Goal: Task Accomplishment & Management: Complete application form

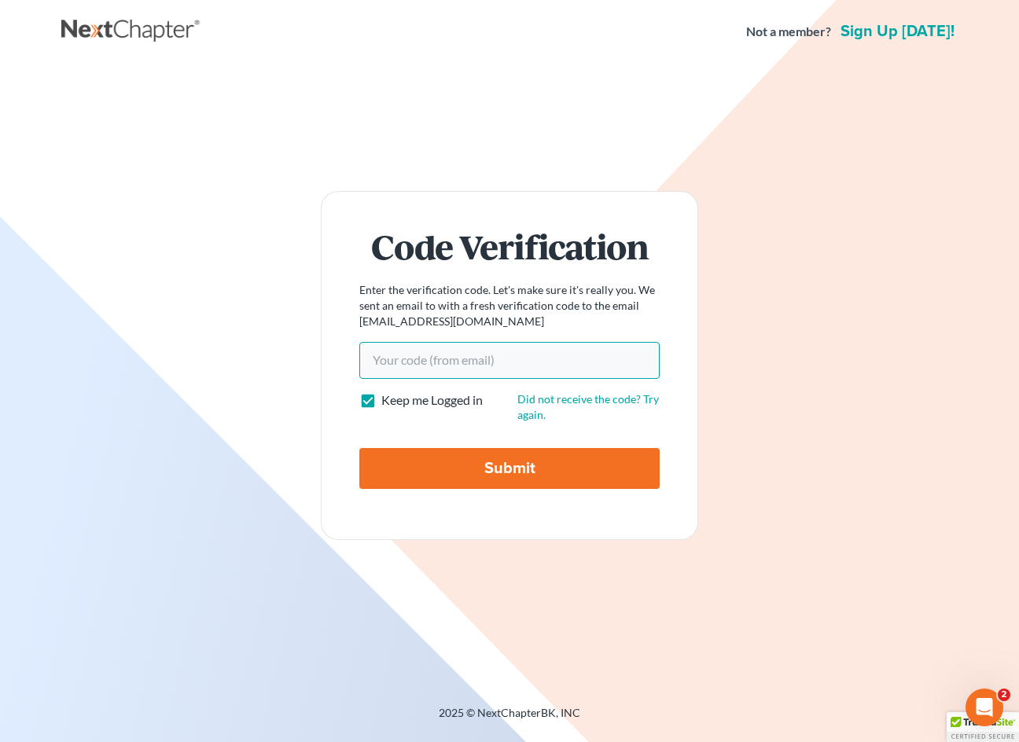
click at [454, 367] on input "Your code(from email)" at bounding box center [509, 360] width 300 height 36
paste input "1fc3b3"
type input "1fc3b3"
click at [502, 473] on input "Submit" at bounding box center [509, 468] width 300 height 41
type input "Thinking..."
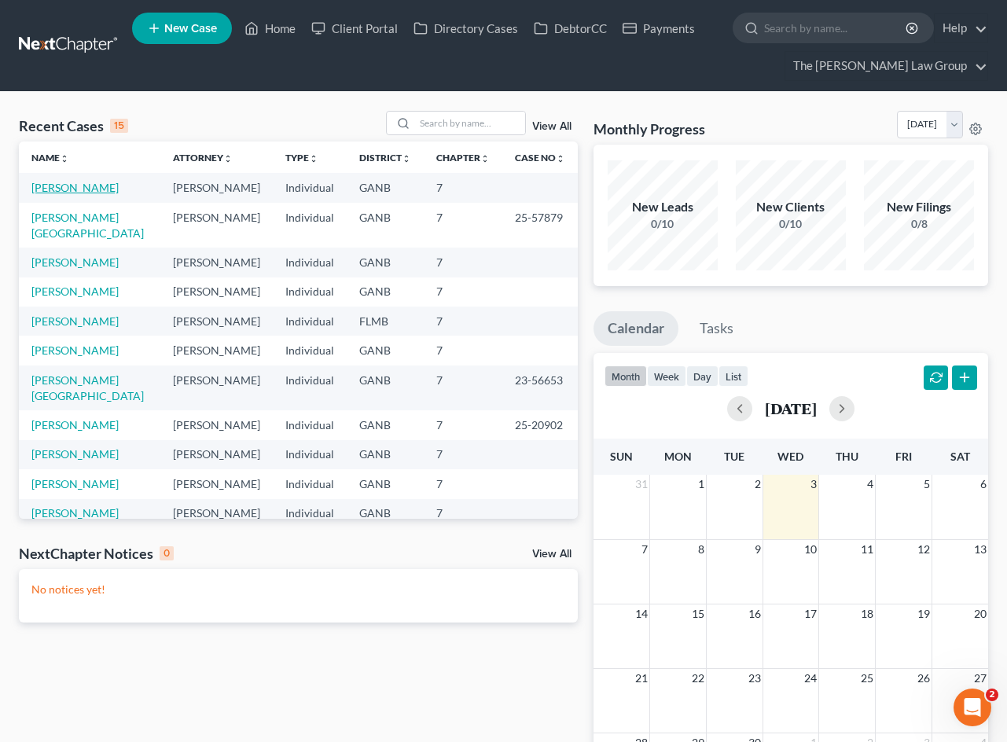
click at [86, 189] on link "[PERSON_NAME]" at bounding box center [74, 187] width 87 height 13
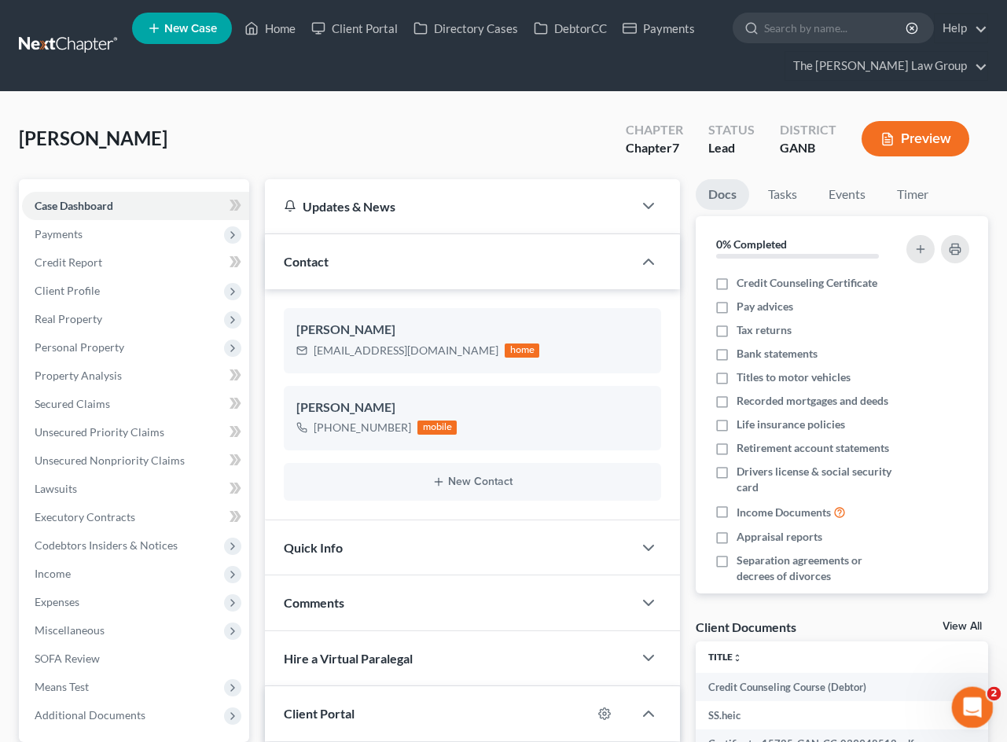
click at [965, 704] on icon "Open Intercom Messenger" at bounding box center [970, 706] width 26 height 26
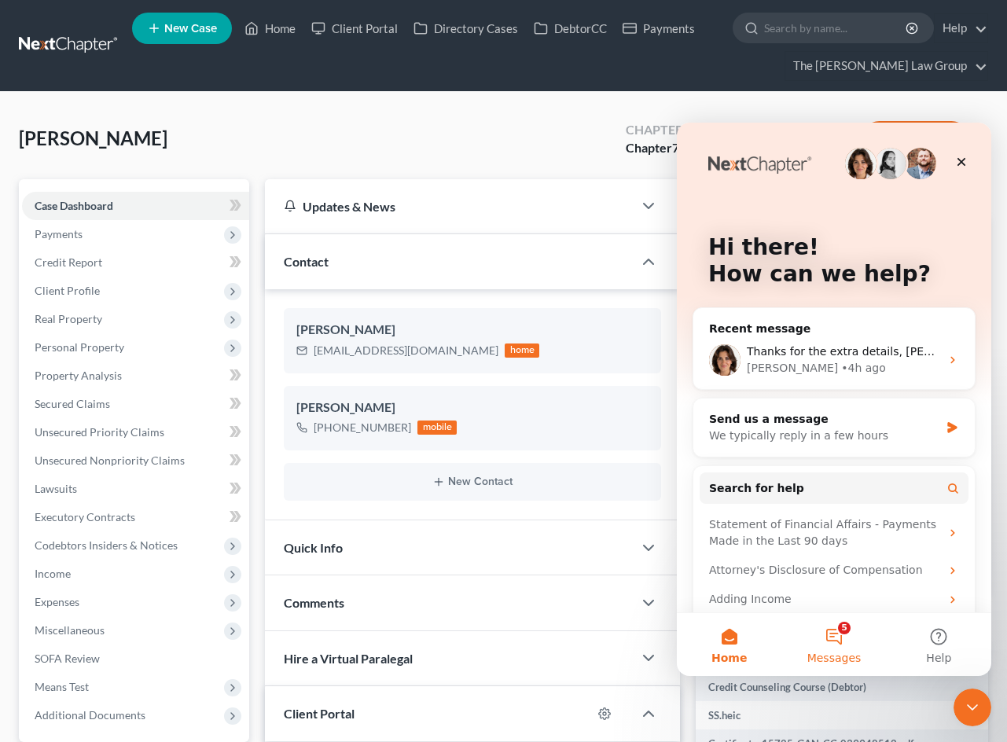
click at [826, 640] on button "5 Messages" at bounding box center [833, 644] width 105 height 63
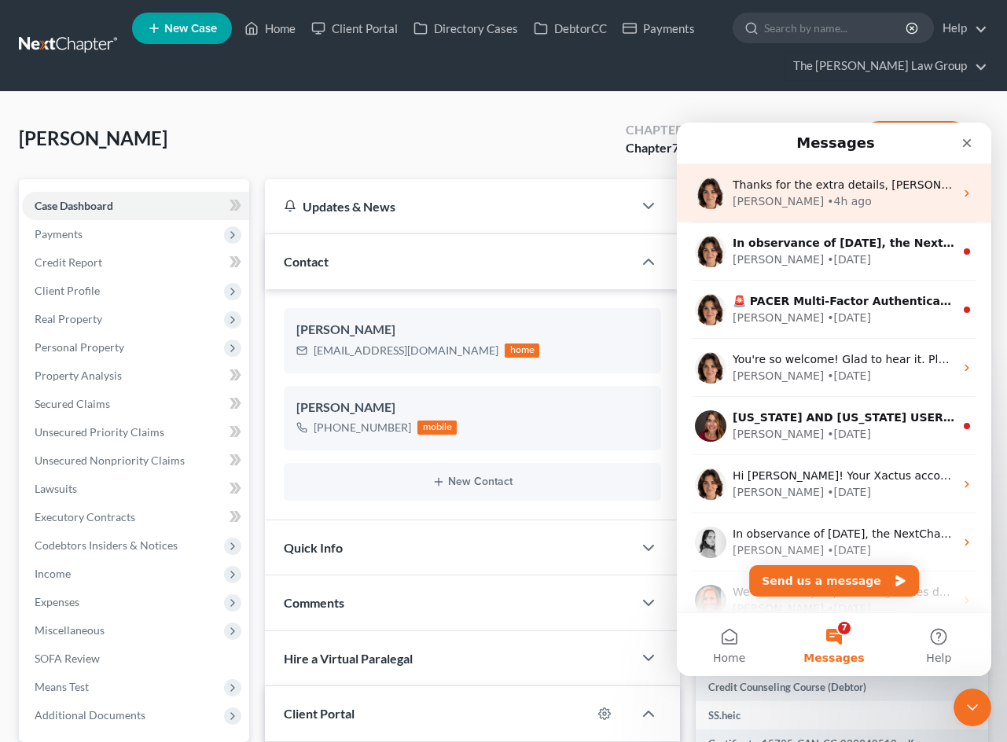
click at [838, 192] on div "Thanks for the extra details, [PERSON_NAME]. Could you provide a screenshot of …" at bounding box center [844, 185] width 222 height 17
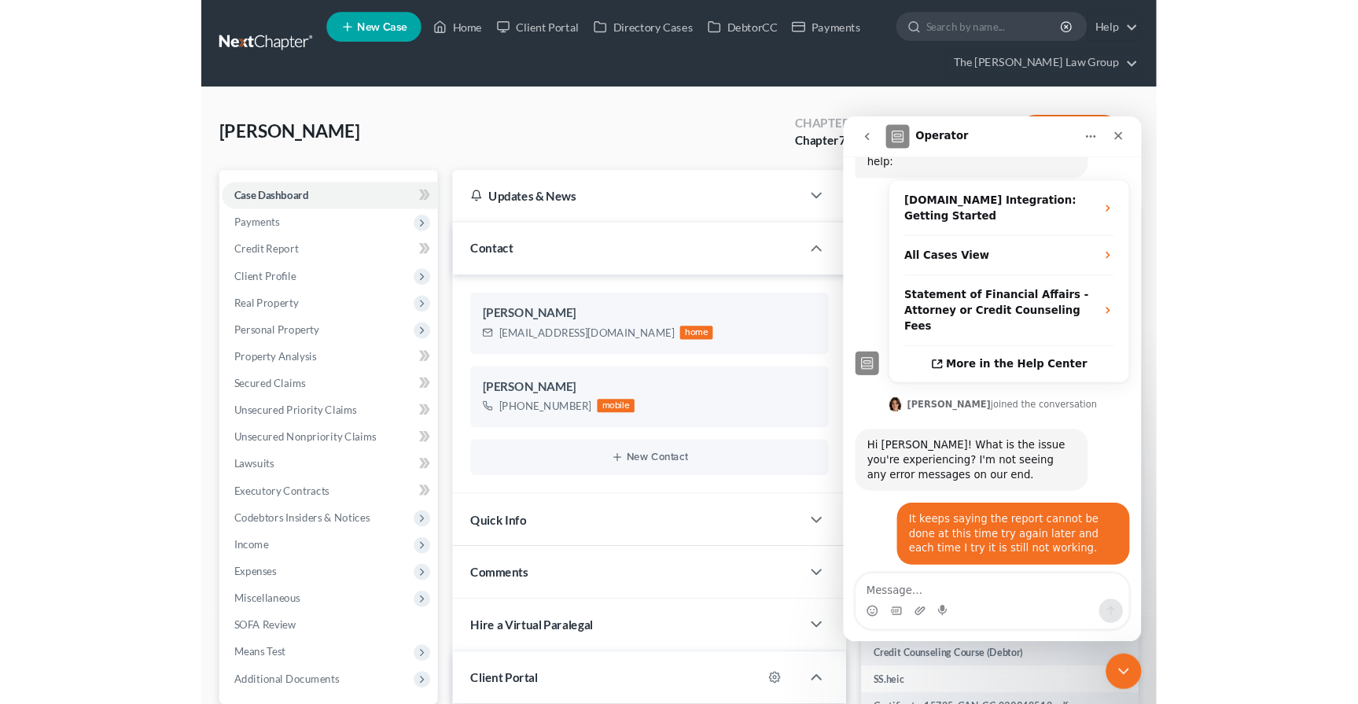
scroll to position [360, 0]
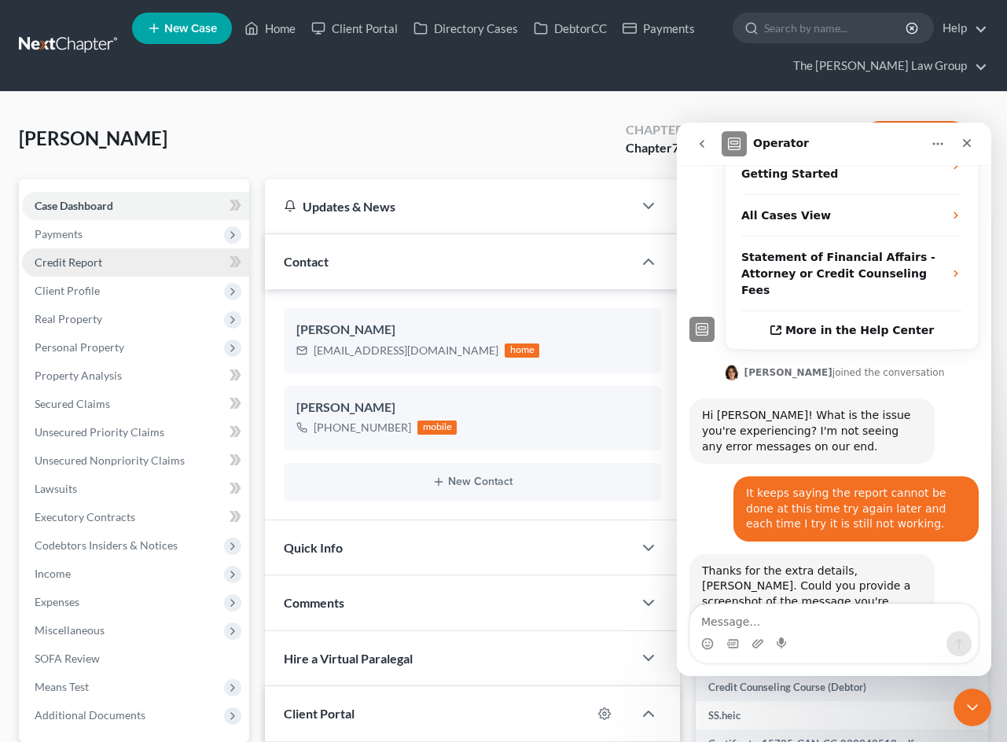
click at [90, 253] on link "Credit Report" at bounding box center [135, 262] width 227 height 28
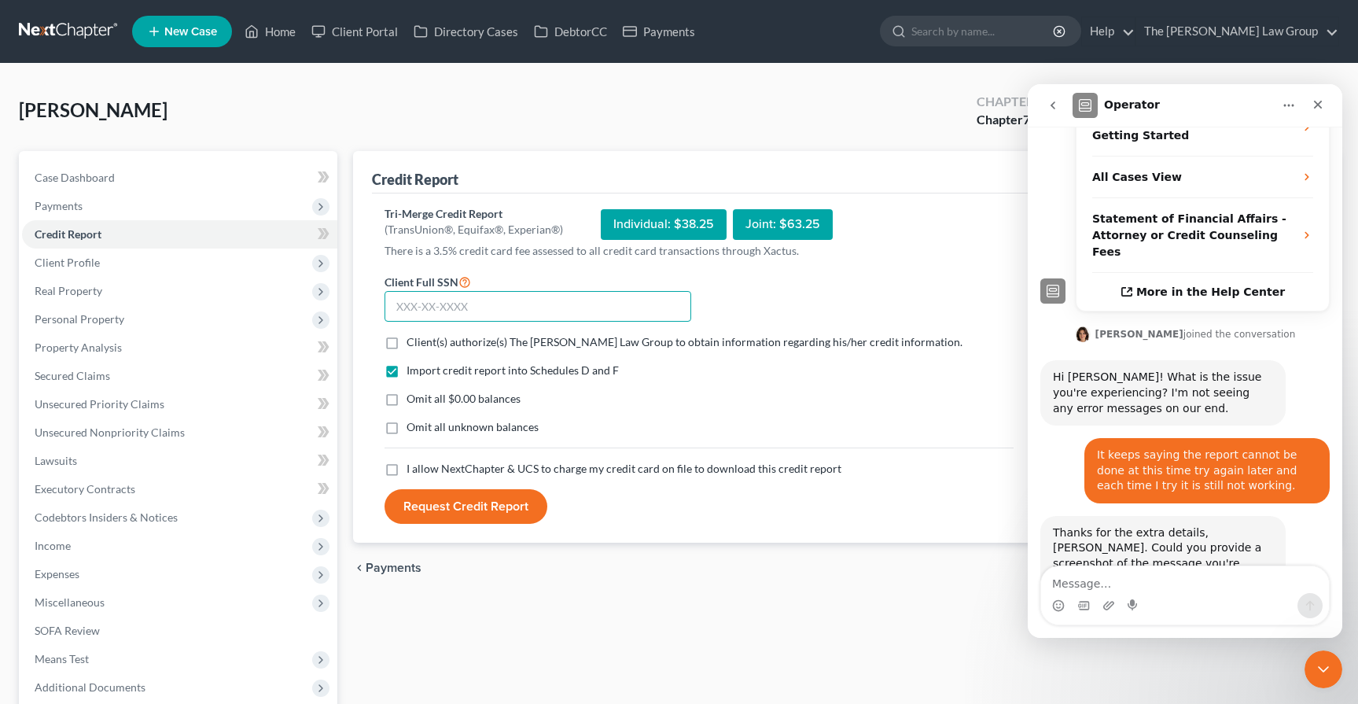
click at [499, 303] on input "text" at bounding box center [537, 306] width 307 height 31
type input "322-70-9708"
click at [460, 340] on span "Client(s) authorize(s) The Moore Law Group to obtain information regarding his/…" at bounding box center [684, 341] width 556 height 13
click at [423, 340] on input "Client(s) authorize(s) The Moore Law Group to obtain information regarding his/…" at bounding box center [418, 339] width 10 height 10
checkbox input "true"
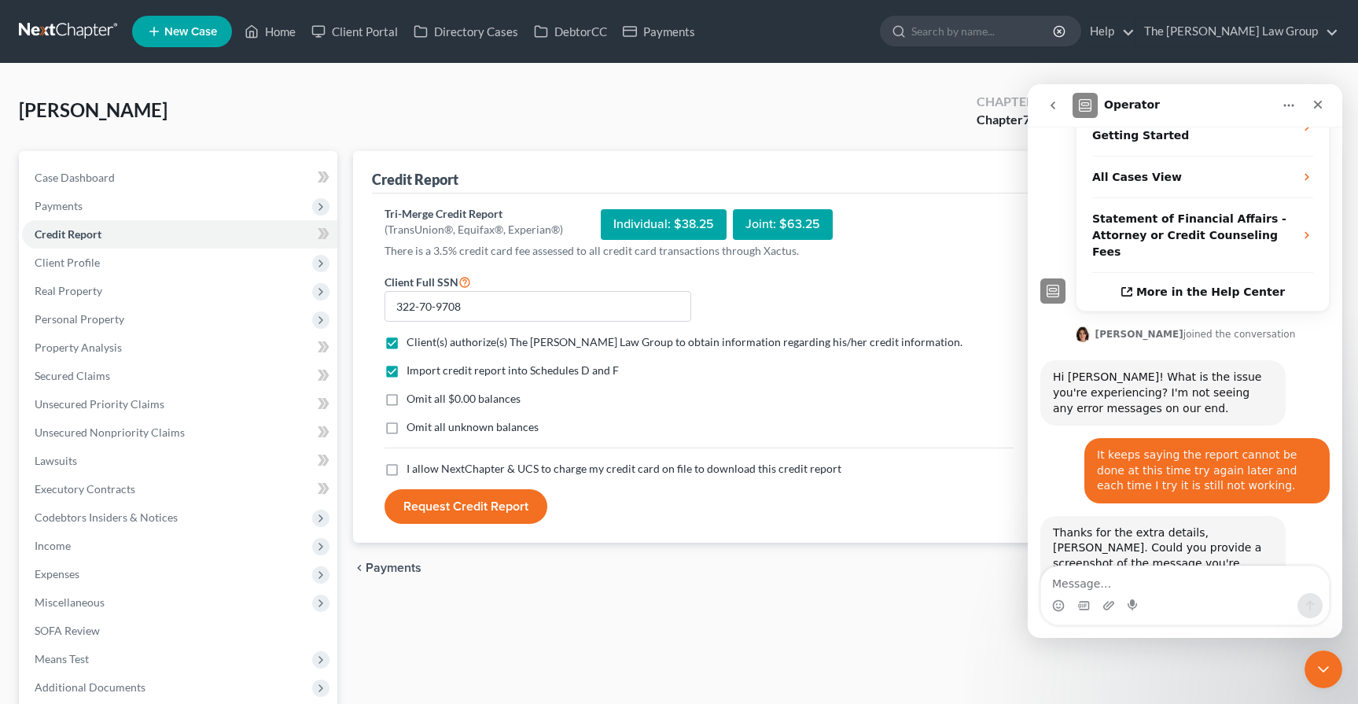
click at [453, 428] on span "Omit all unknown balances" at bounding box center [472, 426] width 132 height 13
click at [423, 428] on input "Omit all unknown balances" at bounding box center [418, 424] width 10 height 10
checkbox input "true"
click at [433, 460] on div "Import credit report into Schedules D and F Omit all $0.00 balances Omit all un…" at bounding box center [699, 411] width 645 height 98
click at [442, 469] on span "I allow NextChapter & UCS to charge my credit card on file to download this cre…" at bounding box center [623, 467] width 435 height 13
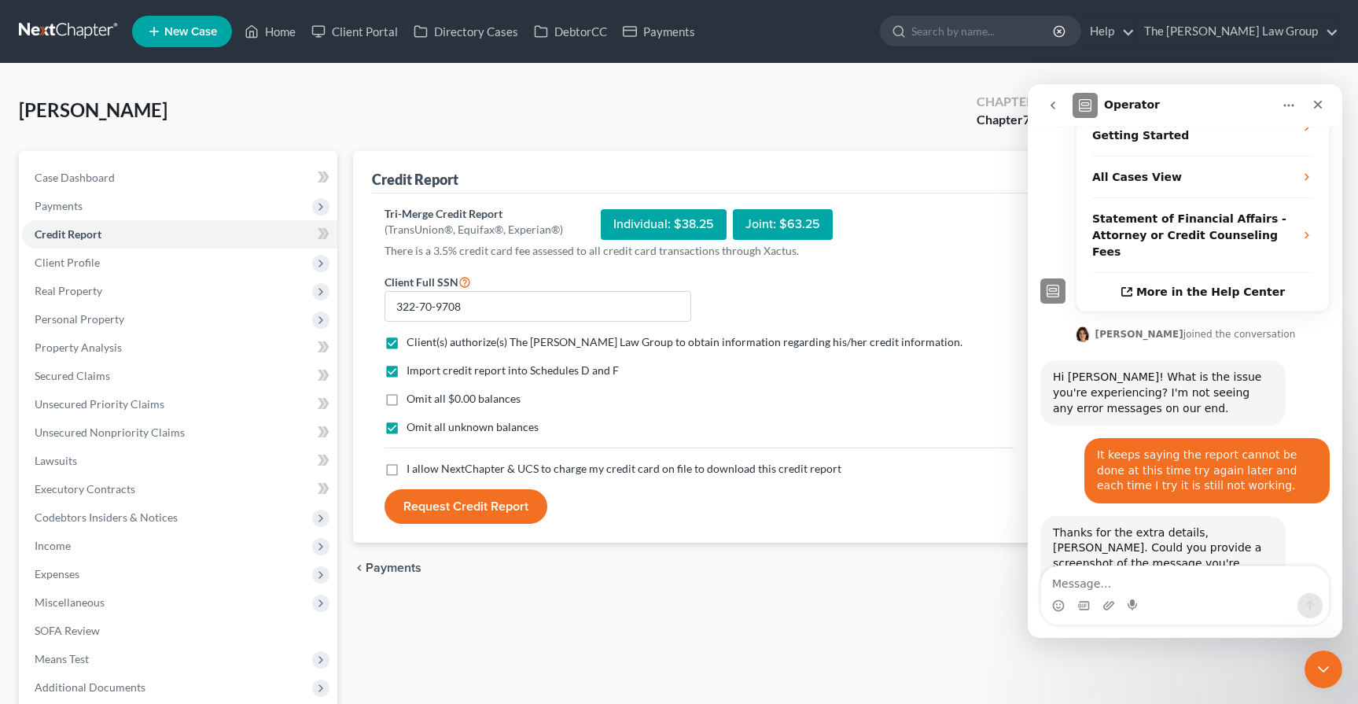
click at [423, 469] on input "I allow NextChapter & UCS to charge my credit card on file to download this cre…" at bounding box center [418, 466] width 10 height 10
checkbox input "true"
click at [454, 431] on span "Omit all unknown balances" at bounding box center [472, 426] width 132 height 13
click at [423, 429] on input "Omit all unknown balances" at bounding box center [418, 424] width 10 height 10
checkbox input "false"
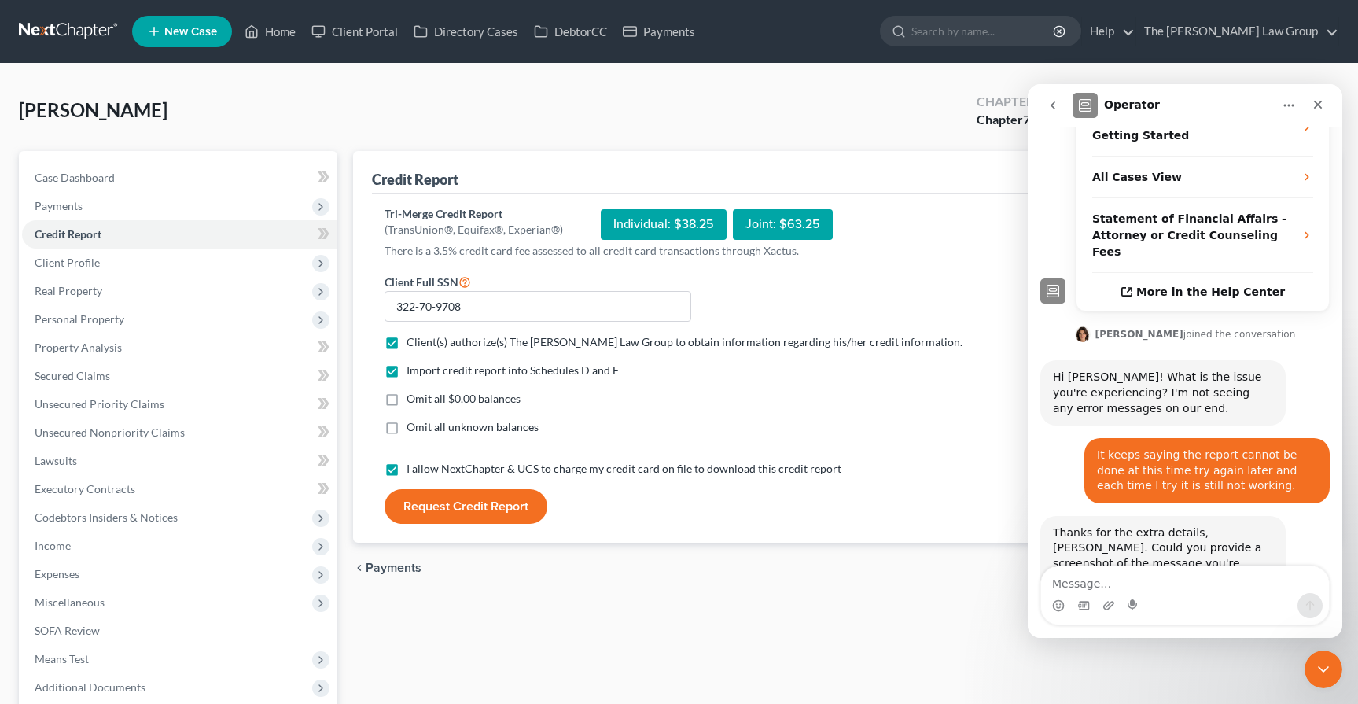
click at [453, 403] on span "Omit all $0.00 balances" at bounding box center [463, 397] width 114 height 13
click at [423, 401] on input "Omit all $0.00 balances" at bounding box center [418, 396] width 10 height 10
checkbox input "true"
click at [585, 412] on div "Import credit report into Schedules D and F Omit all $0.00 balances Omit all un…" at bounding box center [699, 411] width 645 height 98
click at [461, 513] on button "Request Credit Report" at bounding box center [465, 506] width 163 height 35
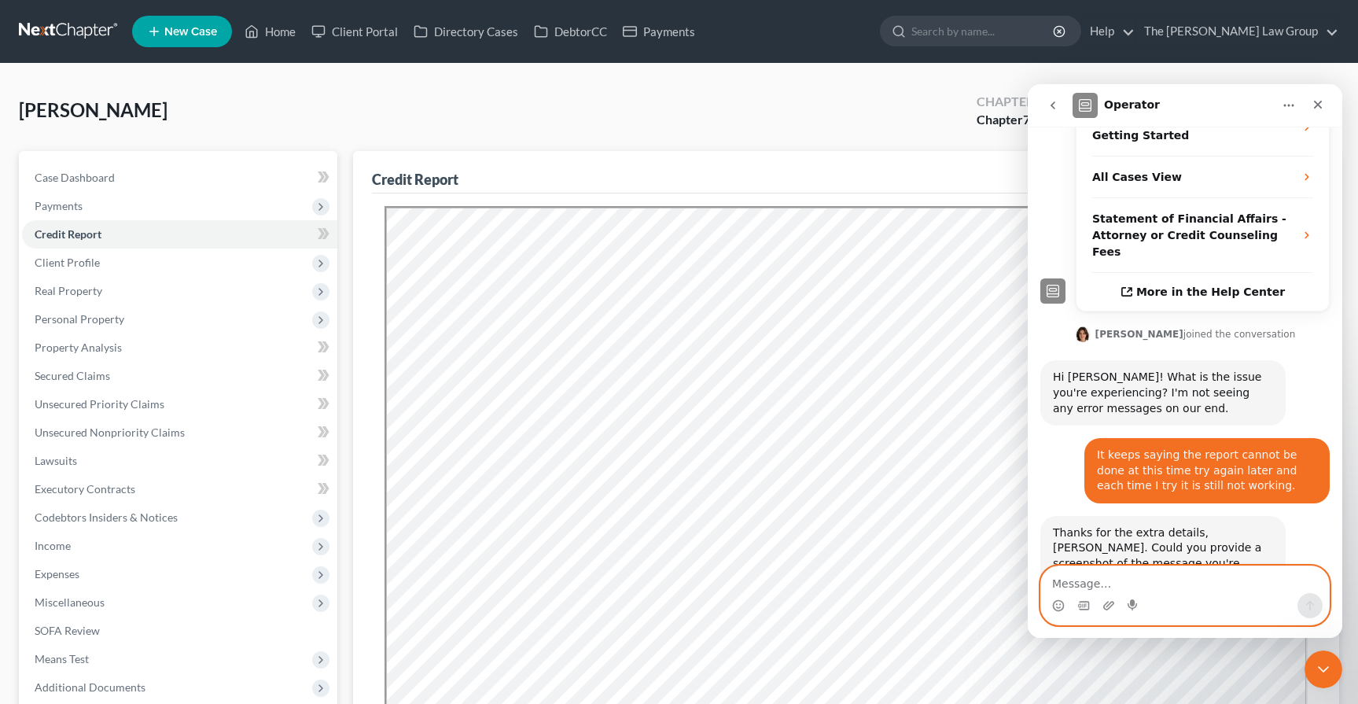
click at [1018, 586] on textarea "Message…" at bounding box center [1185, 579] width 288 height 27
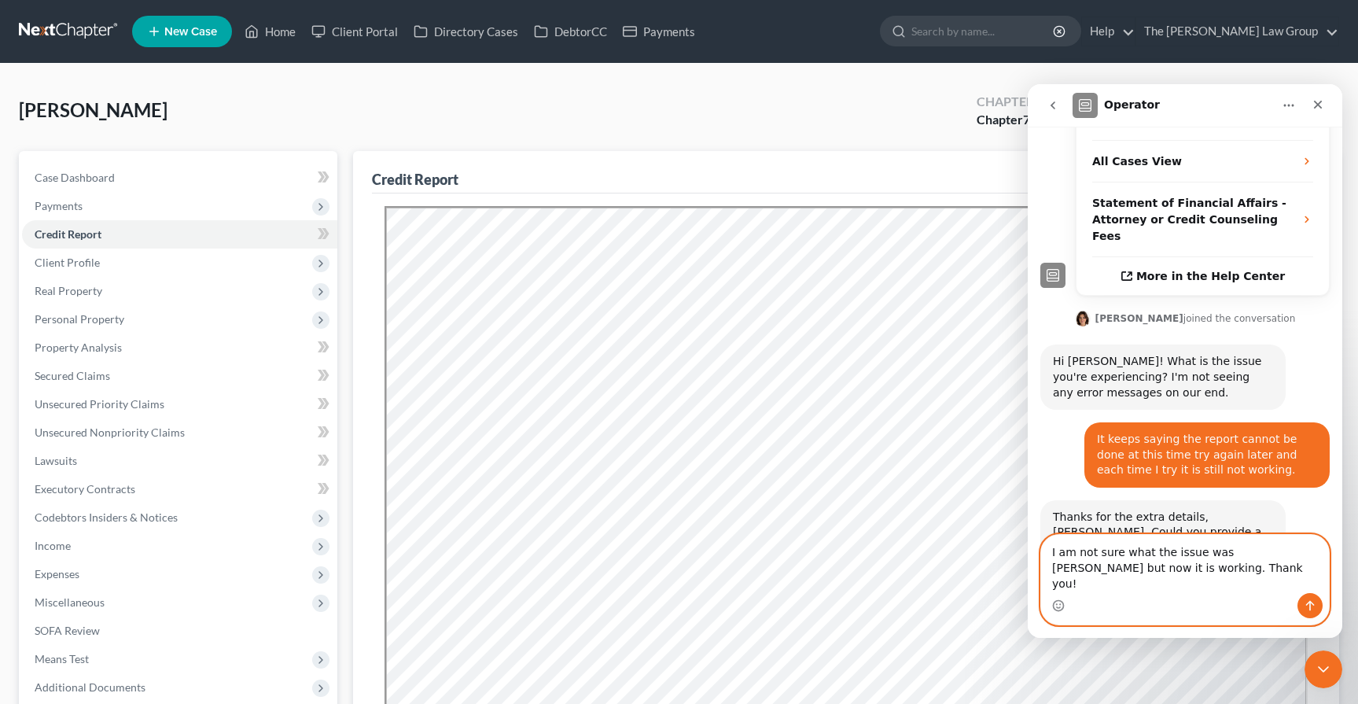
type textarea "I am not sure what the issue was [PERSON_NAME] but now it is working. Thank you!"
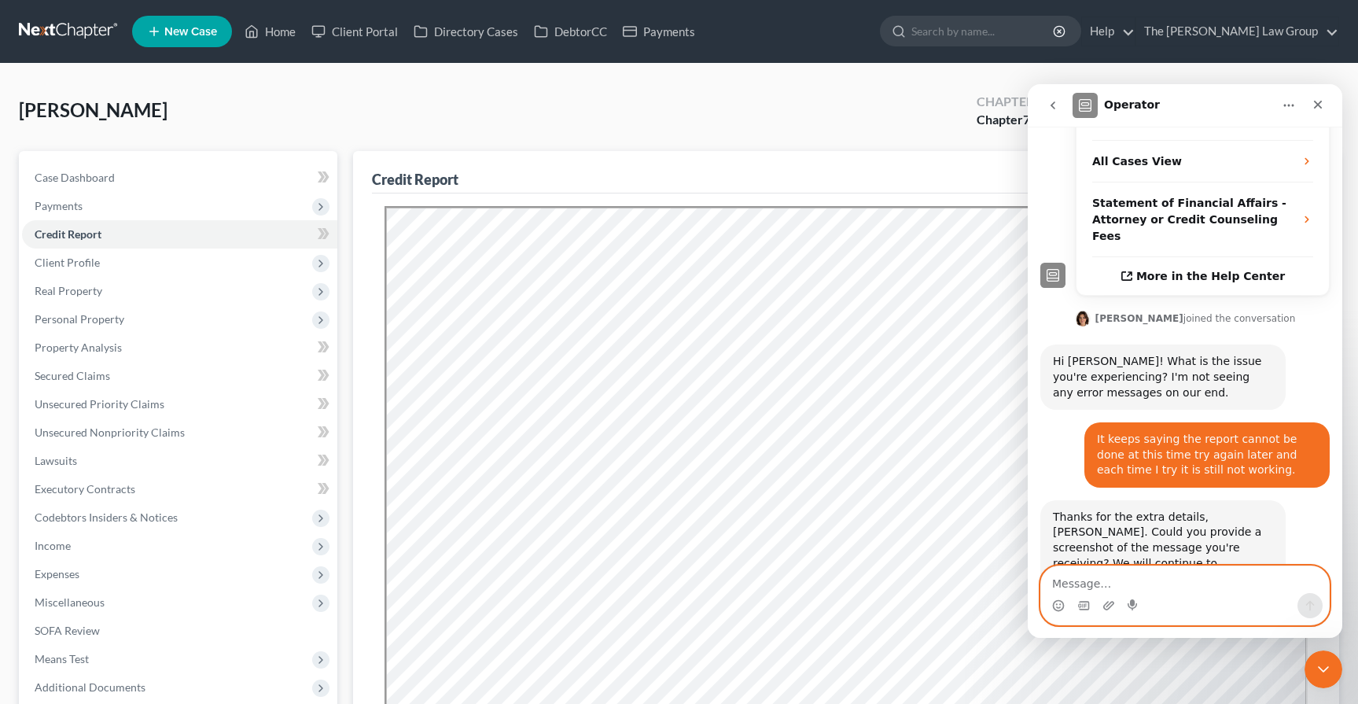
scroll to position [423, 0]
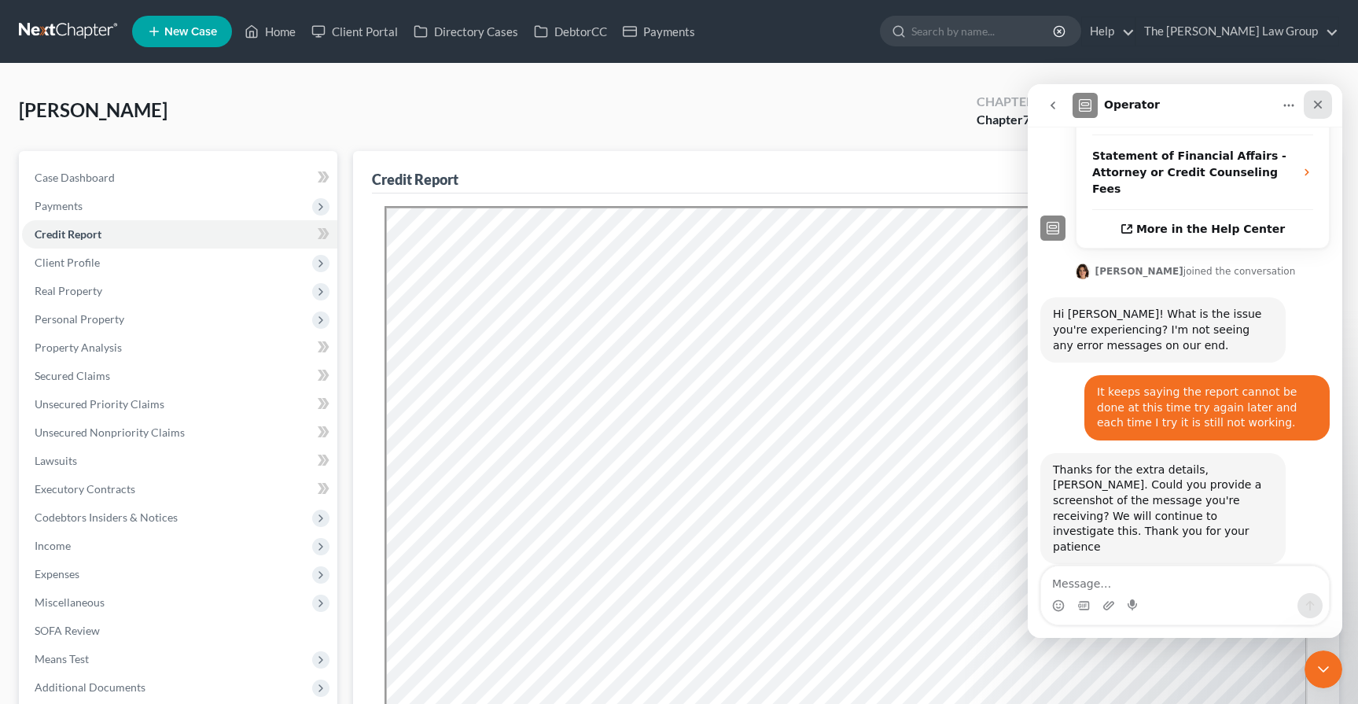
click at [1018, 105] on div "Close" at bounding box center [1317, 104] width 28 height 28
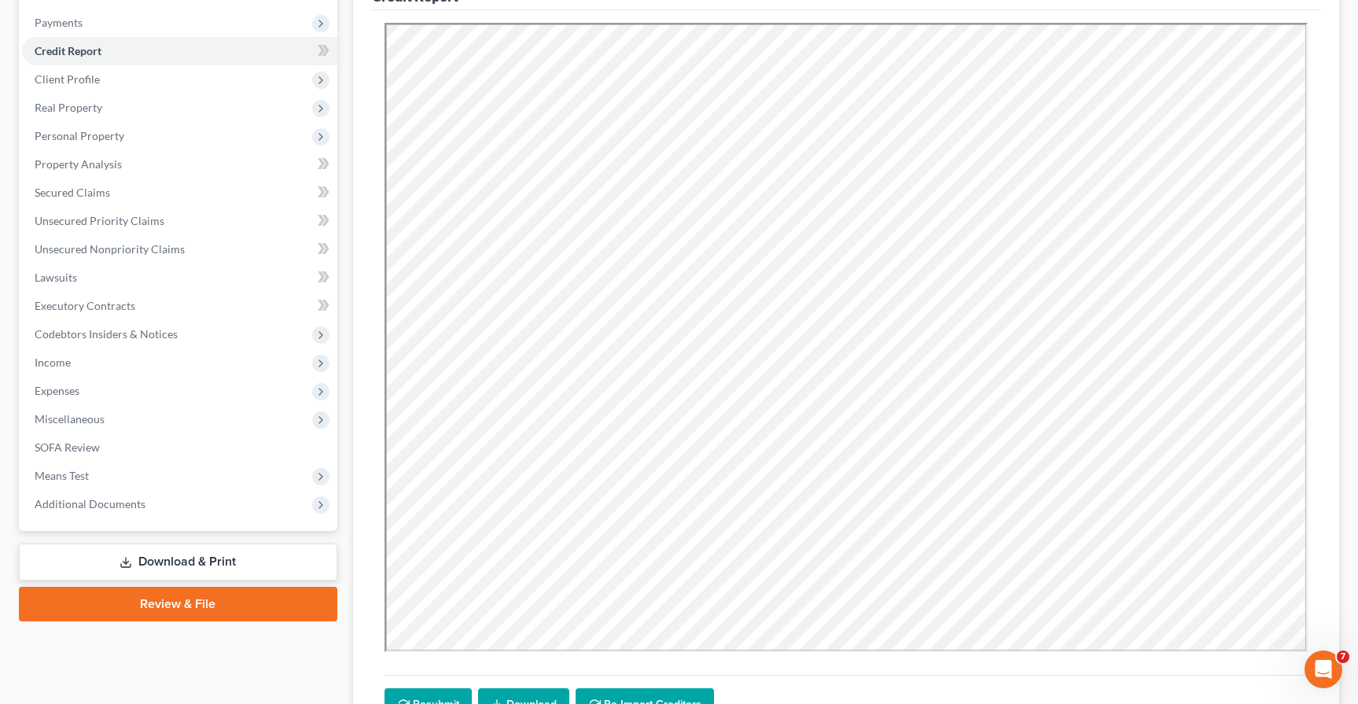
scroll to position [329, 0]
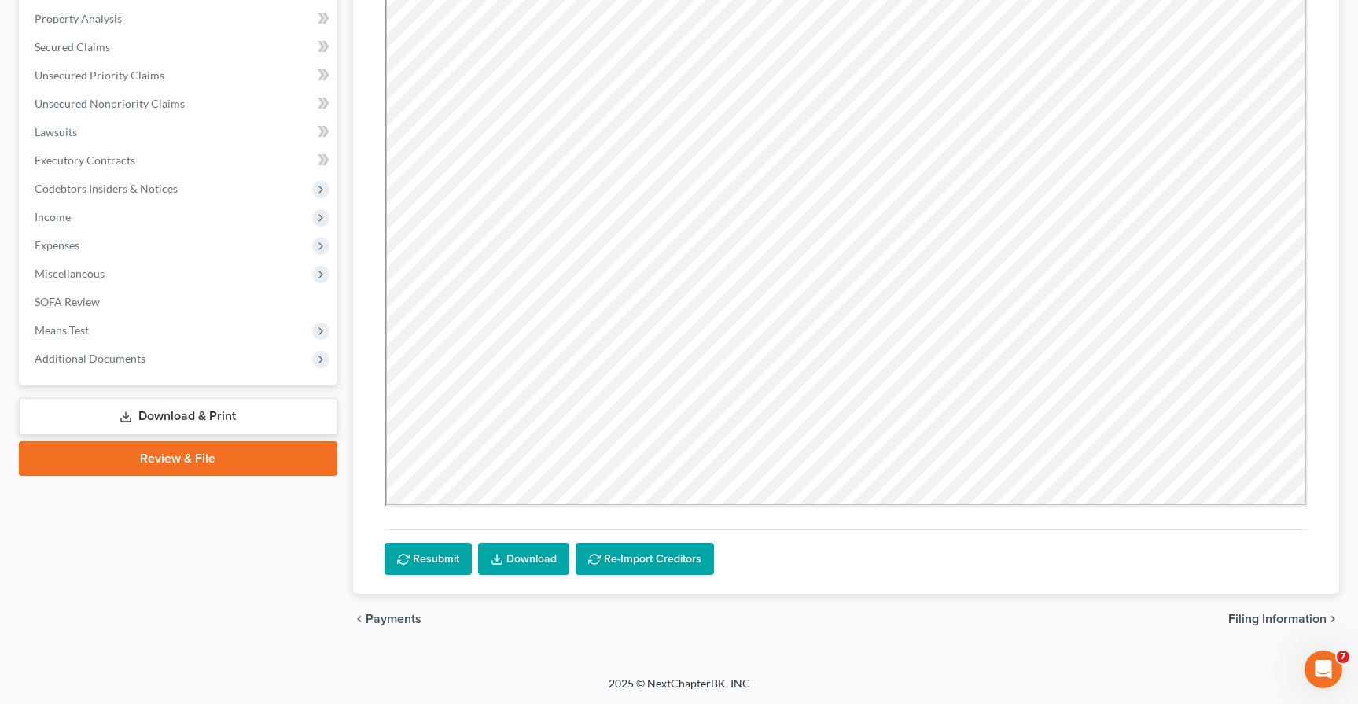
click at [504, 564] on link "Download" at bounding box center [523, 558] width 91 height 33
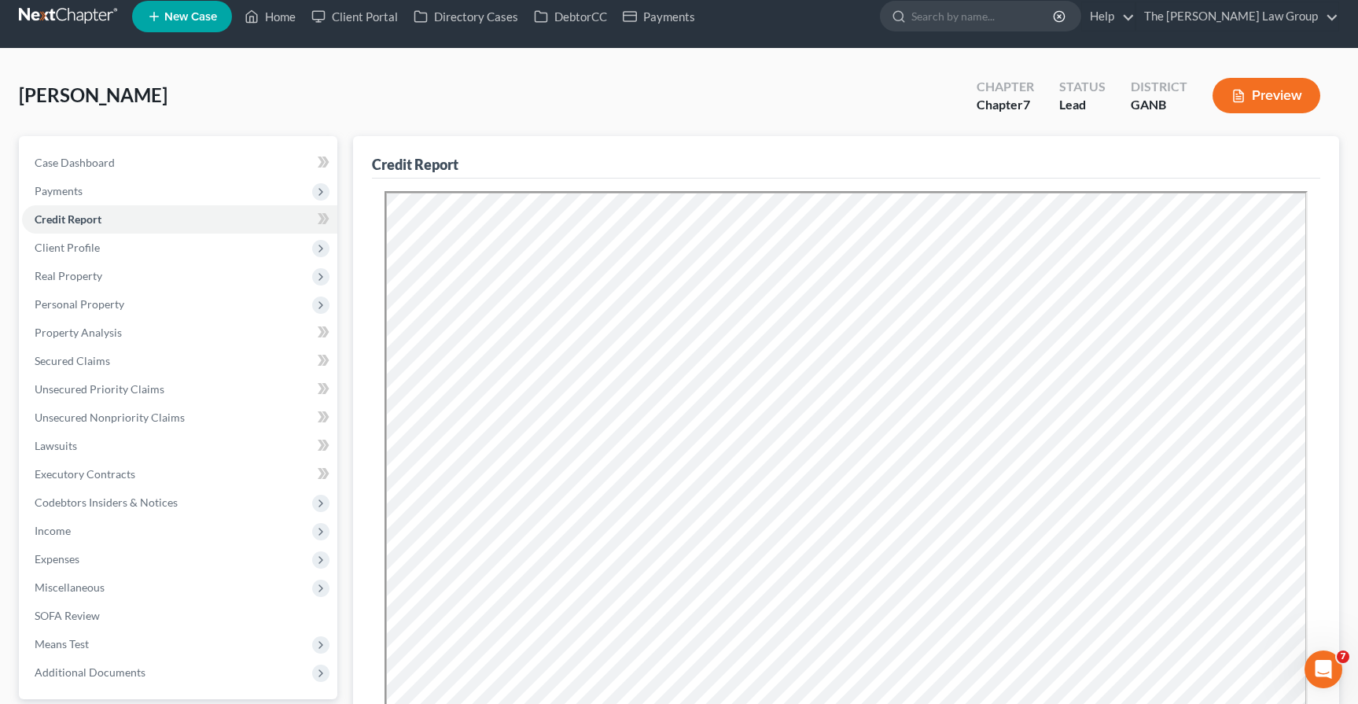
scroll to position [0, 0]
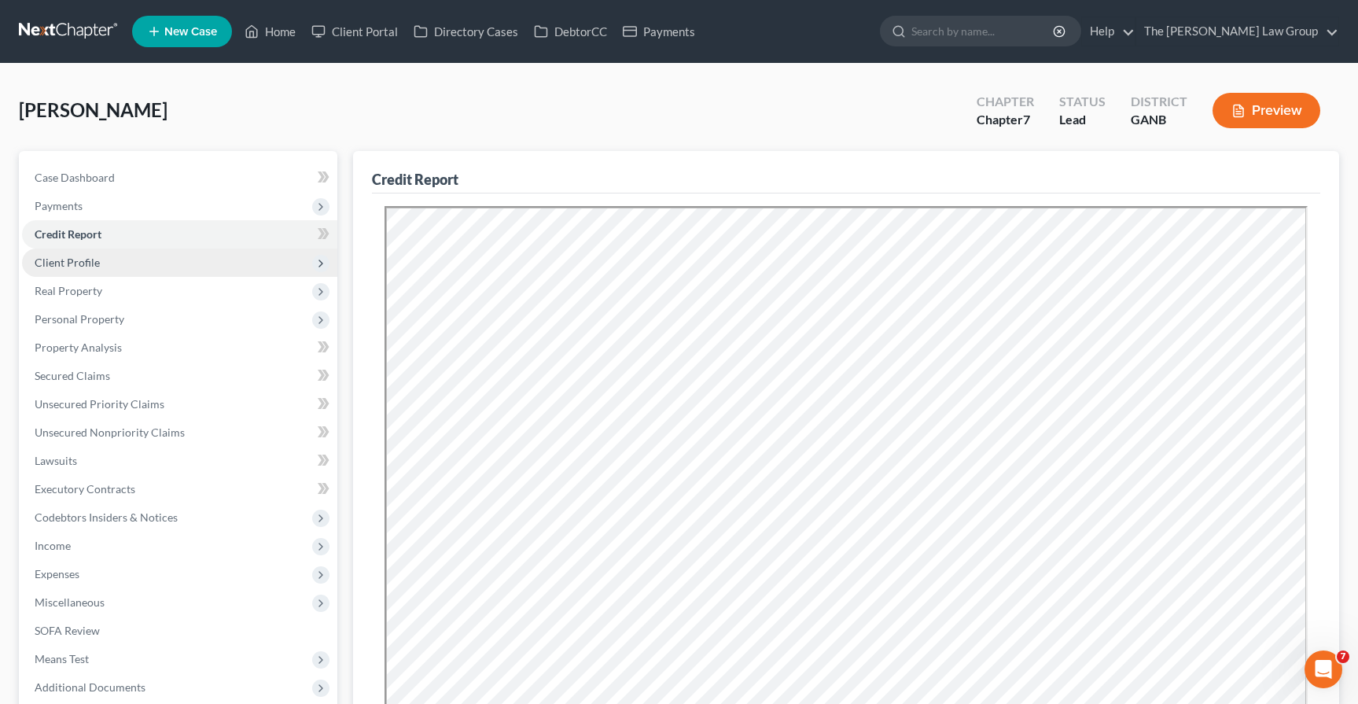
click at [192, 265] on span "Client Profile" at bounding box center [179, 262] width 315 height 28
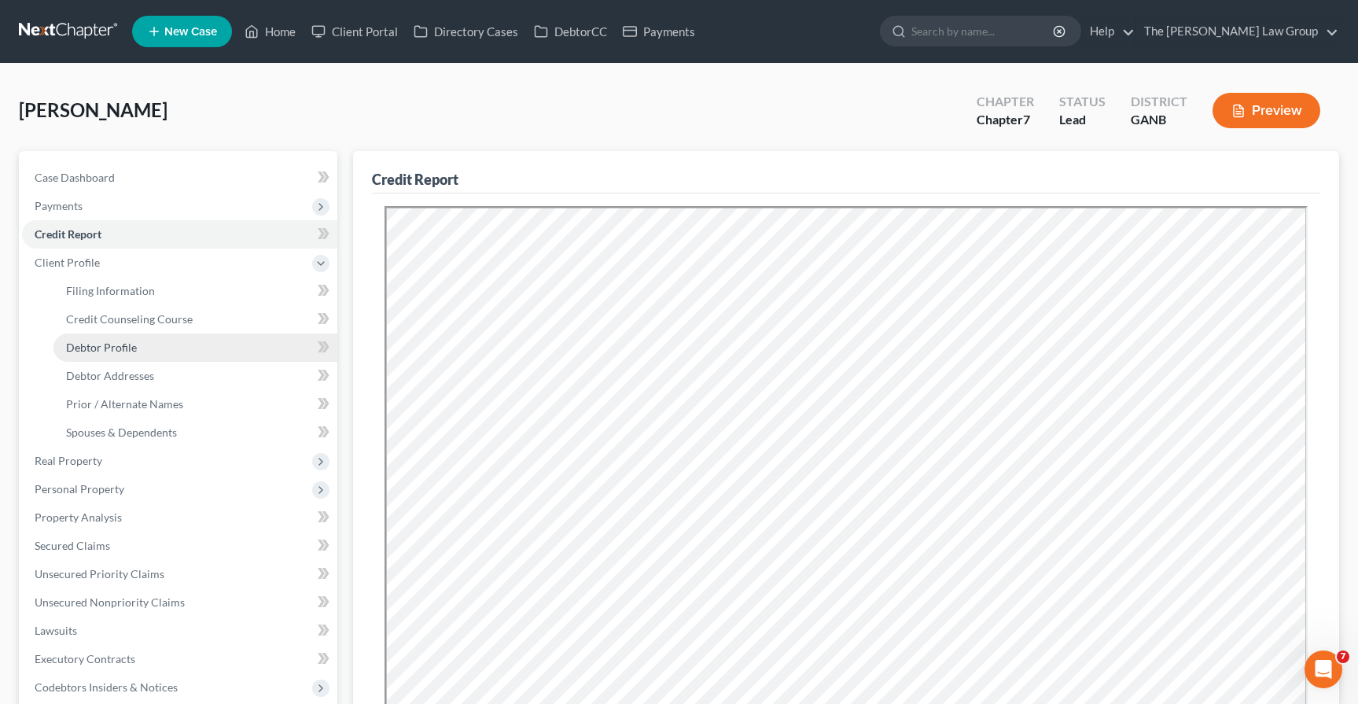
click at [140, 344] on link "Debtor Profile" at bounding box center [195, 347] width 284 height 28
select select "0"
select select "1"
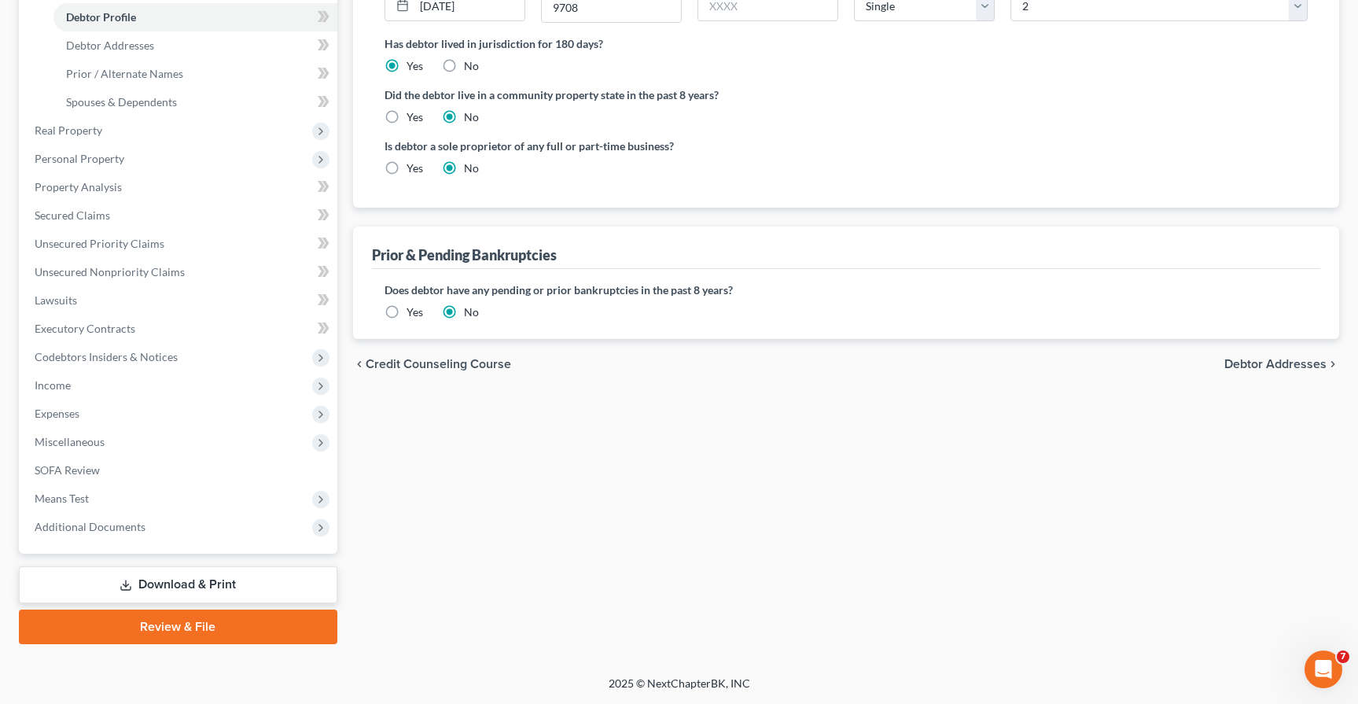
scroll to position [16, 0]
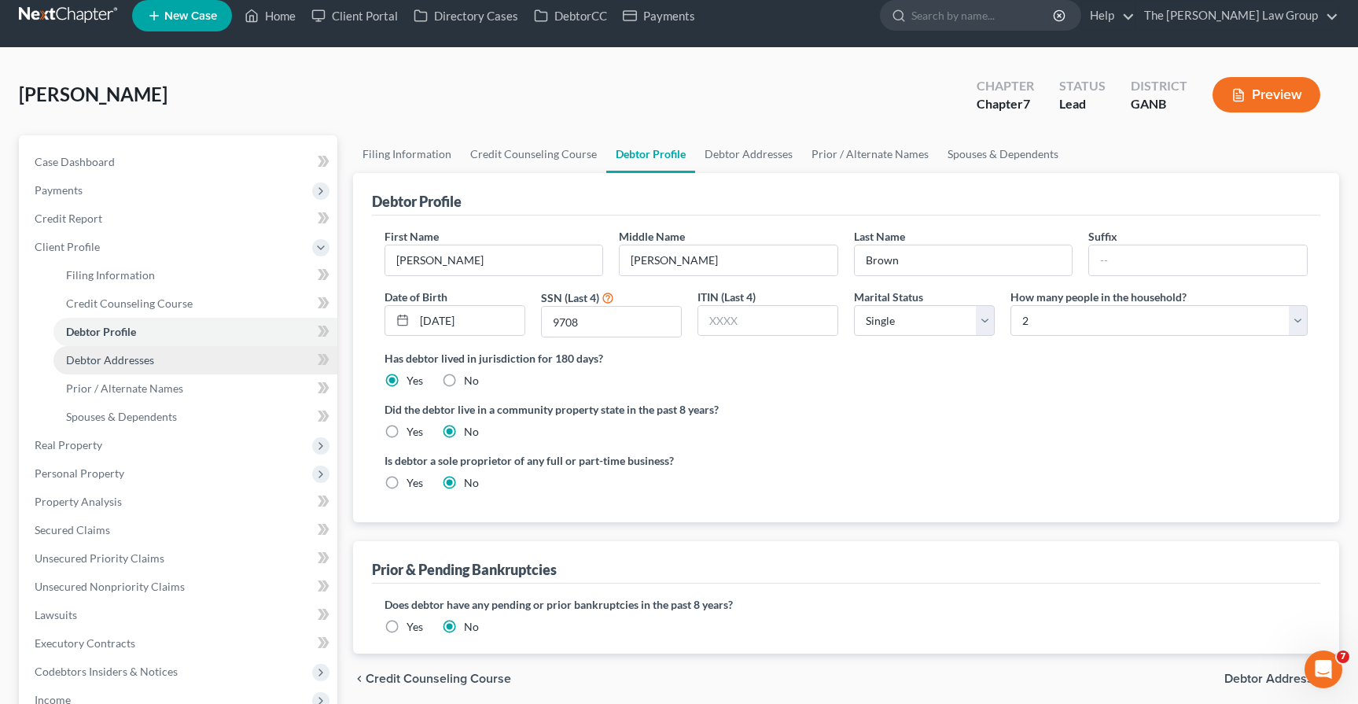
click at [116, 362] on span "Debtor Addresses" at bounding box center [110, 359] width 88 height 13
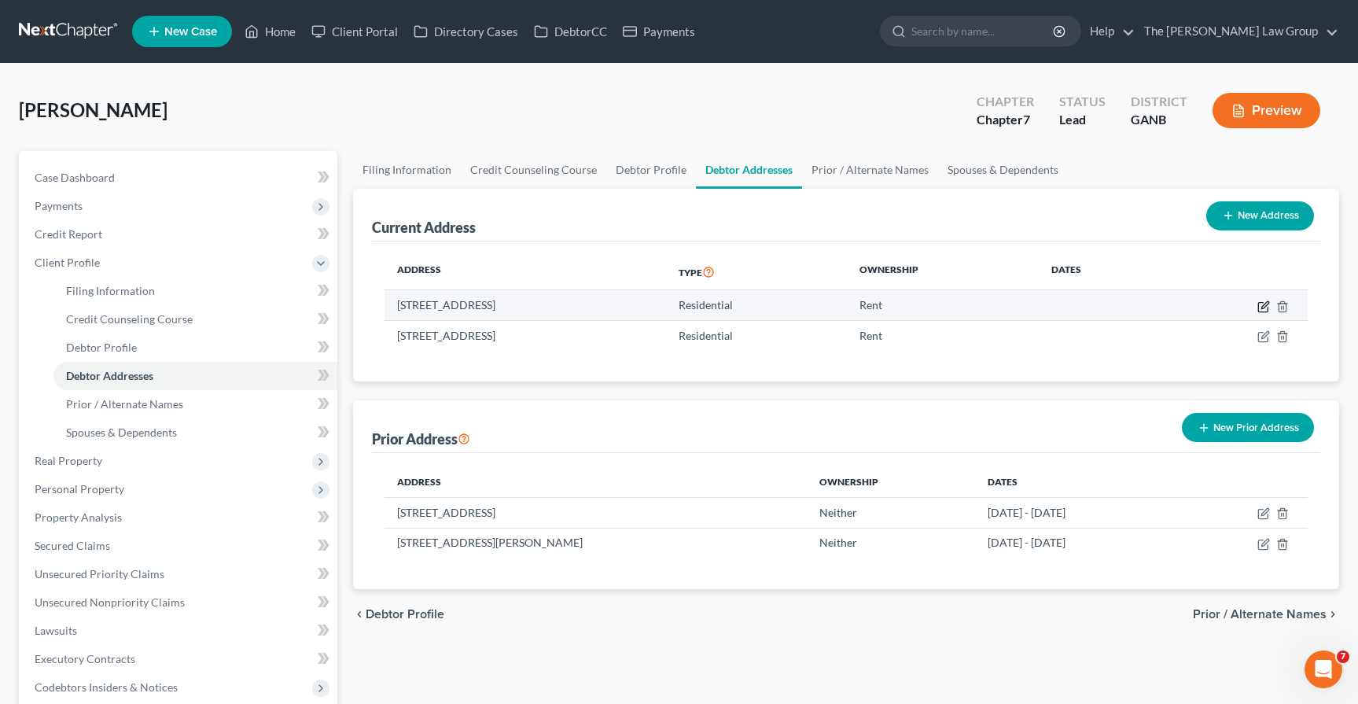
click at [1018, 309] on icon "button" at bounding box center [1263, 306] width 13 height 13
select select "10"
select select "0"
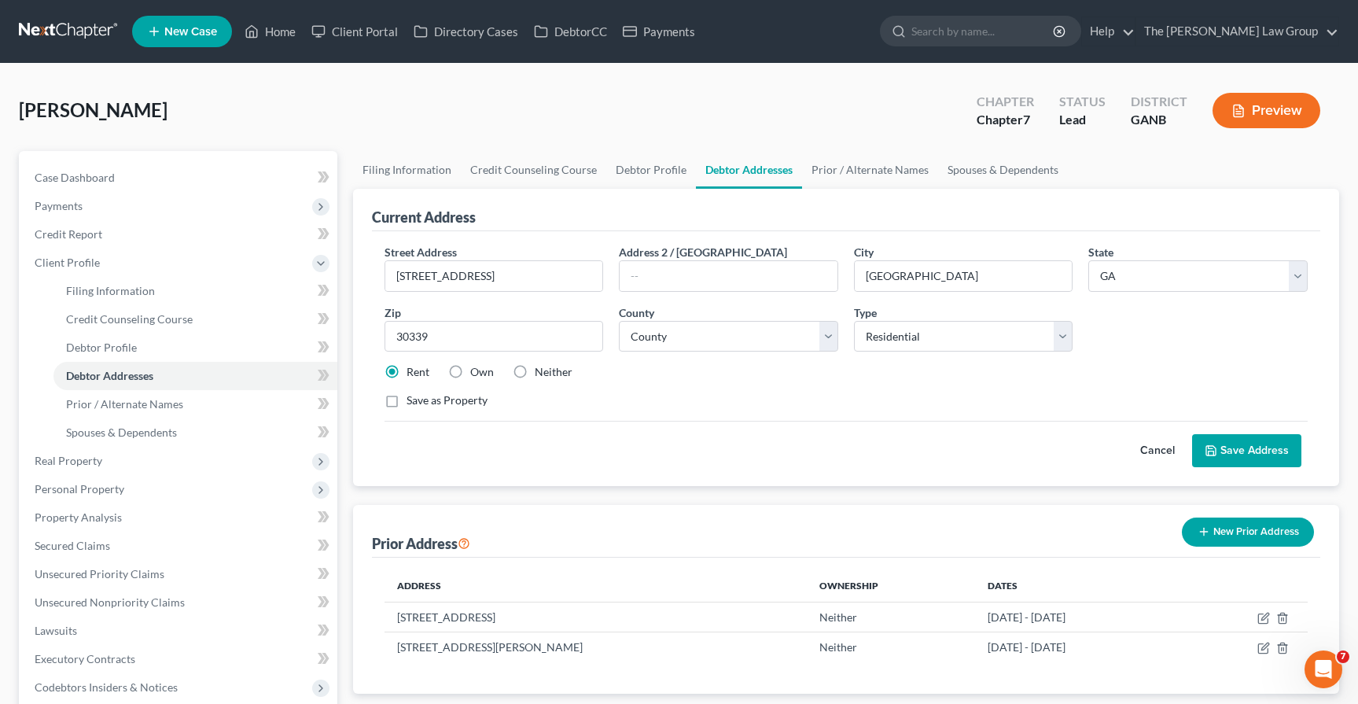
click at [1018, 449] on button "Cancel" at bounding box center [1157, 450] width 69 height 31
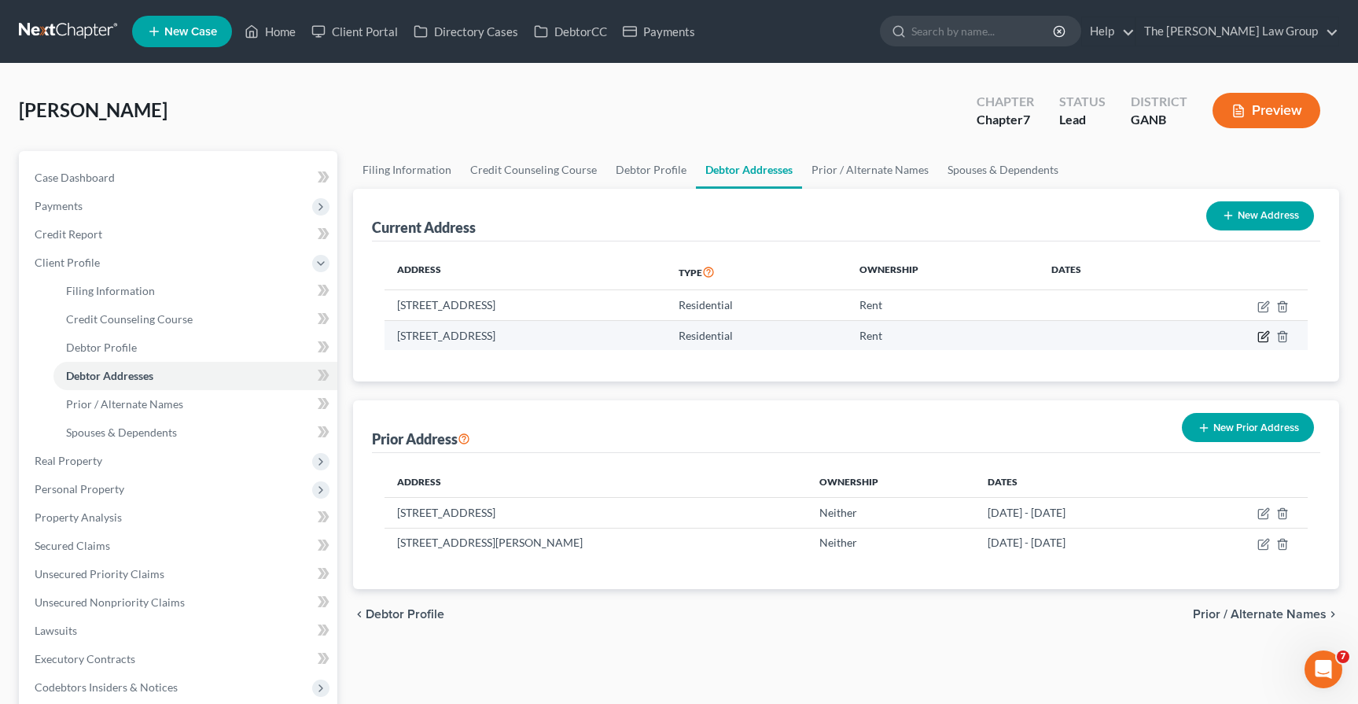
click at [1018, 337] on icon "button" at bounding box center [1263, 336] width 13 height 13
select select "10"
select select "32"
select select "0"
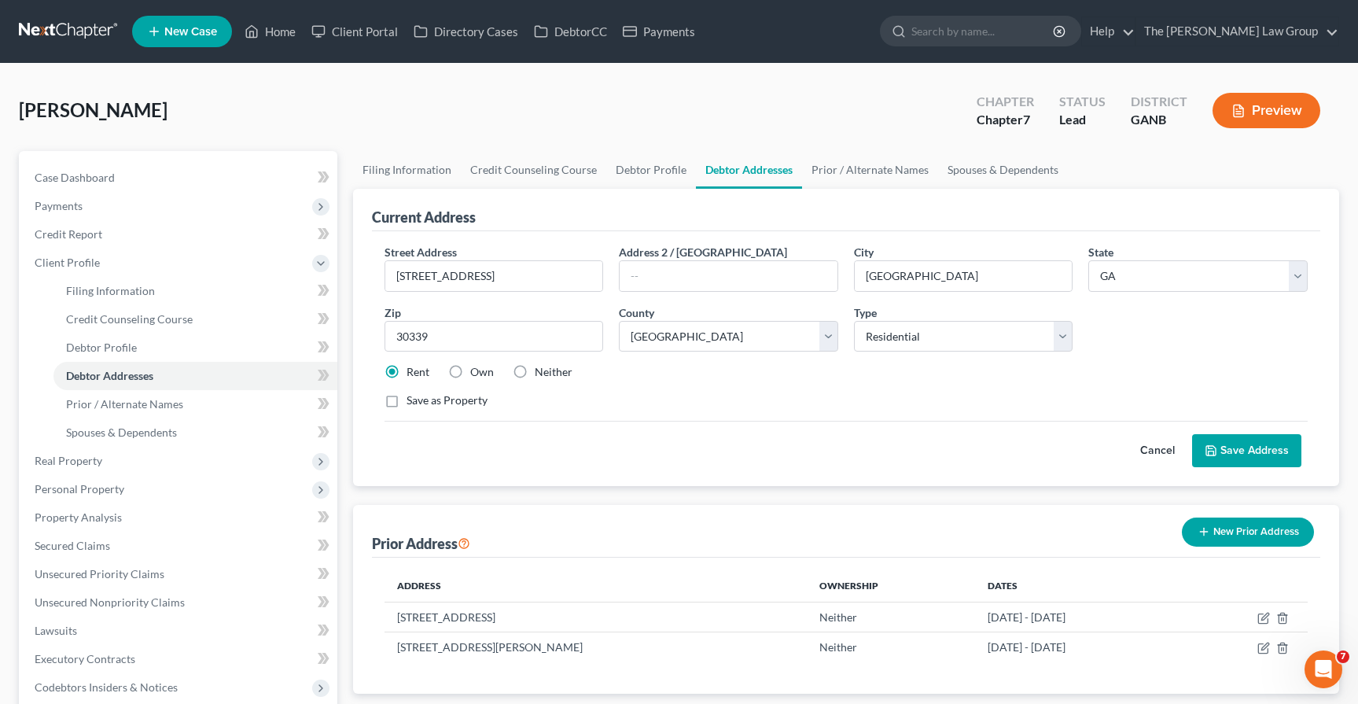
click at [1018, 449] on button "Cancel" at bounding box center [1157, 450] width 69 height 31
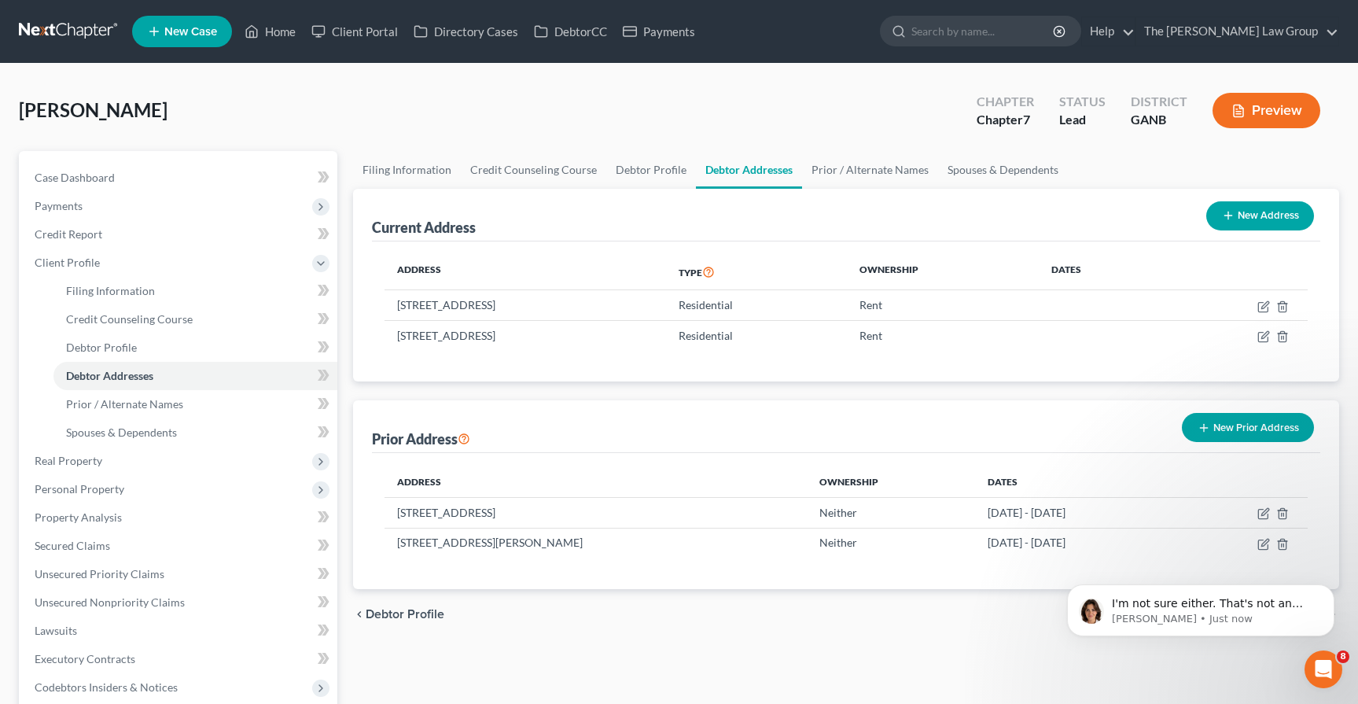
scroll to position [516, 0]
click at [1018, 337] on line "button" at bounding box center [1281, 337] width 0 height 3
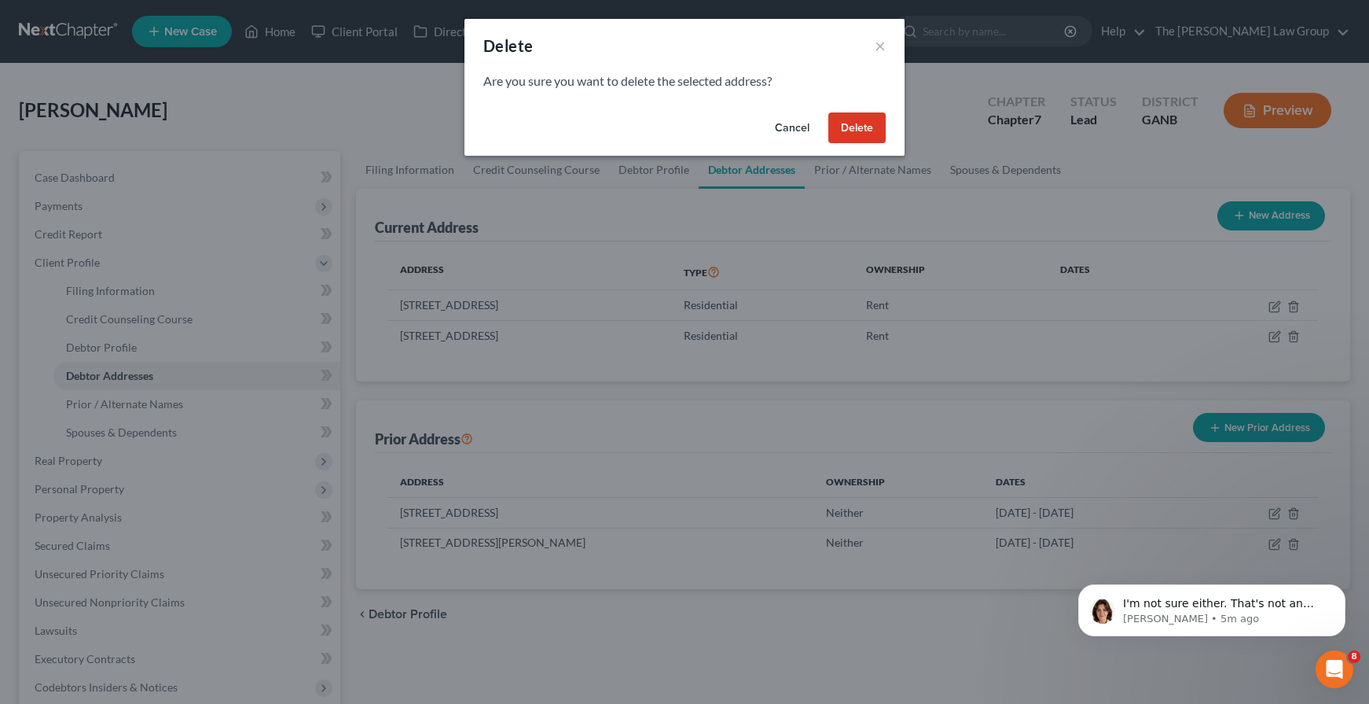
click at [839, 128] on button "Delete" at bounding box center [857, 127] width 57 height 31
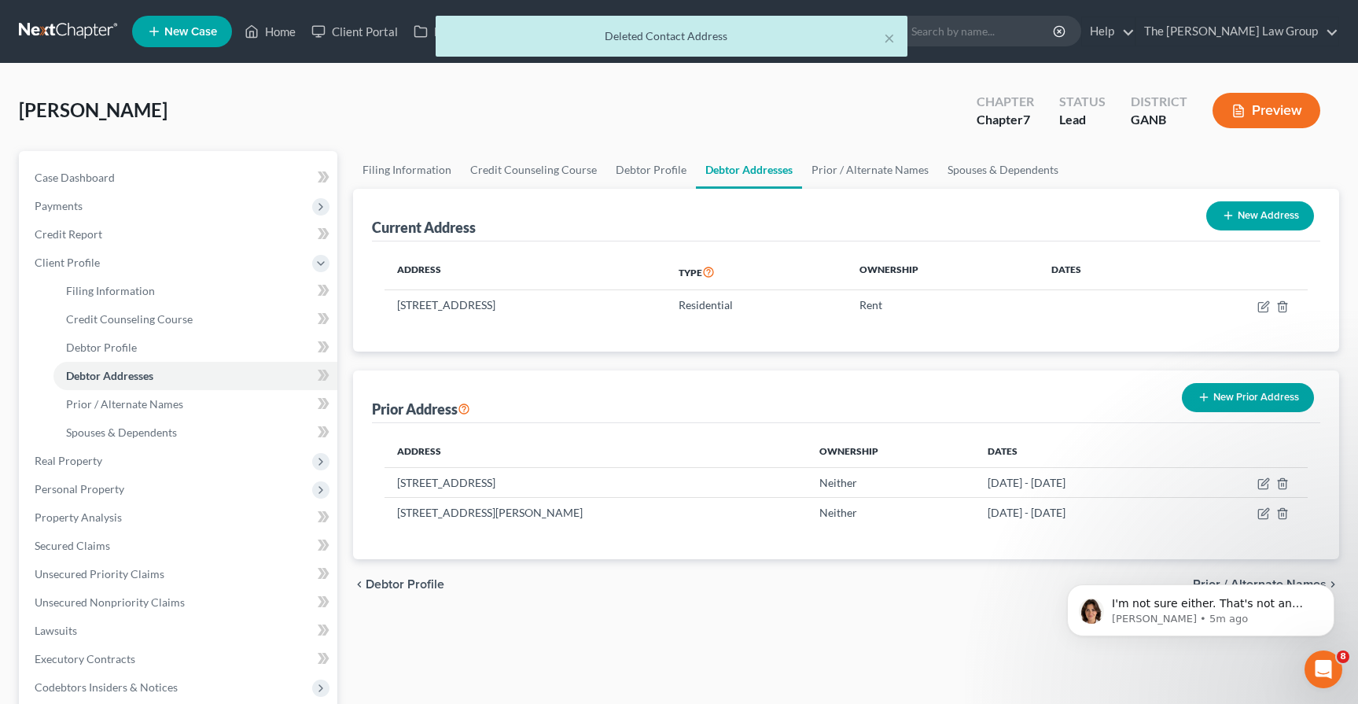
scroll to position [79, 0]
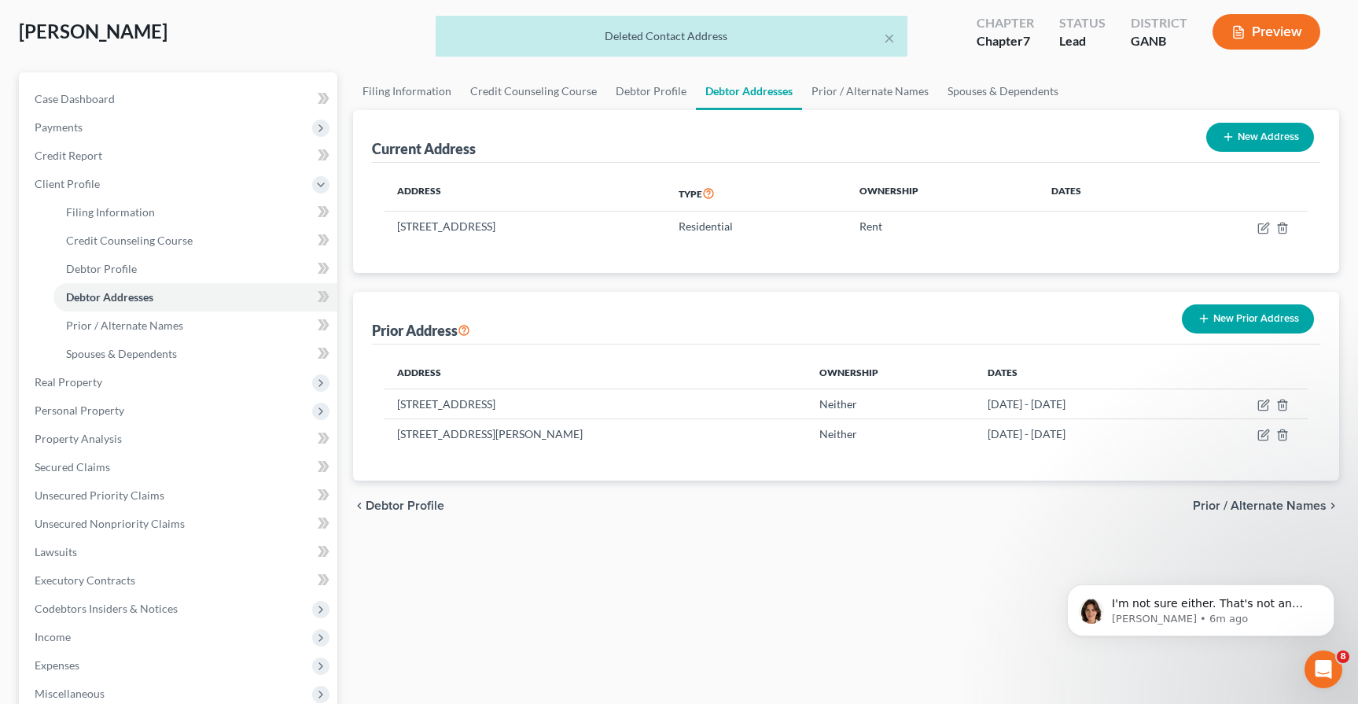
click at [1018, 505] on div "I'm not sure either. That's not an issue I've seen before. I'm glad it's workin…" at bounding box center [1200, 537] width 289 height 197
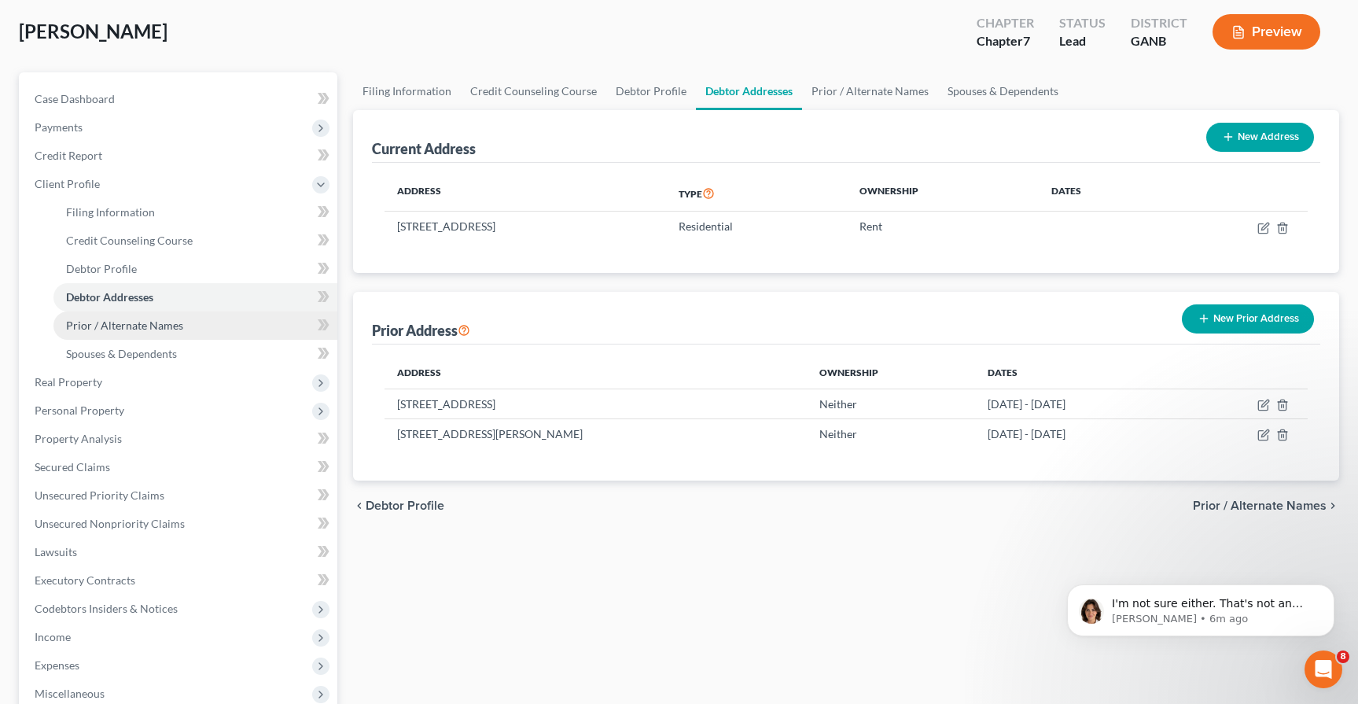
click at [160, 337] on link "Prior / Alternate Names" at bounding box center [195, 325] width 284 height 28
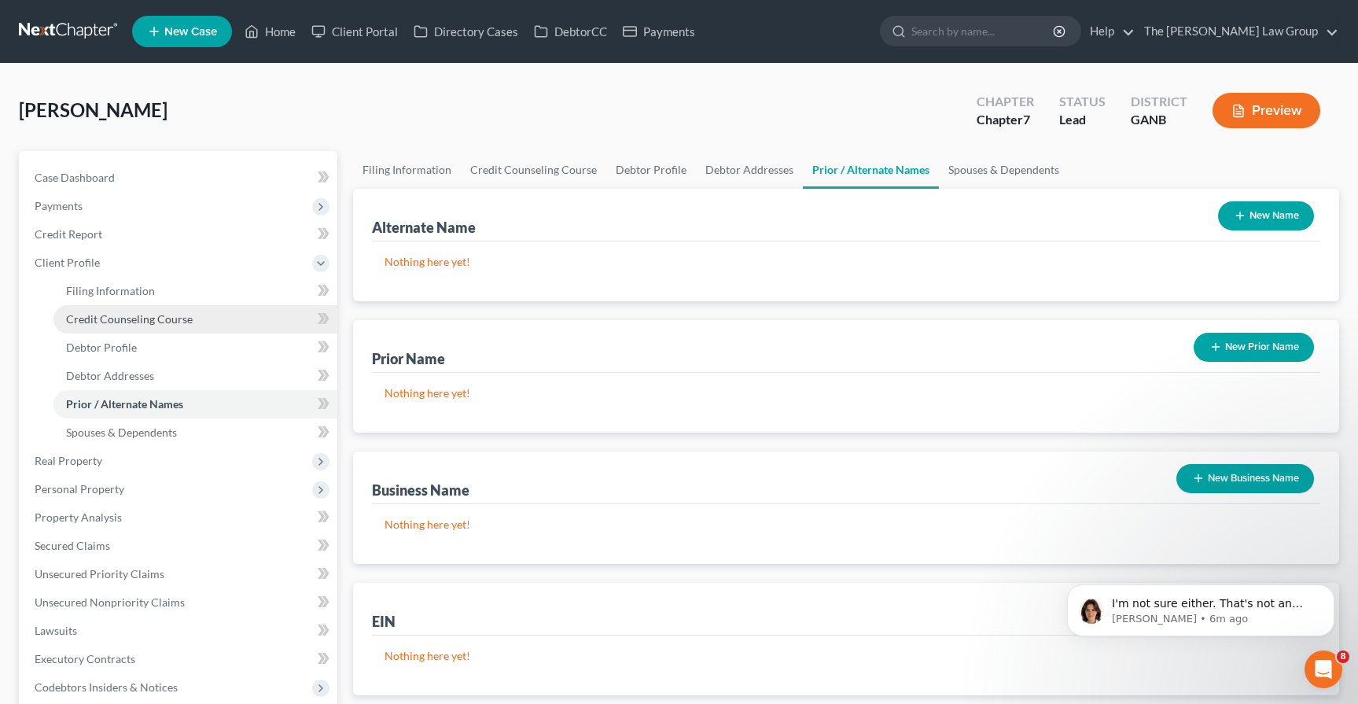
click at [160, 329] on link "Credit Counseling Course" at bounding box center [195, 319] width 284 height 28
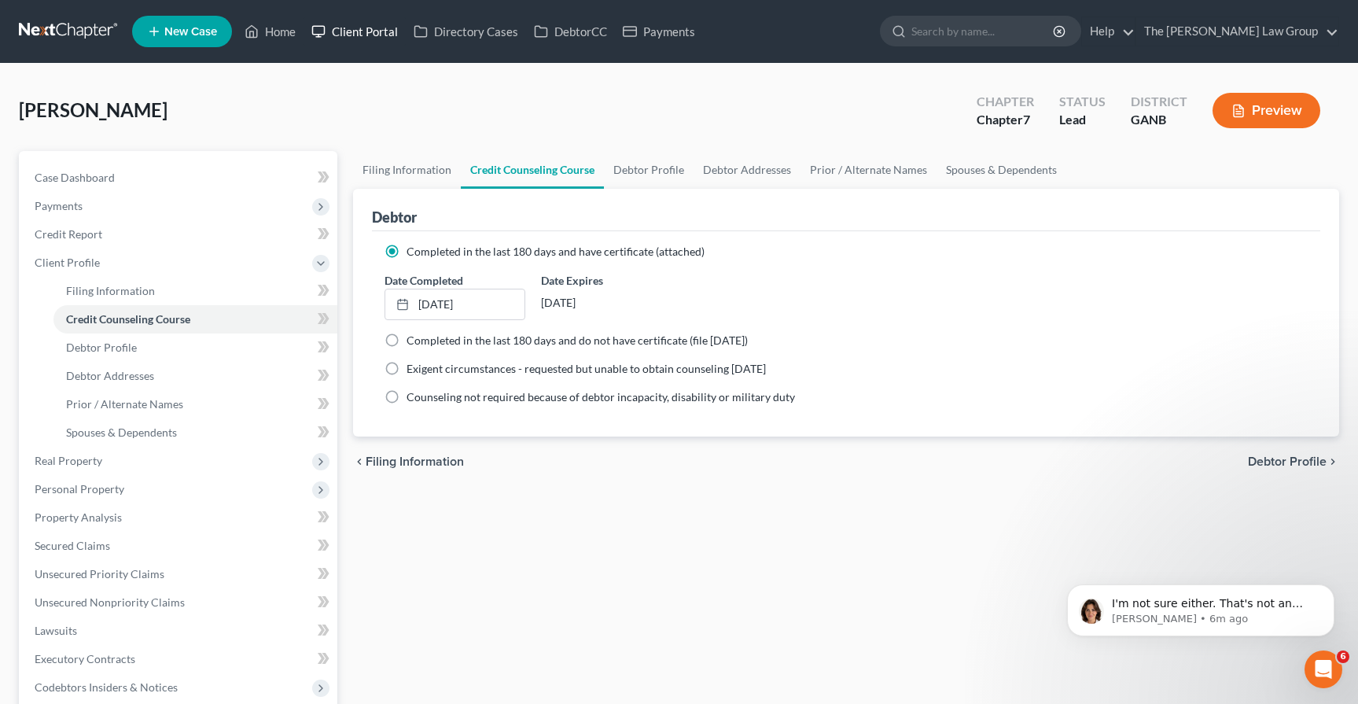
click at [366, 38] on link "Client Portal" at bounding box center [354, 31] width 102 height 28
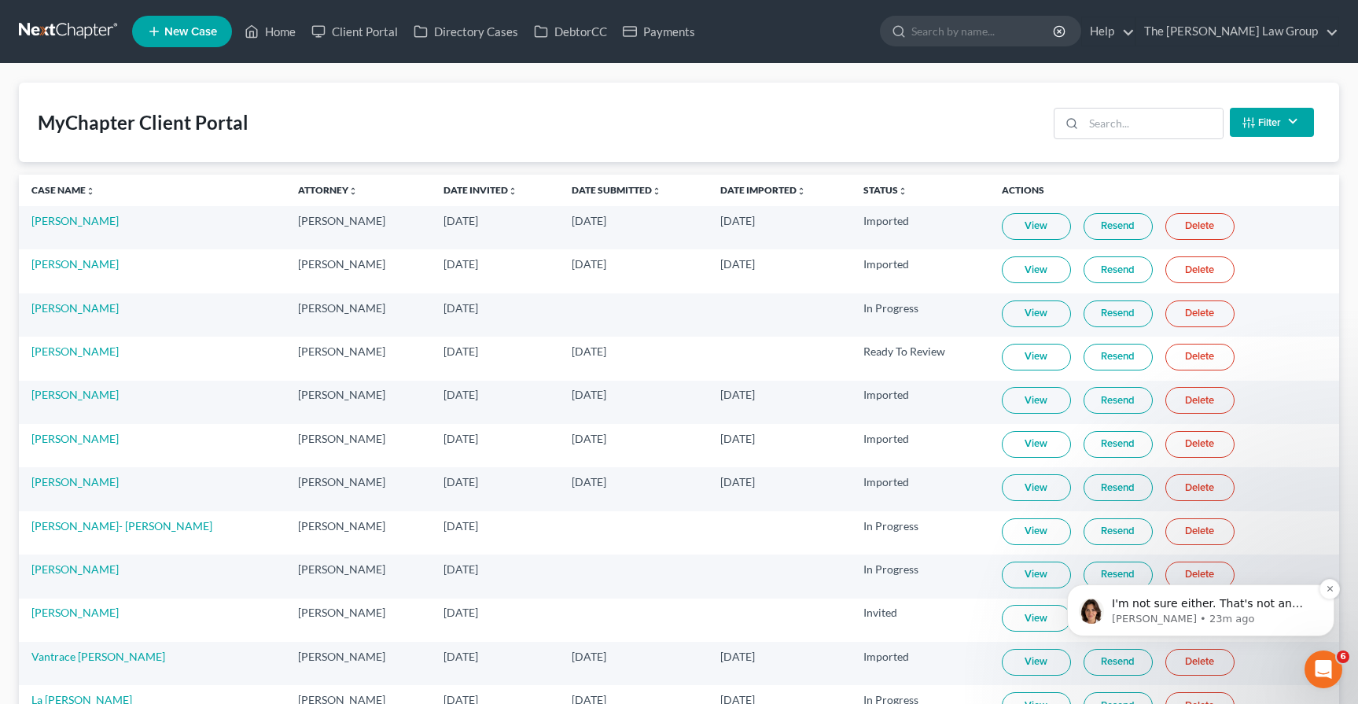
click at [1267, 608] on p "I'm not sure either. That's not an issue I've seen before. I'm glad it's workin…" at bounding box center [1213, 604] width 203 height 16
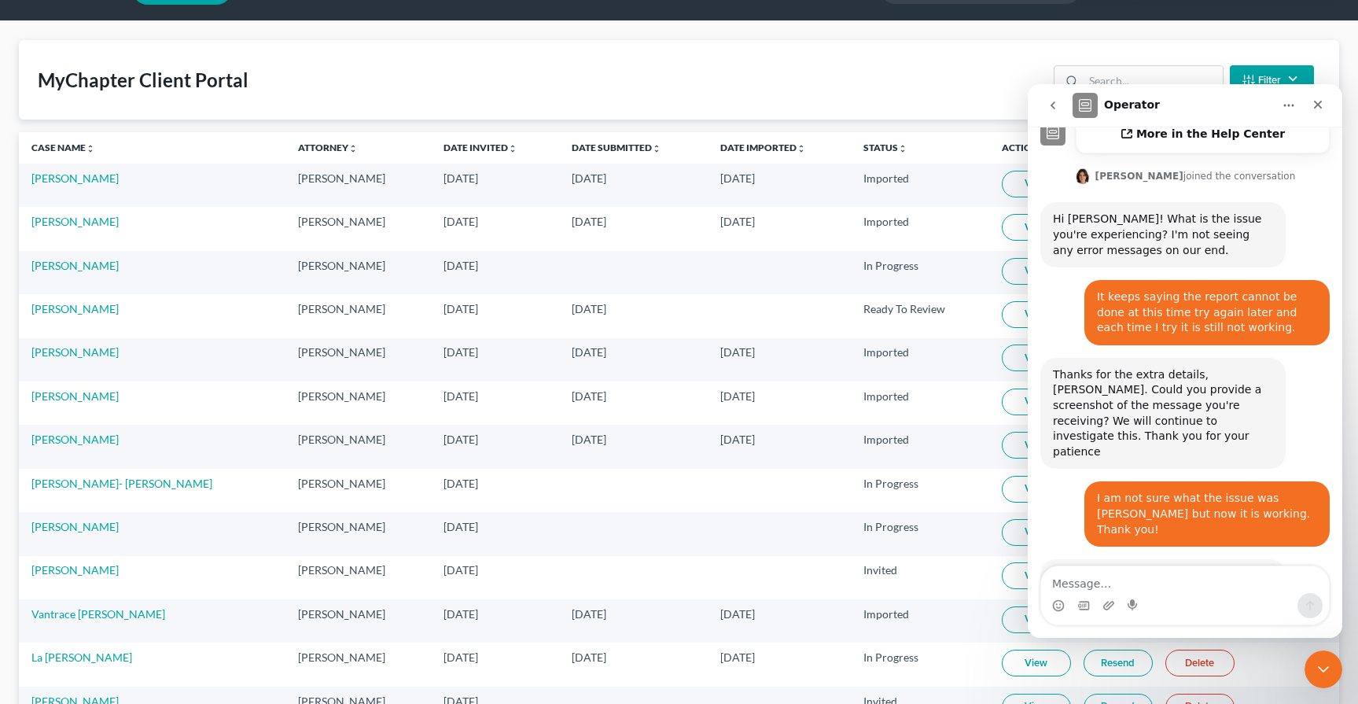
scroll to position [79, 0]
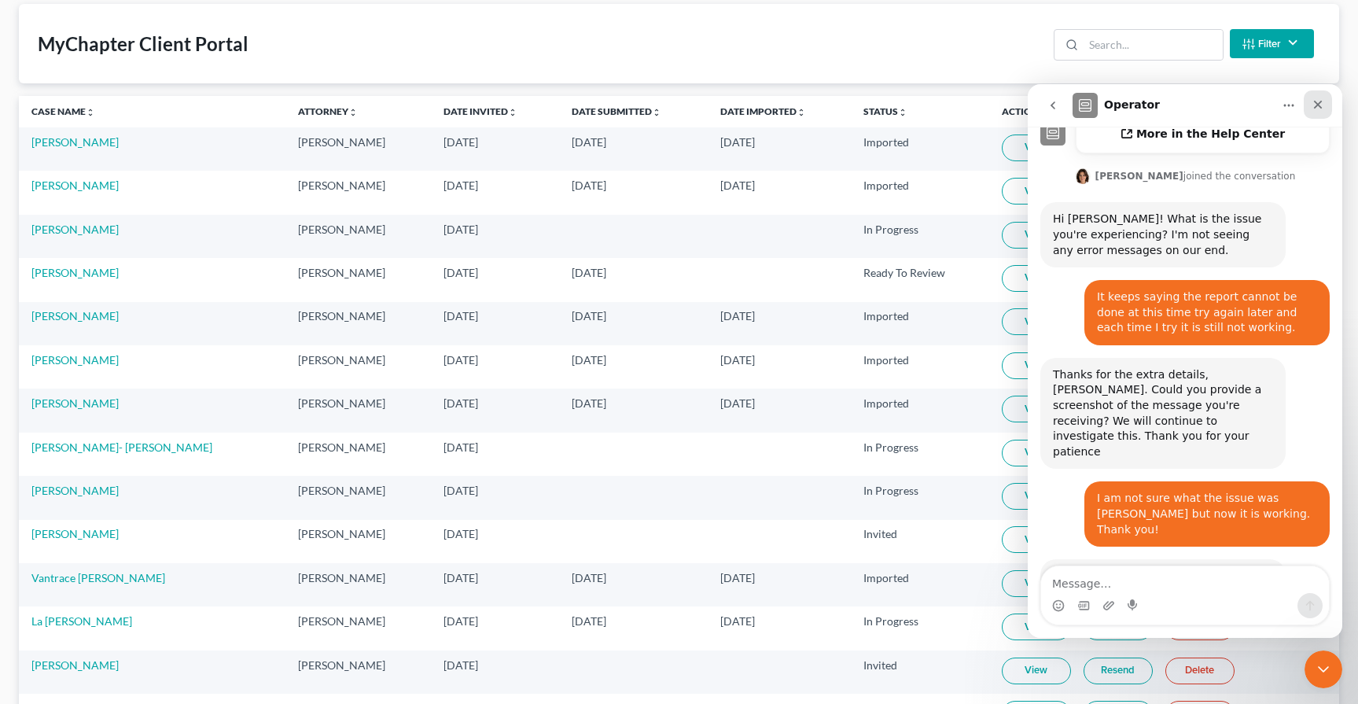
click at [1318, 105] on icon "Close" at bounding box center [1318, 105] width 9 height 9
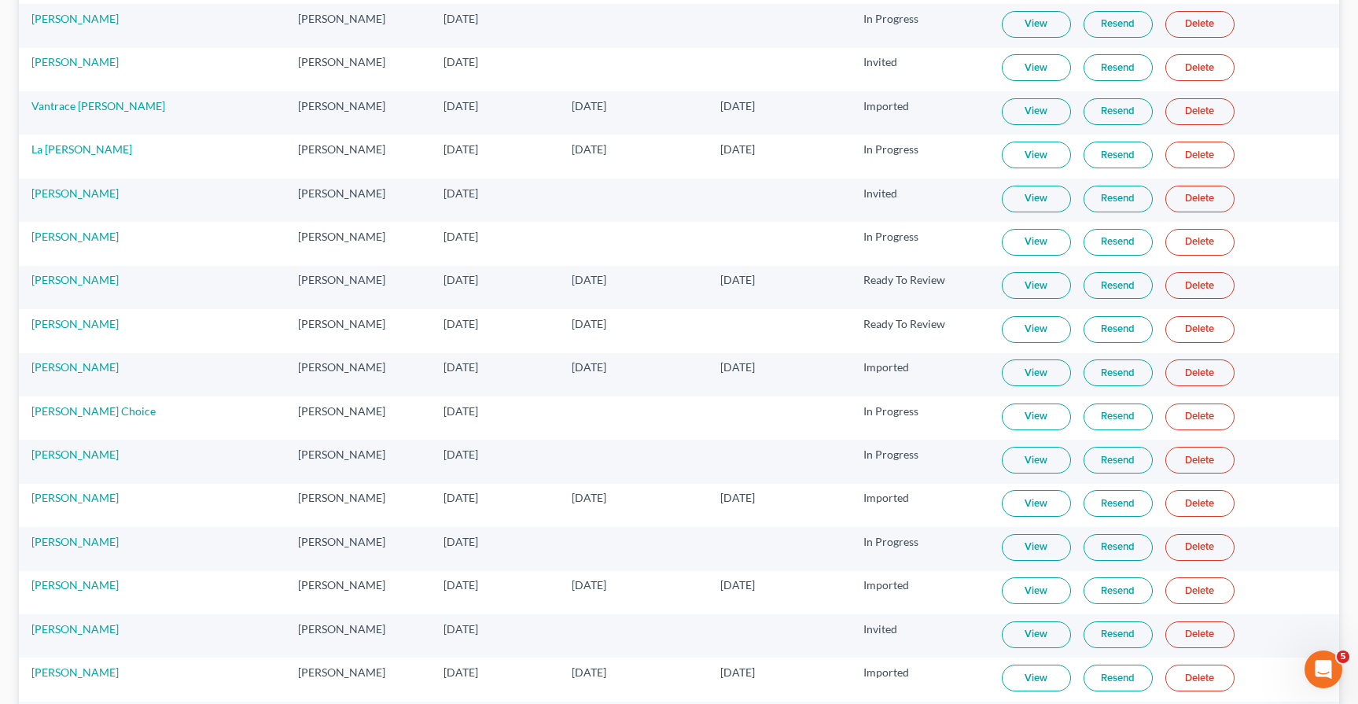
scroll to position [865, 0]
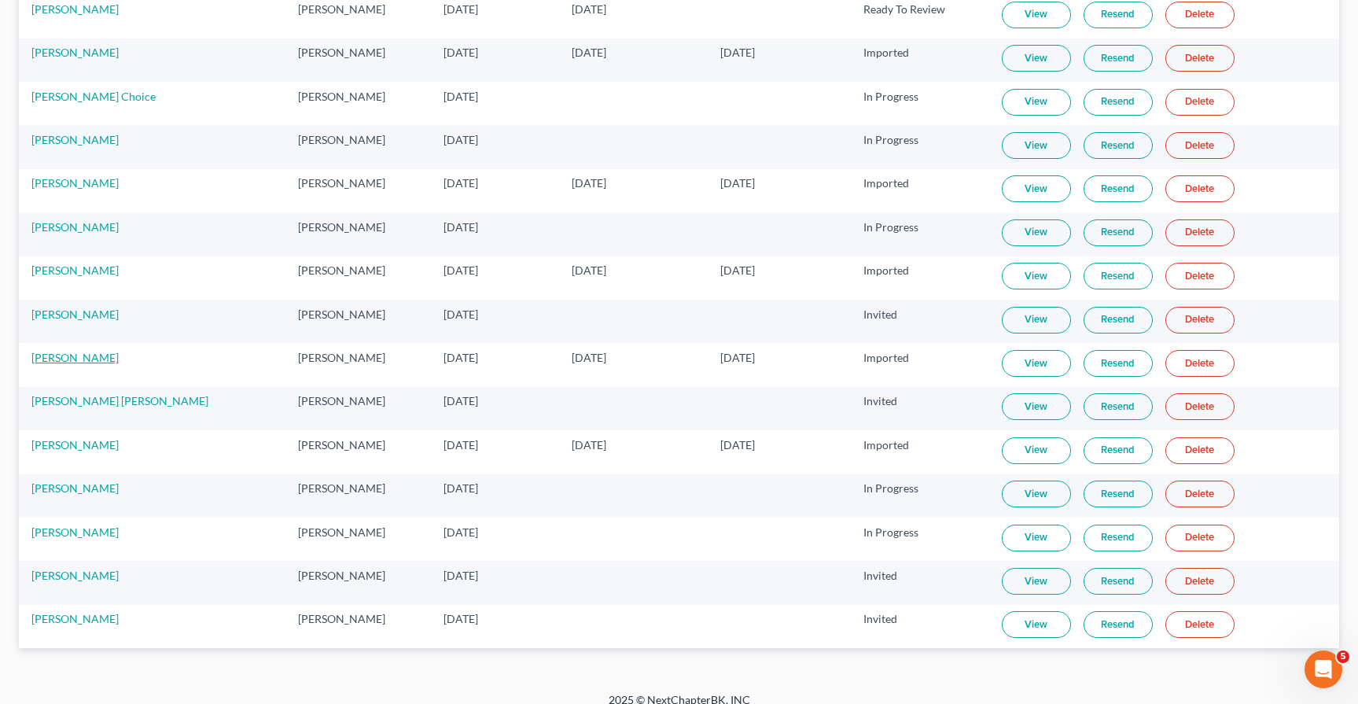
click at [61, 364] on link "Lana Brown" at bounding box center [74, 357] width 87 height 13
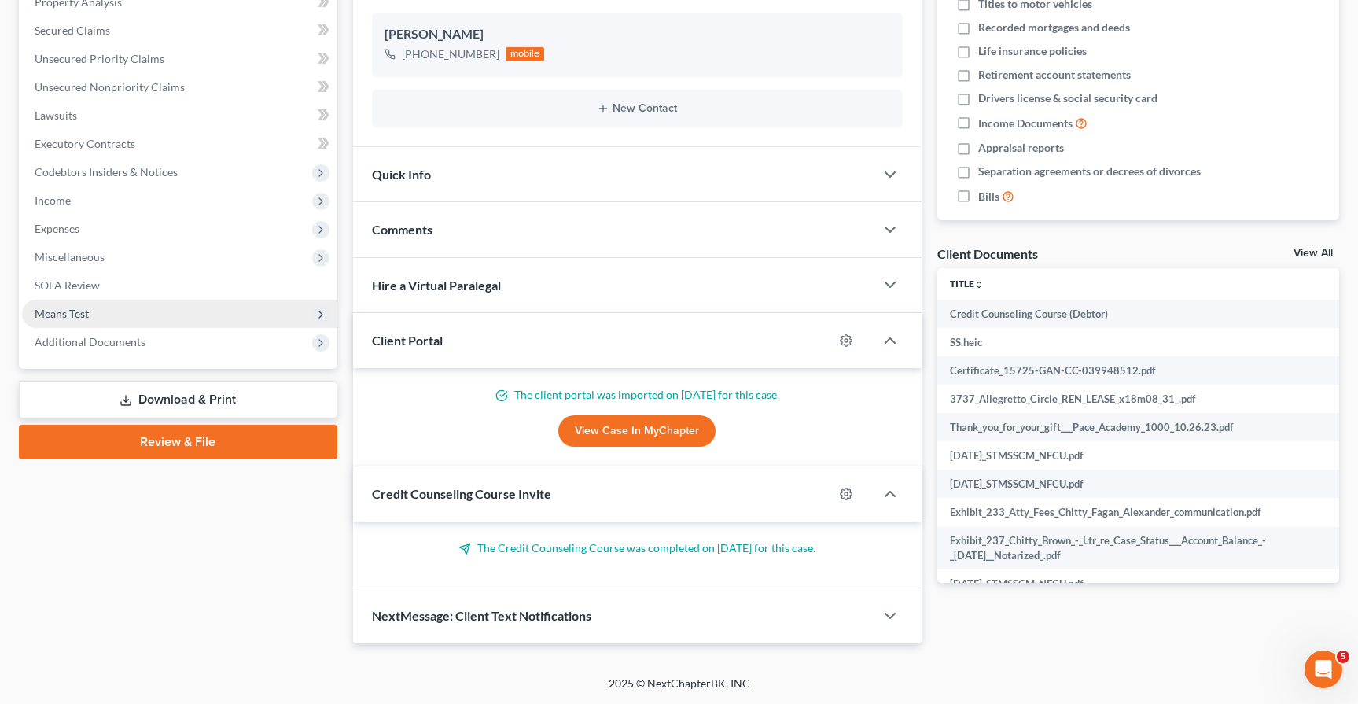
scroll to position [345, 0]
click at [107, 342] on span "Additional Documents" at bounding box center [90, 341] width 111 height 13
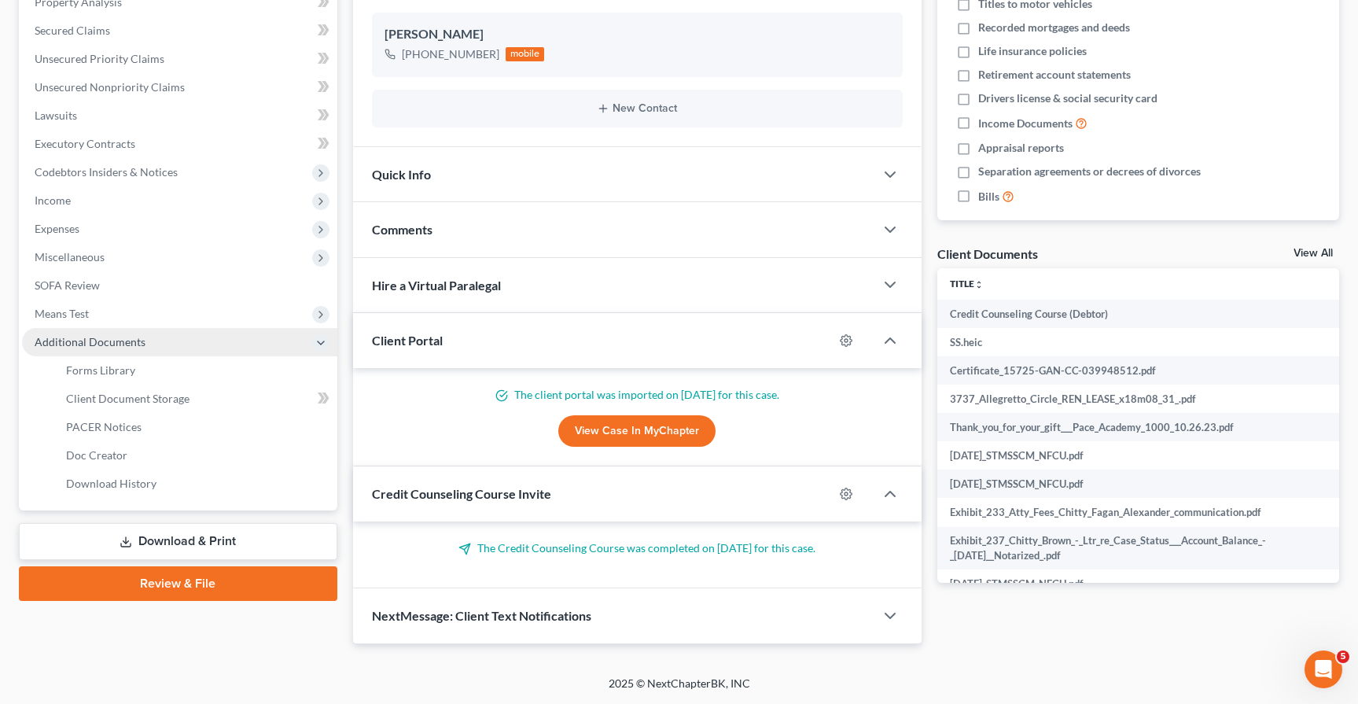
click at [104, 345] on span "Additional Documents" at bounding box center [90, 341] width 111 height 13
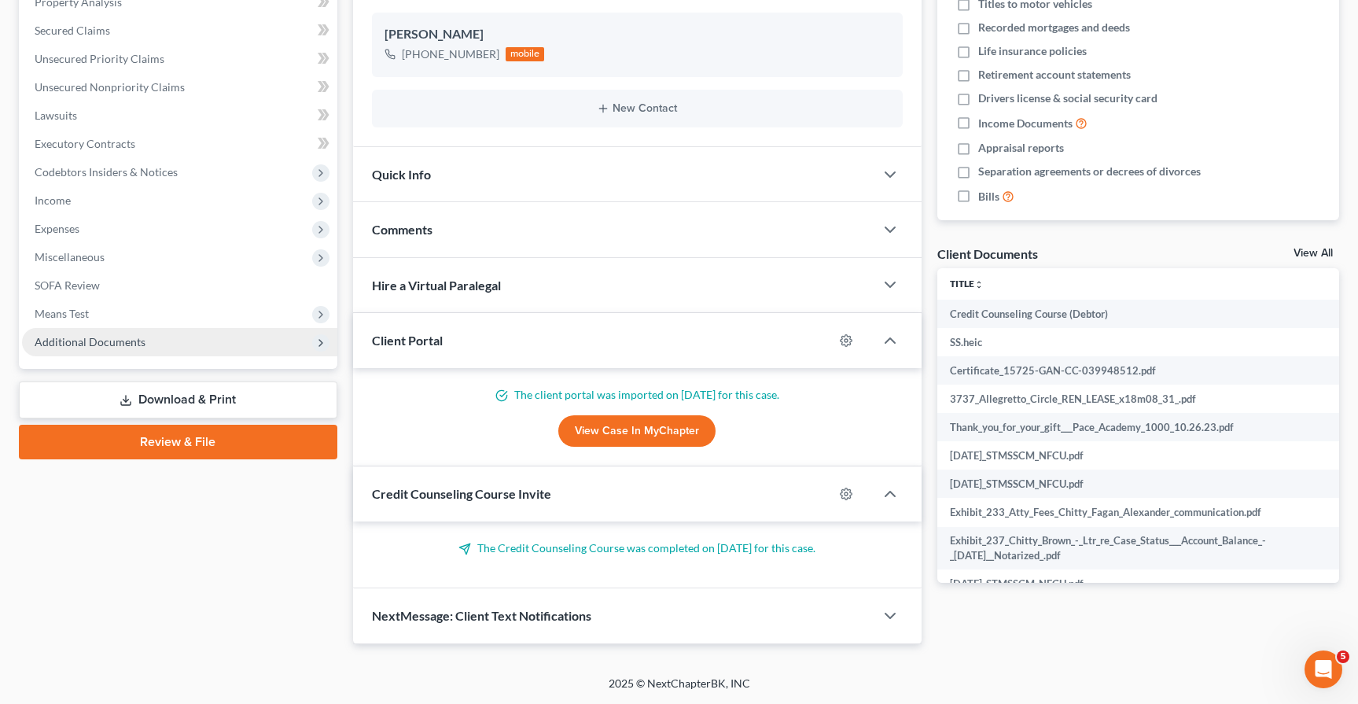
click at [104, 345] on span "Additional Documents" at bounding box center [90, 341] width 111 height 13
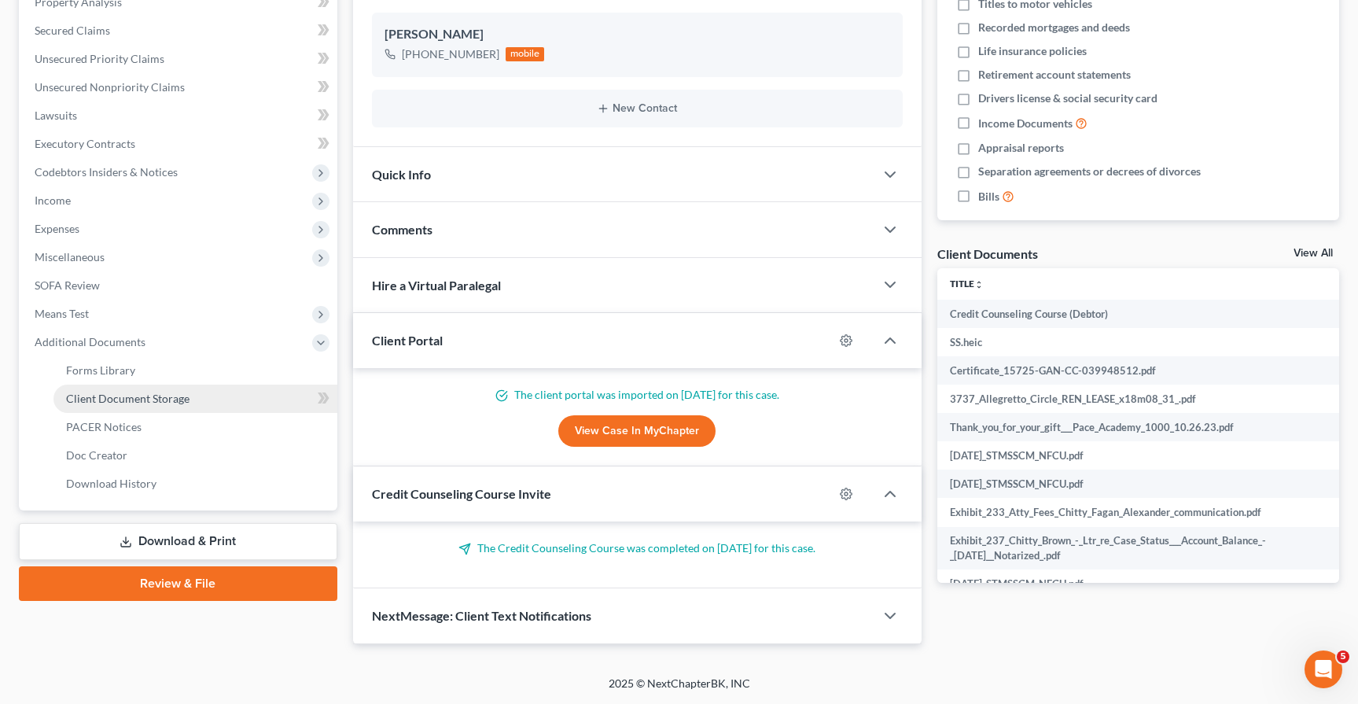
click at [116, 395] on span "Client Document Storage" at bounding box center [127, 397] width 123 height 13
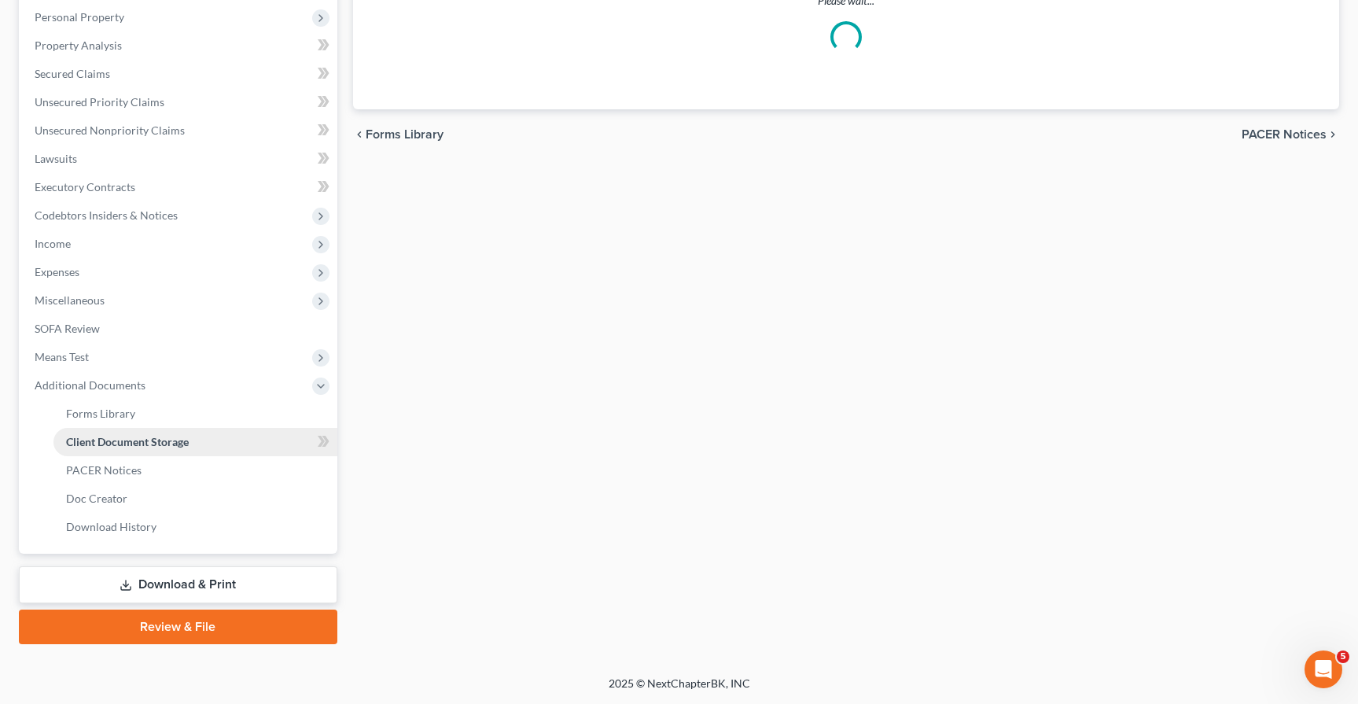
scroll to position [243, 0]
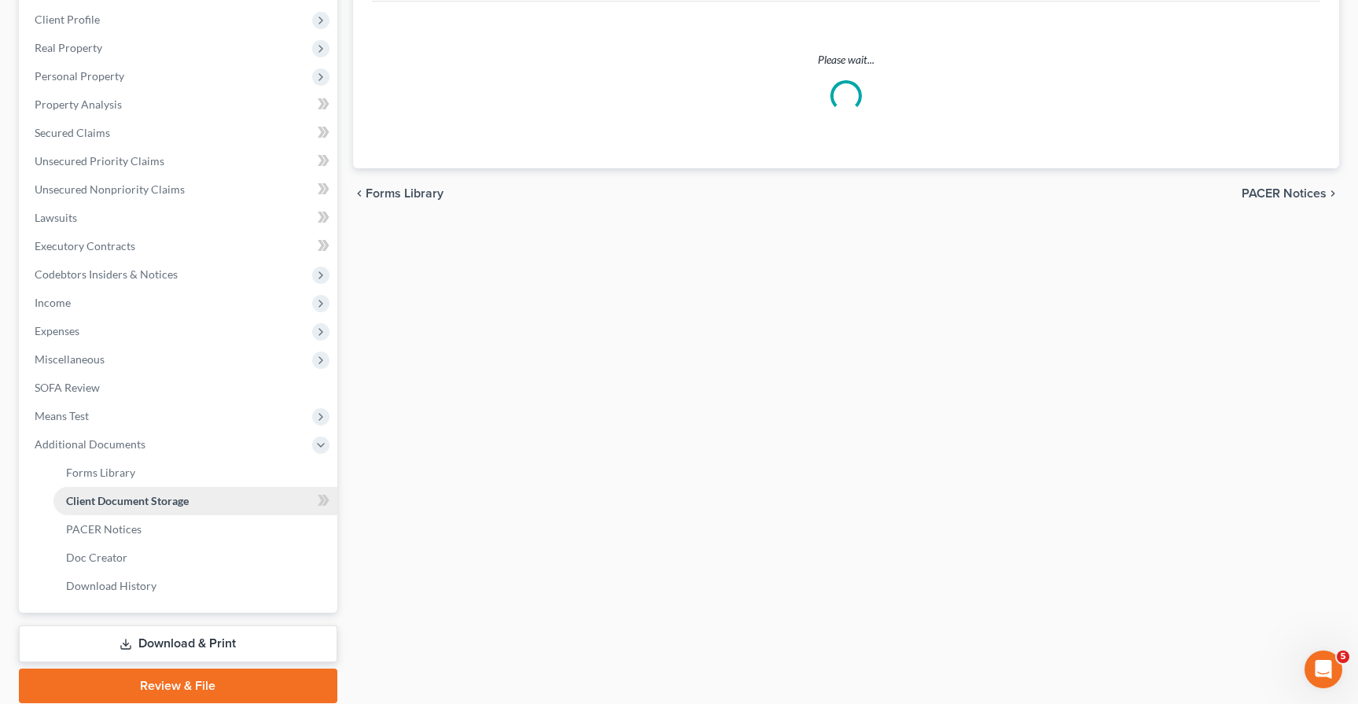
select select "5"
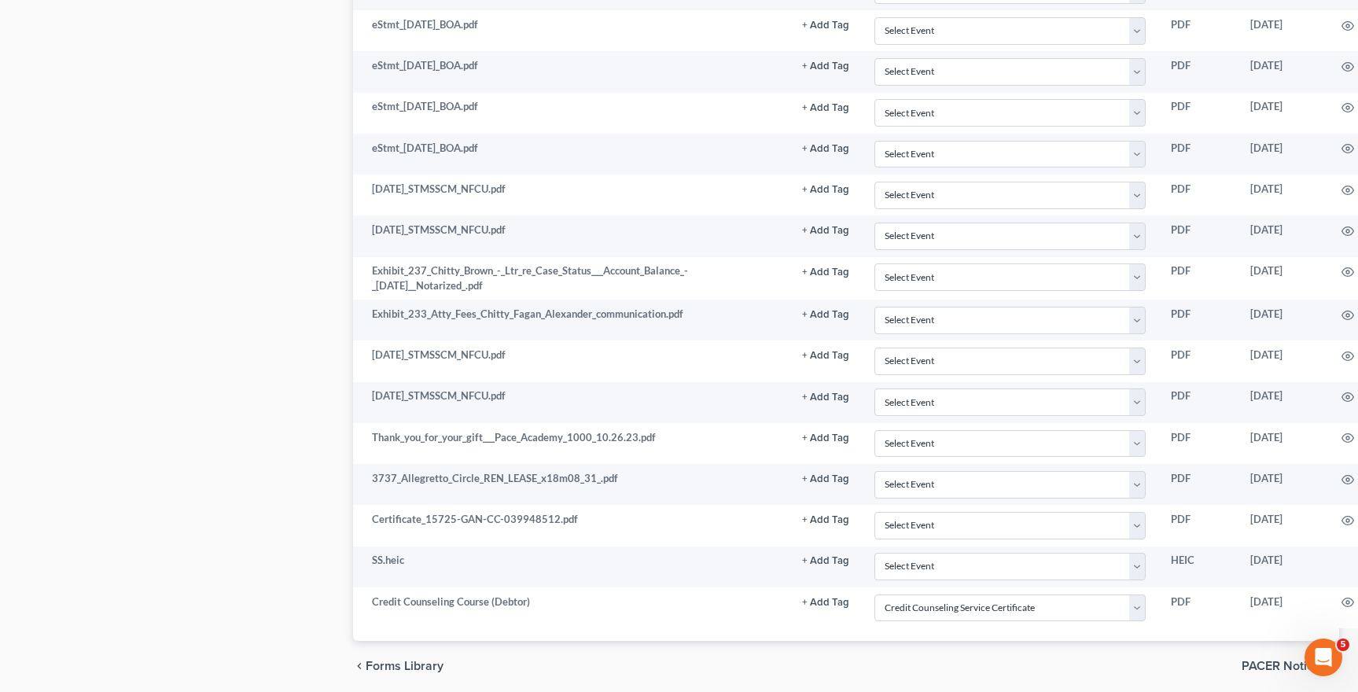
scroll to position [2673, 0]
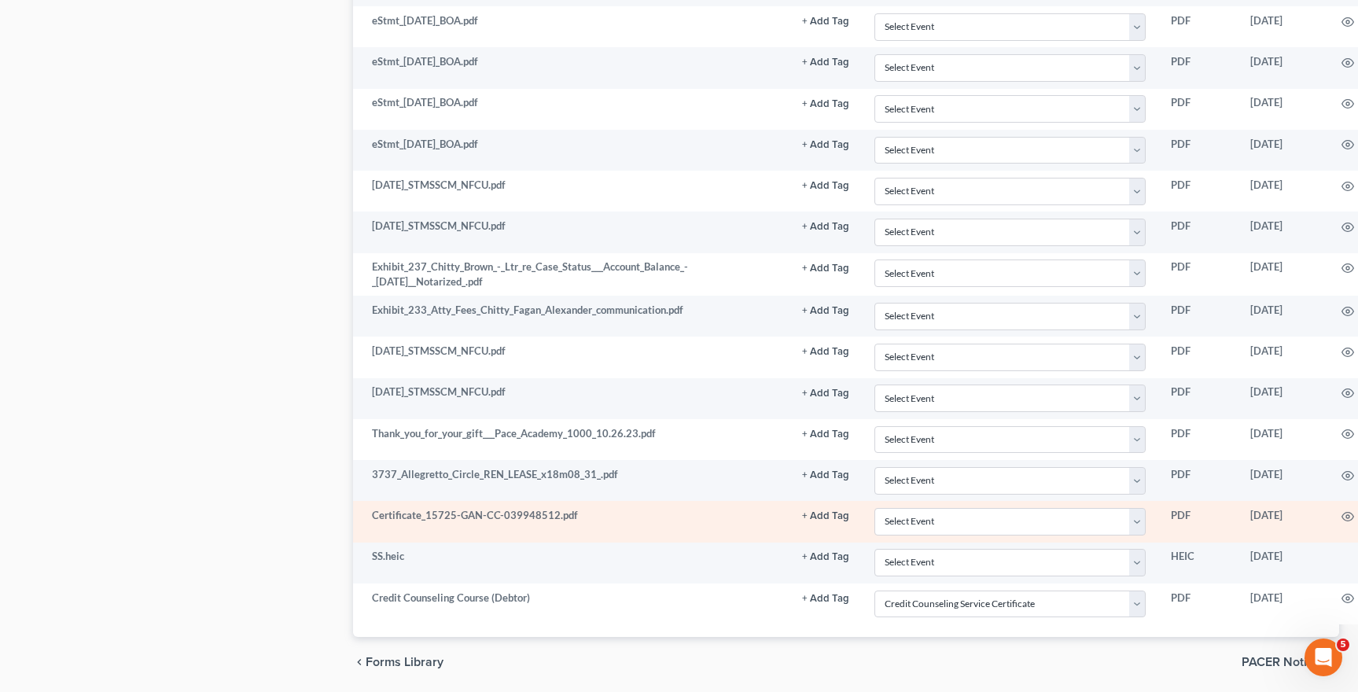
click at [477, 507] on td "Certificate_15725-GAN-CC-039948512.pdf" at bounding box center [571, 521] width 436 height 41
click at [1302, 519] on td "Aug 29, 2025" at bounding box center [1279, 521] width 85 height 41
click at [549, 510] on td "Certificate_15725-GAN-CC-039948512.pdf" at bounding box center [571, 521] width 436 height 41
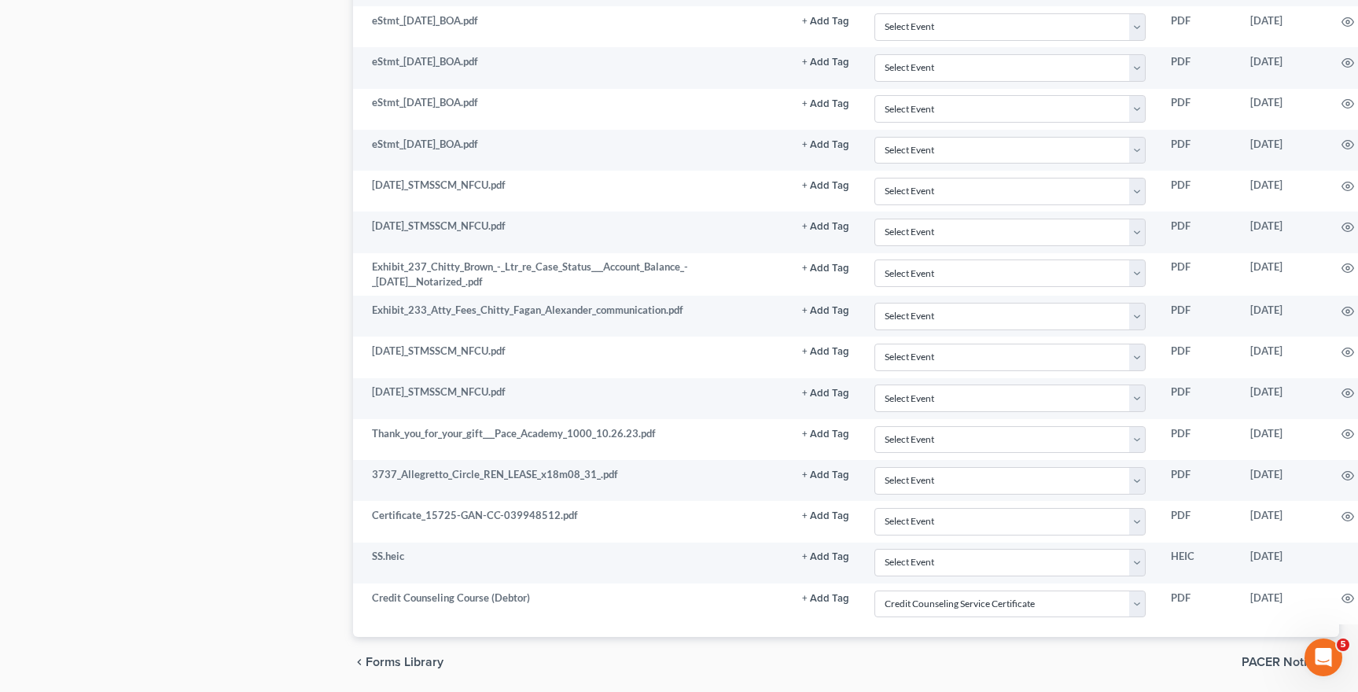
scroll to position [2673, 147]
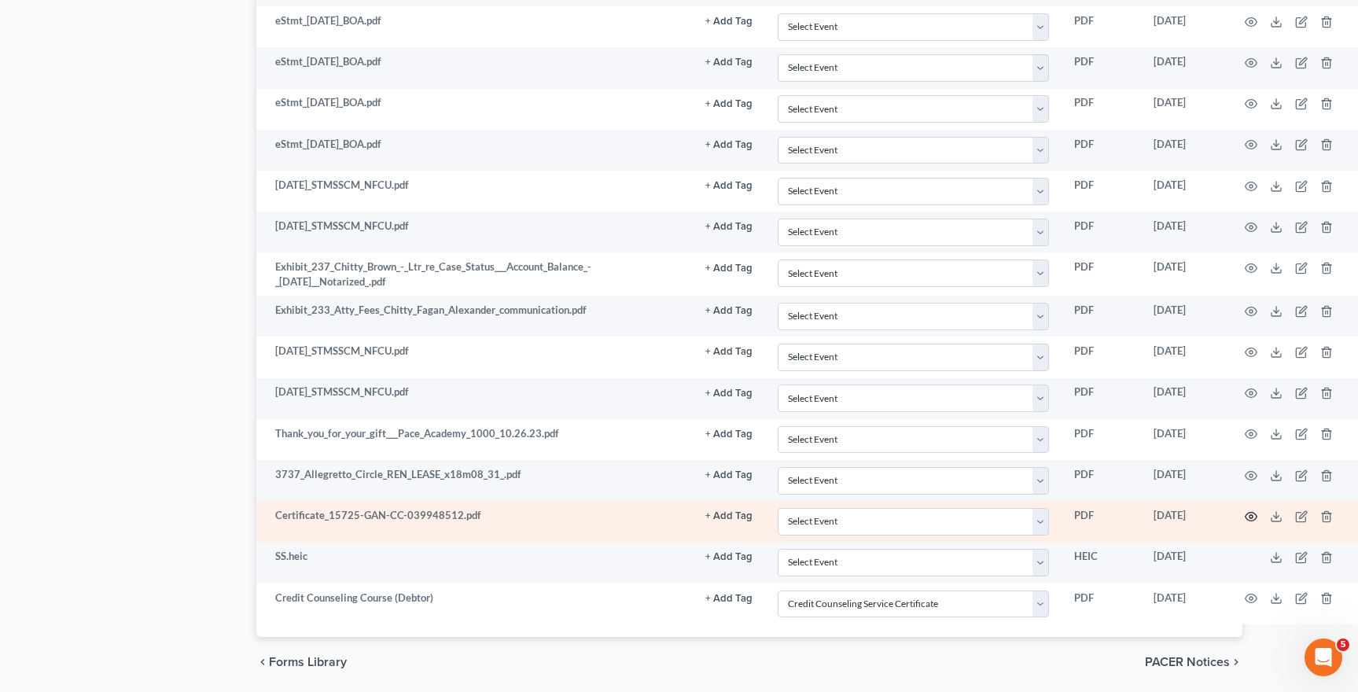
click at [1250, 512] on icon "button" at bounding box center [1250, 516] width 13 height 13
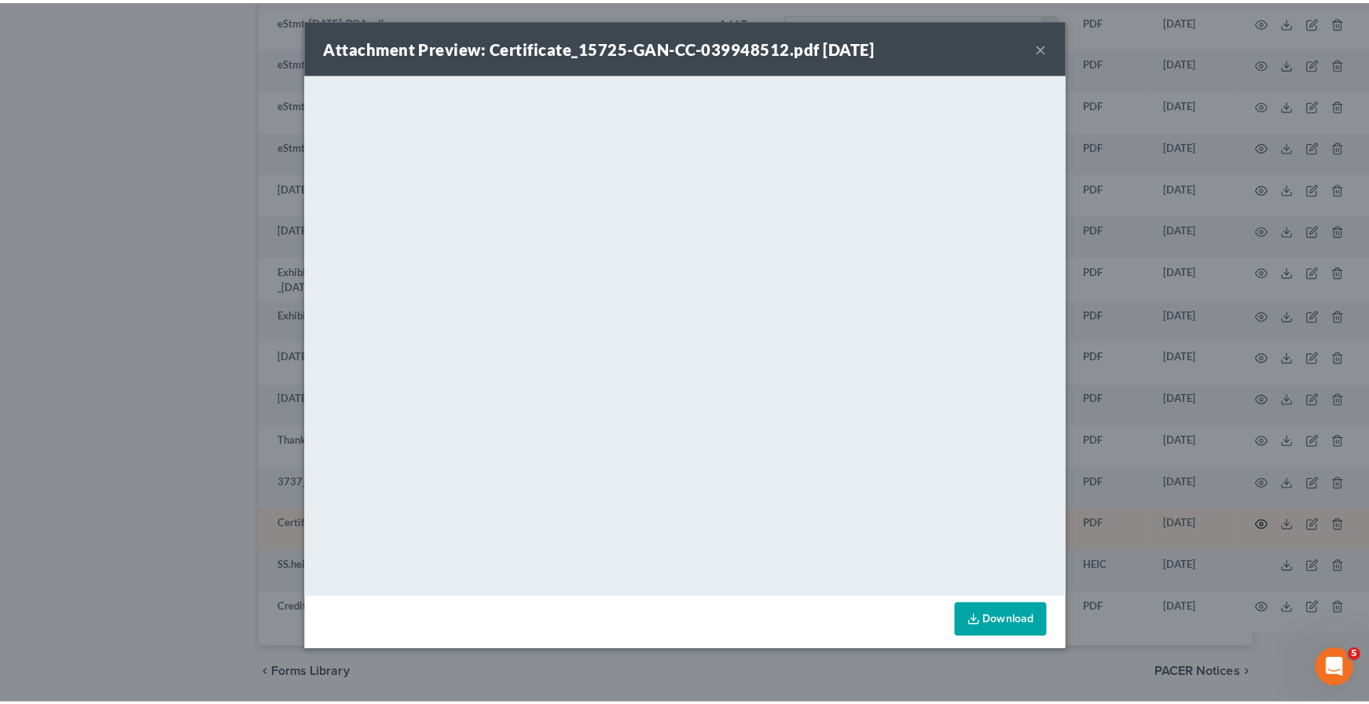
scroll to position [2673, 138]
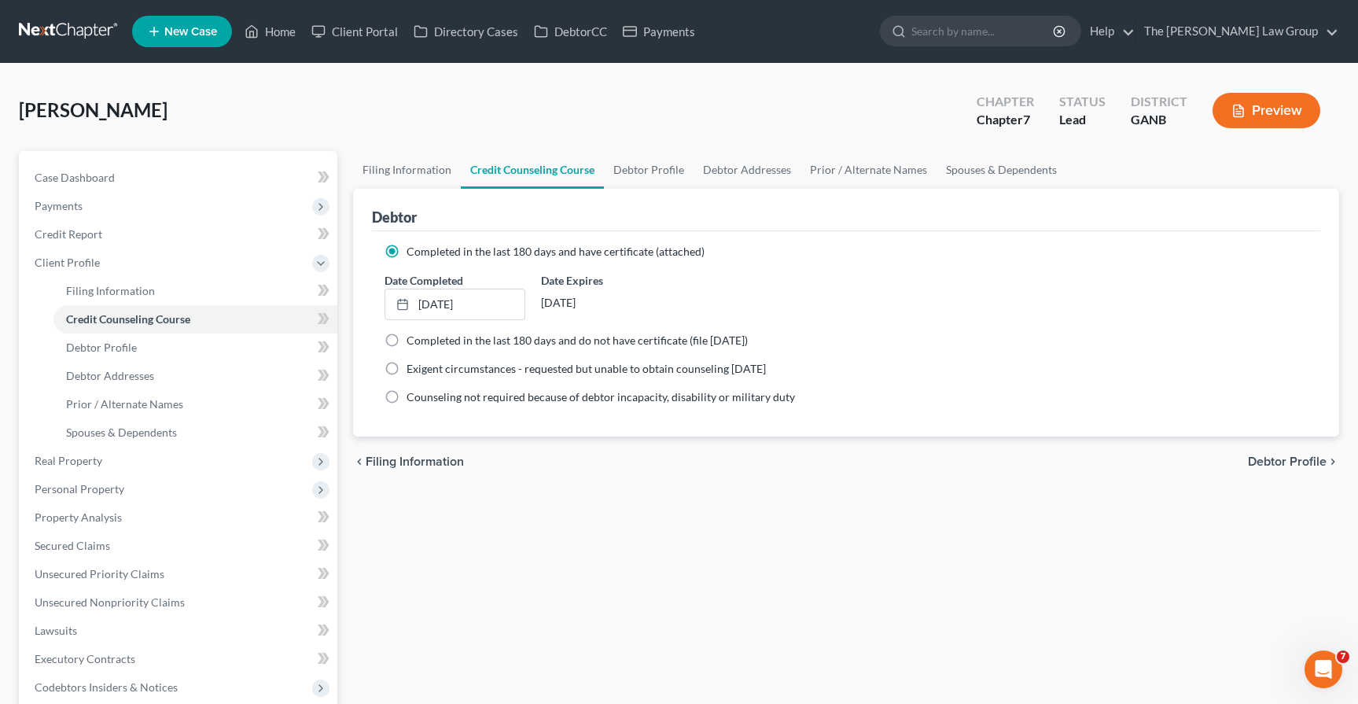
click at [425, 341] on span "Completed in the last 180 days and do not have certificate (file [DATE])" at bounding box center [576, 339] width 341 height 13
click at [423, 341] on input "Completed in the last 180 days and do not have certificate (file [DATE])" at bounding box center [418, 338] width 10 height 10
radio input "true"
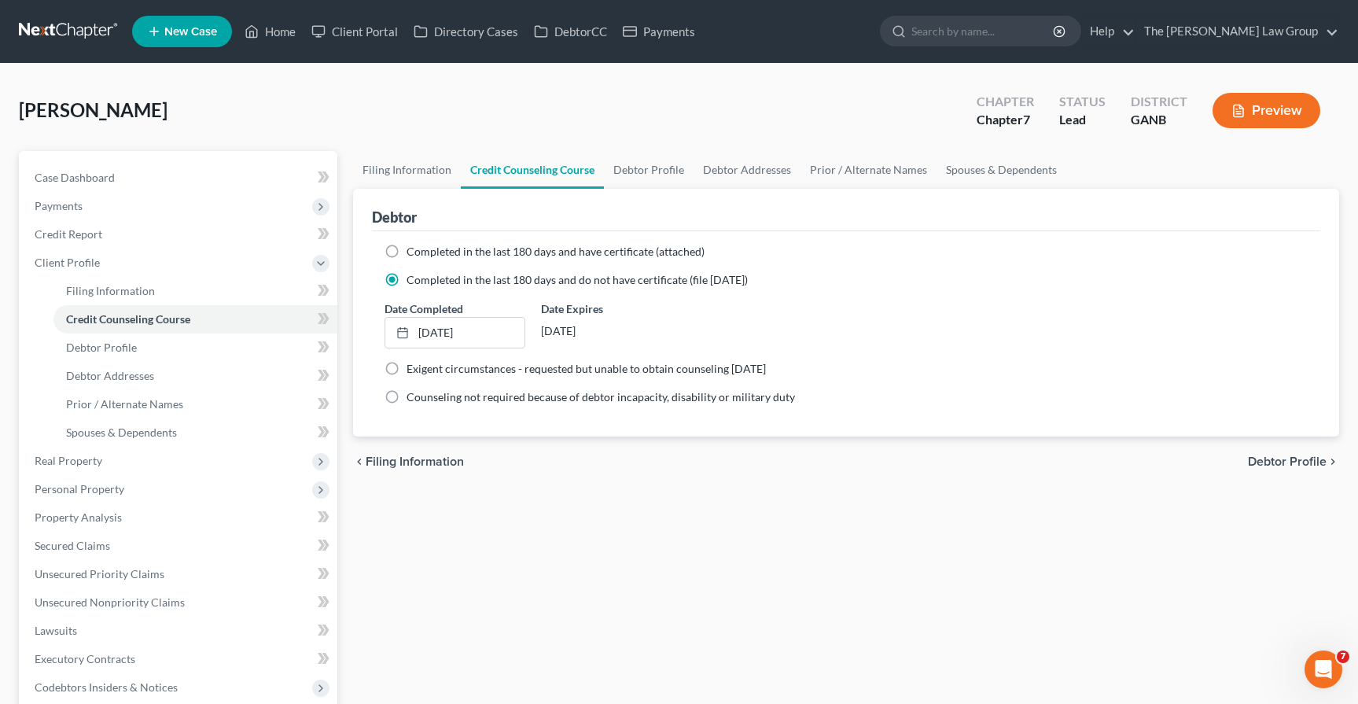
click at [451, 255] on span "Completed in the last 180 days and have certificate (attached)" at bounding box center [555, 250] width 298 height 13
click at [423, 254] on input "Completed in the last 180 days and have certificate (attached)" at bounding box center [418, 249] width 10 height 10
radio input "true"
radio input "false"
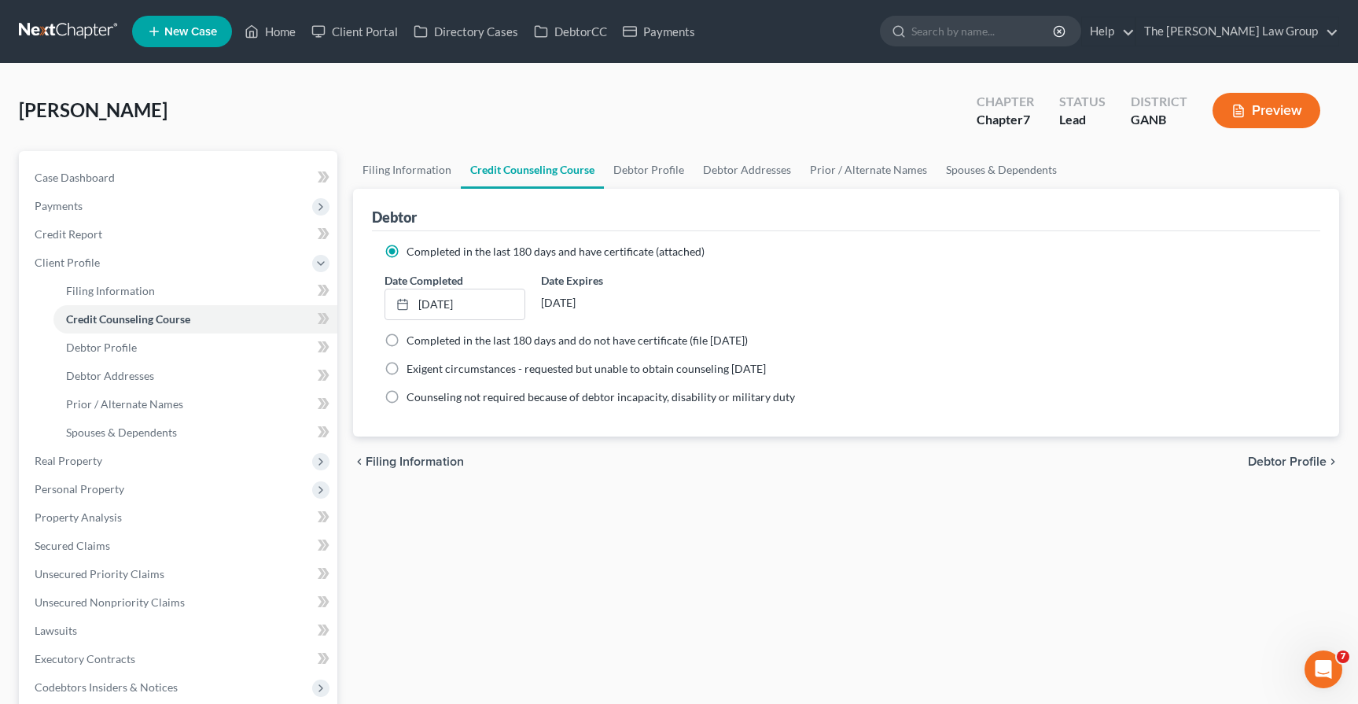
click at [630, 557] on div "Filing Information Credit Counseling Course Debtor Profile Debtor Addresses Pri…" at bounding box center [845, 562] width 1001 height 823
click at [1014, 568] on div "Filing Information Credit Counseling Course Debtor Profile Debtor Addresses Pri…" at bounding box center [845, 562] width 1001 height 823
click at [119, 351] on span "Debtor Profile" at bounding box center [101, 346] width 71 height 13
select select "0"
select select "1"
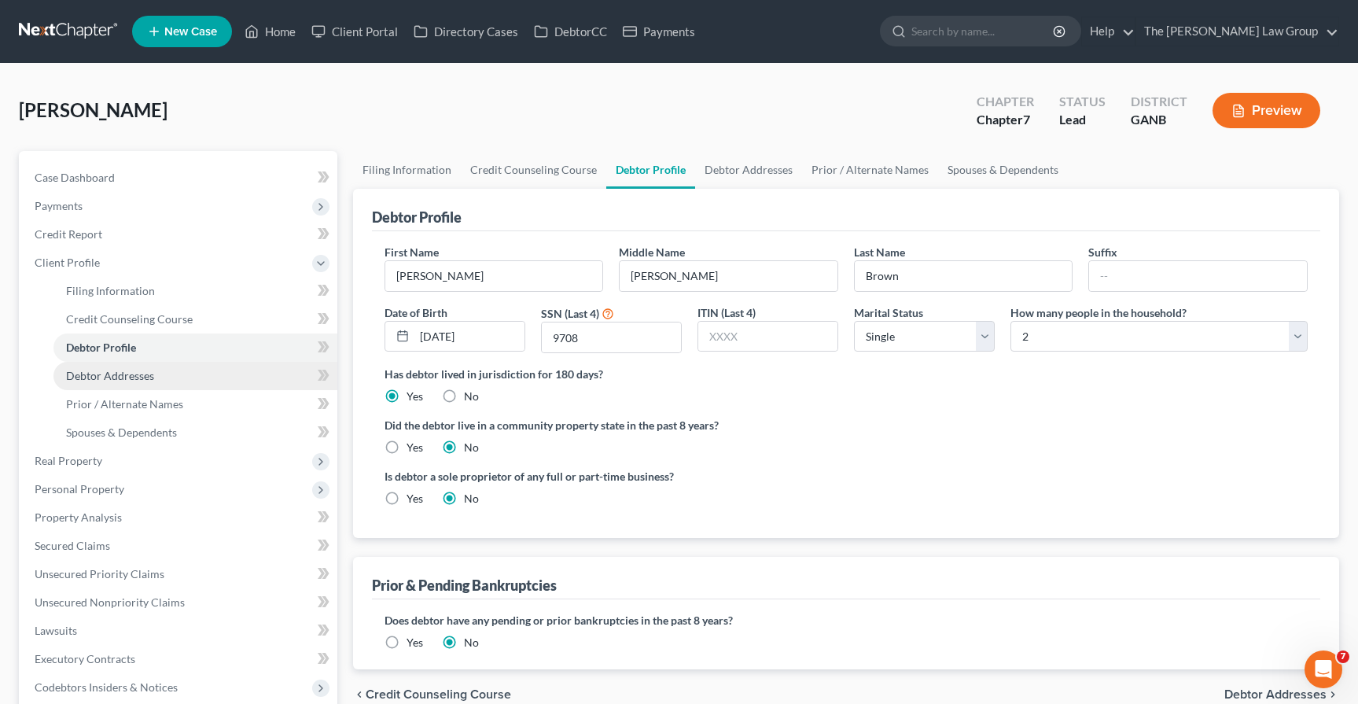
click at [123, 373] on span "Debtor Addresses" at bounding box center [110, 375] width 88 height 13
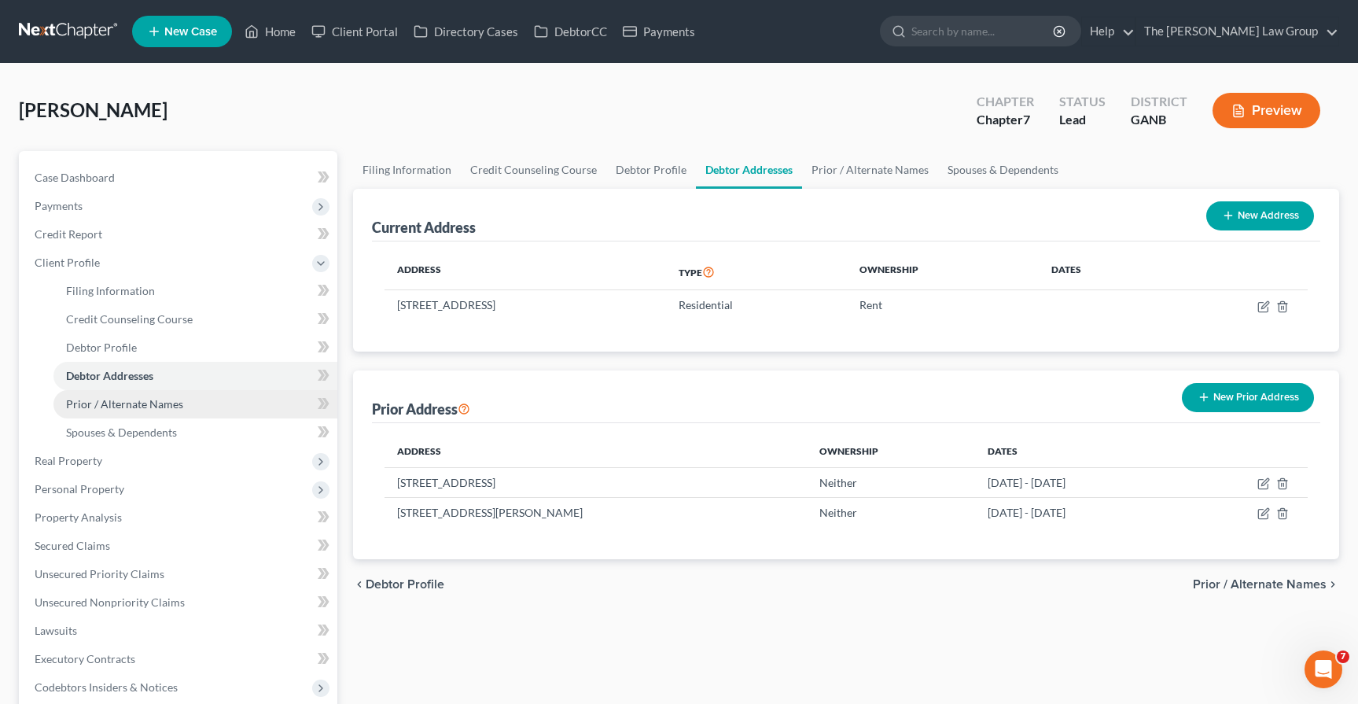
click at [122, 408] on span "Prior / Alternate Names" at bounding box center [124, 403] width 117 height 13
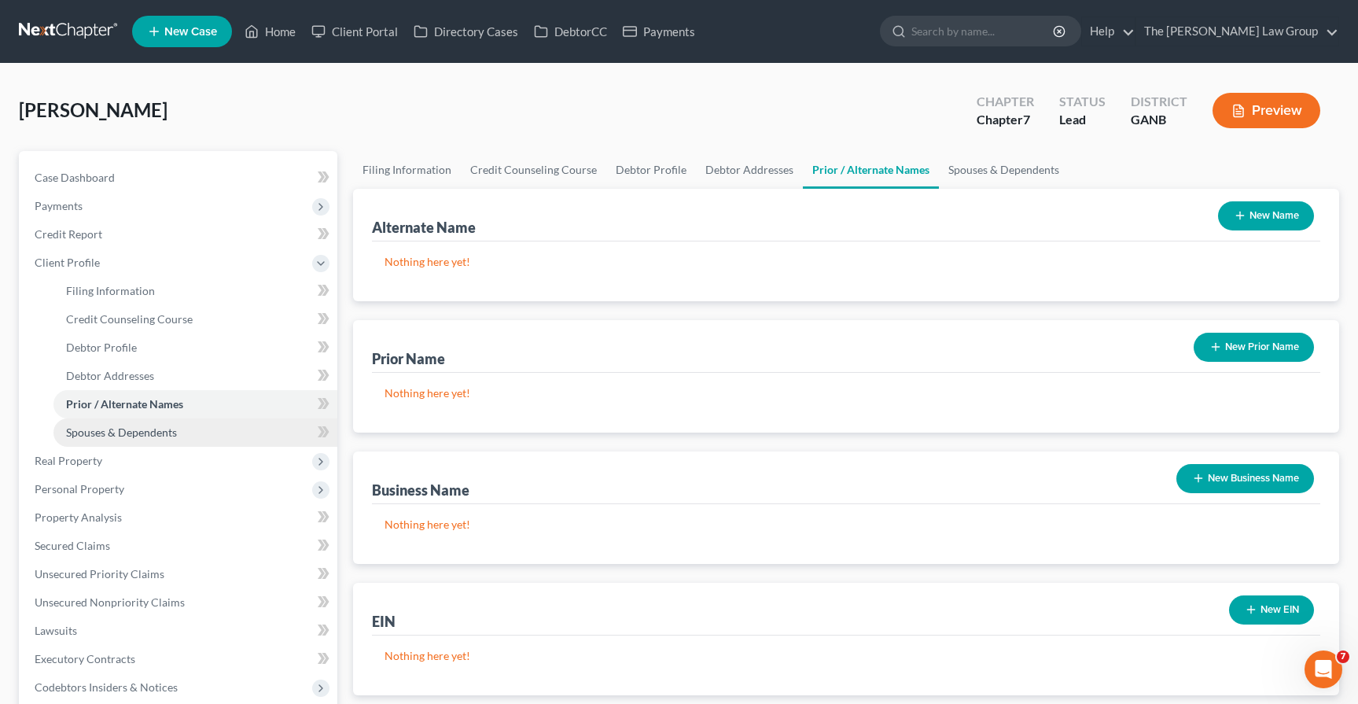
click at [122, 428] on span "Spouses & Dependents" at bounding box center [121, 431] width 111 height 13
click at [79, 469] on span "Real Property" at bounding box center [179, 460] width 315 height 28
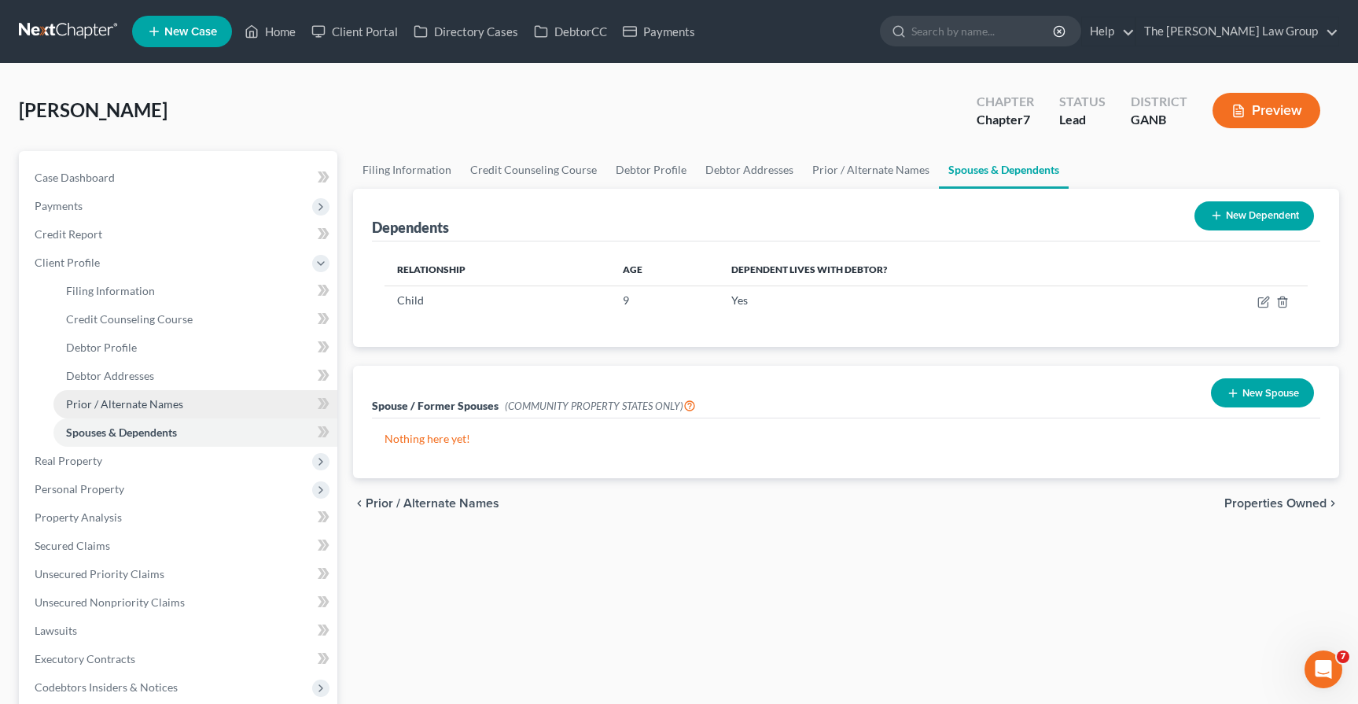
click at [104, 402] on span "Prior / Alternate Names" at bounding box center [124, 403] width 117 height 13
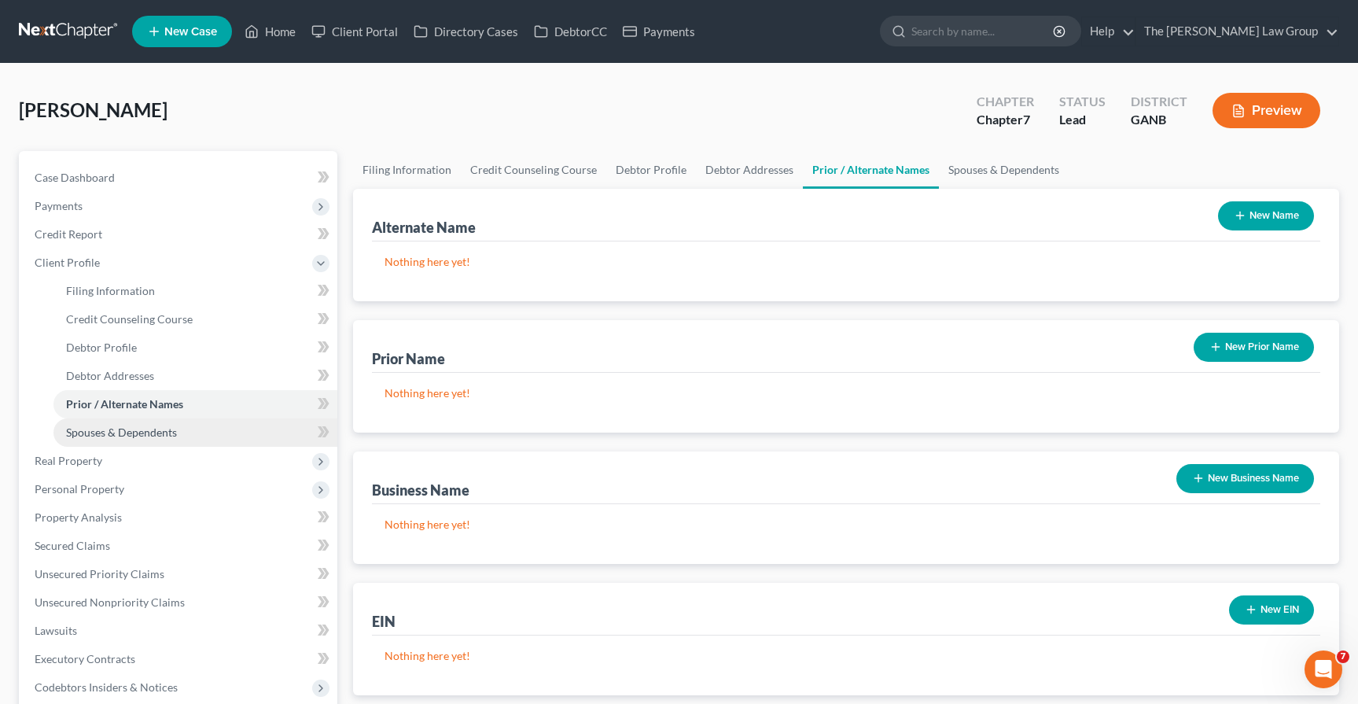
click at [116, 429] on span "Spouses & Dependents" at bounding box center [121, 431] width 111 height 13
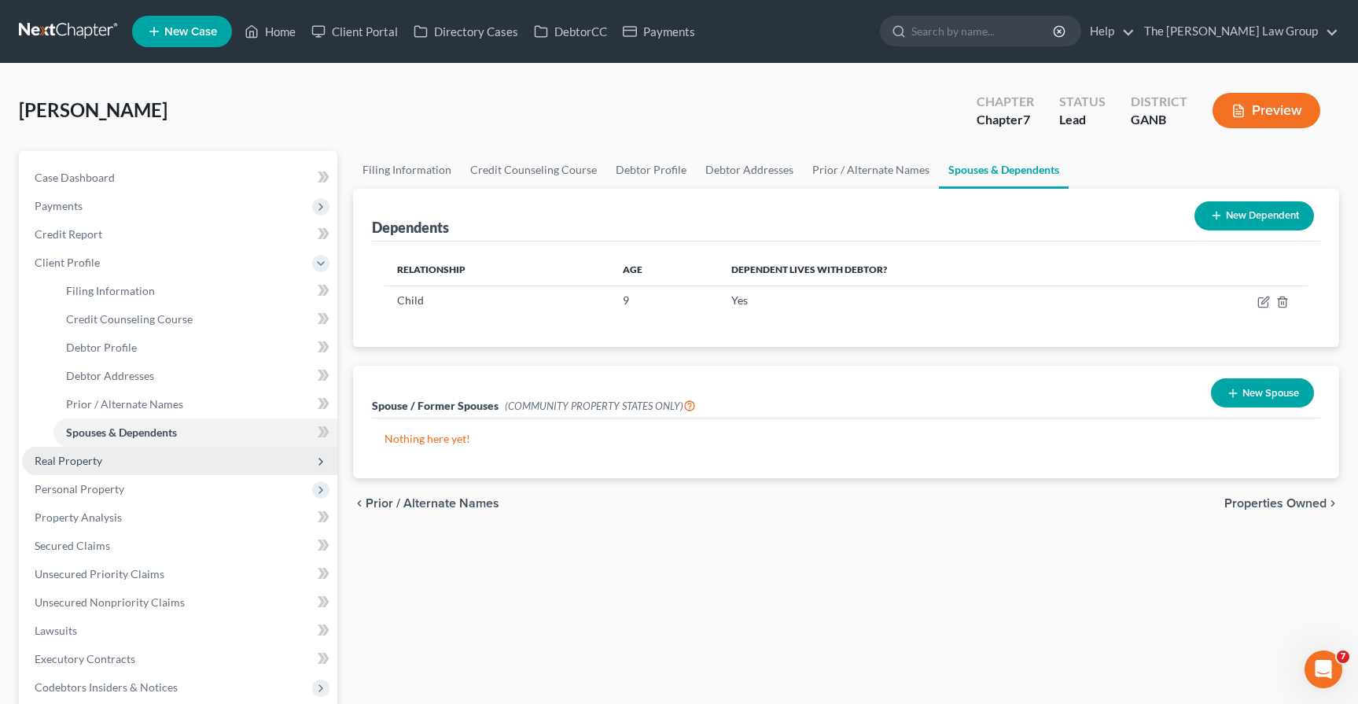
click at [65, 461] on span "Real Property" at bounding box center [69, 460] width 68 height 13
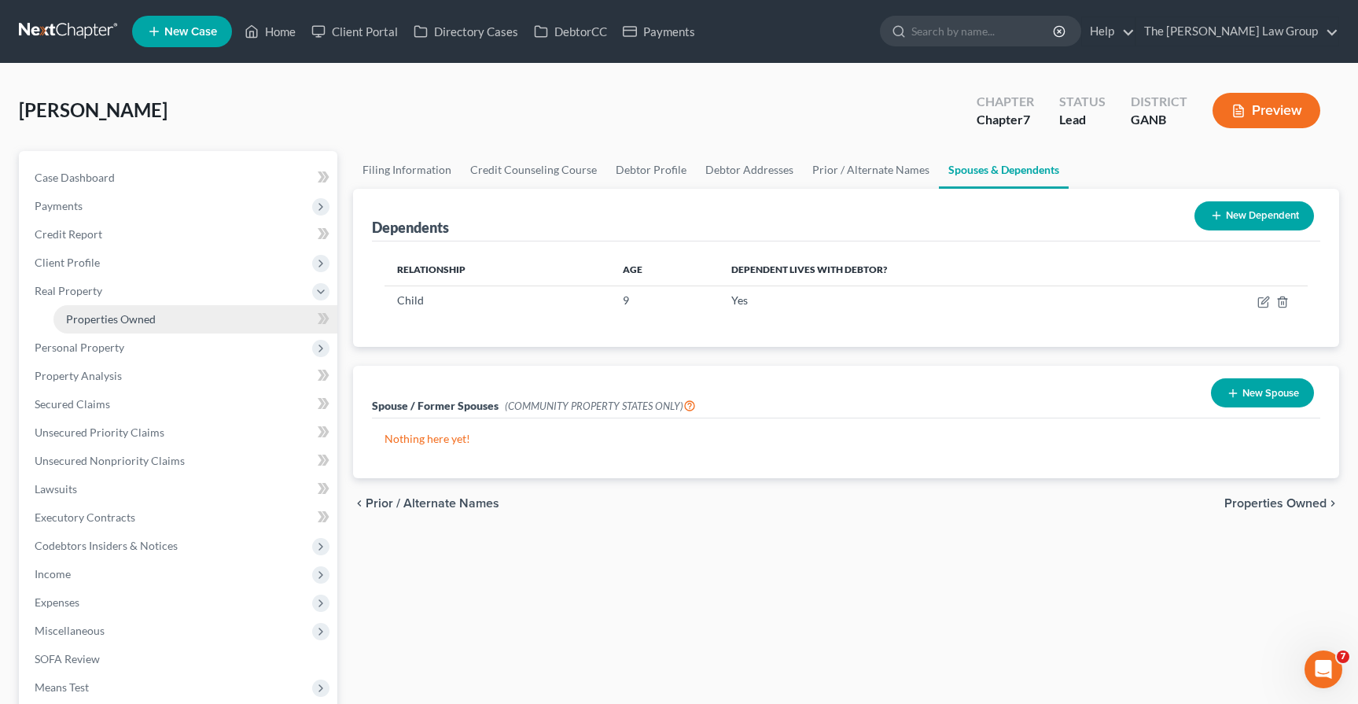
click at [115, 322] on span "Properties Owned" at bounding box center [111, 318] width 90 height 13
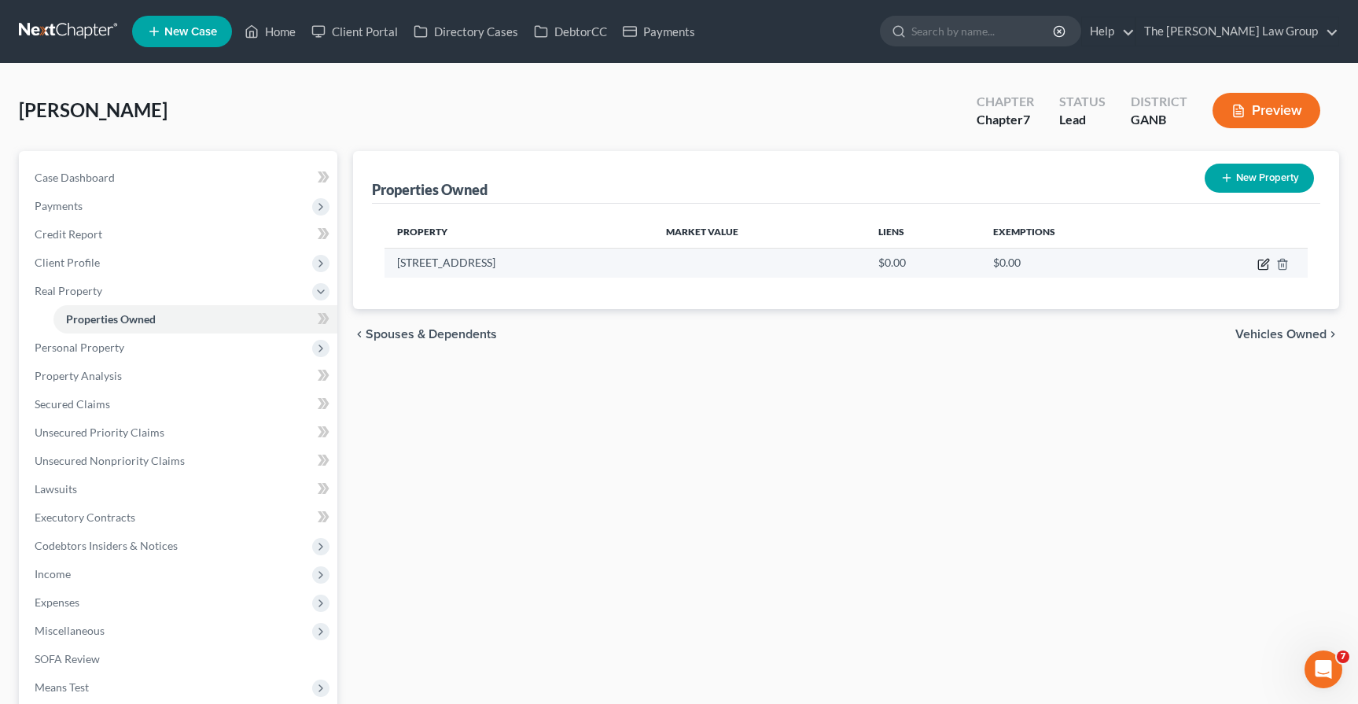
click at [1261, 265] on icon "button" at bounding box center [1263, 264] width 13 height 13
select select "10"
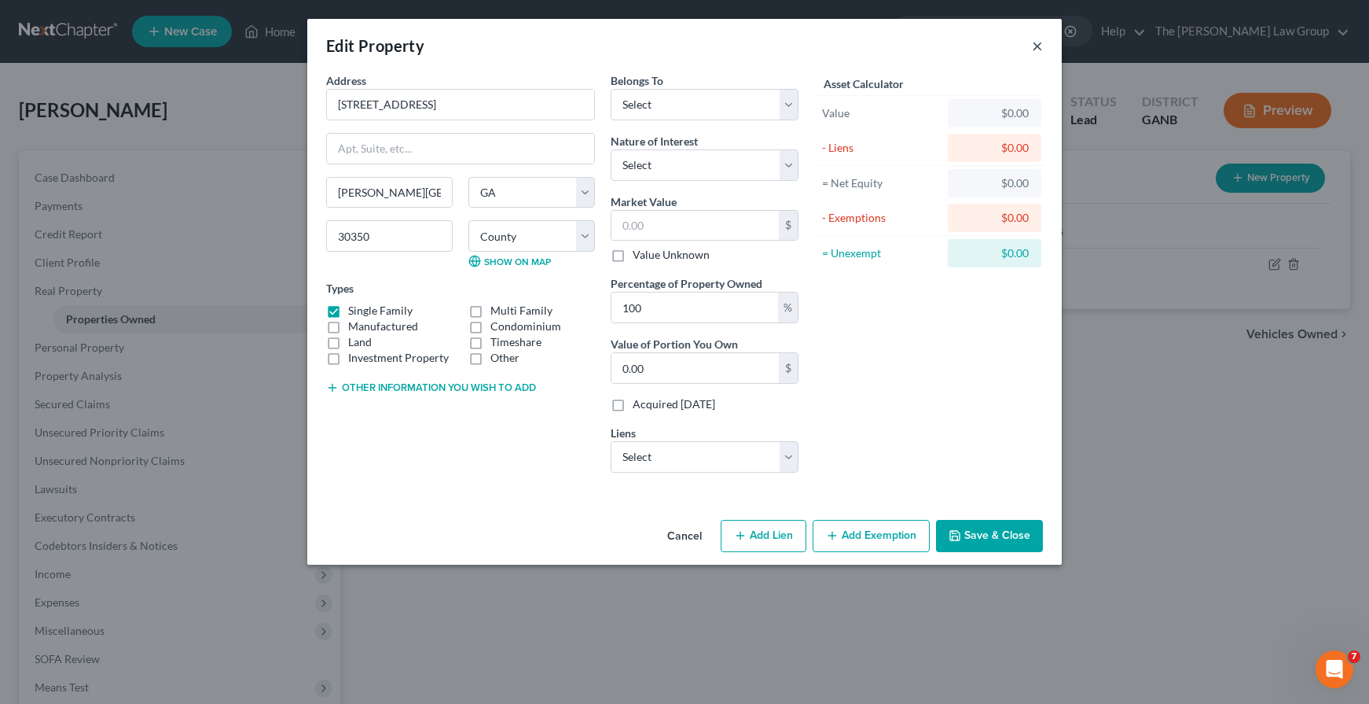
click at [1040, 46] on button "×" at bounding box center [1037, 45] width 11 height 19
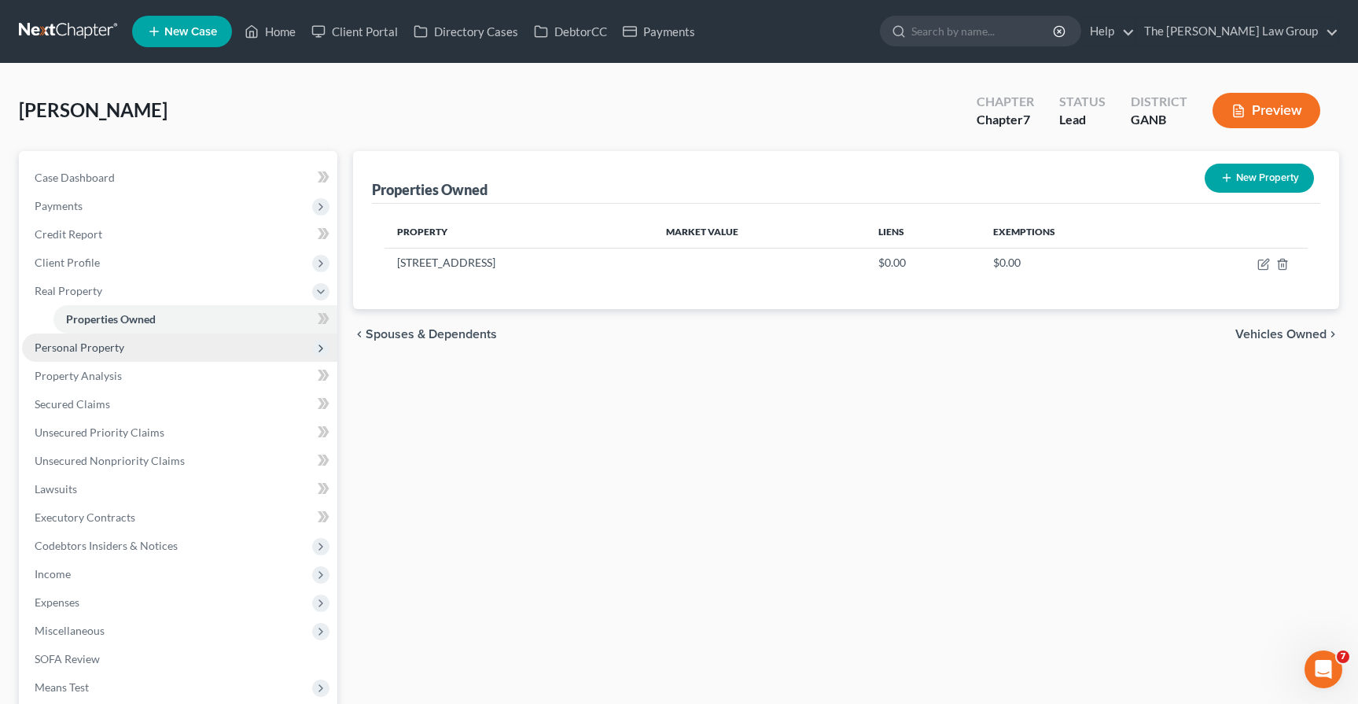
click at [114, 346] on span "Personal Property" at bounding box center [80, 346] width 90 height 13
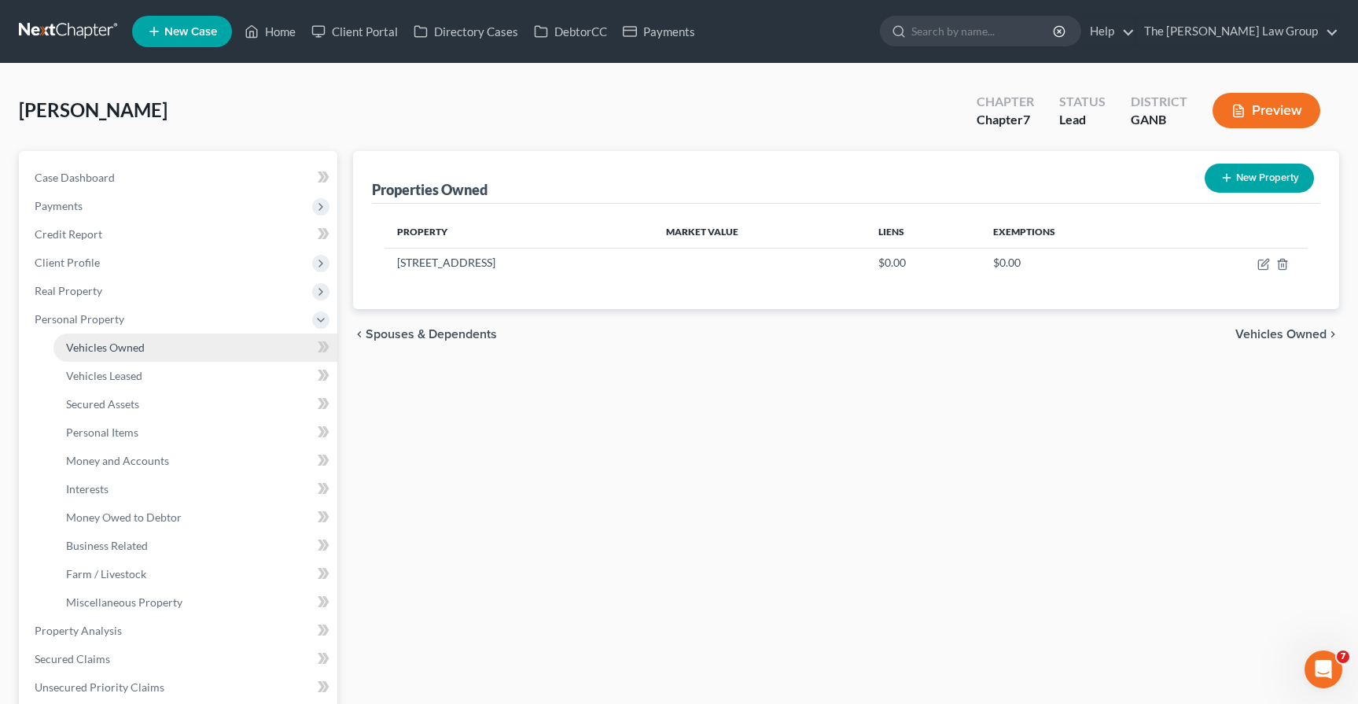
click at [114, 348] on span "Vehicles Owned" at bounding box center [105, 346] width 79 height 13
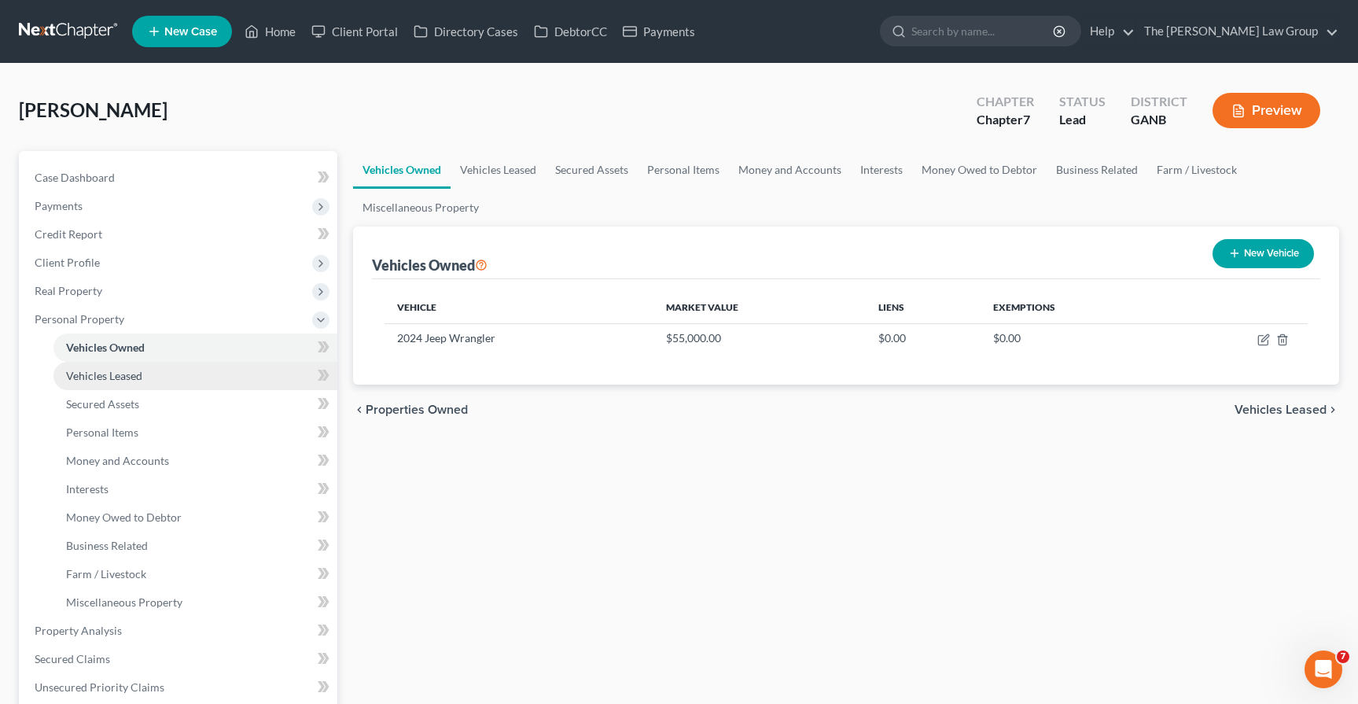
click at [116, 370] on span "Vehicles Leased" at bounding box center [104, 375] width 76 height 13
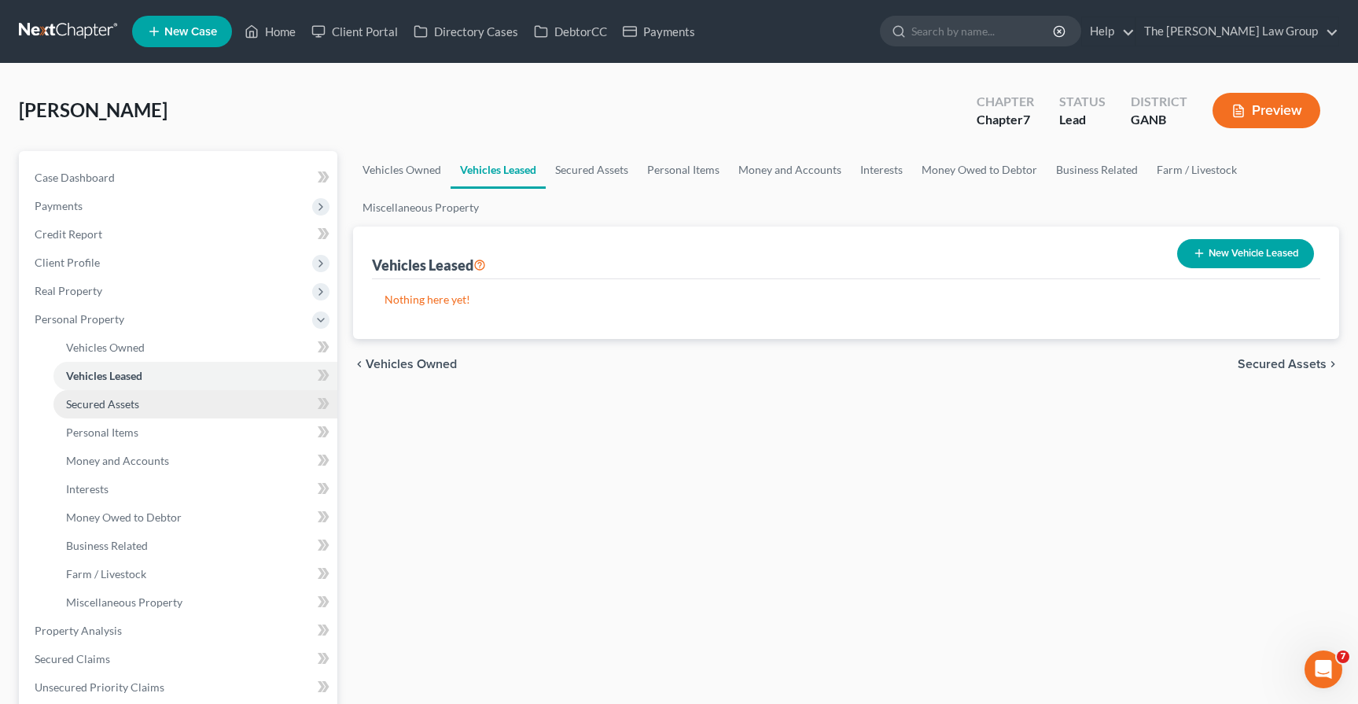
click at [113, 409] on span "Secured Assets" at bounding box center [102, 403] width 73 height 13
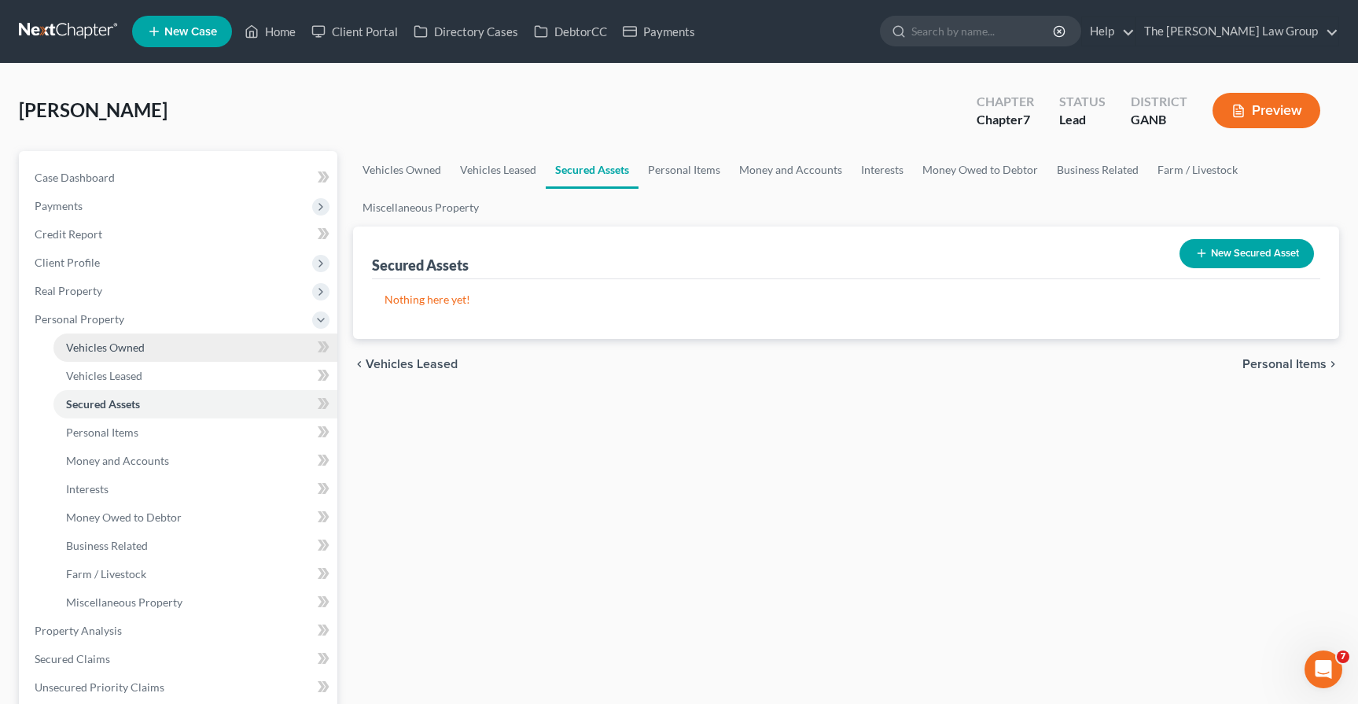
click at [109, 348] on span "Vehicles Owned" at bounding box center [105, 346] width 79 height 13
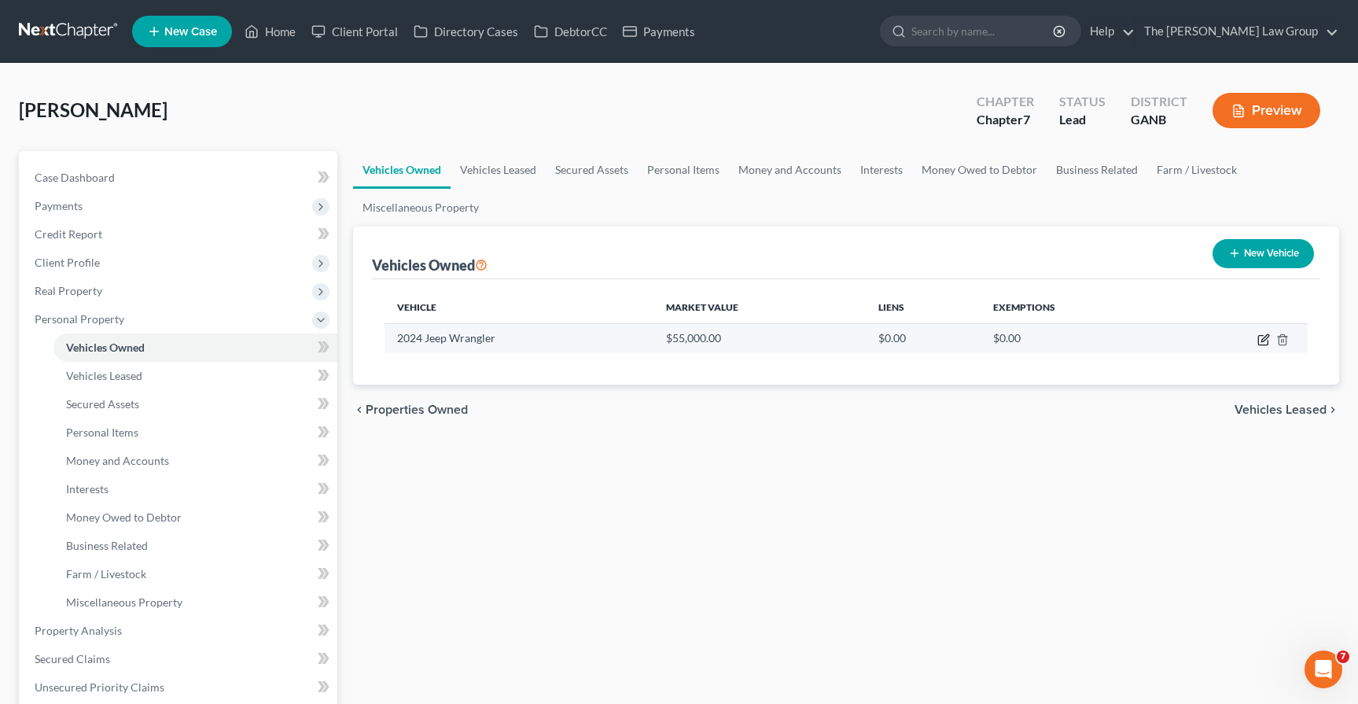
click at [1258, 342] on icon "button" at bounding box center [1262, 340] width 9 height 9
select select "0"
select select "2"
select select "0"
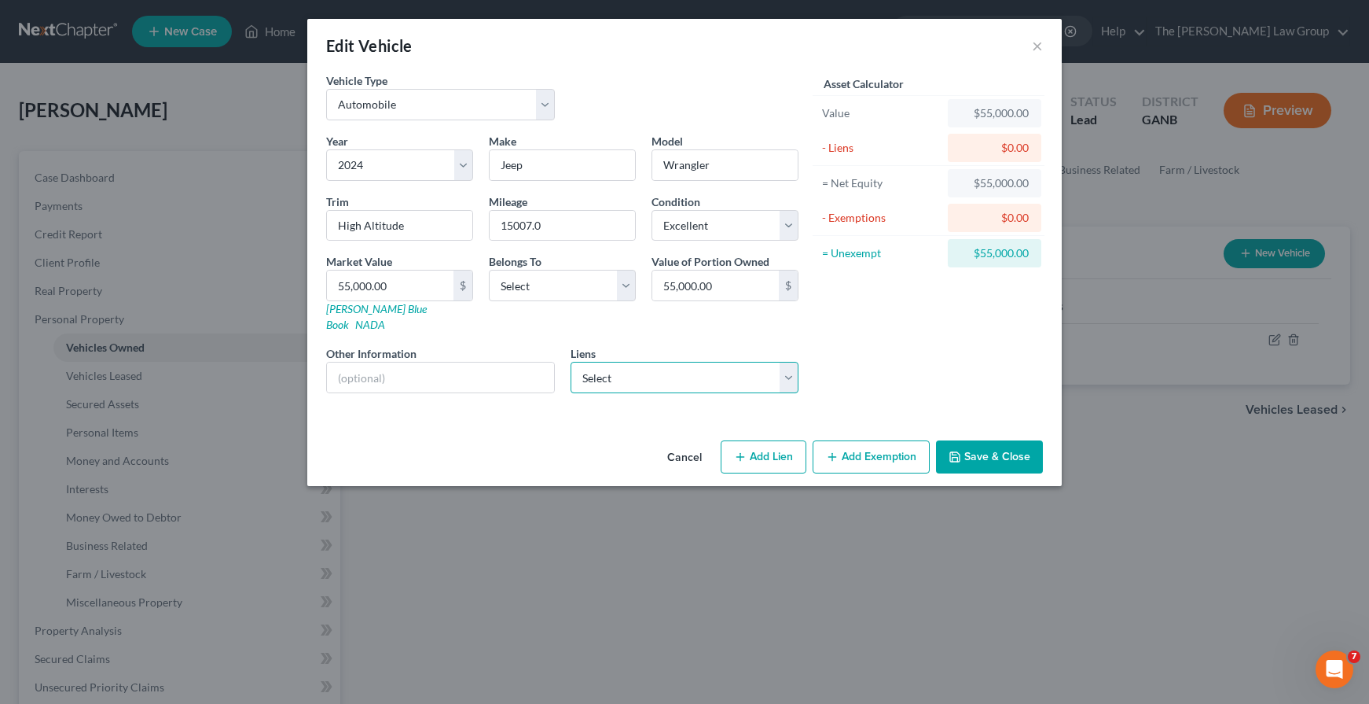
click at [644, 366] on select "Select Navy Federal Cr Union - $50,490.00" at bounding box center [685, 377] width 229 height 31
select select "48"
select select "0"
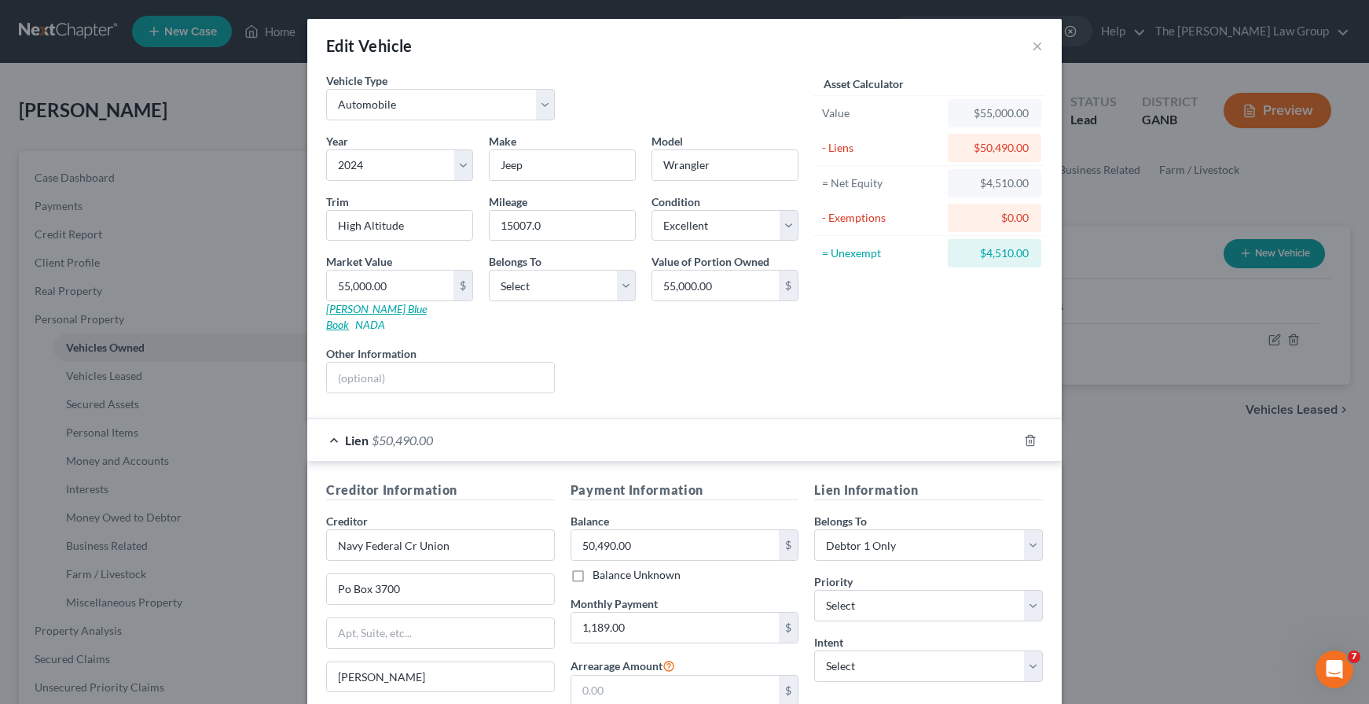
click at [367, 314] on link "[PERSON_NAME] Blue Book" at bounding box center [376, 316] width 101 height 29
click at [362, 285] on input "55,000.00" at bounding box center [390, 285] width 127 height 30
type input "31"
type input "31.00"
type input "310"
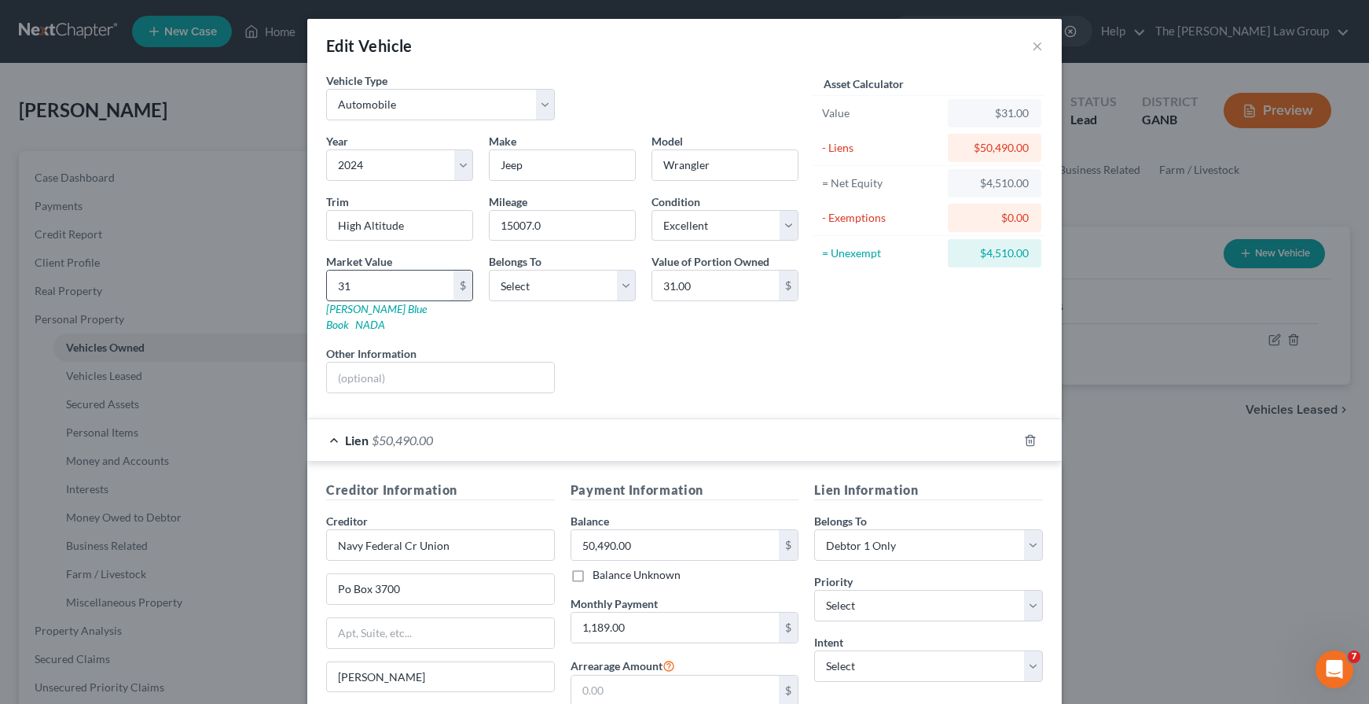
type input "310.00"
type input "3100"
type input "3,100.00"
type input "3,1000"
type input "31,000.00"
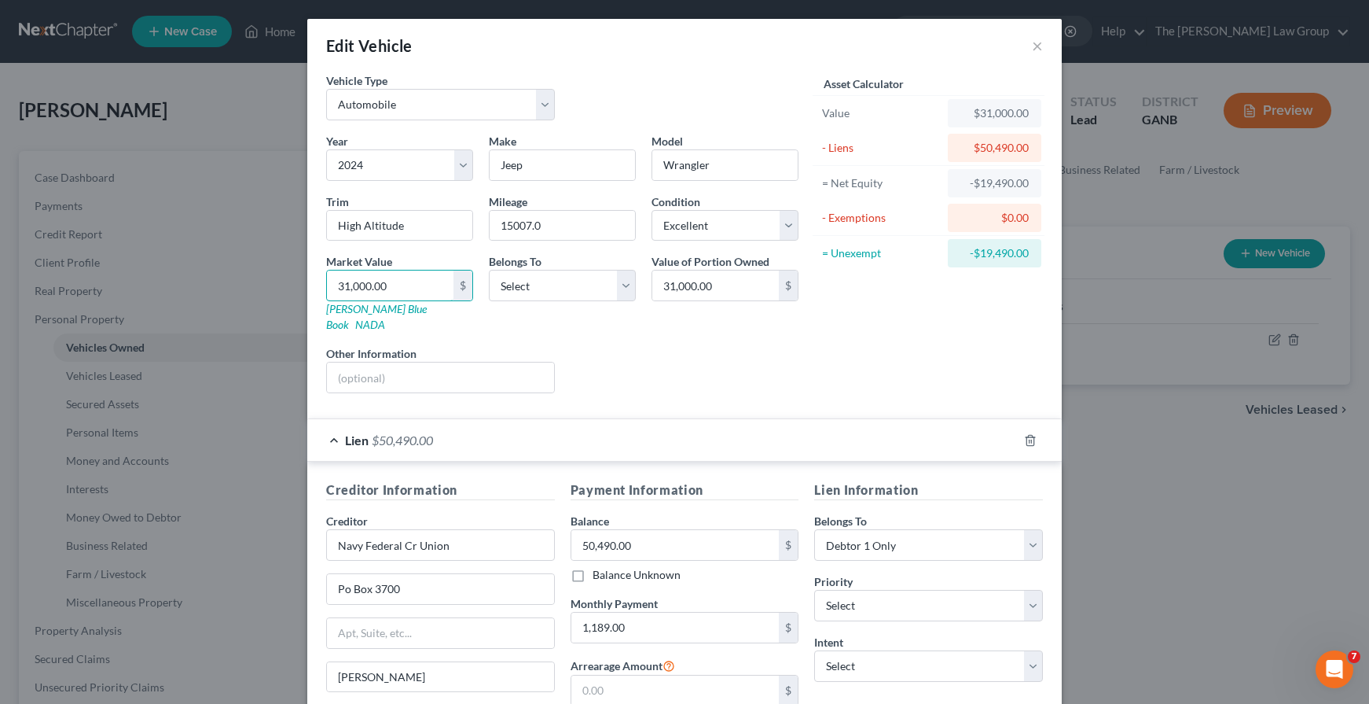
type input "31,000.00"
click at [772, 380] on div "Year Select 2026 2025 2024 2023 2022 2021 2020 2019 2018 2017 2016 2015 2014 20…" at bounding box center [562, 269] width 488 height 273
click at [655, 345] on div "Liens Select" at bounding box center [685, 369] width 244 height 48
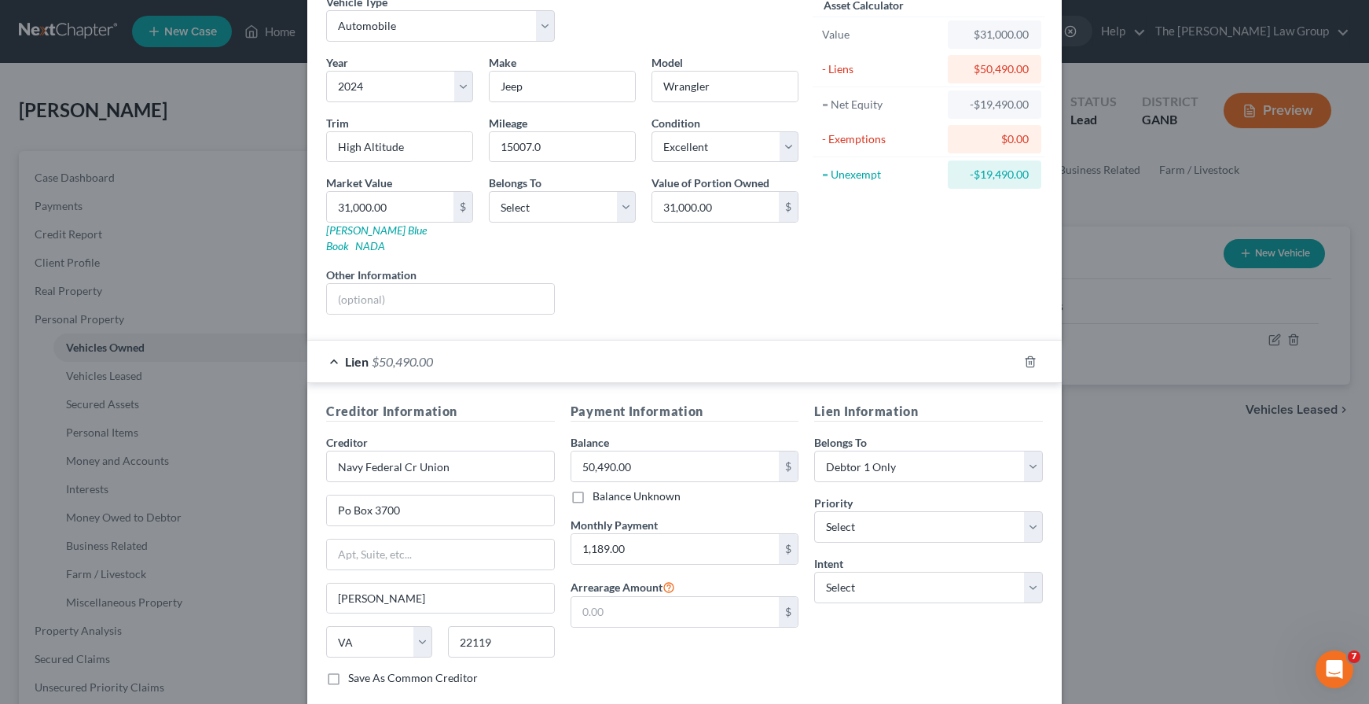
click at [558, 306] on div "Year Select 2026 2025 2024 2023 2022 2021 2020 2019 2018 2017 2016 2015 2014 20…" at bounding box center [562, 190] width 488 height 273
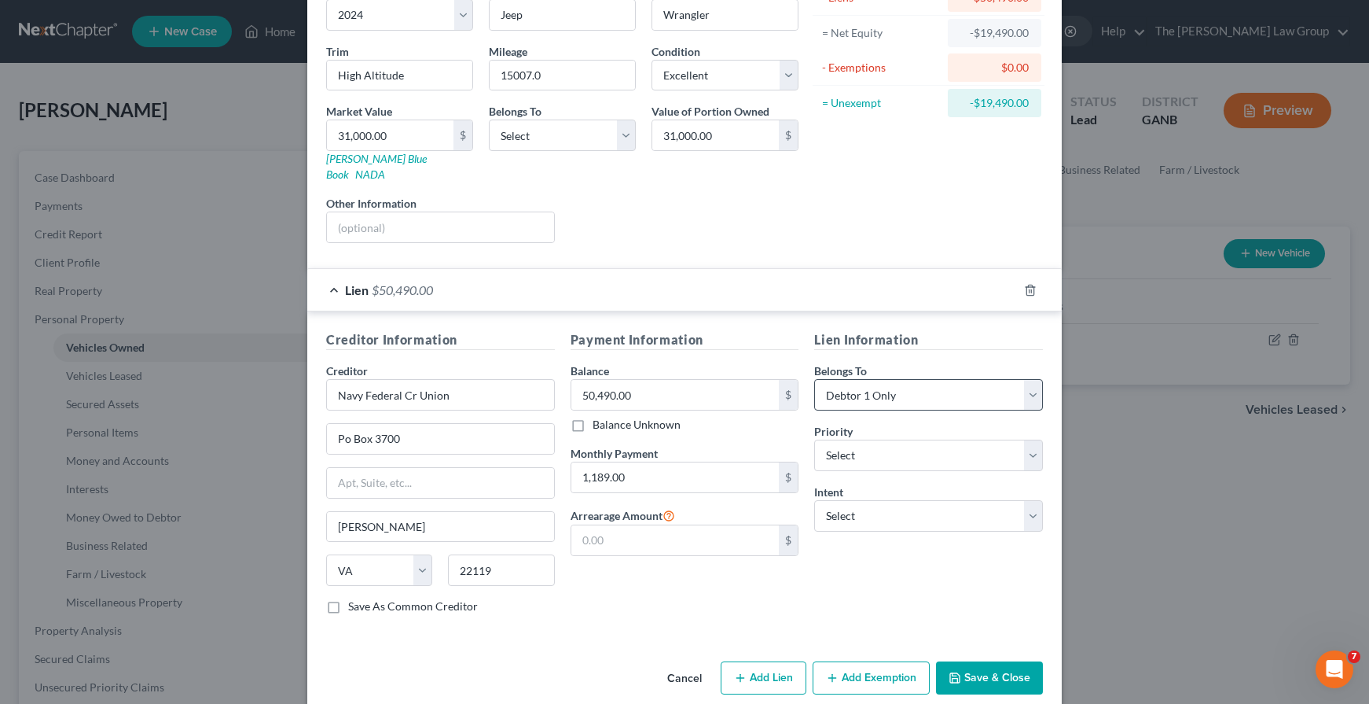
scroll to position [156, 0]
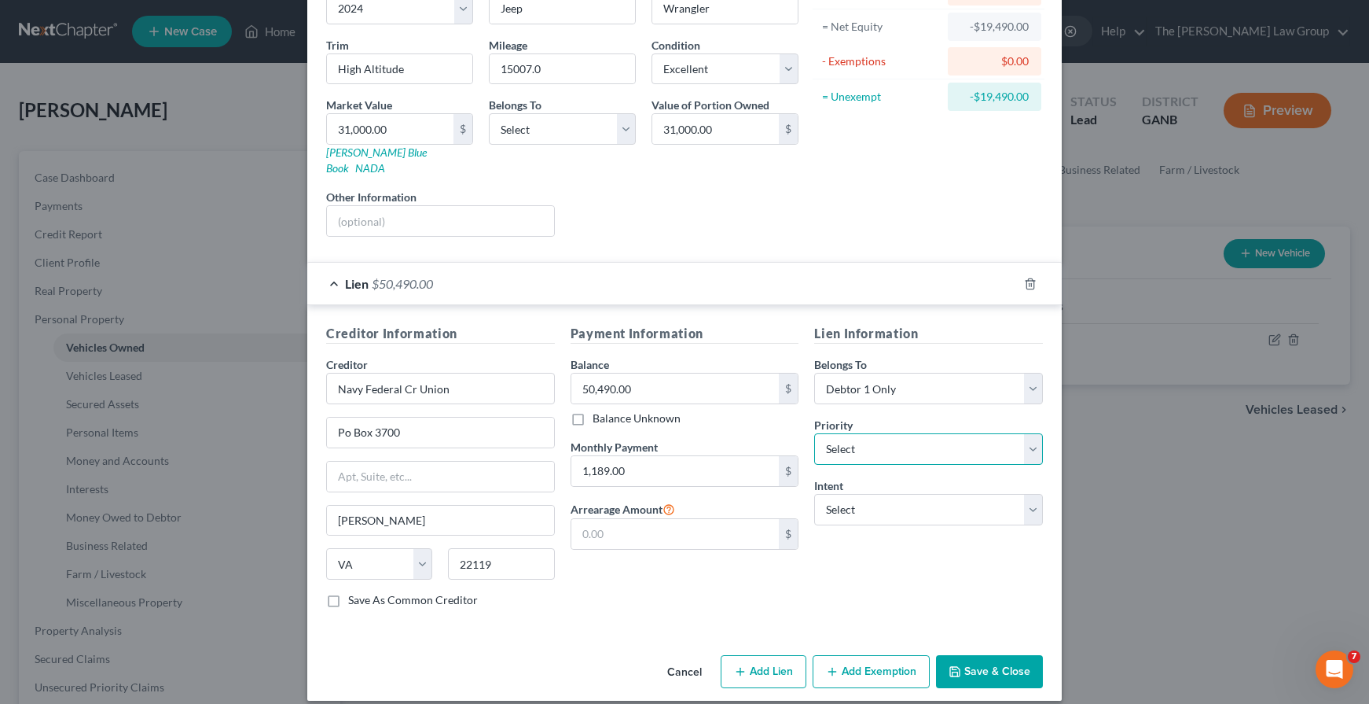
click at [909, 433] on select "Select 1st 2nd 3rd 4th 5th 6th 7th 8th 9th 10th 11th 12th 13th 14th 15th 16th 1…" at bounding box center [928, 448] width 229 height 31
click at [838, 655] on button "Add Exemption" at bounding box center [871, 671] width 117 height 33
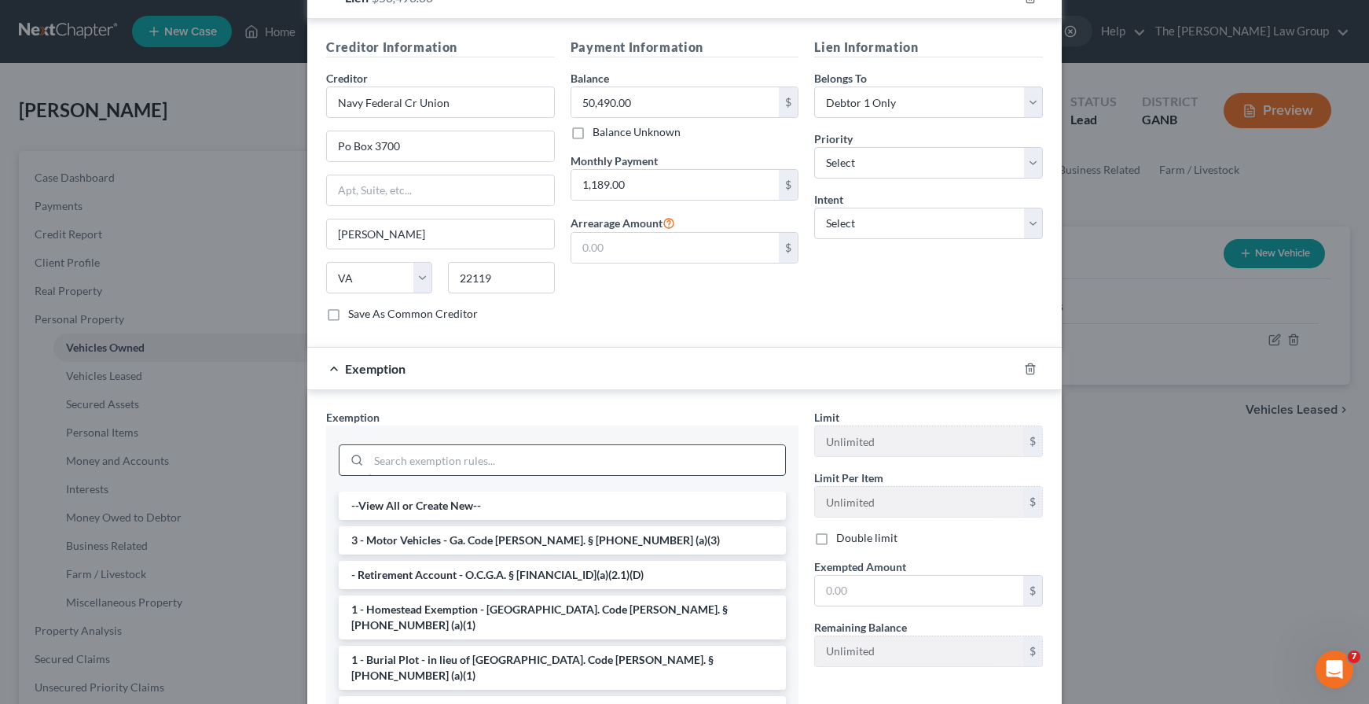
scroll to position [579, 0]
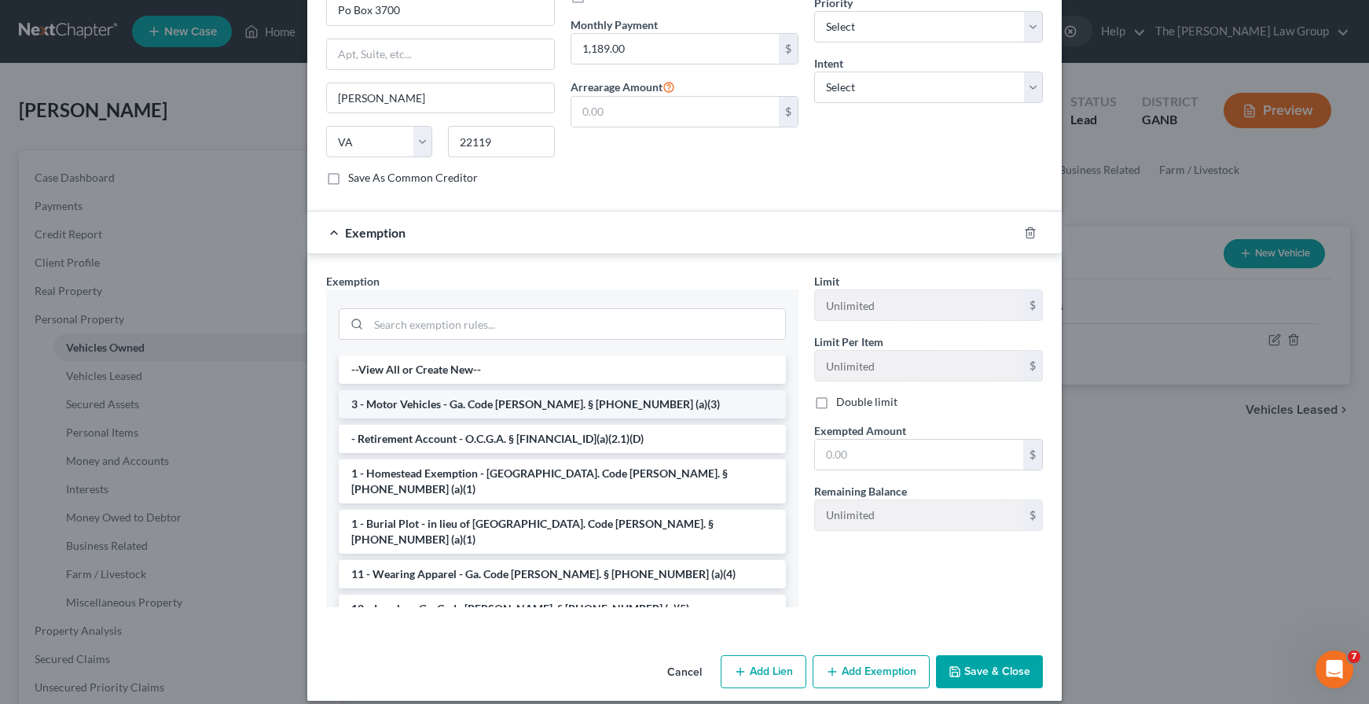
click at [462, 390] on li "3 - Motor Vehicles - Ga. Code [PERSON_NAME]. § [PHONE_NUMBER] (a)(3)" at bounding box center [562, 404] width 447 height 28
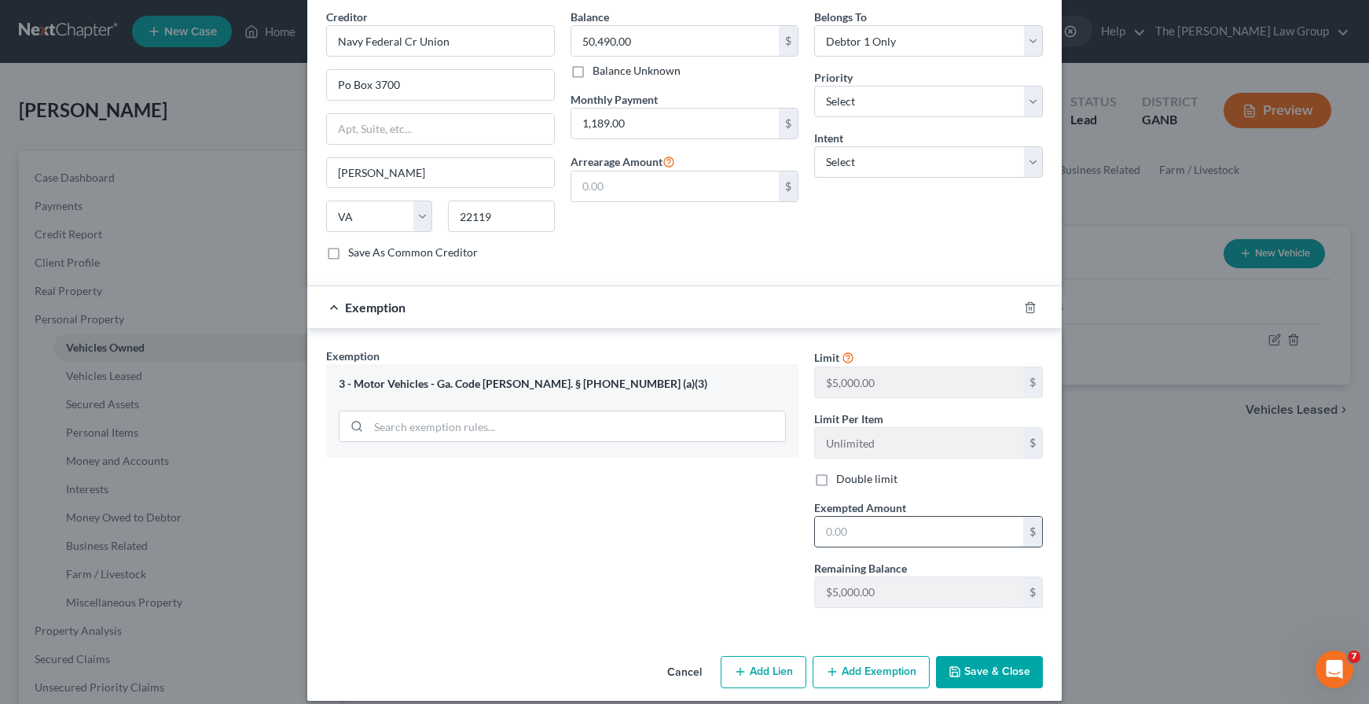
click at [902, 516] on input "text" at bounding box center [919, 531] width 208 height 30
type input "5,000.00"
click at [682, 606] on div "Exemption Set must be selected for CA. Exemption * 3 - Motor Vehicles - Ga. Cod…" at bounding box center [684, 481] width 755 height 304
click at [951, 656] on button "Save & Close" at bounding box center [989, 672] width 107 height 33
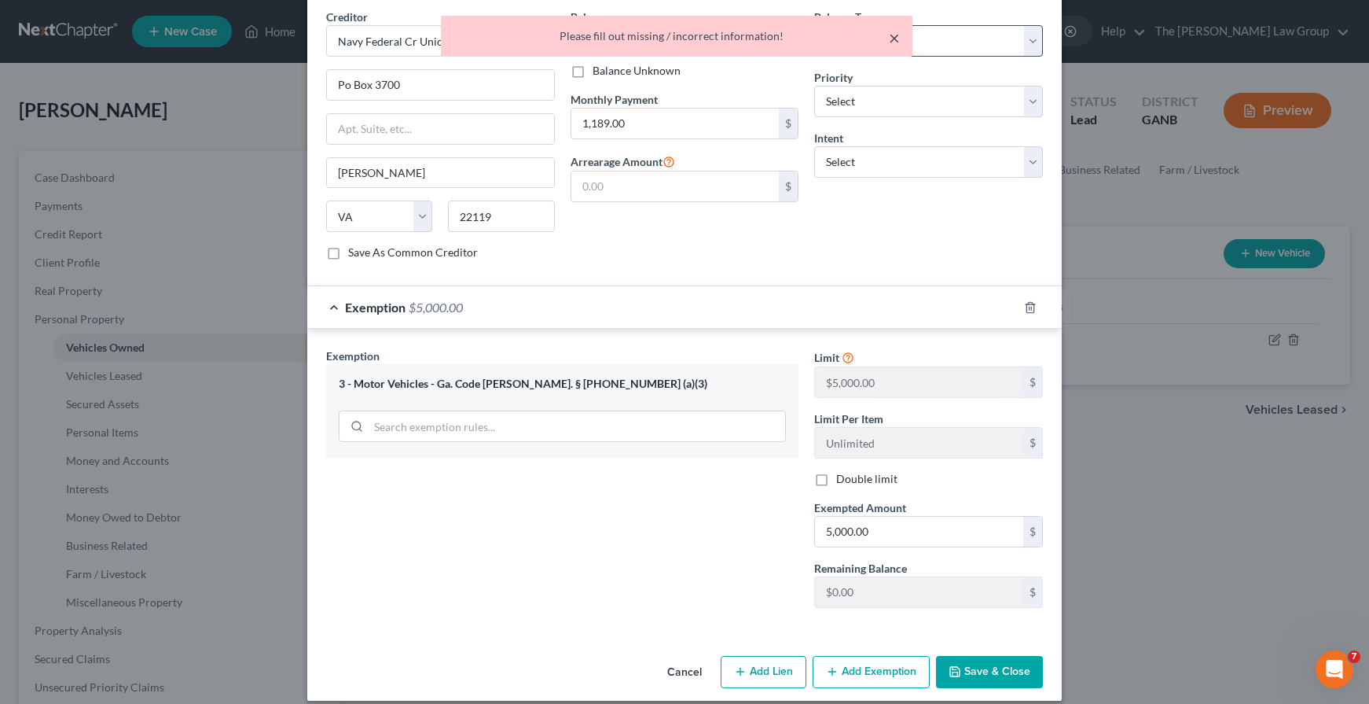
click at [894, 41] on button "×" at bounding box center [894, 37] width 11 height 19
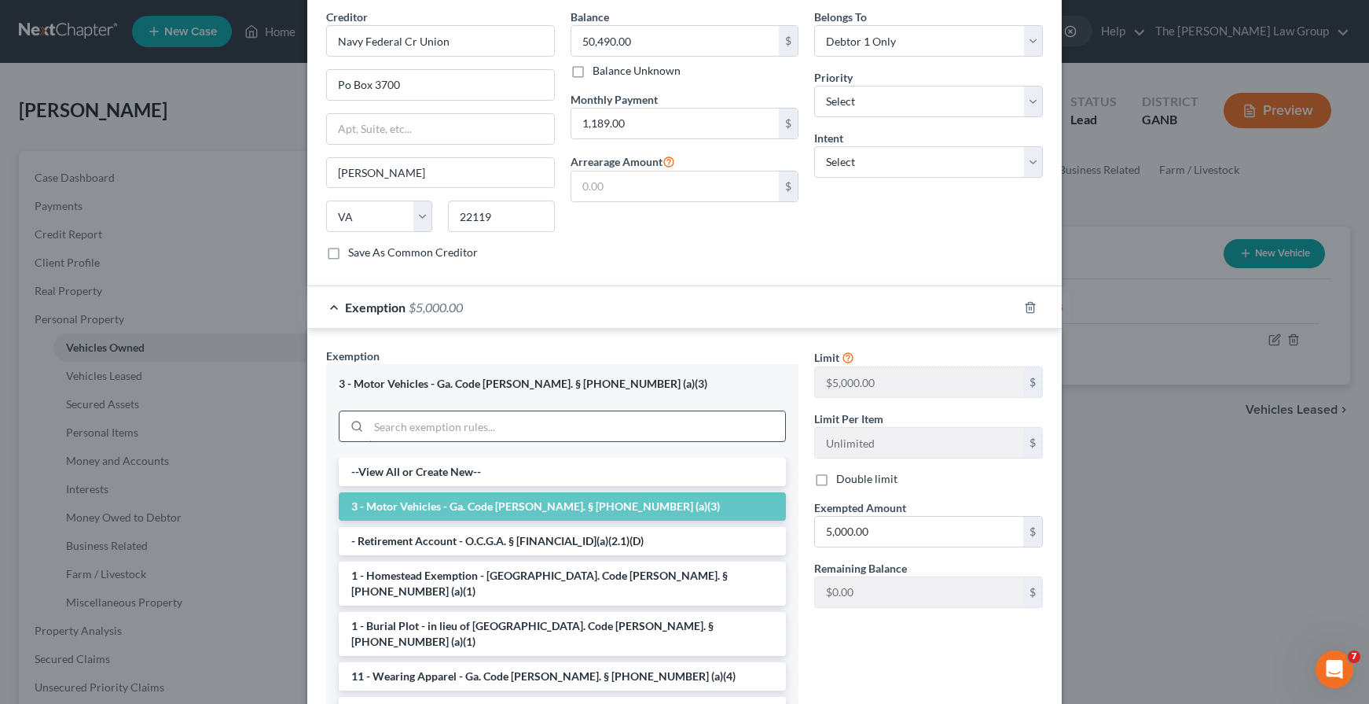
click at [524, 413] on input "search" at bounding box center [577, 426] width 417 height 30
click at [557, 379] on div "3 - Motor Vehicles - Ga. Code [PERSON_NAME]. § [PHONE_NUMBER] (a)(3)" at bounding box center [562, 410] width 472 height 93
click at [762, 410] on div at bounding box center [562, 425] width 447 height 31
click at [847, 525] on input "5,000.00" at bounding box center [919, 531] width 208 height 30
click at [750, 364] on div "3 - Motor Vehicles - Ga. Code [PERSON_NAME]. § [PHONE_NUMBER] (a)(3)" at bounding box center [562, 410] width 472 height 93
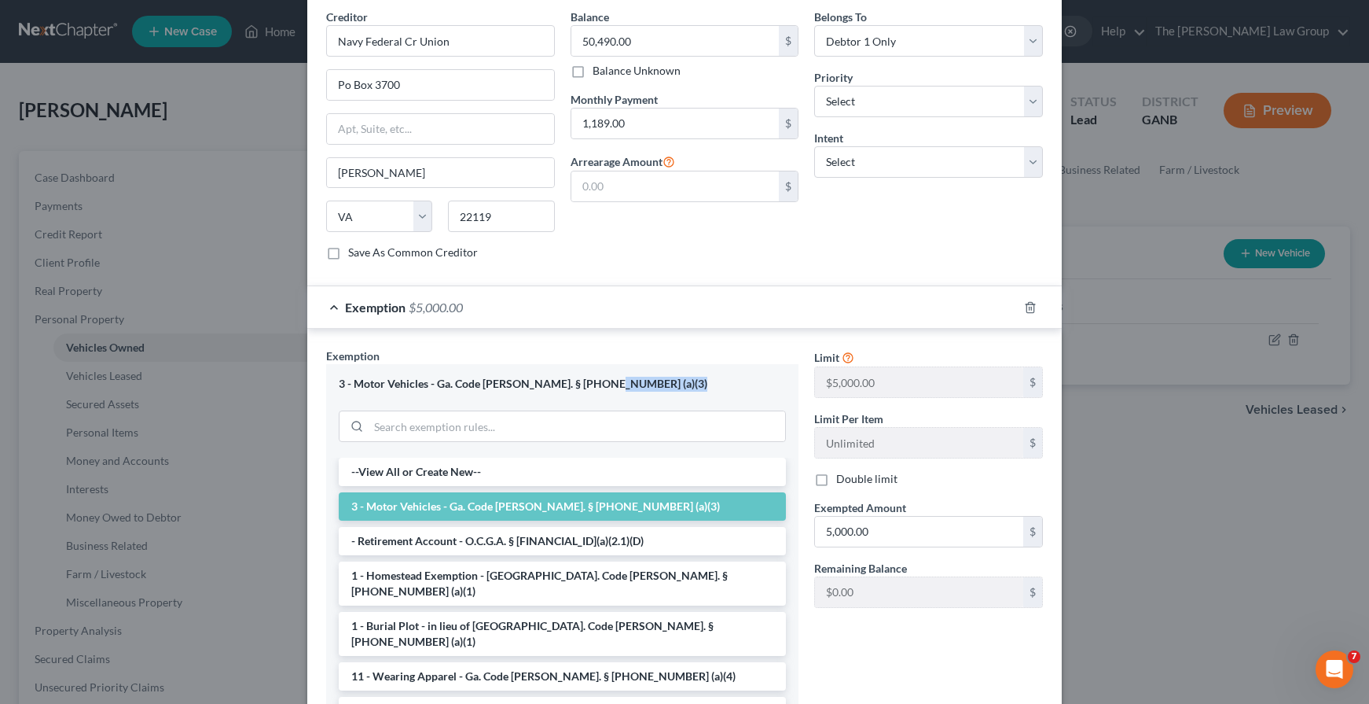
click at [750, 377] on div "3 - Motor Vehicles - Ga. Code [PERSON_NAME]. § [PHONE_NUMBER] (a)(3)" at bounding box center [562, 384] width 447 height 15
click at [731, 329] on div "Exemption Set must be selected for CA. Exemption * 3 - Motor Vehicles - Ga. Cod…" at bounding box center [684, 532] width 755 height 406
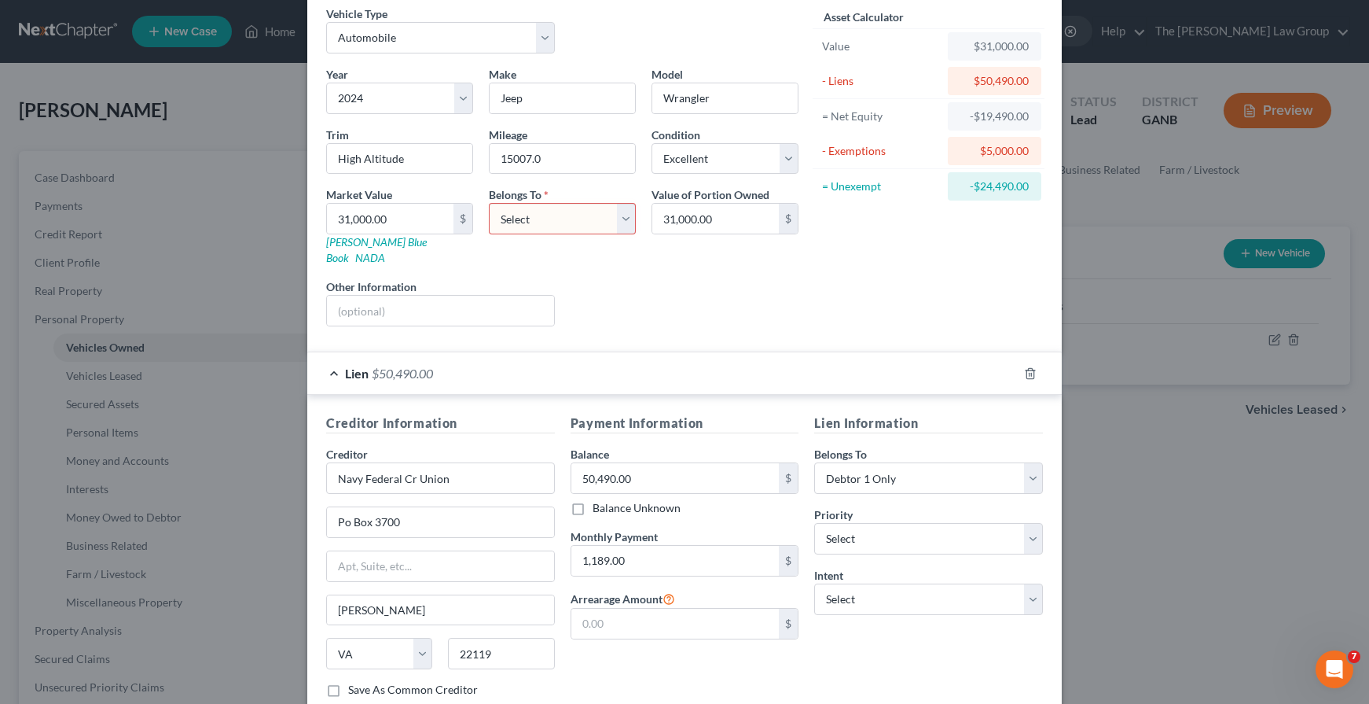
scroll to position [32, 0]
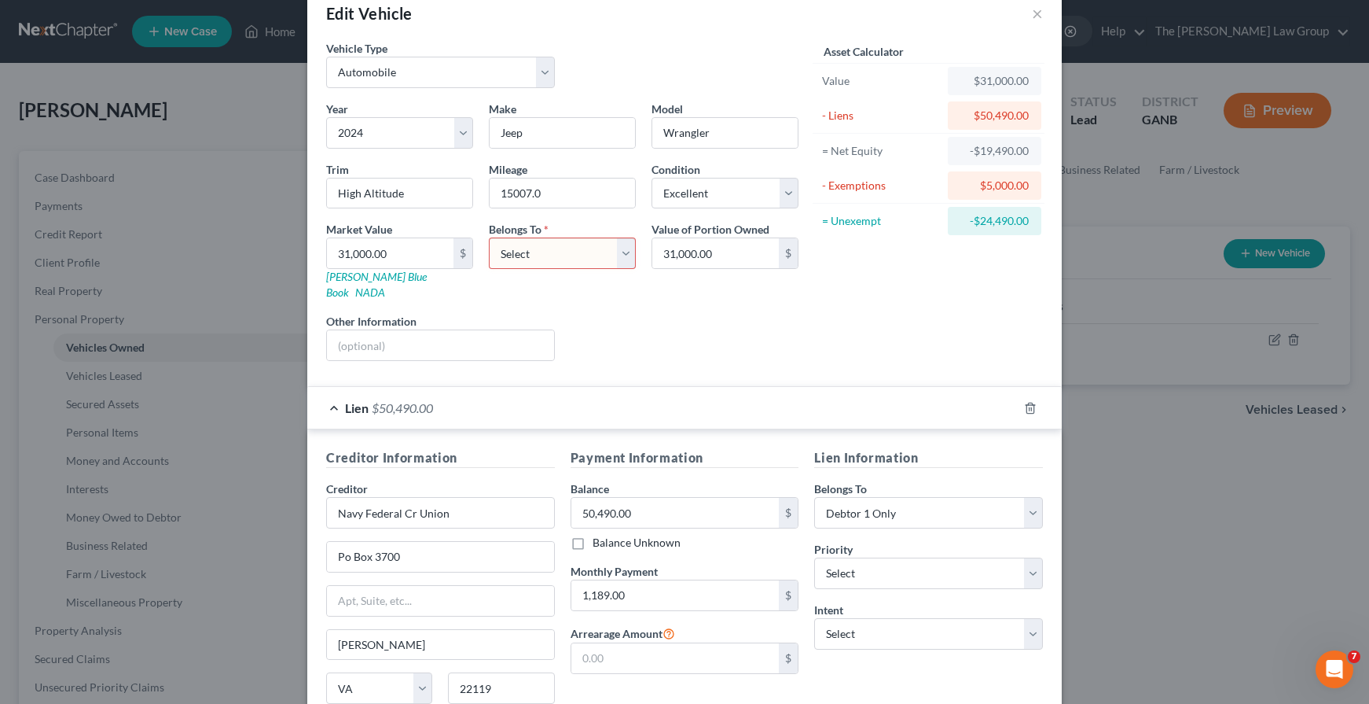
click at [563, 263] on select "Select Debtor 1 Only Debtor 2 Only Debtor 1 And Debtor 2 Only At Least One Of T…" at bounding box center [562, 252] width 147 height 31
click at [572, 246] on select "Select Debtor 1 Only Debtor 2 Only Debtor 1 And Debtor 2 Only At Least One Of T…" at bounding box center [562, 252] width 147 height 31
select select "0"
click at [489, 237] on select "Select Debtor 1 Only Debtor 2 Only Debtor 1 And Debtor 2 Only At Least One Of T…" at bounding box center [562, 252] width 147 height 31
click at [757, 326] on div "Liens Select" at bounding box center [685, 337] width 244 height 48
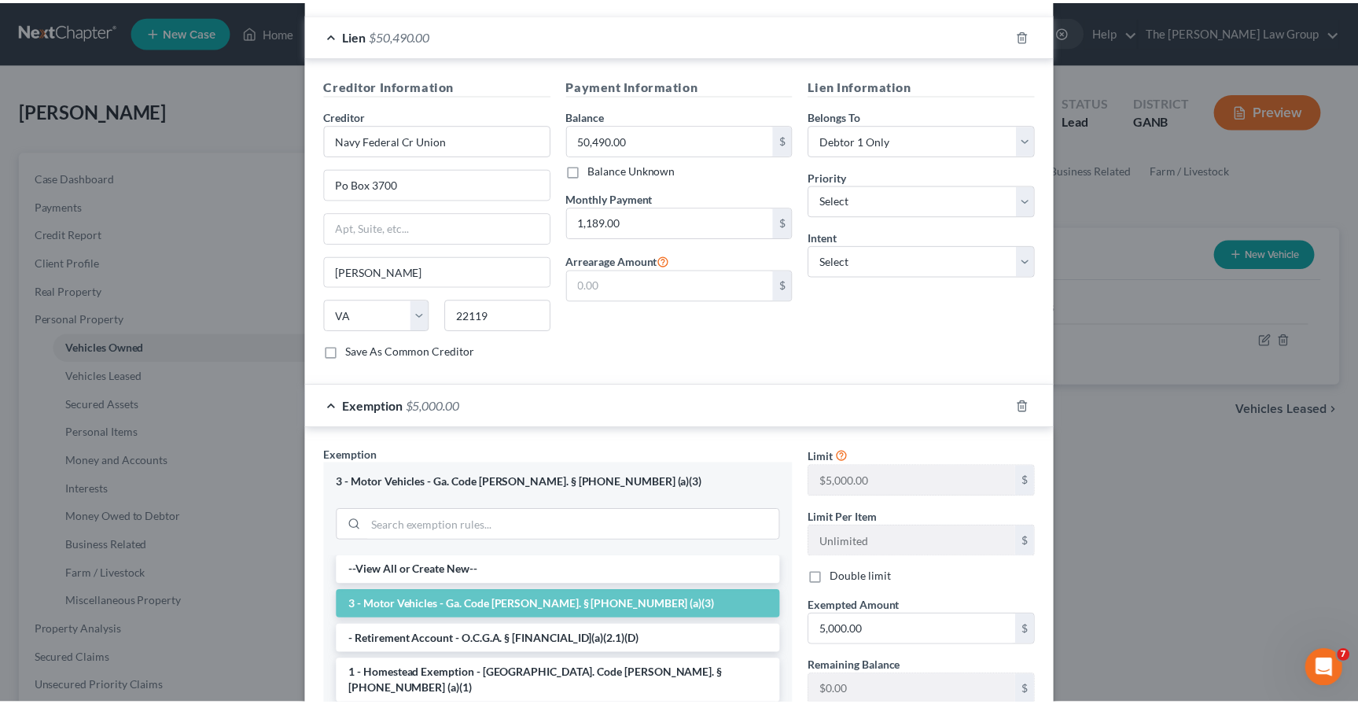
scroll to position [582, 0]
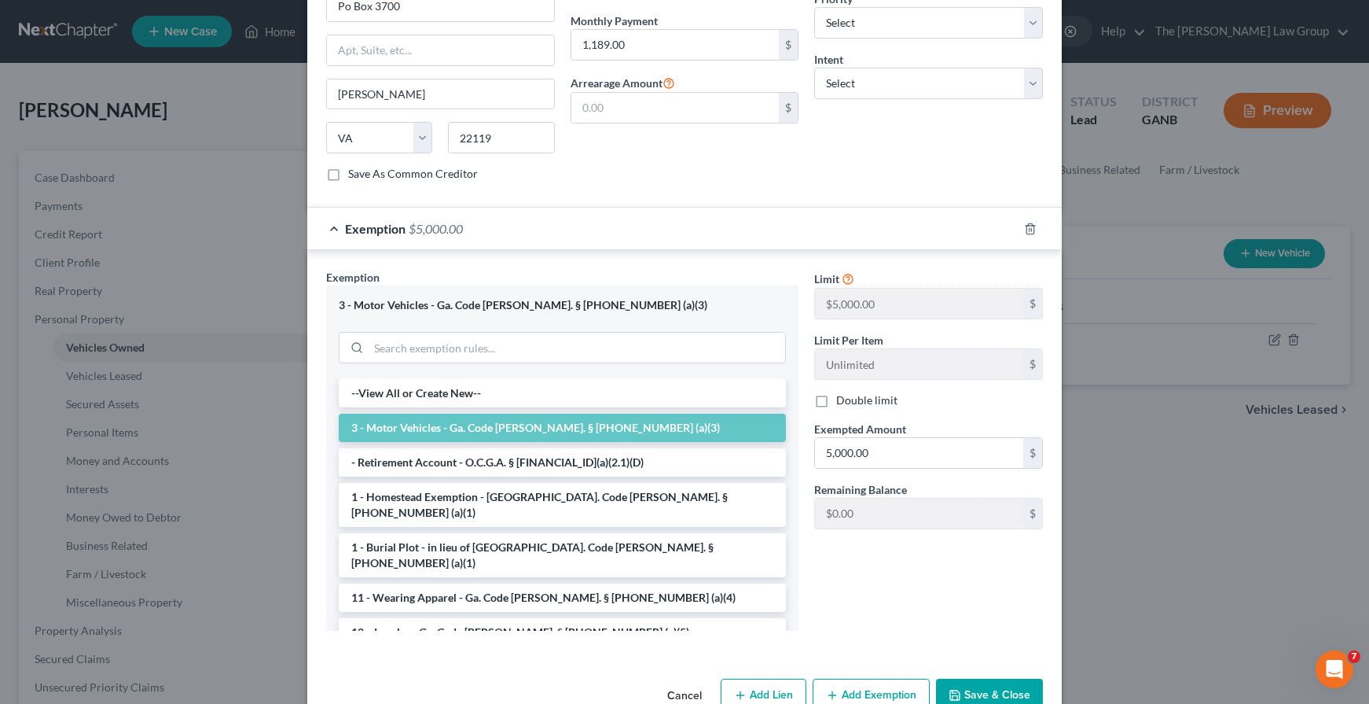
click at [990, 678] on button "Save & Close" at bounding box center [989, 694] width 107 height 33
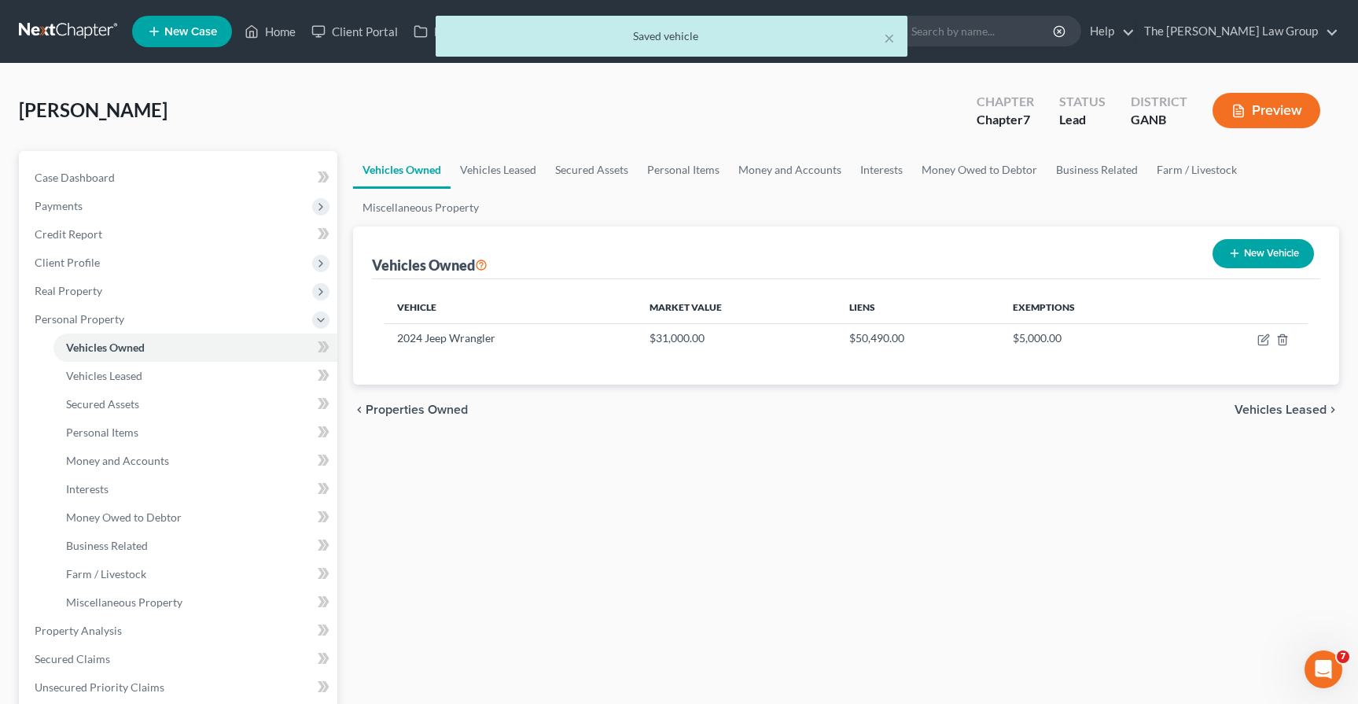
click at [953, 466] on div "Vehicles Owned Vehicles Leased Secured Assets Personal Items Money and Accounts…" at bounding box center [845, 619] width 1001 height 936
click at [114, 373] on span "Vehicles Leased" at bounding box center [104, 375] width 76 height 13
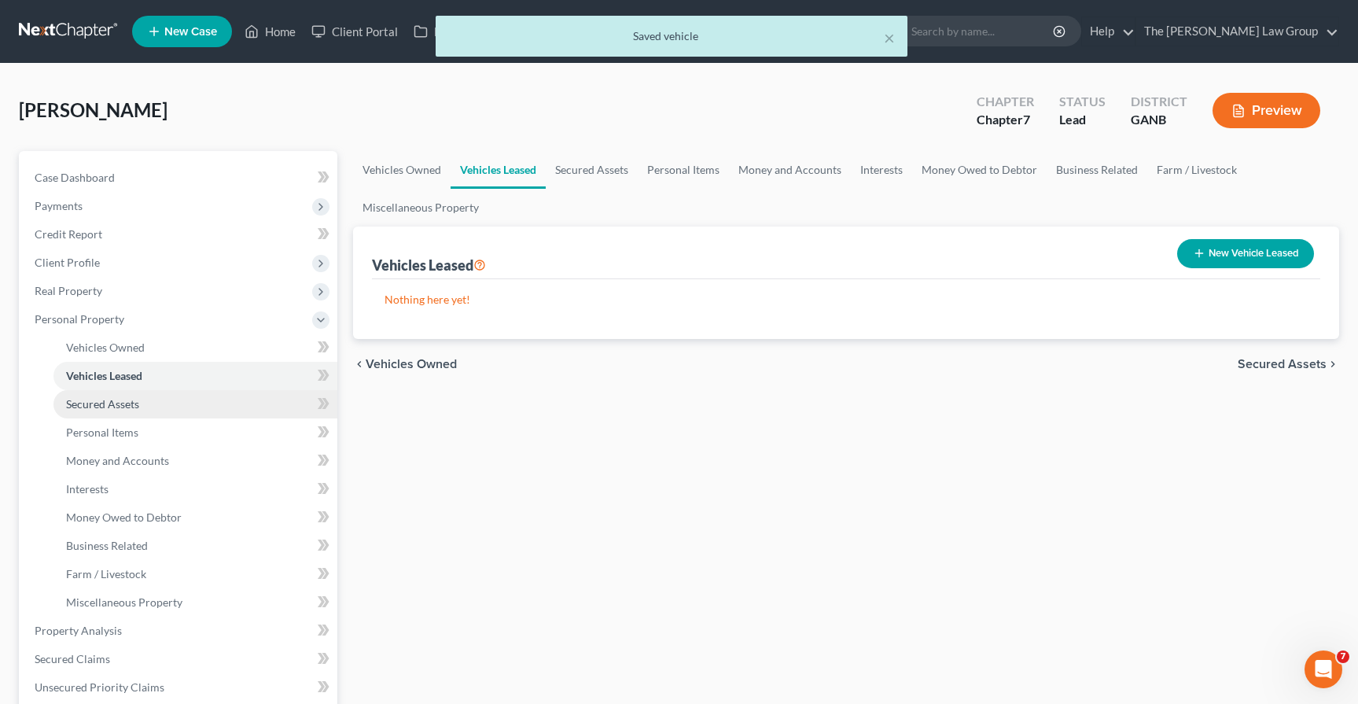
click at [115, 399] on span "Secured Assets" at bounding box center [102, 403] width 73 height 13
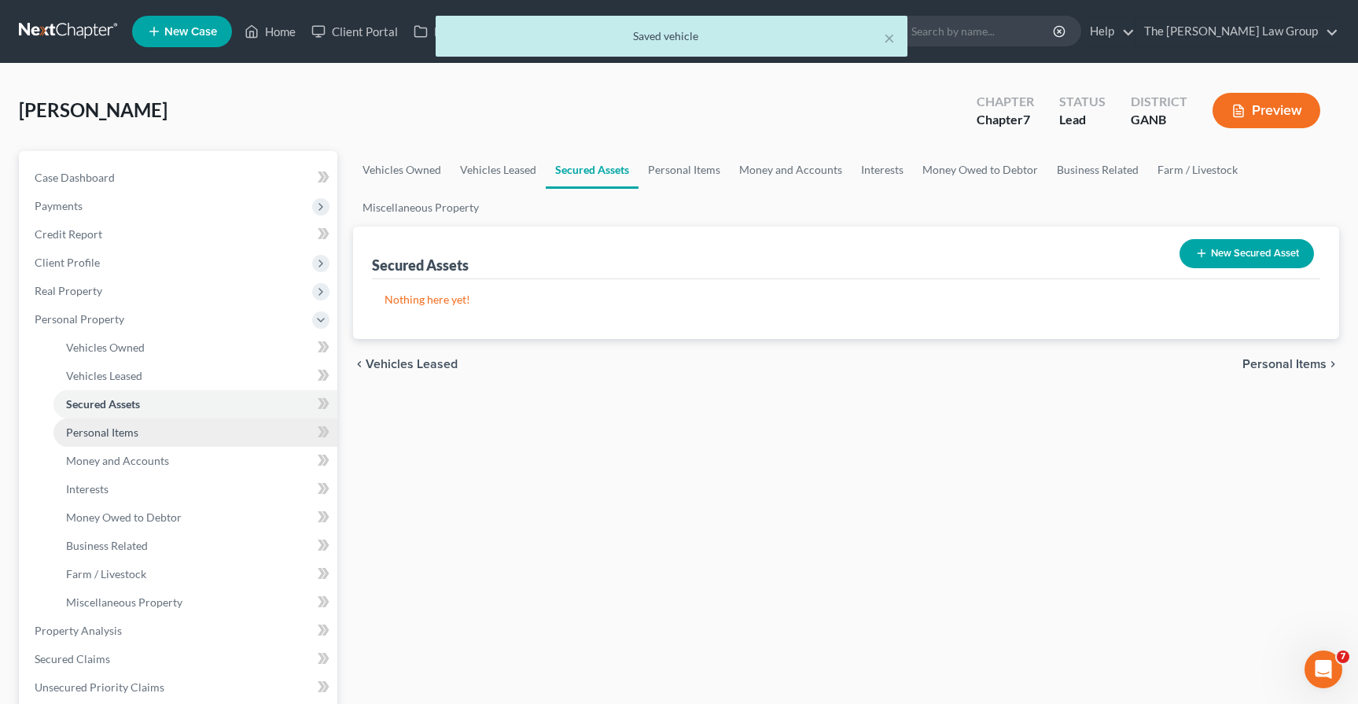
click at [116, 443] on link "Personal Items" at bounding box center [195, 432] width 284 height 28
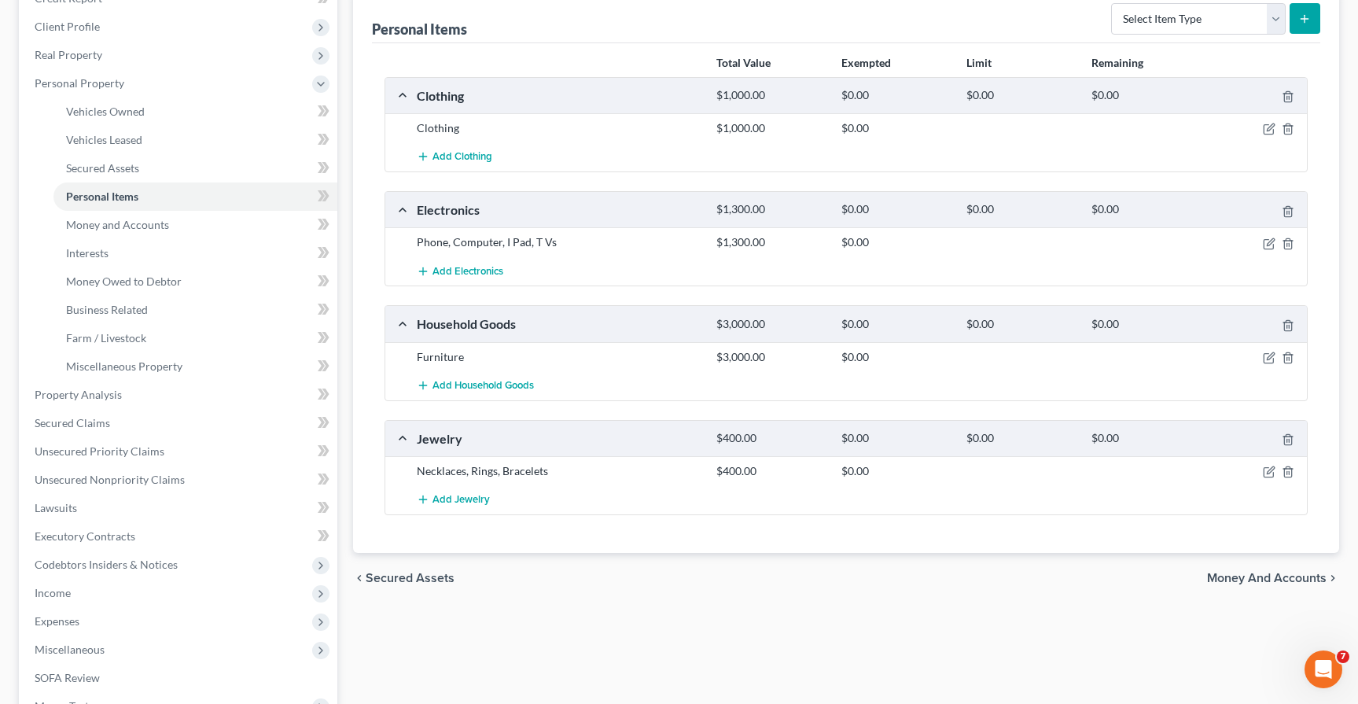
scroll to position [157, 0]
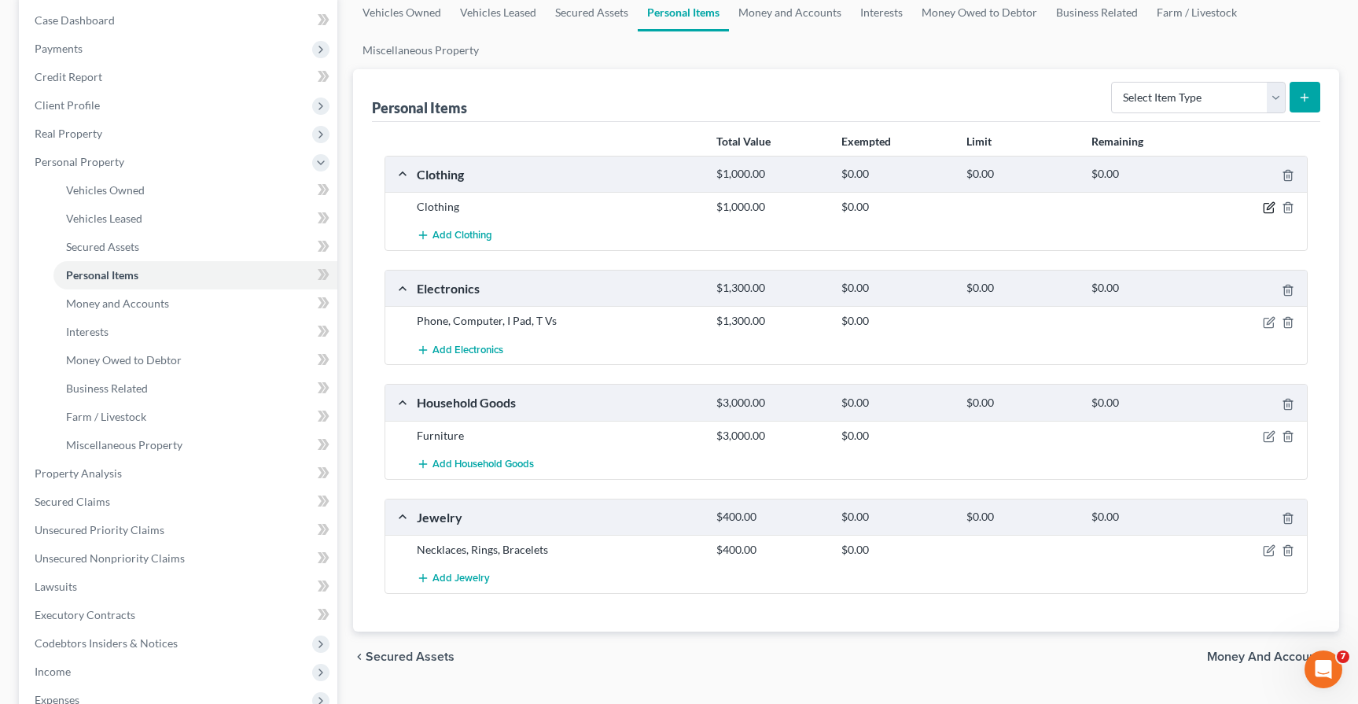
click at [1266, 209] on icon "button" at bounding box center [1269, 206] width 7 height 7
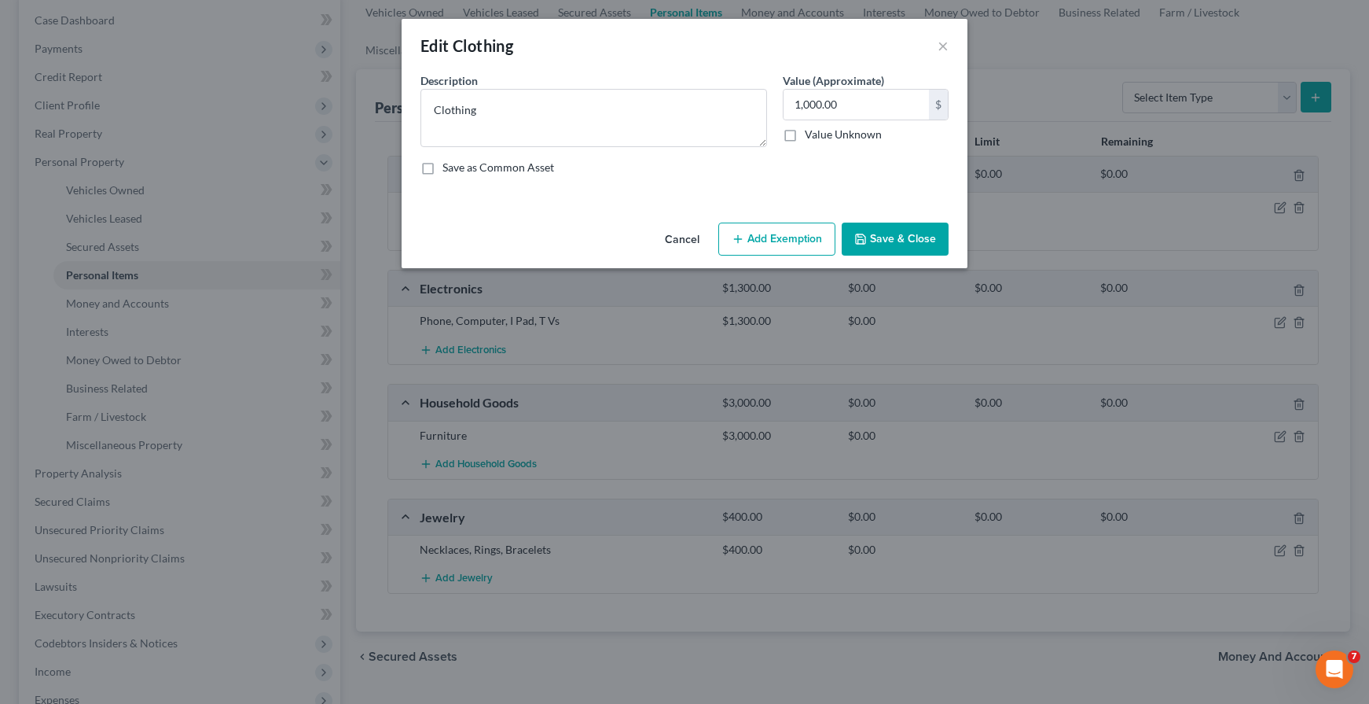
click at [785, 236] on button "Add Exemption" at bounding box center [776, 238] width 117 height 33
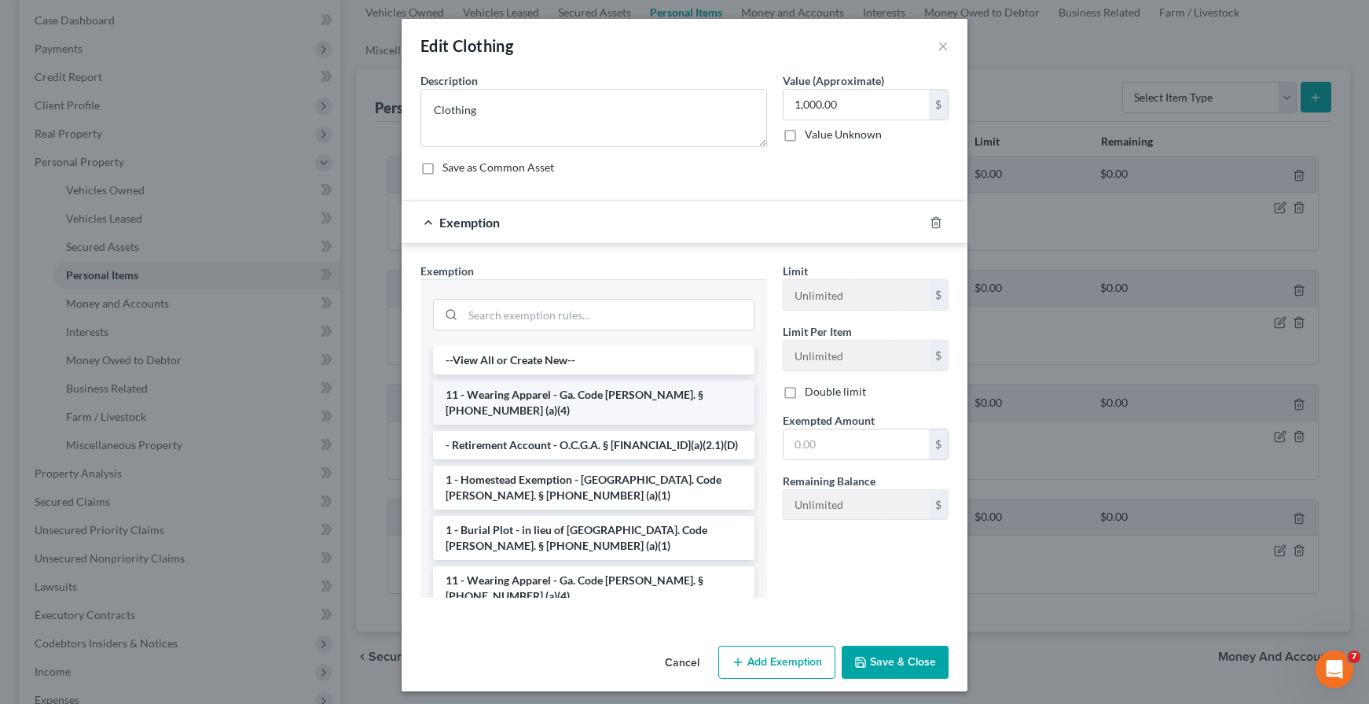
click at [558, 388] on li "11 - Wearing Apparel - Ga. Code [PERSON_NAME]. § [PHONE_NUMBER] (a)(4)" at bounding box center [594, 402] width 322 height 44
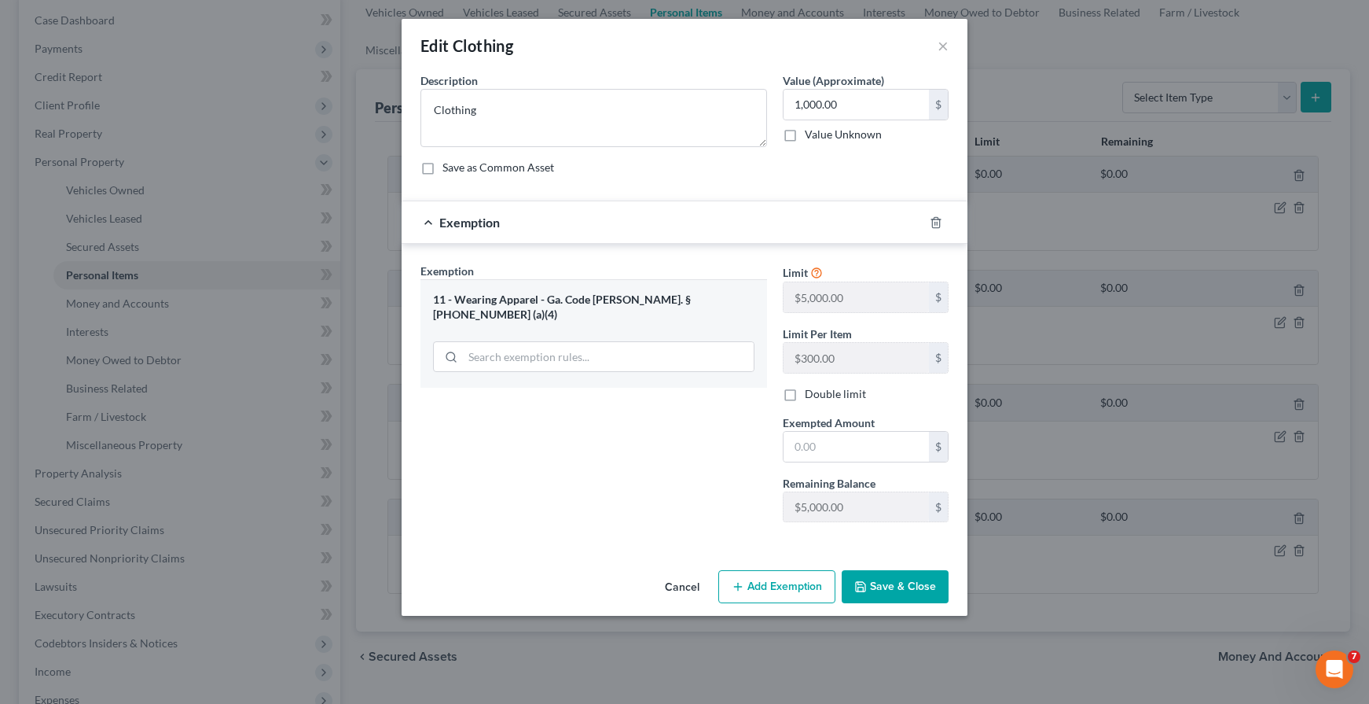
click at [911, 582] on button "Save & Close" at bounding box center [895, 586] width 107 height 33
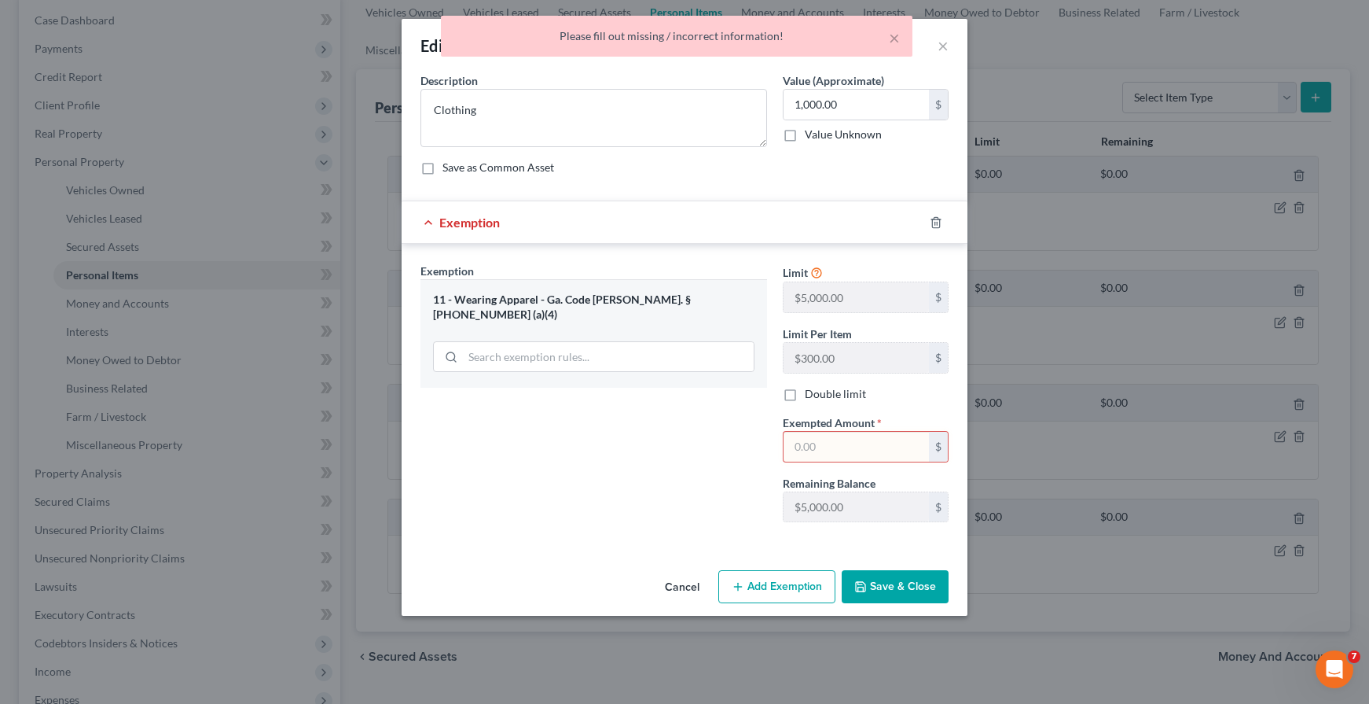
click at [851, 439] on input "text" at bounding box center [856, 447] width 145 height 30
click at [574, 129] on textarea "Clothing" at bounding box center [594, 118] width 347 height 58
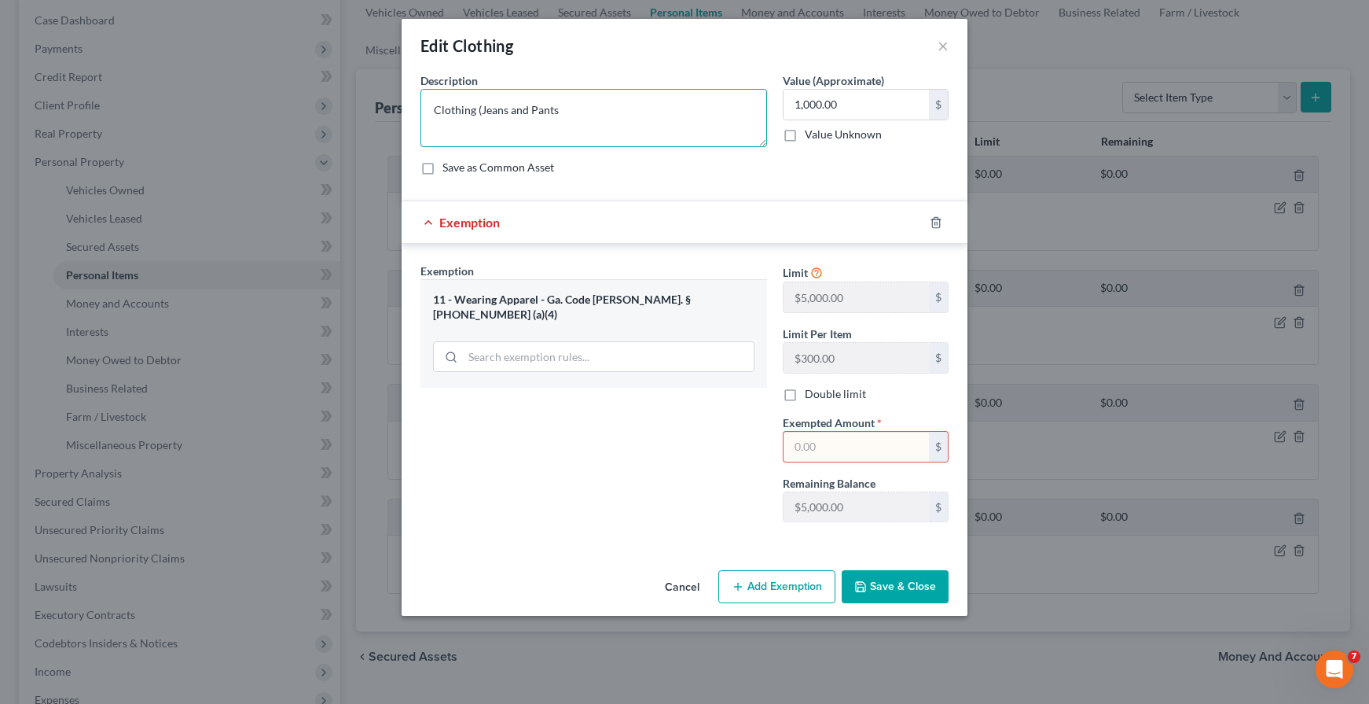
drag, startPoint x: 480, startPoint y: 110, endPoint x: 422, endPoint y: 113, distance: 57.5
click at [422, 113] on textarea "Clothing (Jeans and Pants" at bounding box center [594, 118] width 347 height 58
click at [539, 104] on textarea "Jeans and Pants" at bounding box center [594, 118] width 347 height 58
type textarea "Jeans and Pants (6 Pairs)"
click at [835, 465] on div "Limit $5,000.00 $ Limit Per Item $300.00 $ Double limit Exempted Amount * $ Rem…" at bounding box center [866, 399] width 182 height 272
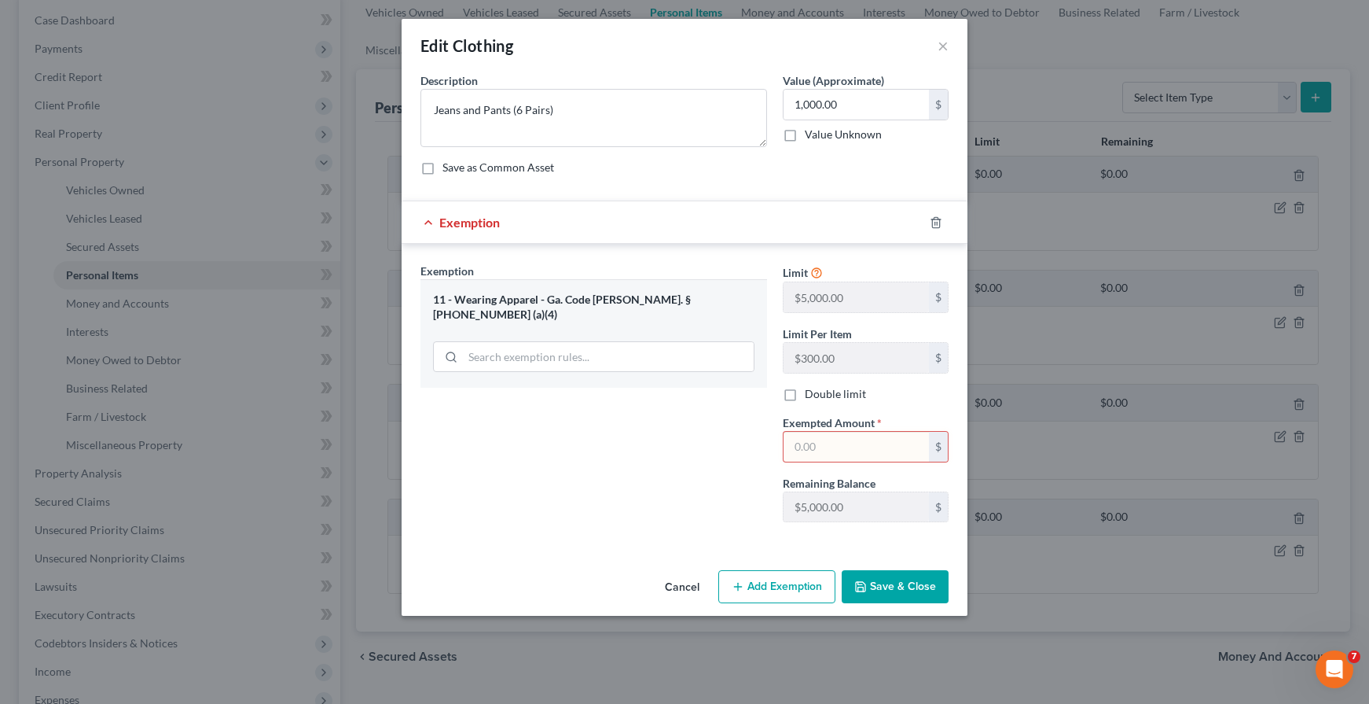
click at [836, 443] on input "text" at bounding box center [856, 447] width 145 height 30
click at [523, 108] on textarea "Jeans and Pants (6 Pairs)" at bounding box center [594, 118] width 347 height 58
click at [547, 117] on textarea "Jeans and Pants (6 Pairs)" at bounding box center [594, 118] width 347 height 58
drag, startPoint x: 560, startPoint y: 114, endPoint x: 593, endPoint y: 119, distance: 34.2
click at [560, 114] on textarea "Jeans and Pants (6 Pairs)" at bounding box center [594, 118] width 347 height 58
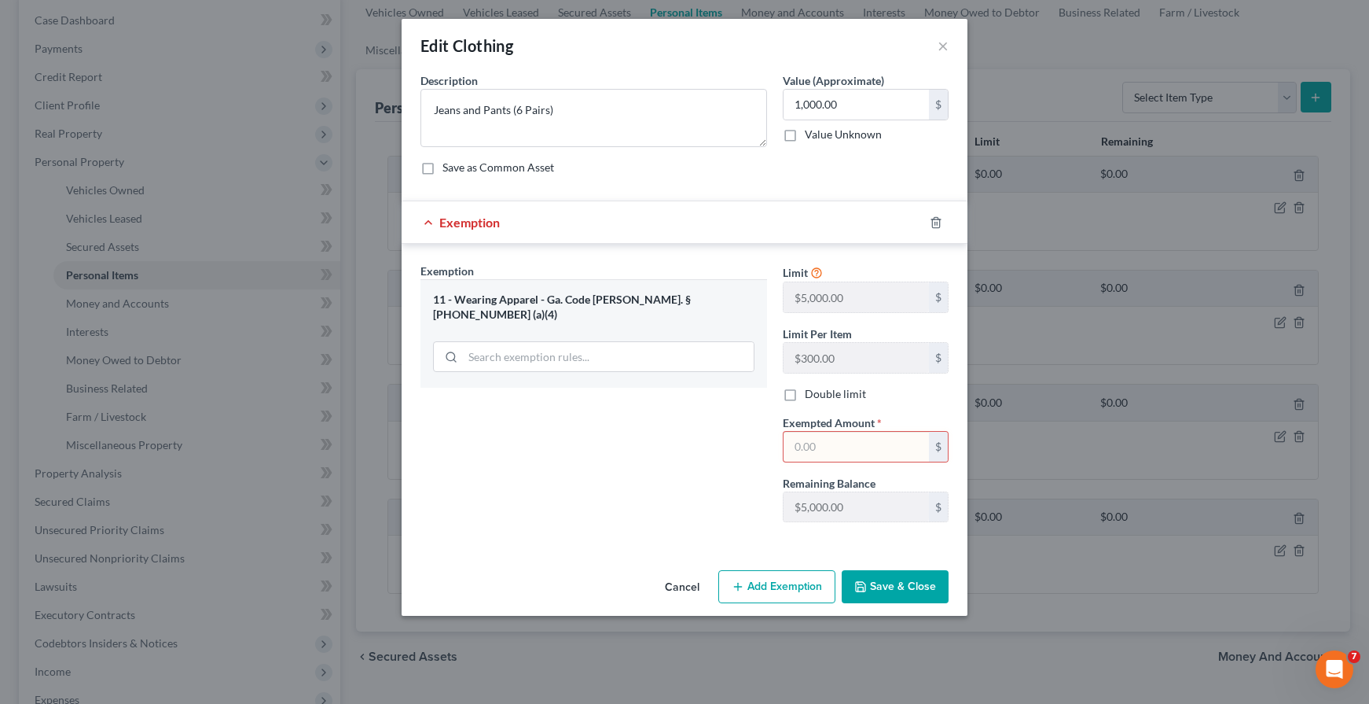
click at [840, 445] on input "text" at bounding box center [856, 447] width 145 height 30
click at [874, 445] on input "text" at bounding box center [856, 447] width 145 height 30
click at [679, 510] on div "Exemption Set must be selected for CA. Exemption * 11 - Wearing Apparel - Ga. C…" at bounding box center [594, 399] width 362 height 272
click at [800, 440] on input "600.00" at bounding box center [856, 447] width 145 height 30
type input "300.00"
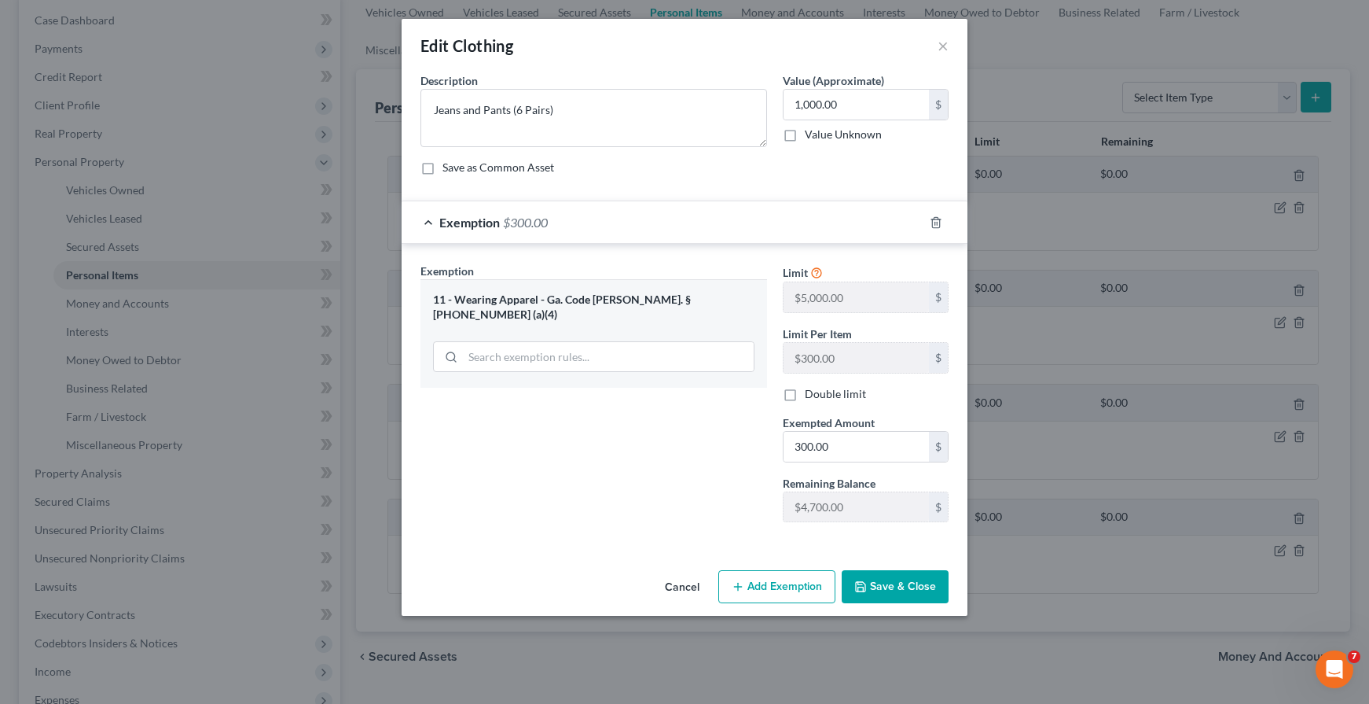
click at [623, 482] on div "Exemption Set must be selected for CA. Exemption * 11 - Wearing Apparel - Ga. C…" at bounding box center [594, 399] width 362 height 272
click at [520, 109] on textarea "Jeans and Pants (6 Pairs)" at bounding box center [594, 118] width 347 height 58
click at [562, 116] on textarea "Jeans and Pants (6 Pairs)" at bounding box center [594, 118] width 347 height 58
click at [611, 452] on div "Exemption Set must be selected for CA. Exemption * 11 - Wearing Apparel - Ga. C…" at bounding box center [594, 399] width 362 height 272
click at [715, 479] on div "Exemption Set must be selected for CA. Exemption * 11 - Wearing Apparel - Ga. C…" at bounding box center [594, 399] width 362 height 272
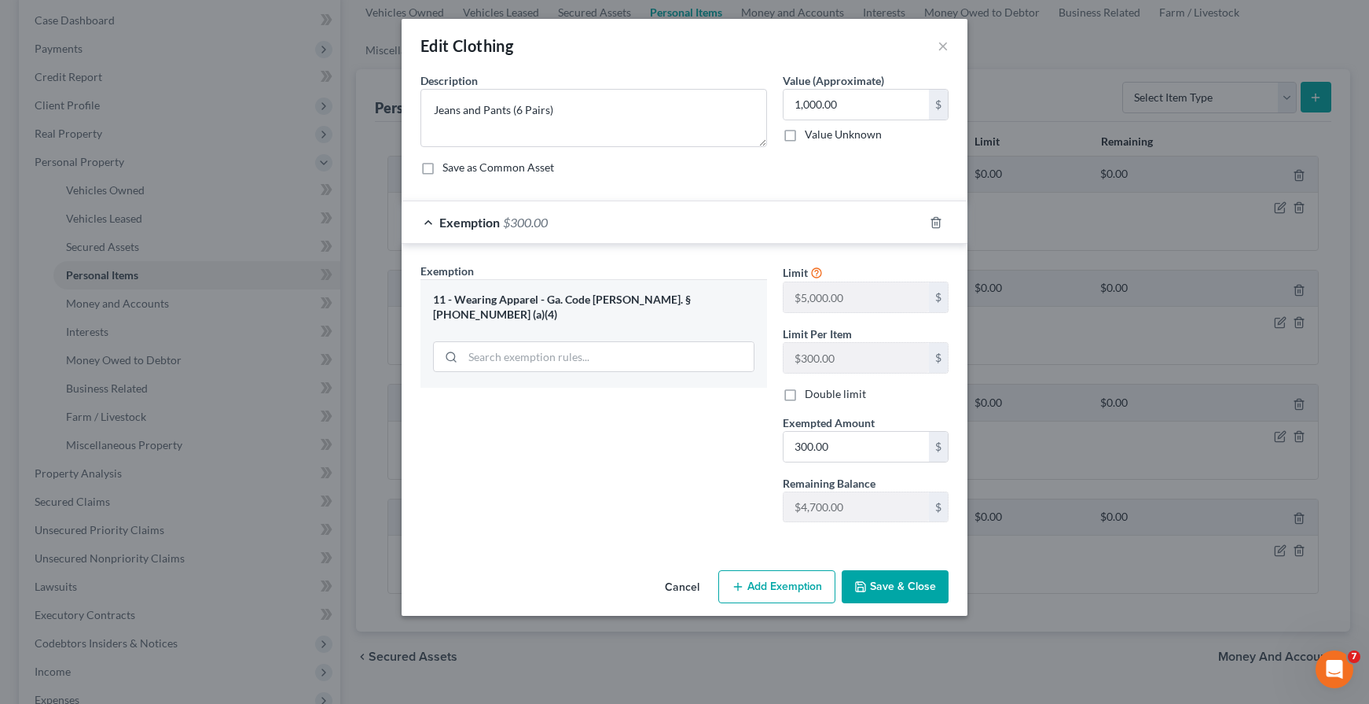
click at [910, 582] on button "Save & Close" at bounding box center [895, 586] width 107 height 33
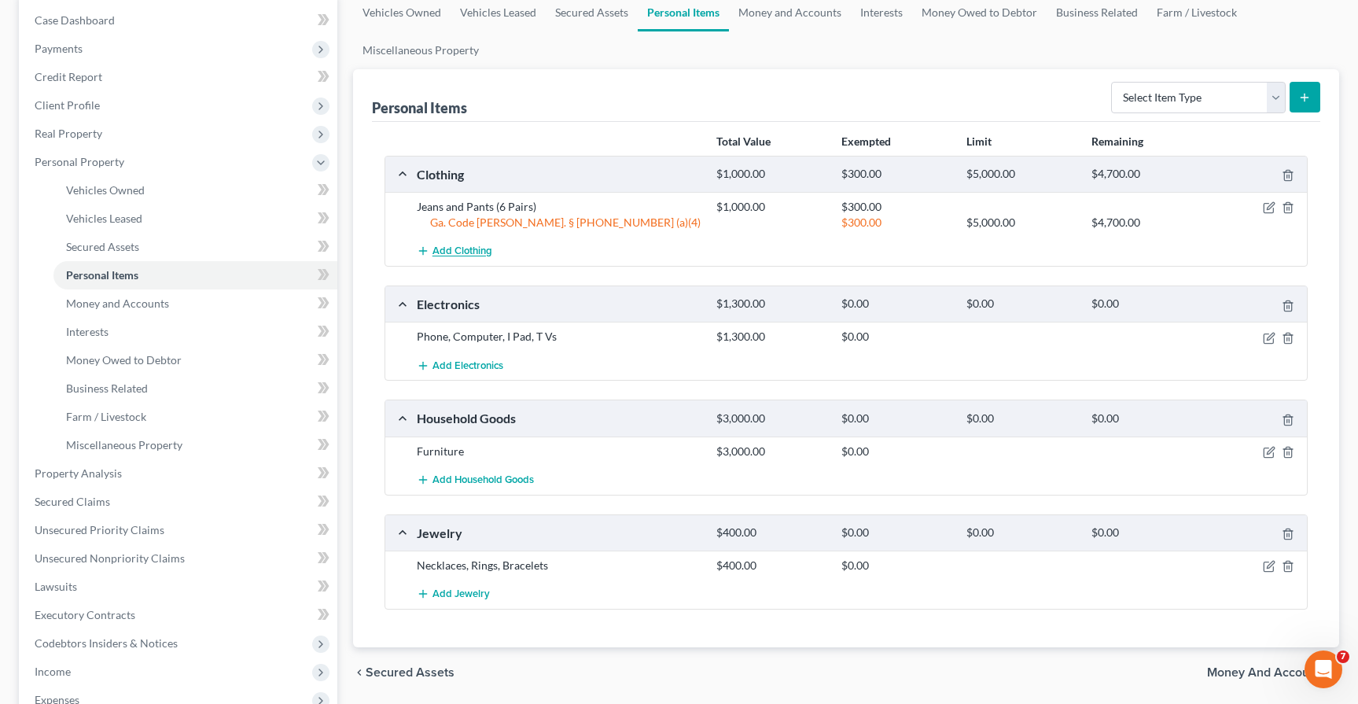
click at [452, 245] on span "Add Clothing" at bounding box center [462, 251] width 60 height 13
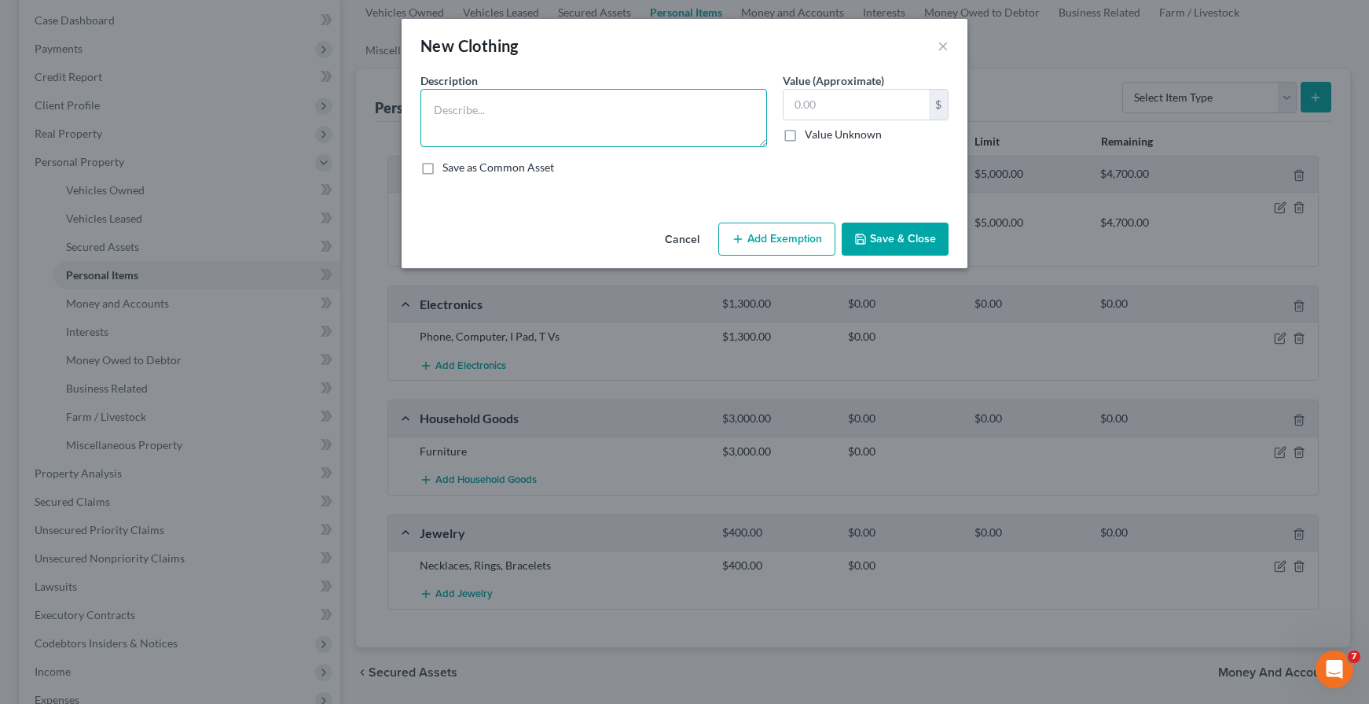
click at [496, 115] on textarea at bounding box center [594, 118] width 347 height 58
click at [507, 116] on textarea "Tops and coats (10)" at bounding box center [594, 118] width 347 height 58
type textarea "Tops and coats"
click at [819, 94] on input "text" at bounding box center [856, 105] width 145 height 30
type input "300.00"
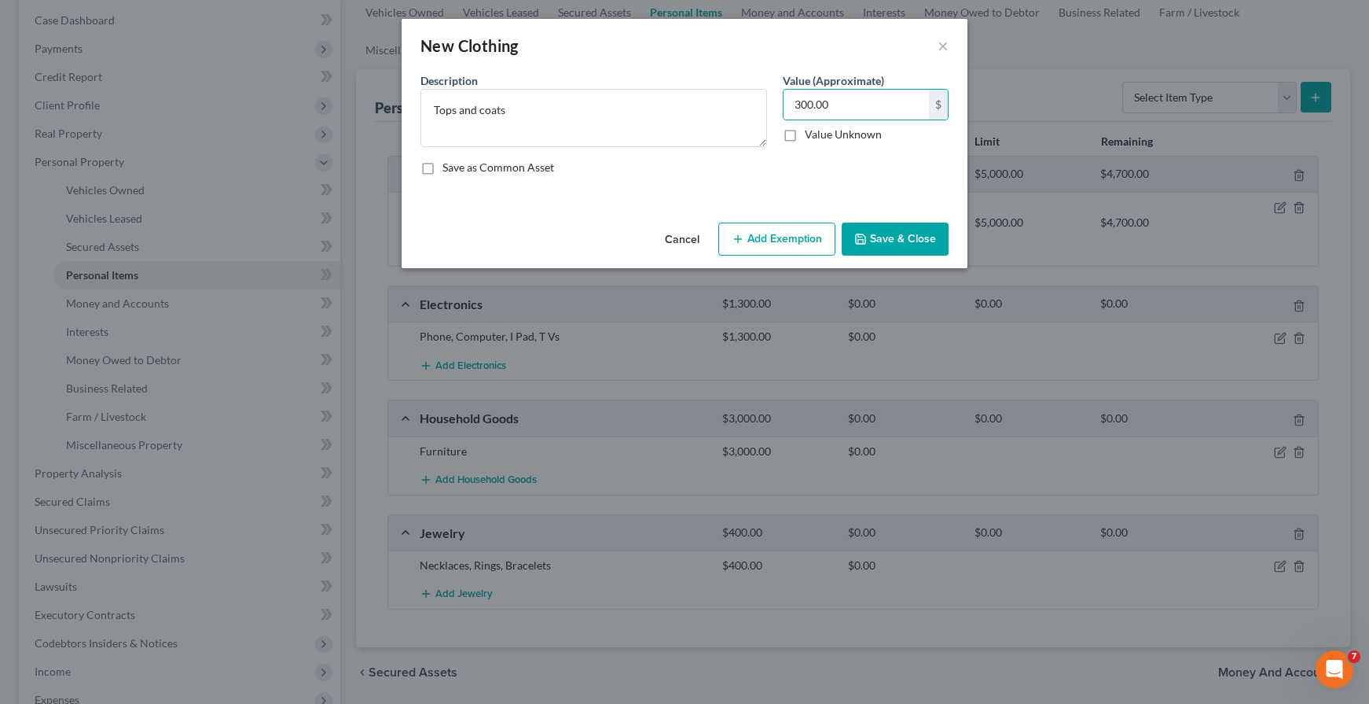
click at [882, 205] on div "An exemption set must first be selected from the Filing Information section. Co…" at bounding box center [685, 144] width 566 height 144
click at [809, 231] on button "Add Exemption" at bounding box center [776, 238] width 117 height 33
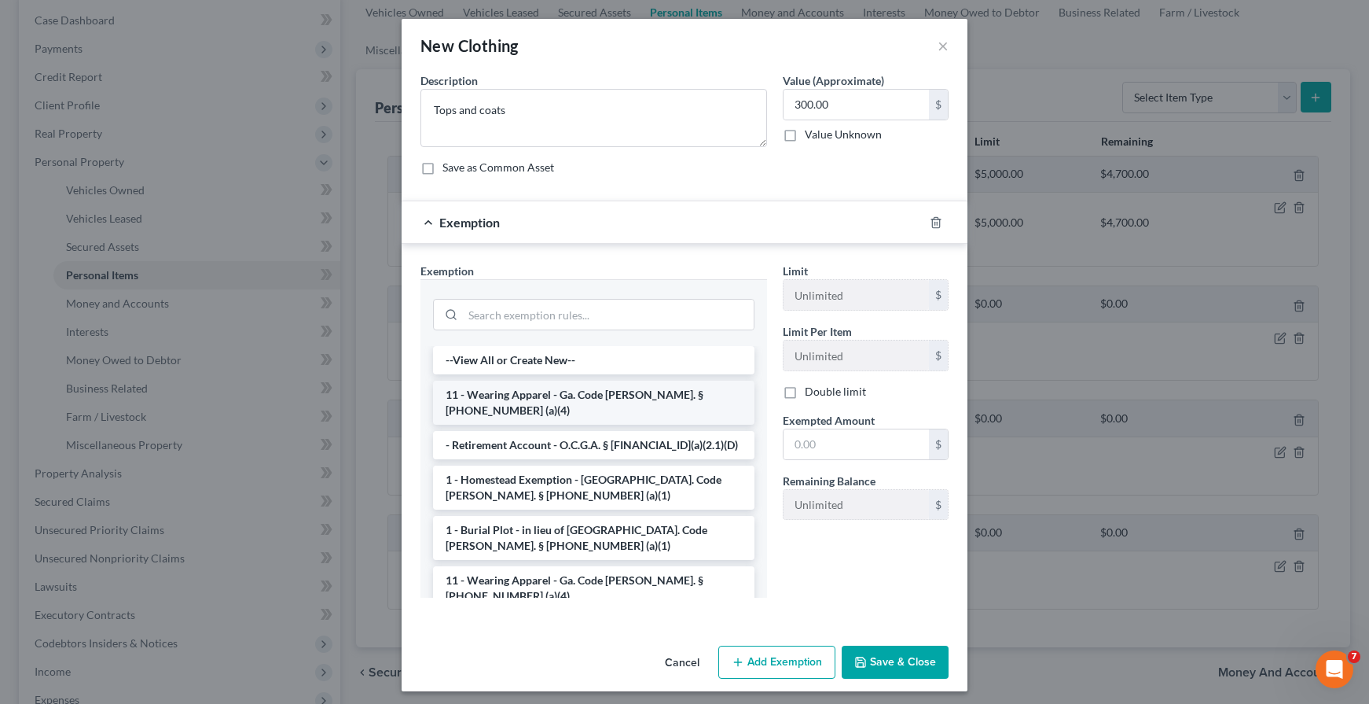
click at [610, 396] on li "11 - Wearing Apparel - Ga. Code [PERSON_NAME]. § [PHONE_NUMBER] (a)(4)" at bounding box center [594, 402] width 322 height 44
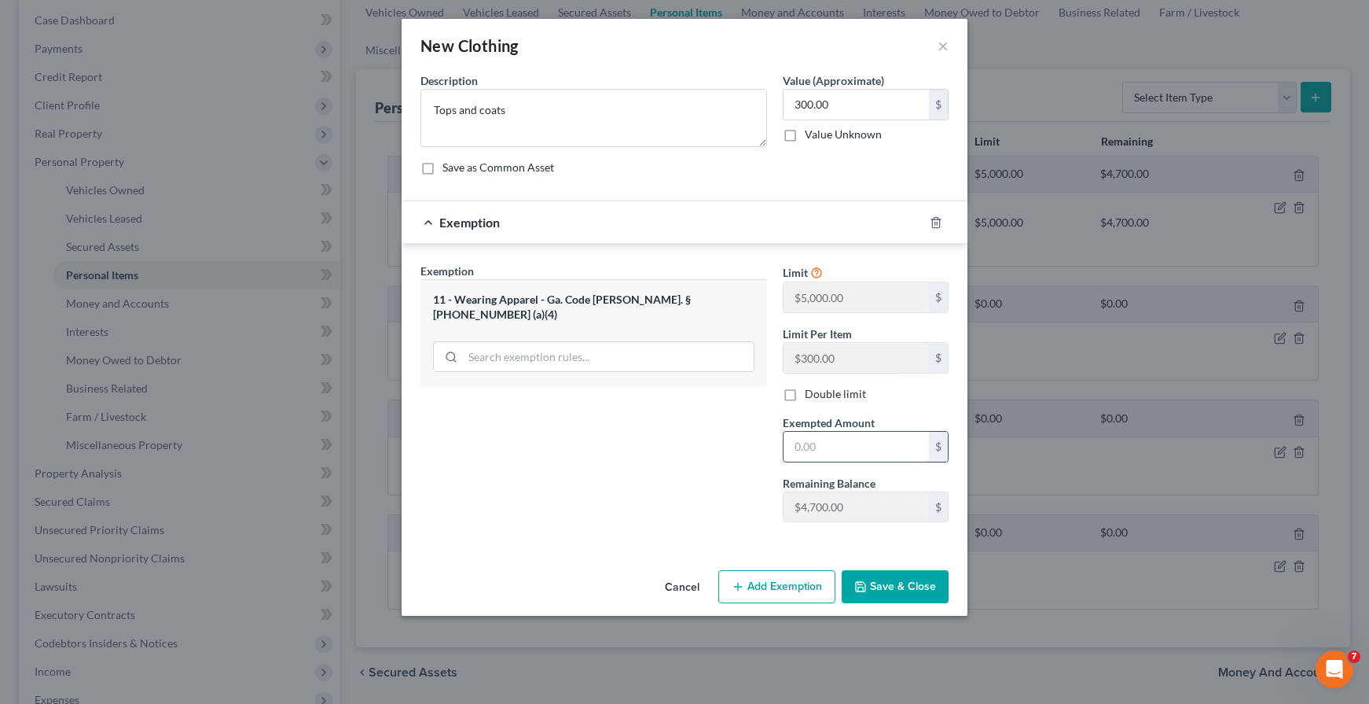
click at [832, 445] on input "text" at bounding box center [856, 447] width 145 height 30
type input "300.00"
click at [898, 591] on button "Save & Close" at bounding box center [895, 586] width 107 height 33
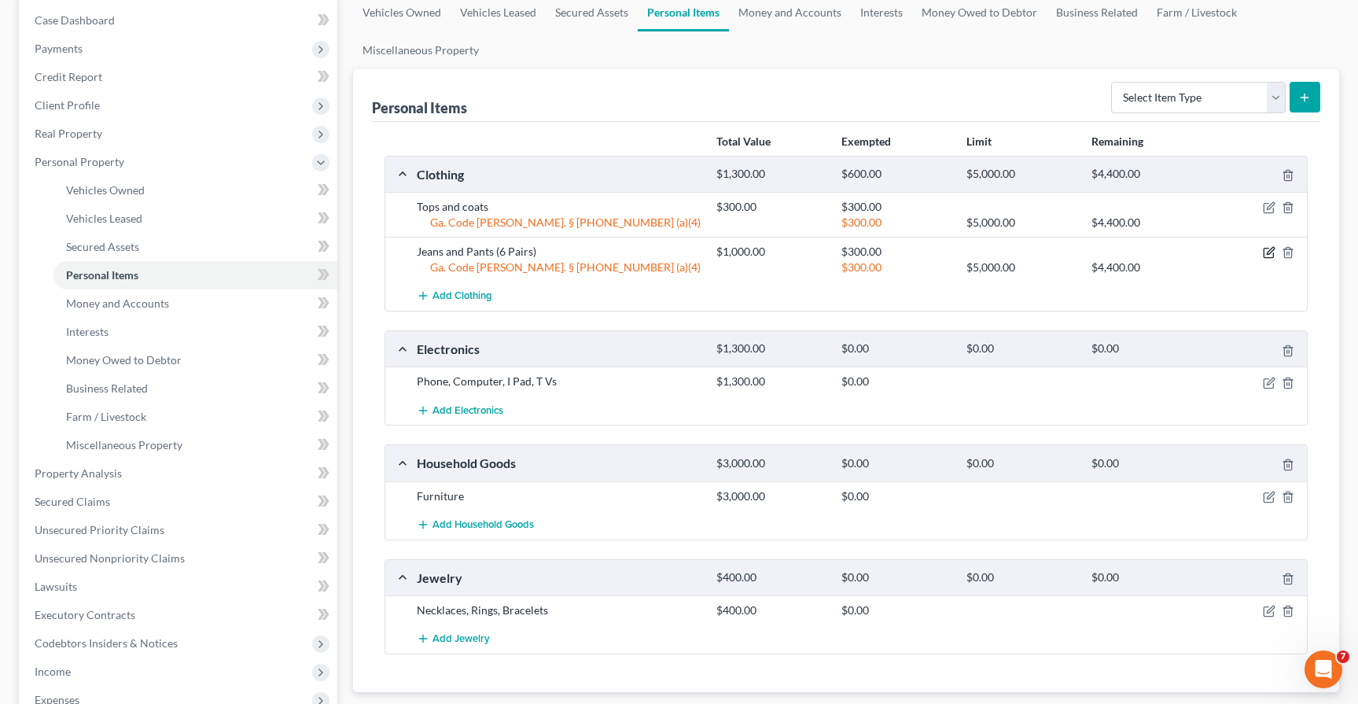
click at [1269, 254] on icon "button" at bounding box center [1269, 251] width 7 height 7
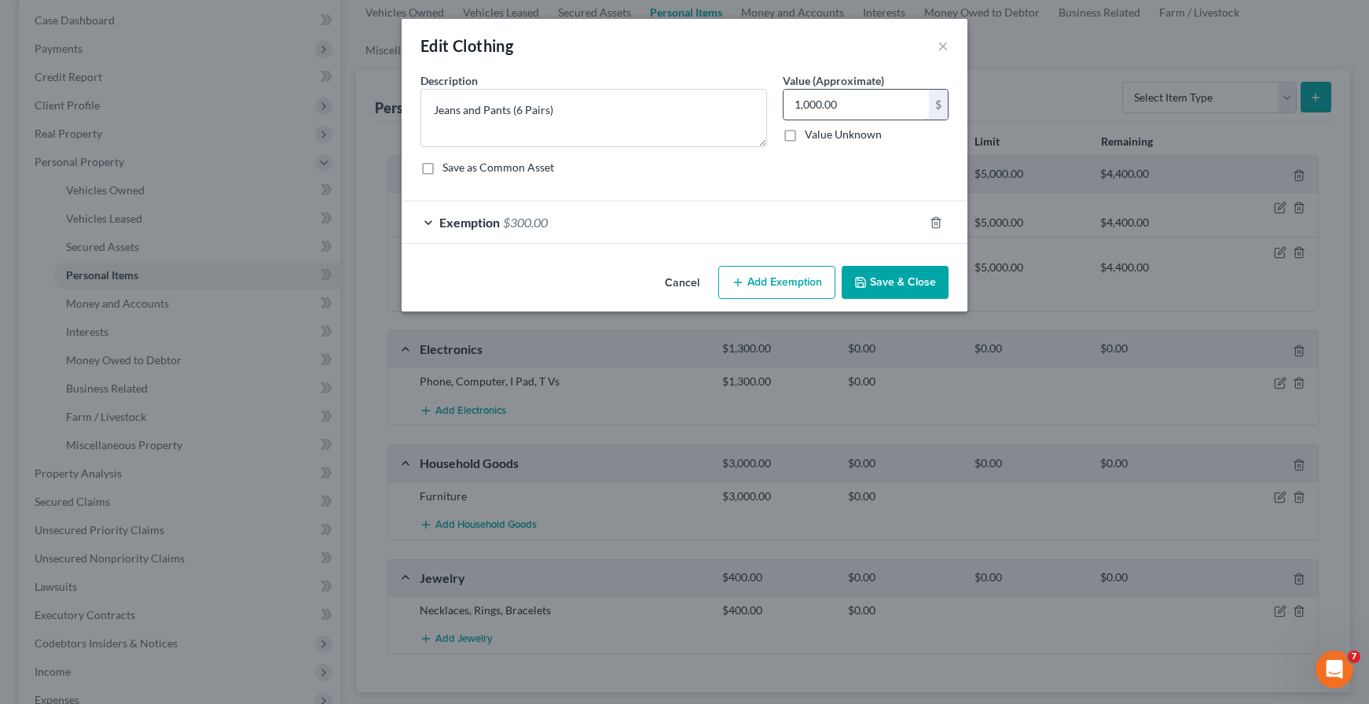
click at [863, 101] on input "1,000.00" at bounding box center [856, 105] width 145 height 30
type input "300.00"
click at [887, 273] on button "Save & Close" at bounding box center [895, 282] width 107 height 33
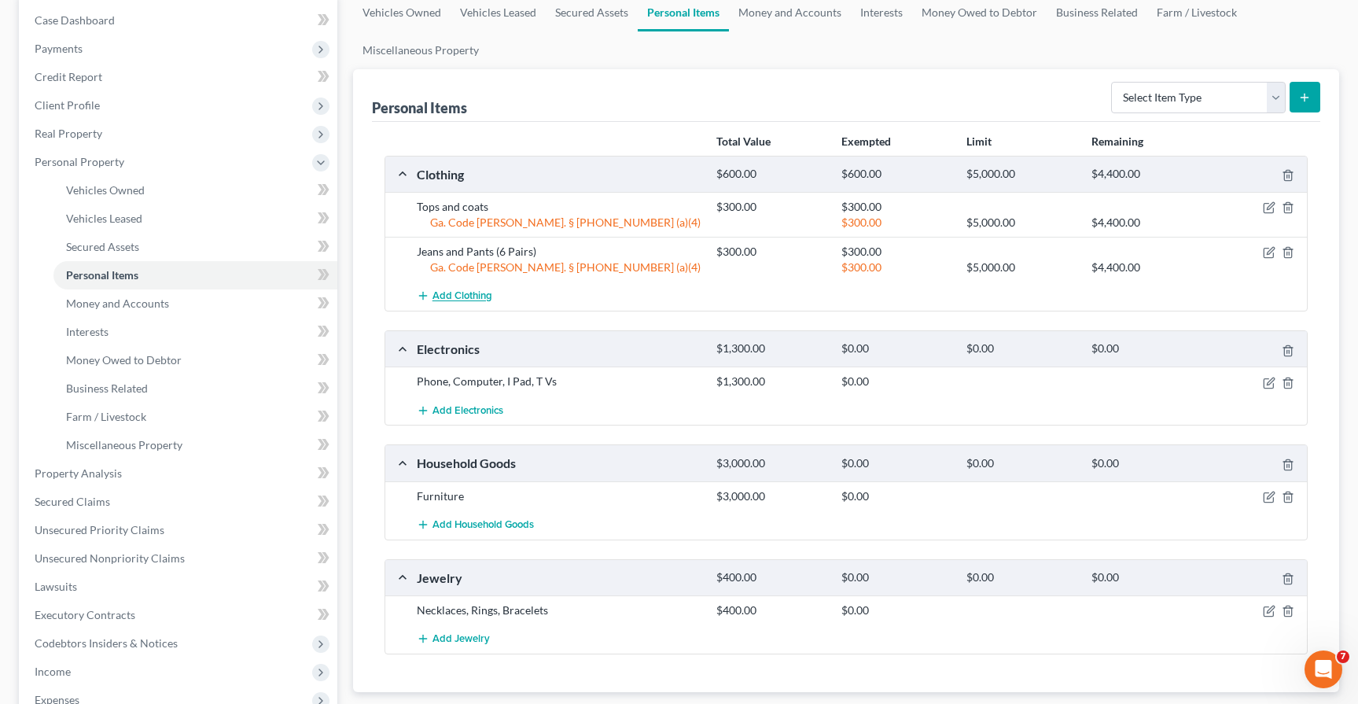
click at [473, 299] on span "Add Clothing" at bounding box center [462, 296] width 60 height 13
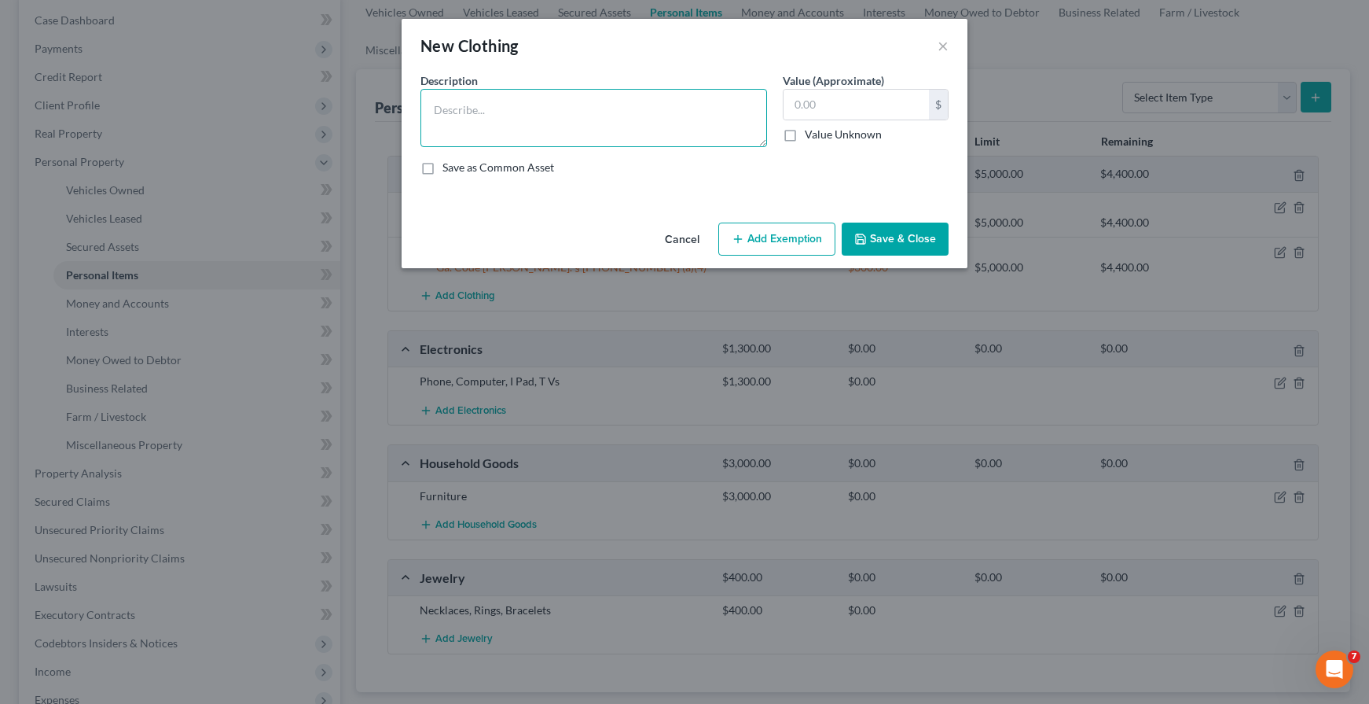
click at [482, 123] on textarea at bounding box center [594, 118] width 347 height 58
type textarea "Jackets"
click at [877, 117] on input "text" at bounding box center [856, 105] width 145 height 30
type input "300.00"
click at [846, 194] on div "An exemption set must first be selected from the Filing Information section. Co…" at bounding box center [685, 144] width 566 height 144
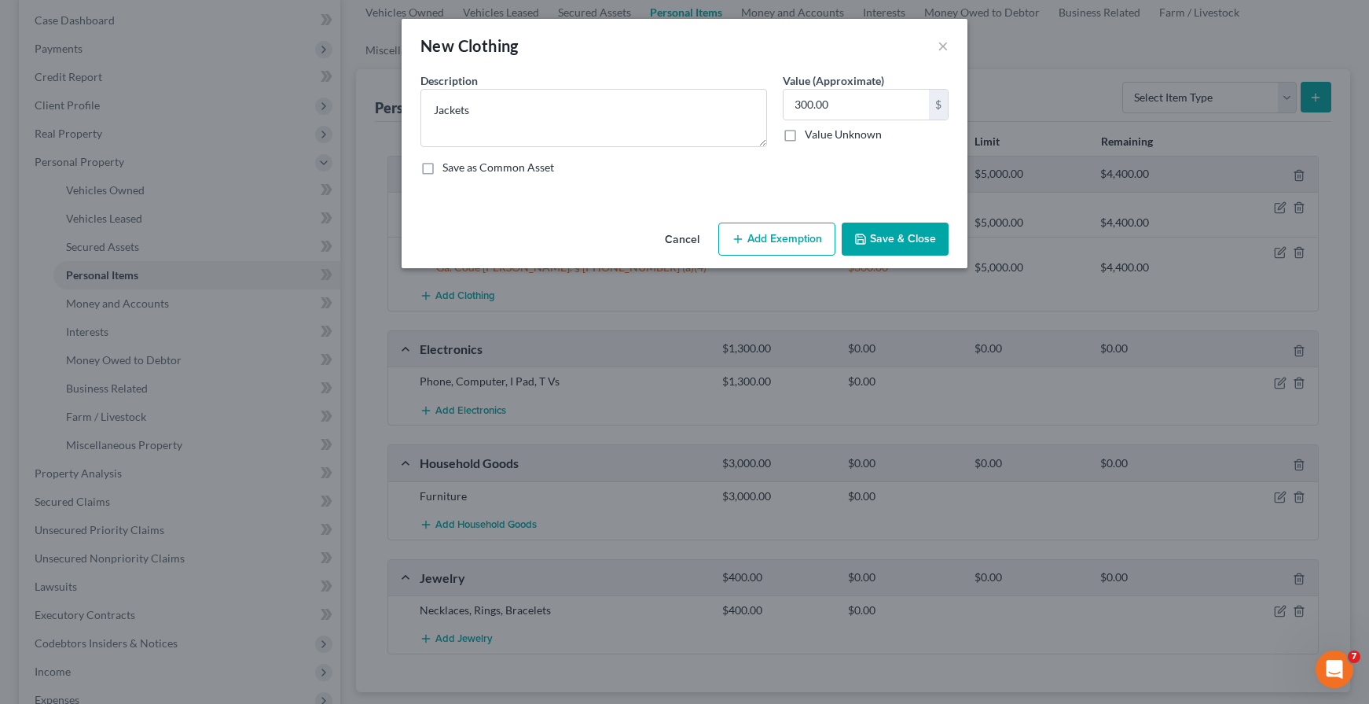
click at [773, 234] on button "Add Exemption" at bounding box center [776, 238] width 117 height 33
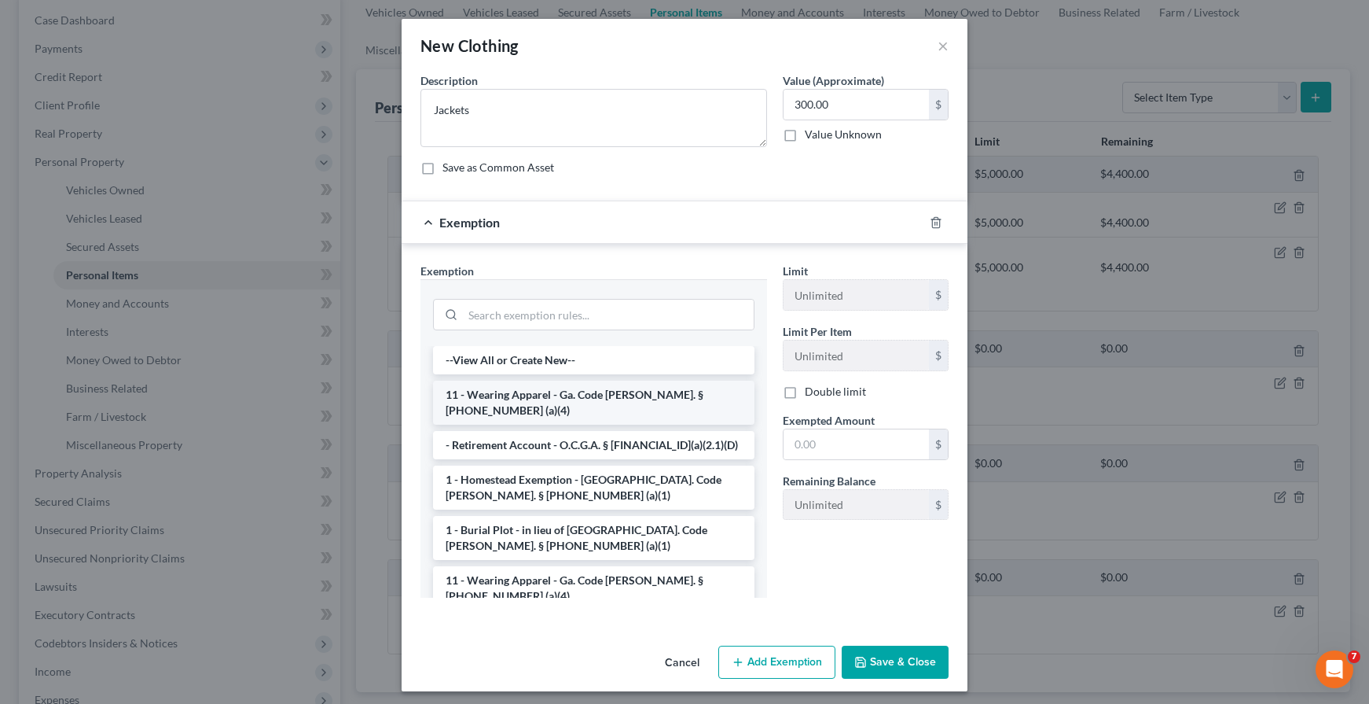
click at [618, 393] on li "11 - Wearing Apparel - Ga. Code [PERSON_NAME]. § [PHONE_NUMBER] (a)(4)" at bounding box center [594, 402] width 322 height 44
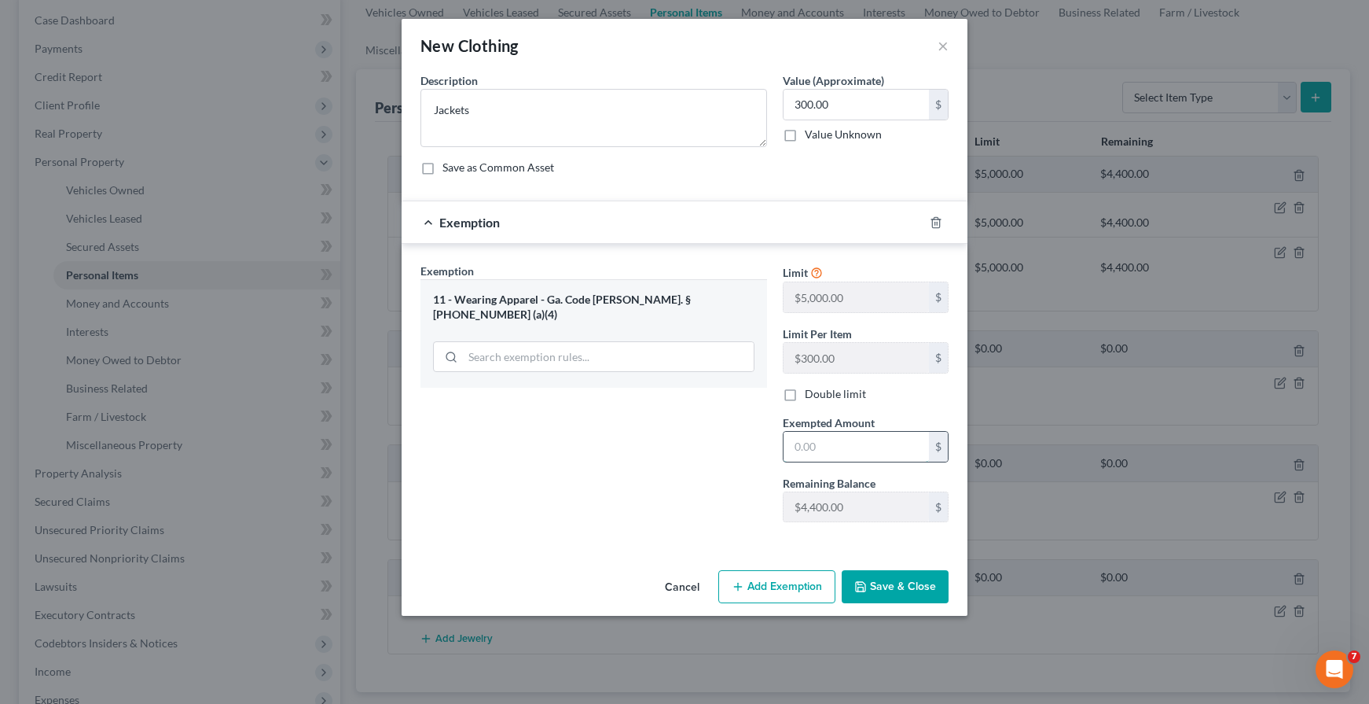
click at [825, 446] on input "text" at bounding box center [856, 447] width 145 height 30
type input "300.00"
click at [873, 584] on button "Save & Close" at bounding box center [895, 586] width 107 height 33
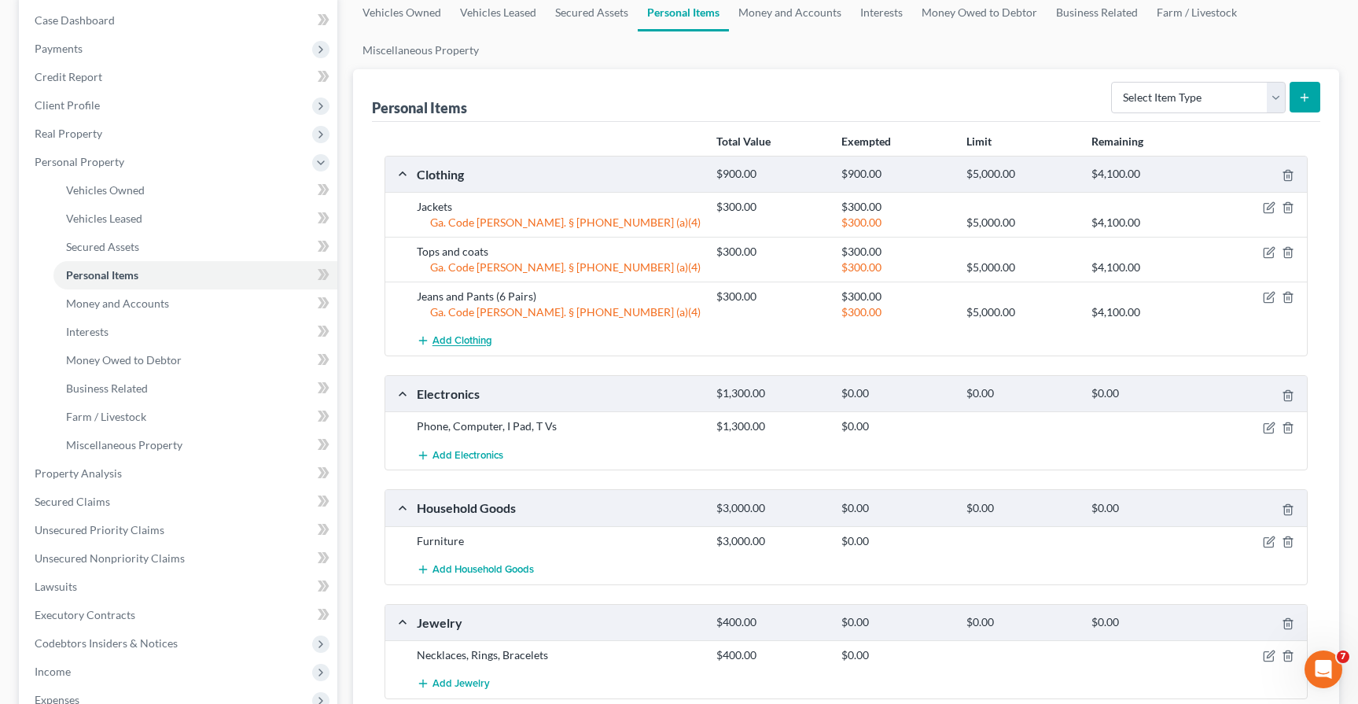
click at [480, 338] on span "Add Clothing" at bounding box center [462, 341] width 60 height 13
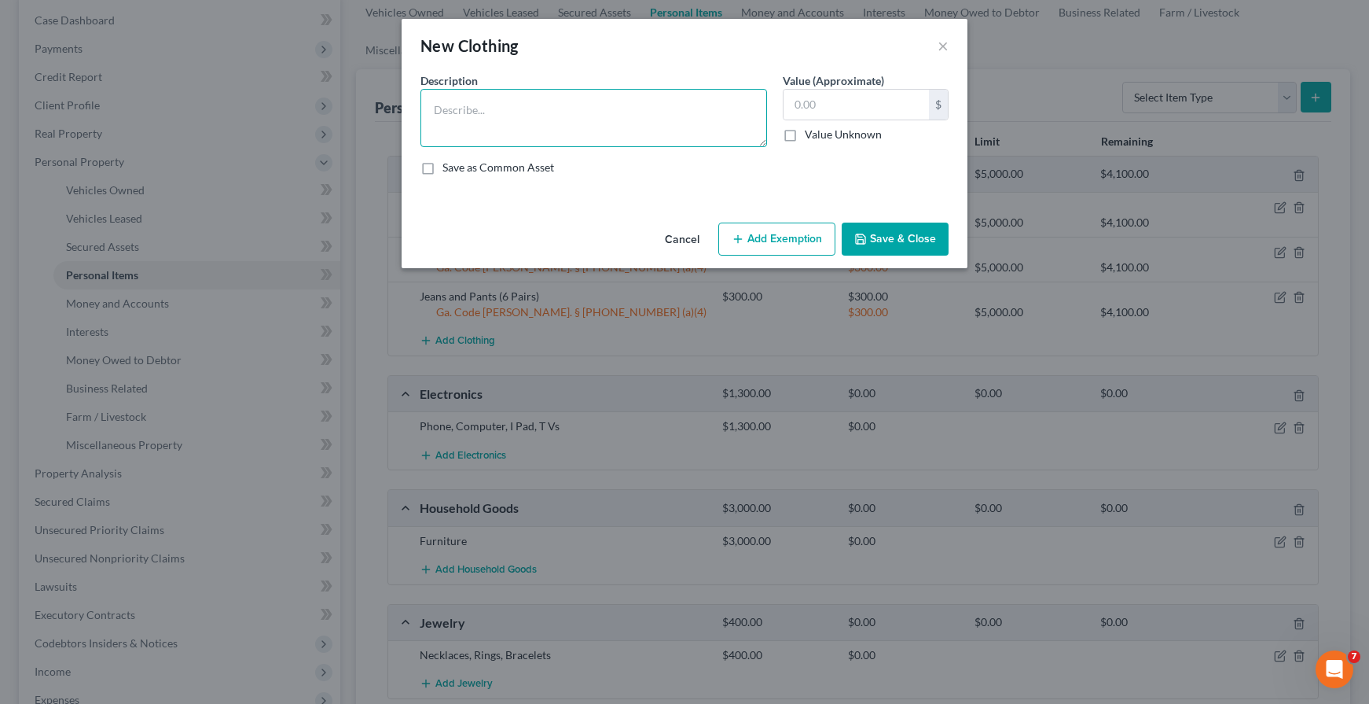
click at [544, 117] on textarea at bounding box center [594, 118] width 347 height 58
type textarea "Shoes"
click at [846, 114] on input "text" at bounding box center [856, 105] width 145 height 30
type input "250.00"
click at [856, 182] on div "Description * Shoes Value (Approximate) 250.00 $ Value Unknown Balance Undeterm…" at bounding box center [685, 130] width 544 height 116
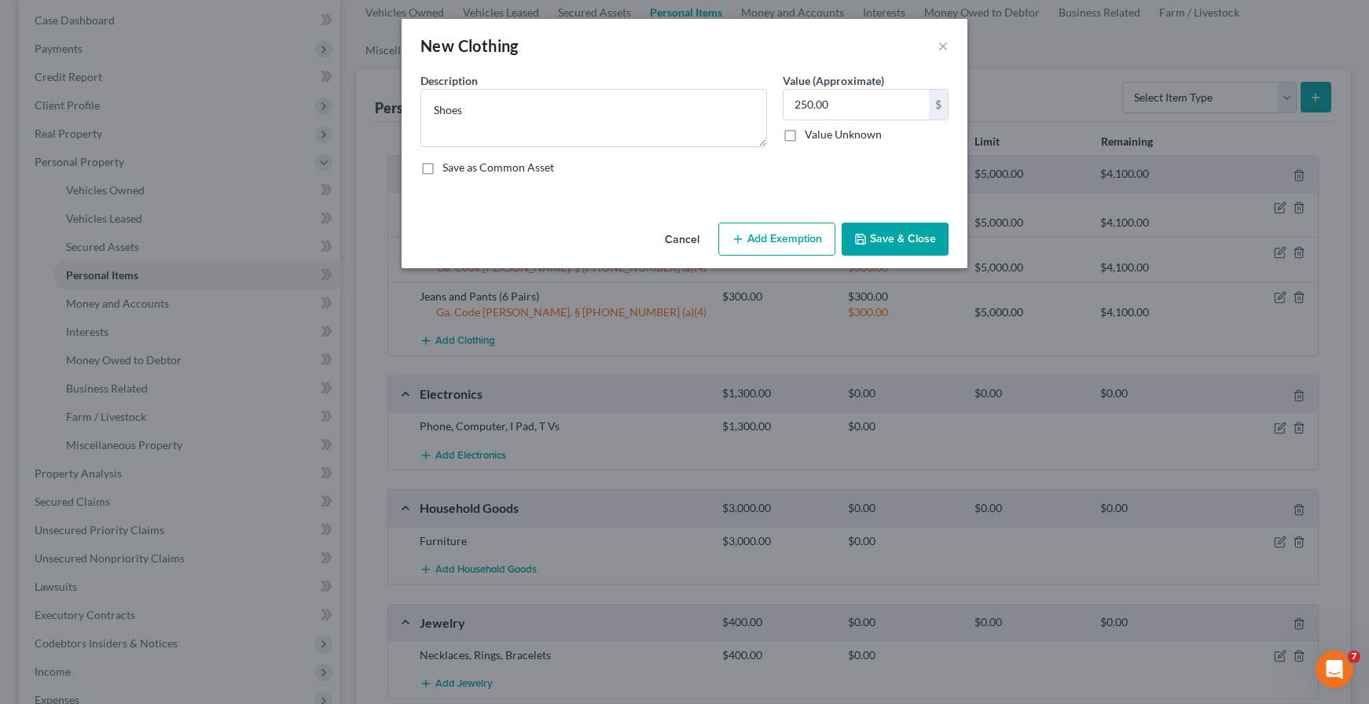
click at [755, 245] on button "Add Exemption" at bounding box center [776, 238] width 117 height 33
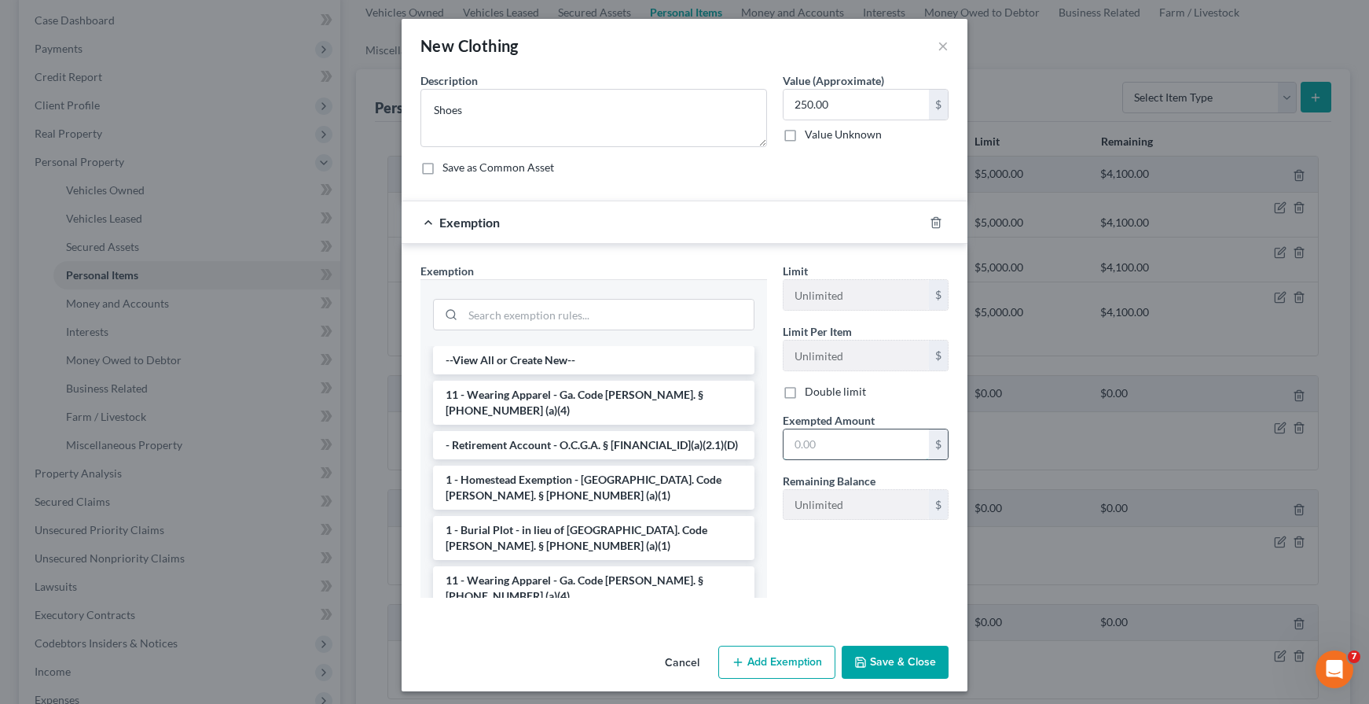
click at [825, 447] on input "text" at bounding box center [856, 444] width 145 height 30
type input "250.00"
click at [878, 657] on button "Save & Close" at bounding box center [895, 661] width 107 height 33
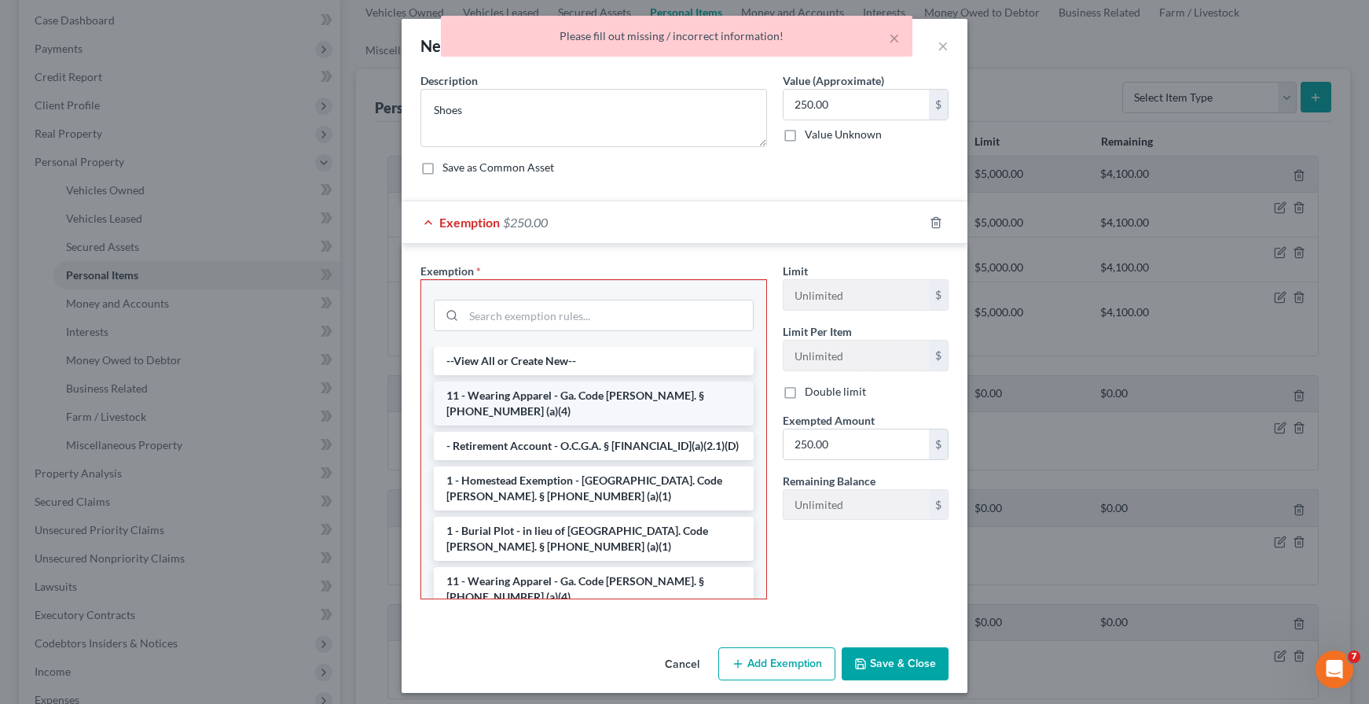
click at [573, 395] on li "11 - Wearing Apparel - Ga. Code [PERSON_NAME]. § [PHONE_NUMBER] (a)(4)" at bounding box center [594, 403] width 320 height 44
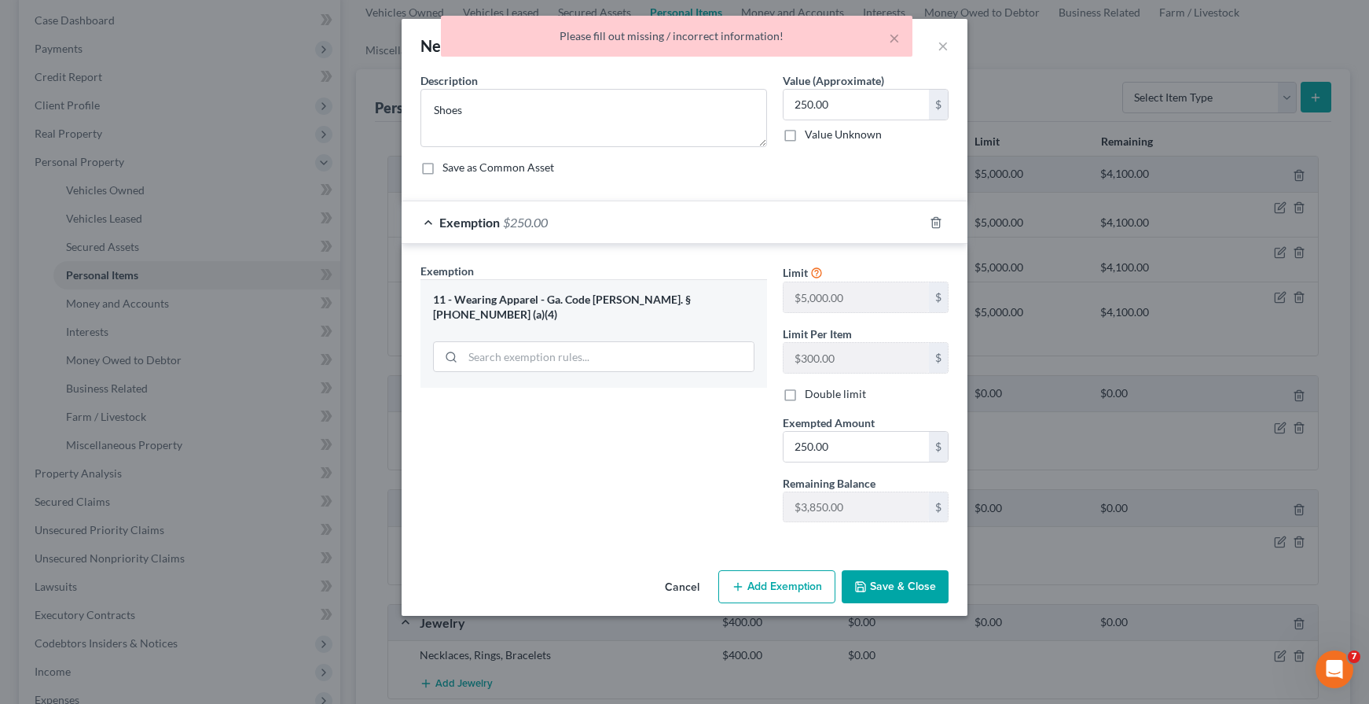
click at [906, 581] on button "Save & Close" at bounding box center [895, 586] width 107 height 33
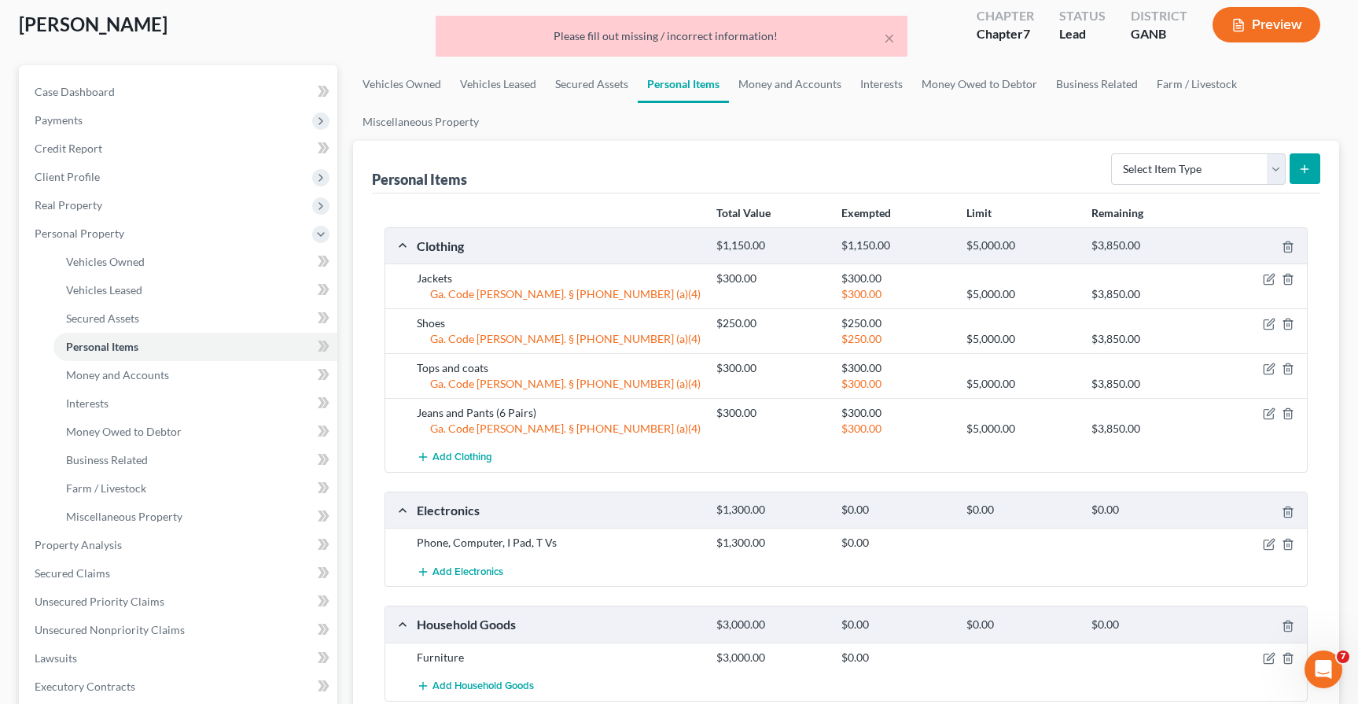
scroll to position [79, 0]
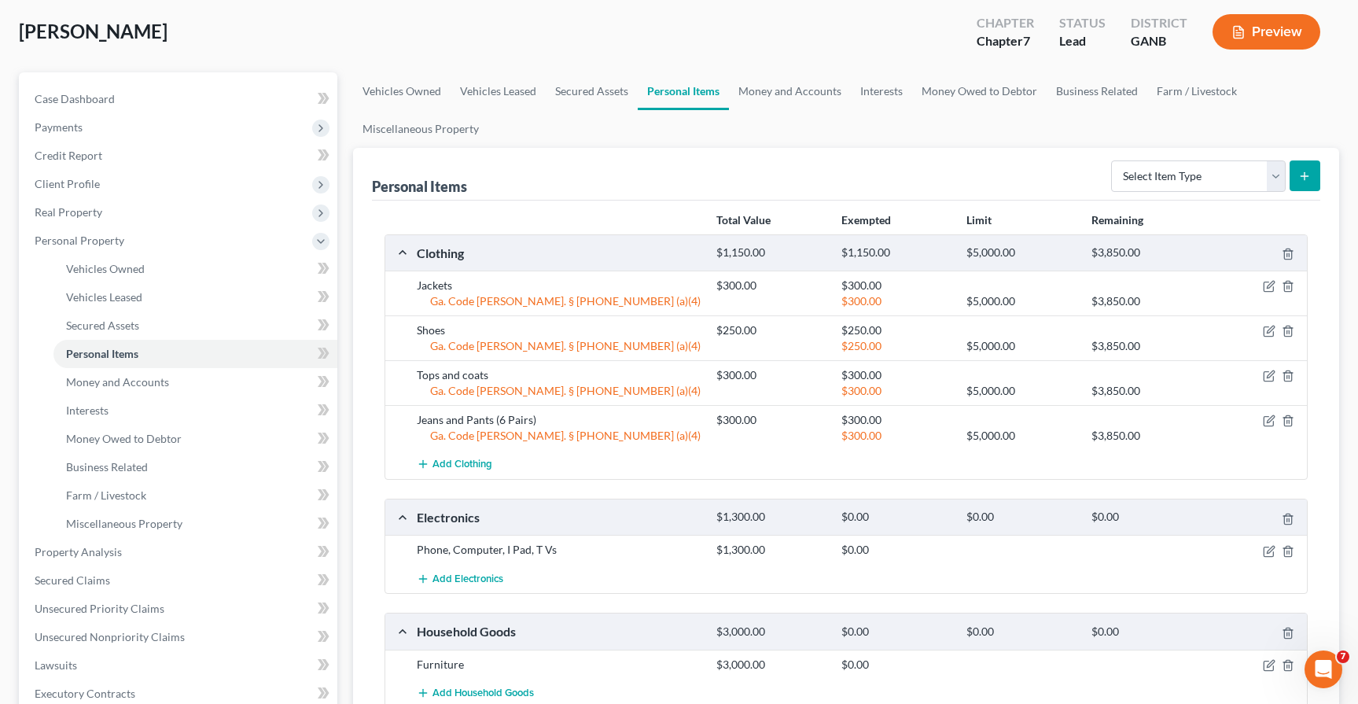
click at [672, 171] on div "Personal Items Select Item Type Clothing Collectibles Of Value Electronics Fire…" at bounding box center [846, 174] width 948 height 53
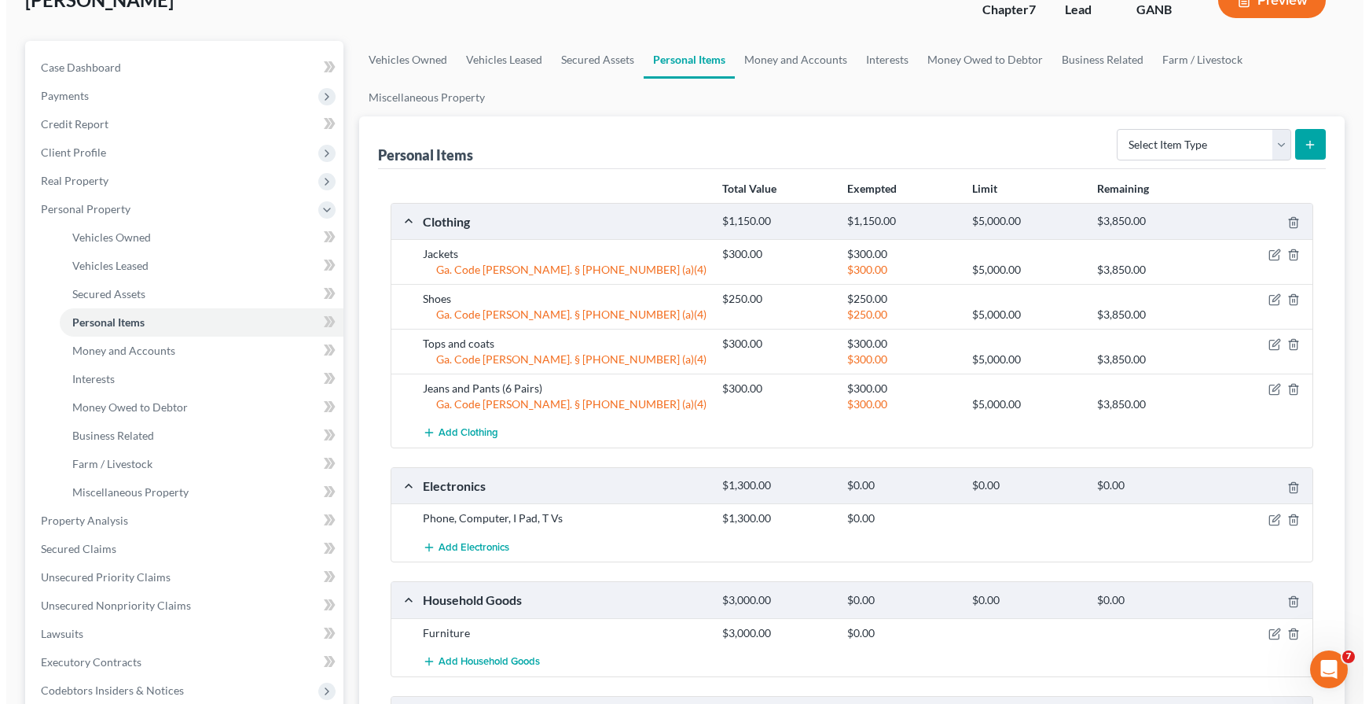
scroll to position [157, 0]
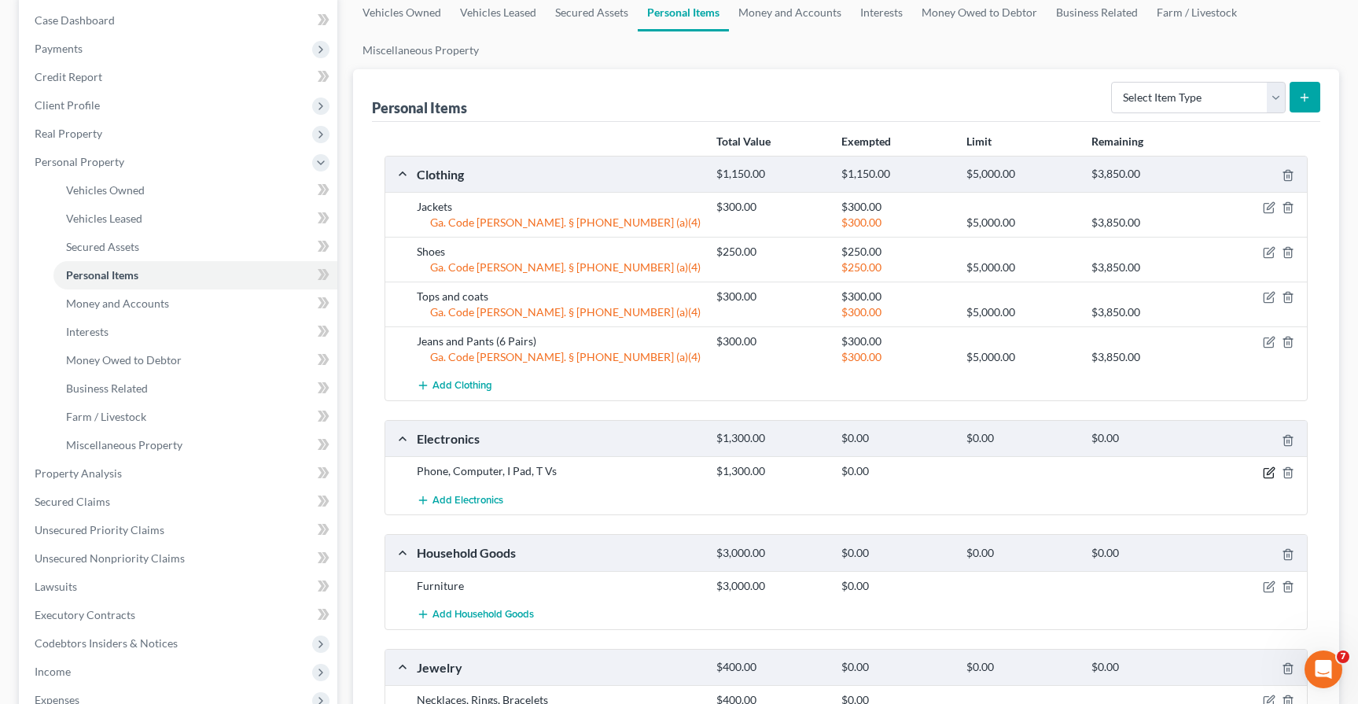
click at [1270, 474] on icon "button" at bounding box center [1268, 472] width 13 height 13
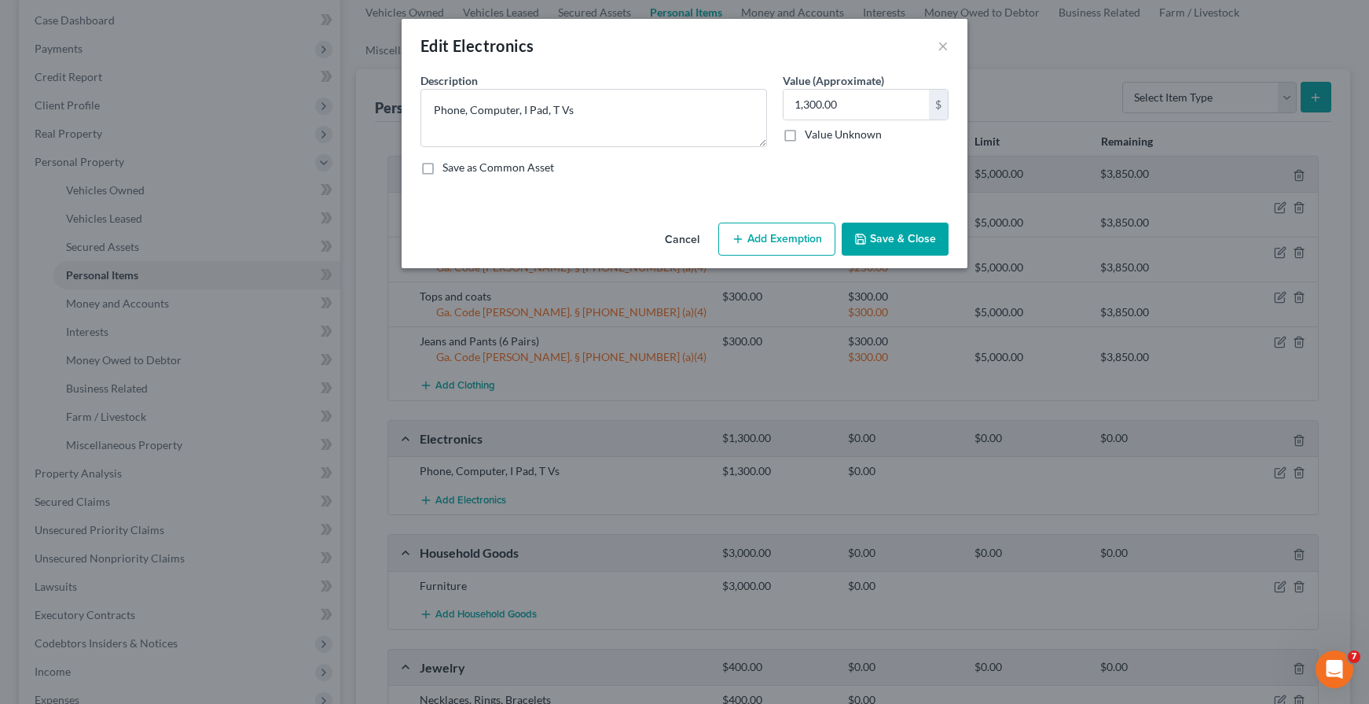
click at [755, 237] on button "Add Exemption" at bounding box center [776, 238] width 117 height 33
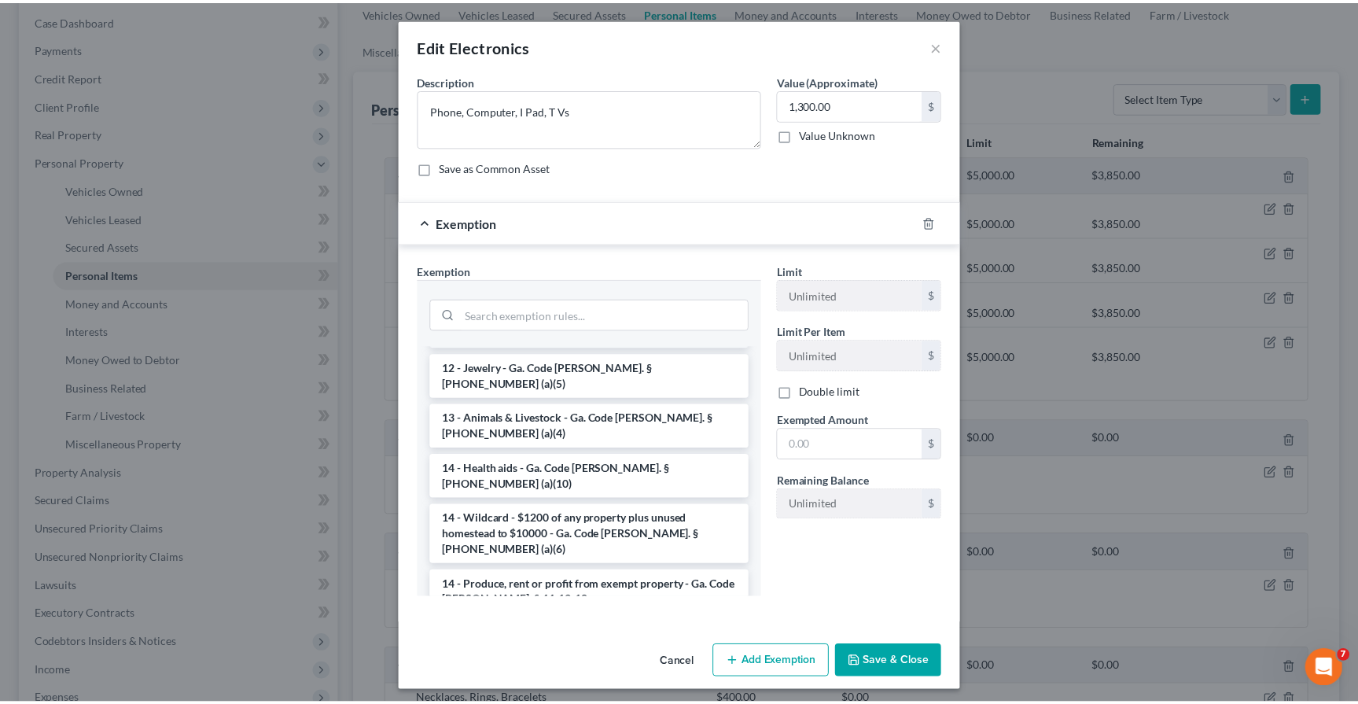
scroll to position [236, 0]
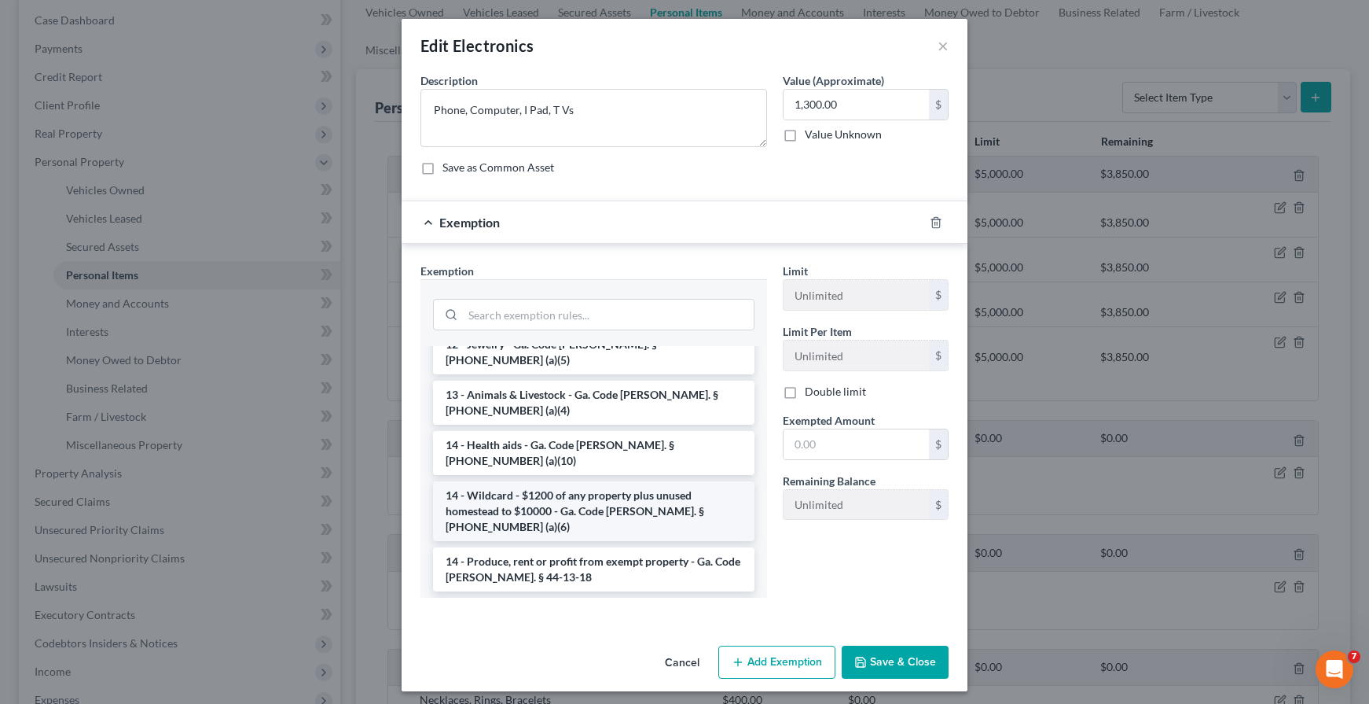
click at [578, 481] on li "14 - Wildcard - $1200 of any property plus unused homestead to $10000 - Ga. Cod…" at bounding box center [594, 511] width 322 height 60
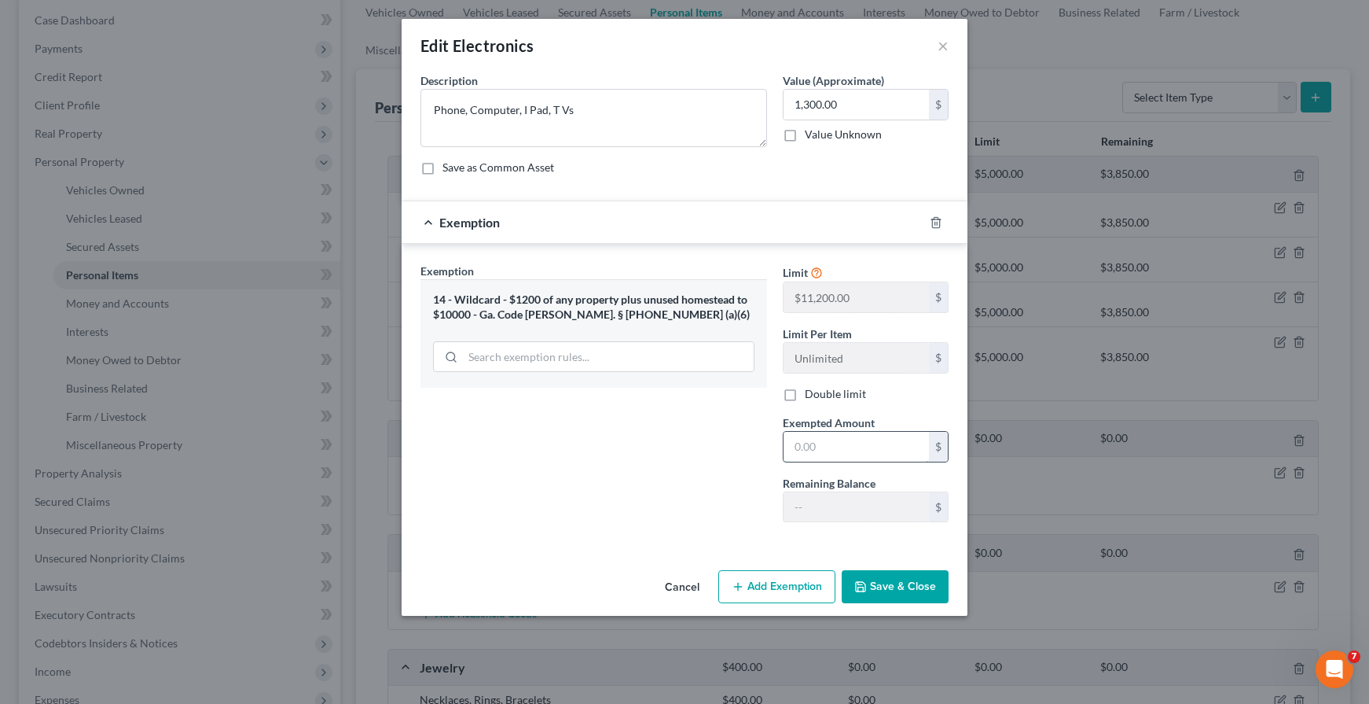
click at [854, 449] on input "text" at bounding box center [856, 447] width 145 height 30
type input "1,300.00"
click at [867, 597] on button "Save & Close" at bounding box center [895, 586] width 107 height 33
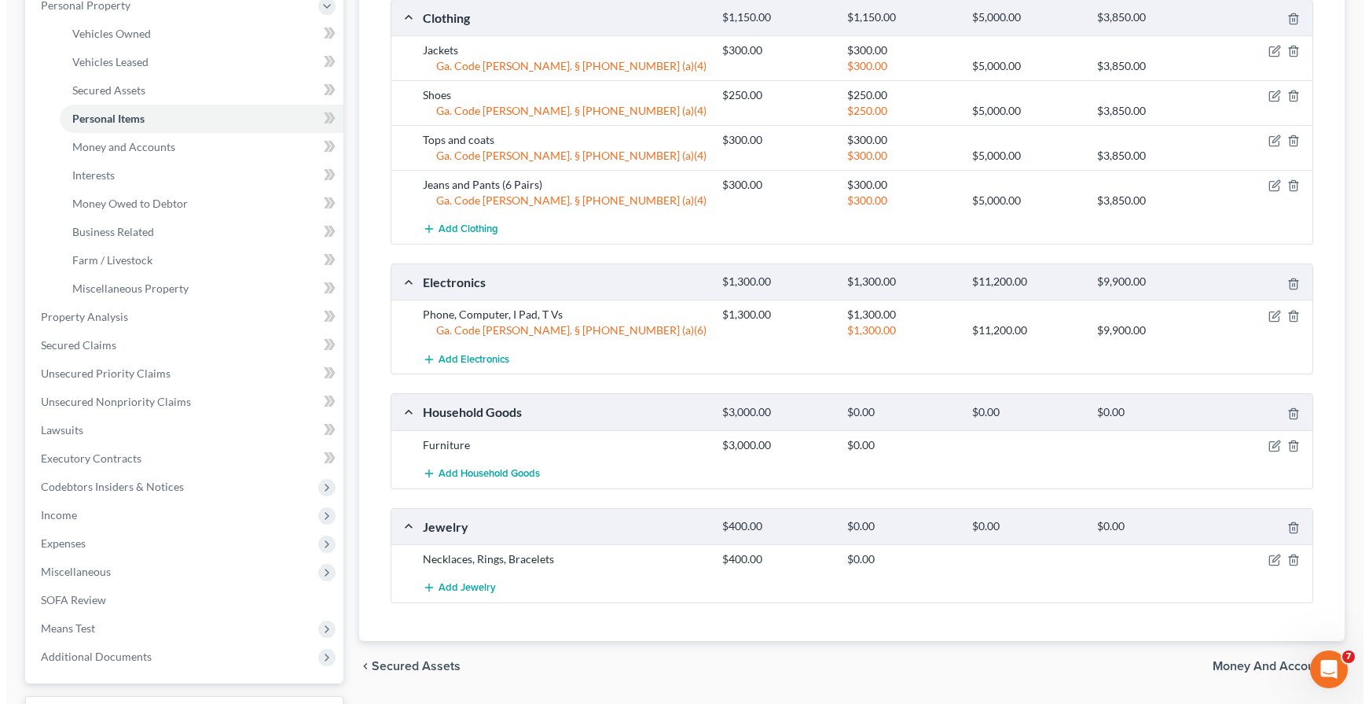
scroll to position [314, 0]
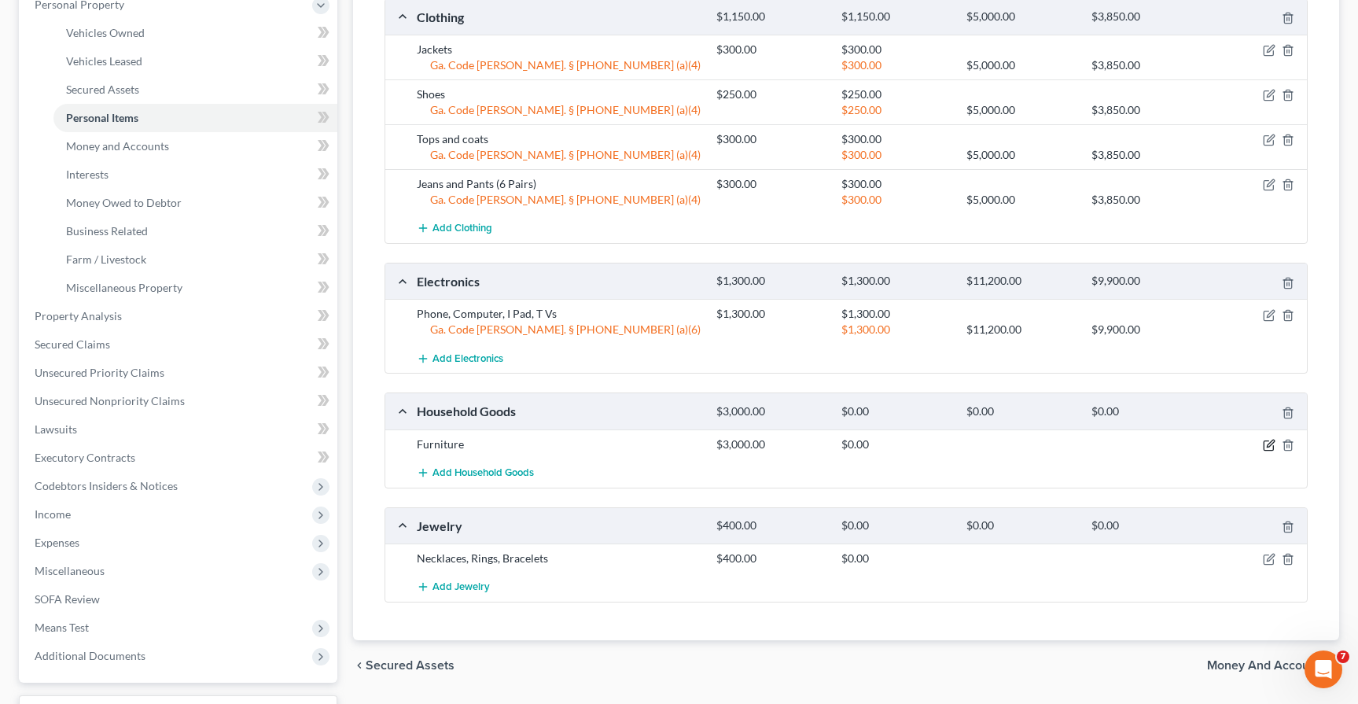
click at [1268, 443] on icon "button" at bounding box center [1268, 445] width 13 height 13
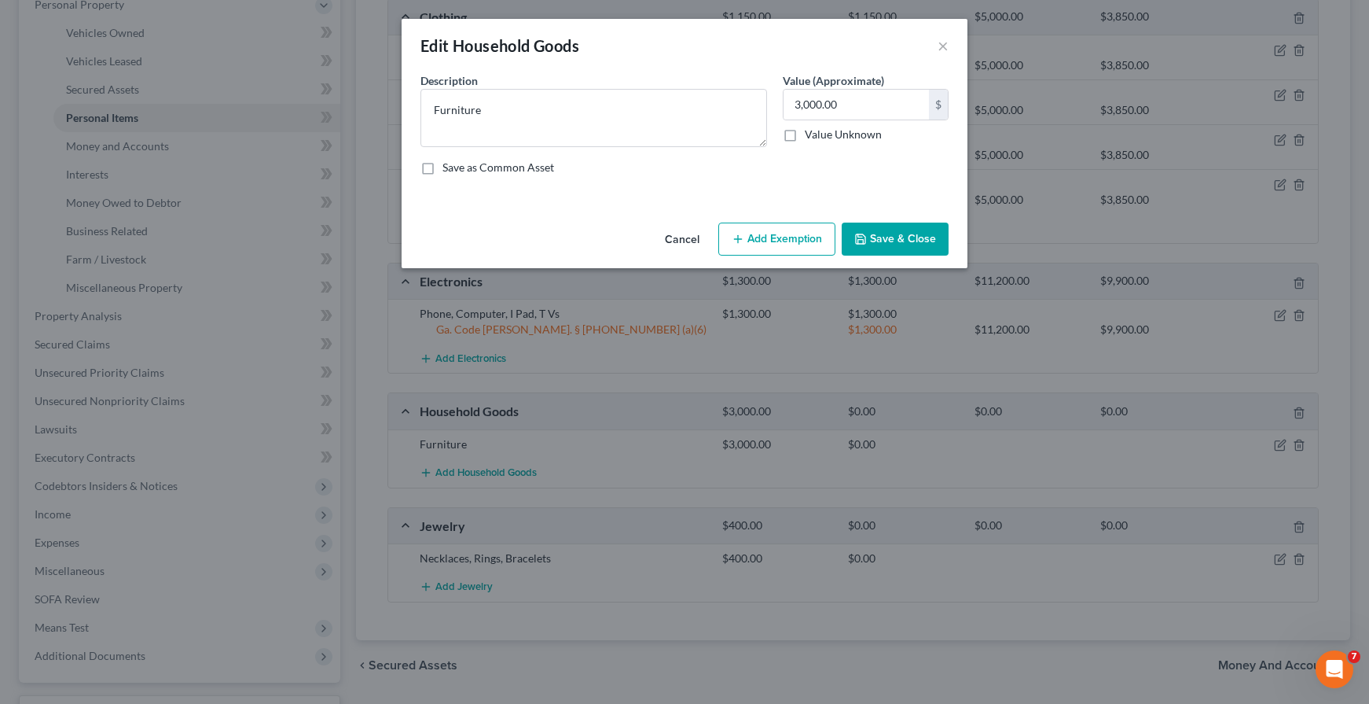
click at [782, 236] on button "Add Exemption" at bounding box center [776, 238] width 117 height 33
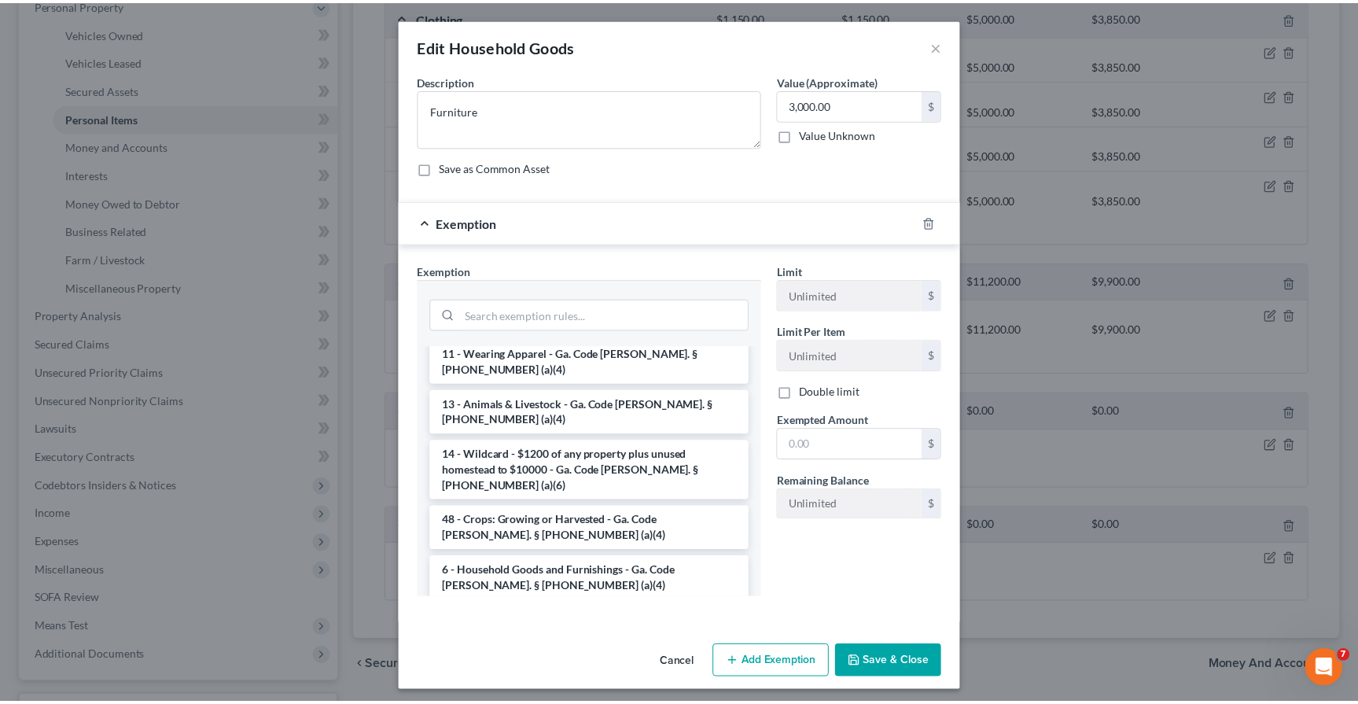
scroll to position [79, 0]
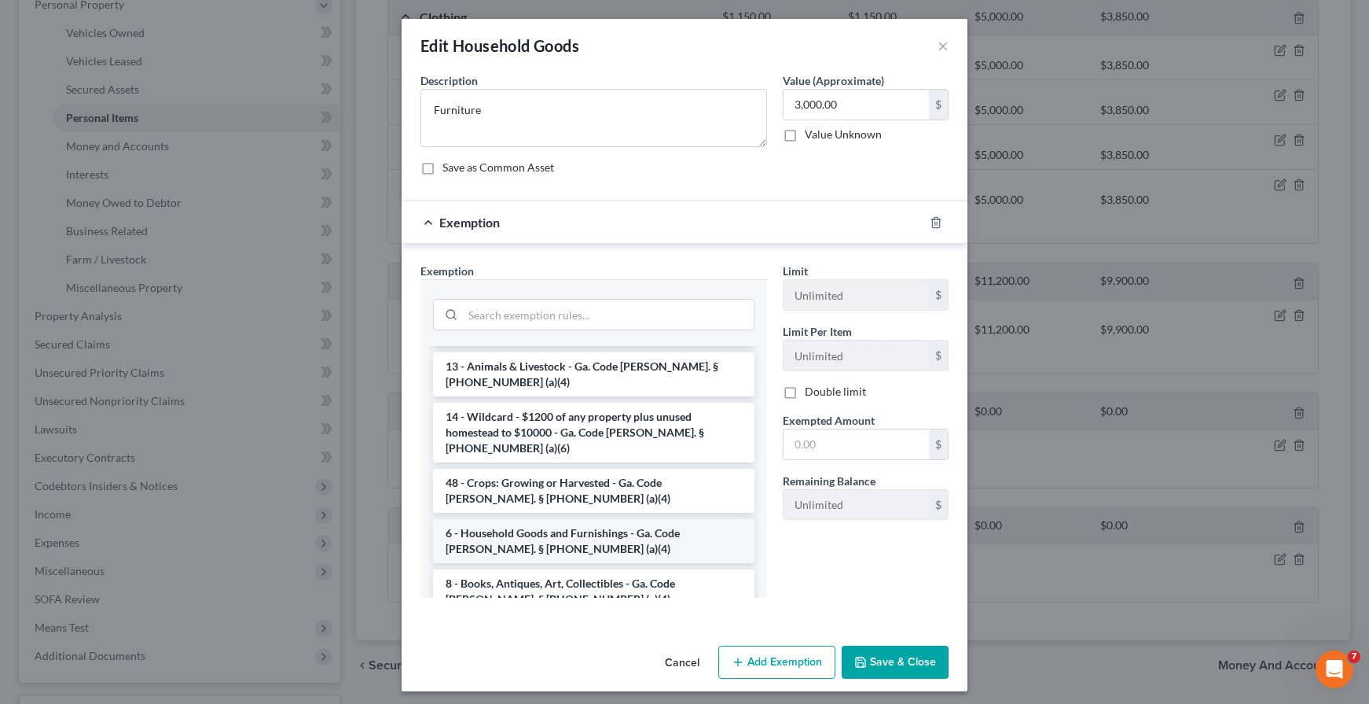
click at [585, 519] on li "6 - Household Goods and Furnishings - Ga. Code [PERSON_NAME]. § [PHONE_NUMBER] …" at bounding box center [594, 541] width 322 height 44
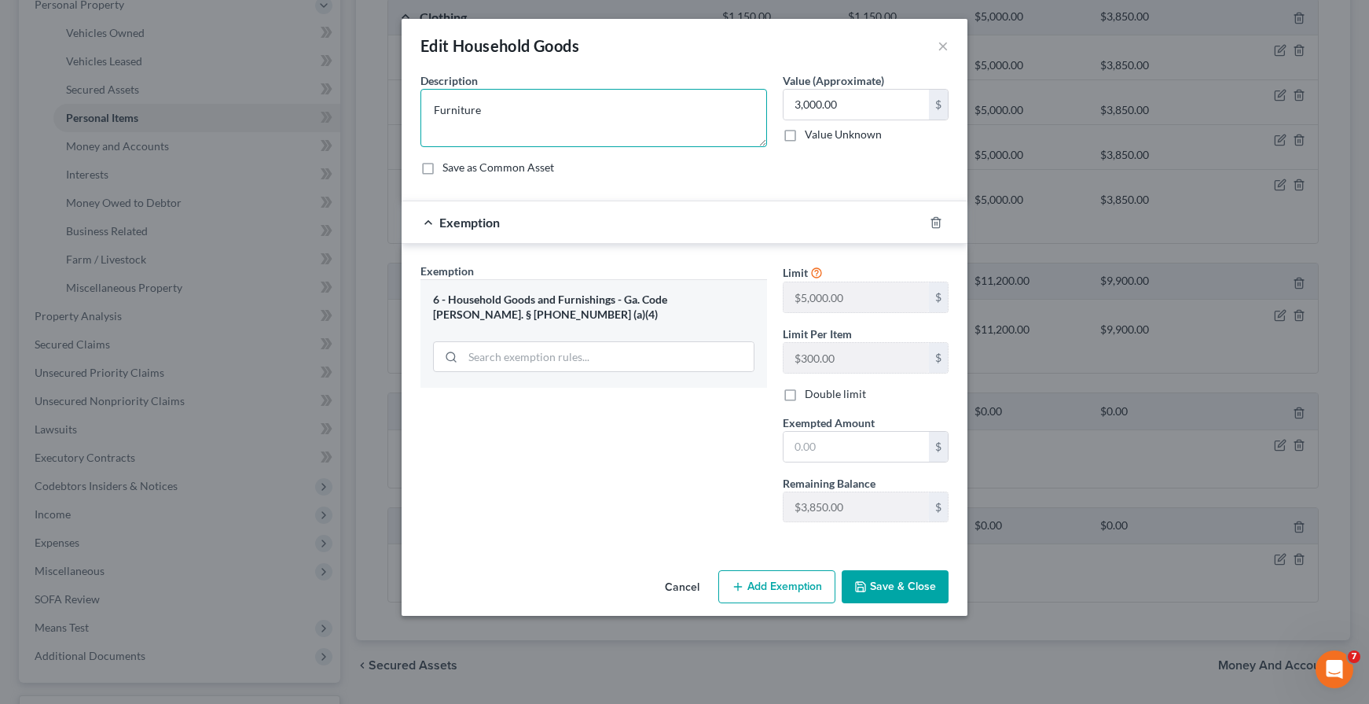
drag, startPoint x: 450, startPoint y: 116, endPoint x: 414, endPoint y: 119, distance: 35.5
click at [414, 118] on div "Description * Furniture" at bounding box center [594, 109] width 362 height 75
type textarea "Bed Set"
click at [825, 99] on input "3,000.00" at bounding box center [856, 105] width 145 height 30
type input "1,500.00"
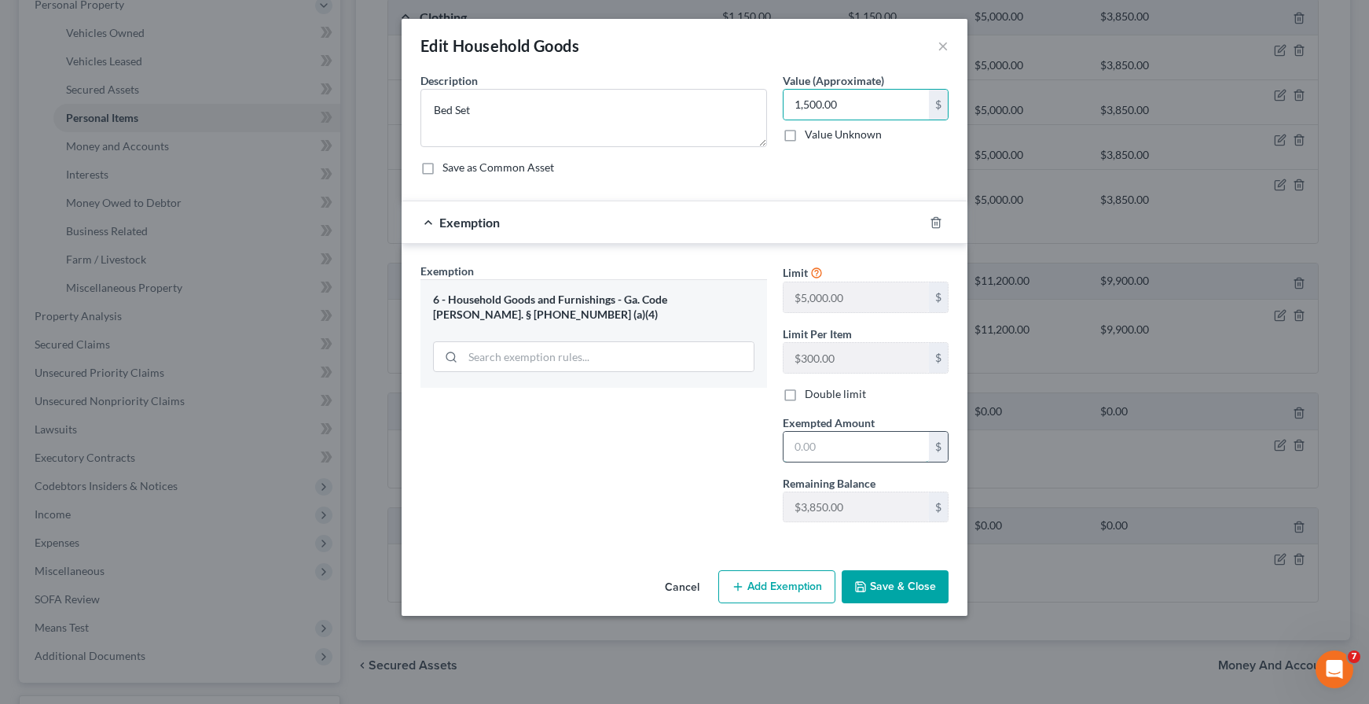
click at [814, 441] on input "text" at bounding box center [856, 447] width 145 height 30
drag, startPoint x: 617, startPoint y: 101, endPoint x: 585, endPoint y: 111, distance: 33.6
click at [617, 101] on textarea "Bed Set" at bounding box center [594, 118] width 347 height 58
click at [455, 111] on textarea "Bed Set" at bounding box center [594, 118] width 347 height 58
click at [805, 445] on input "text" at bounding box center [856, 447] width 145 height 30
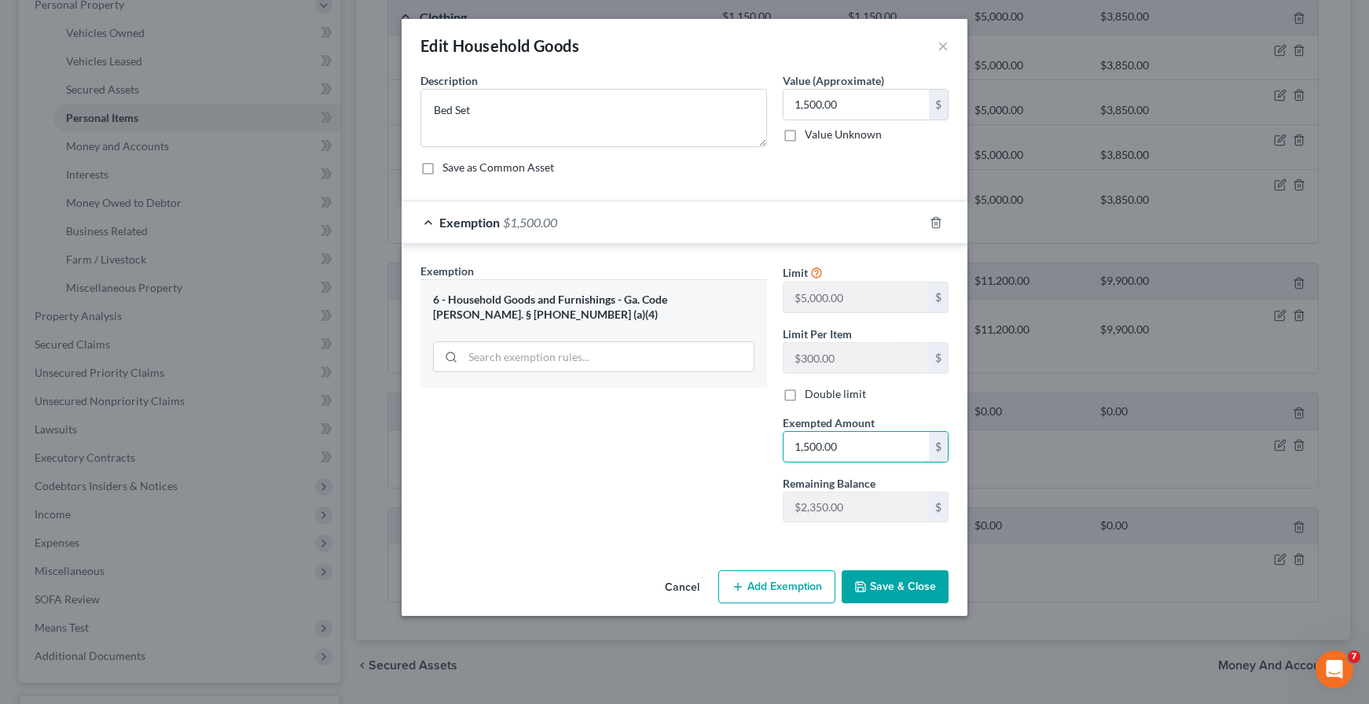
type input "1,500.00"
click at [704, 496] on div "Exemption Set must be selected for CA. Exemption * 6 - Household Goods and Furn…" at bounding box center [594, 399] width 362 height 272
click at [864, 570] on button "Save & Close" at bounding box center [895, 586] width 107 height 33
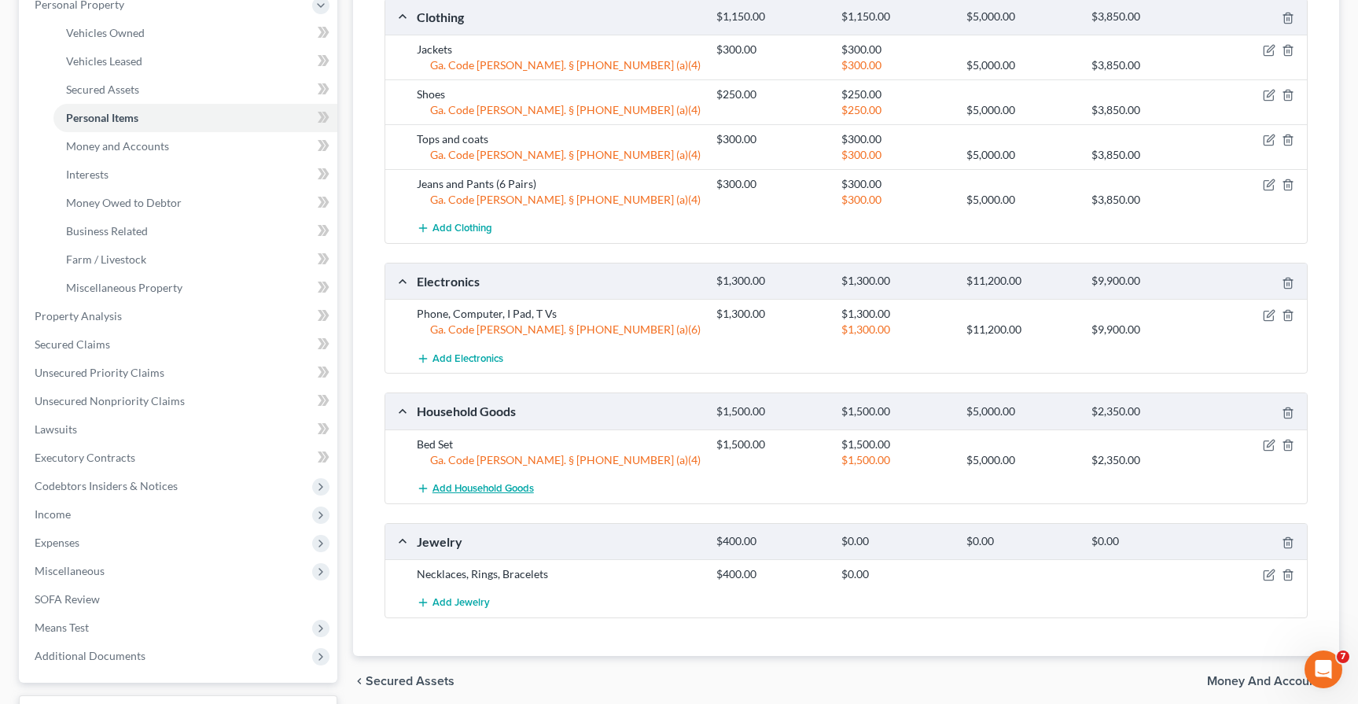
click at [498, 476] on button "Add Household Goods" at bounding box center [475, 488] width 117 height 29
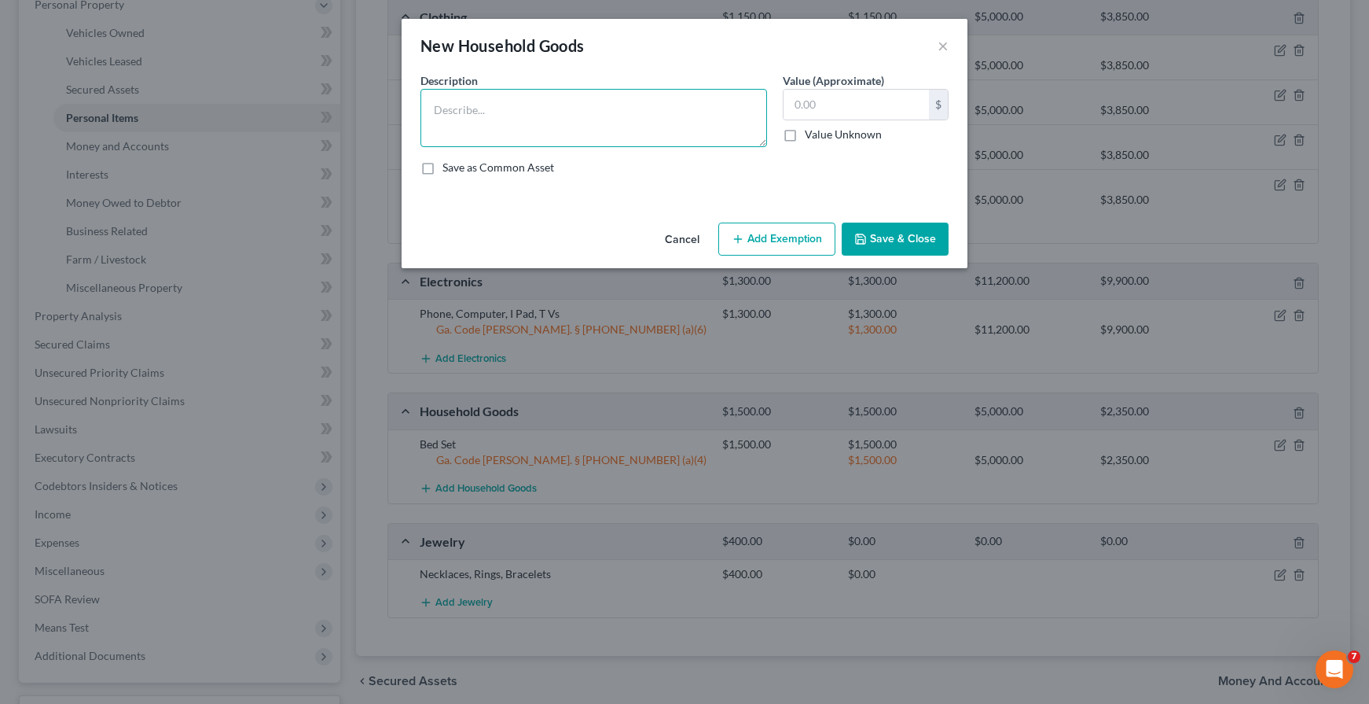
click at [541, 112] on textarea at bounding box center [594, 118] width 347 height 58
type textarea "Sofa"
click at [818, 105] on input "text" at bounding box center [856, 105] width 145 height 30
type input "3"
type input "300.00"
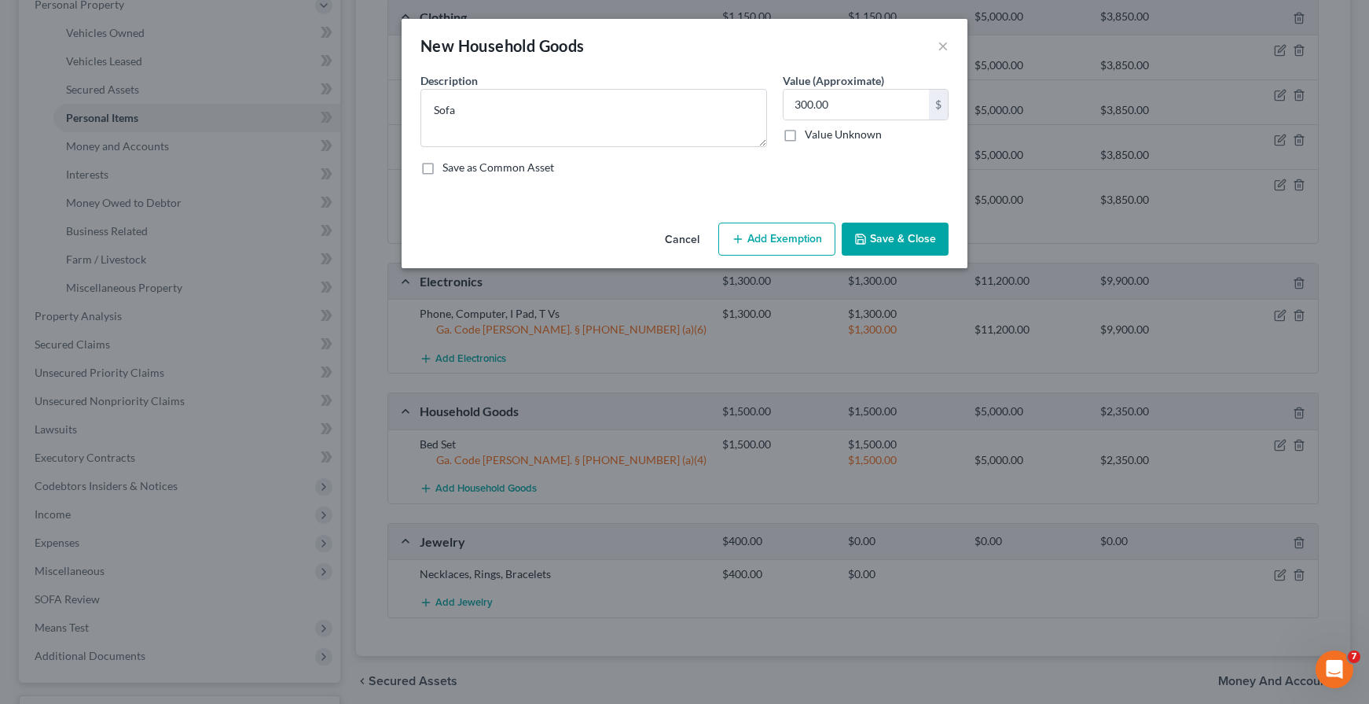
click at [766, 255] on button "Add Exemption" at bounding box center [776, 238] width 117 height 33
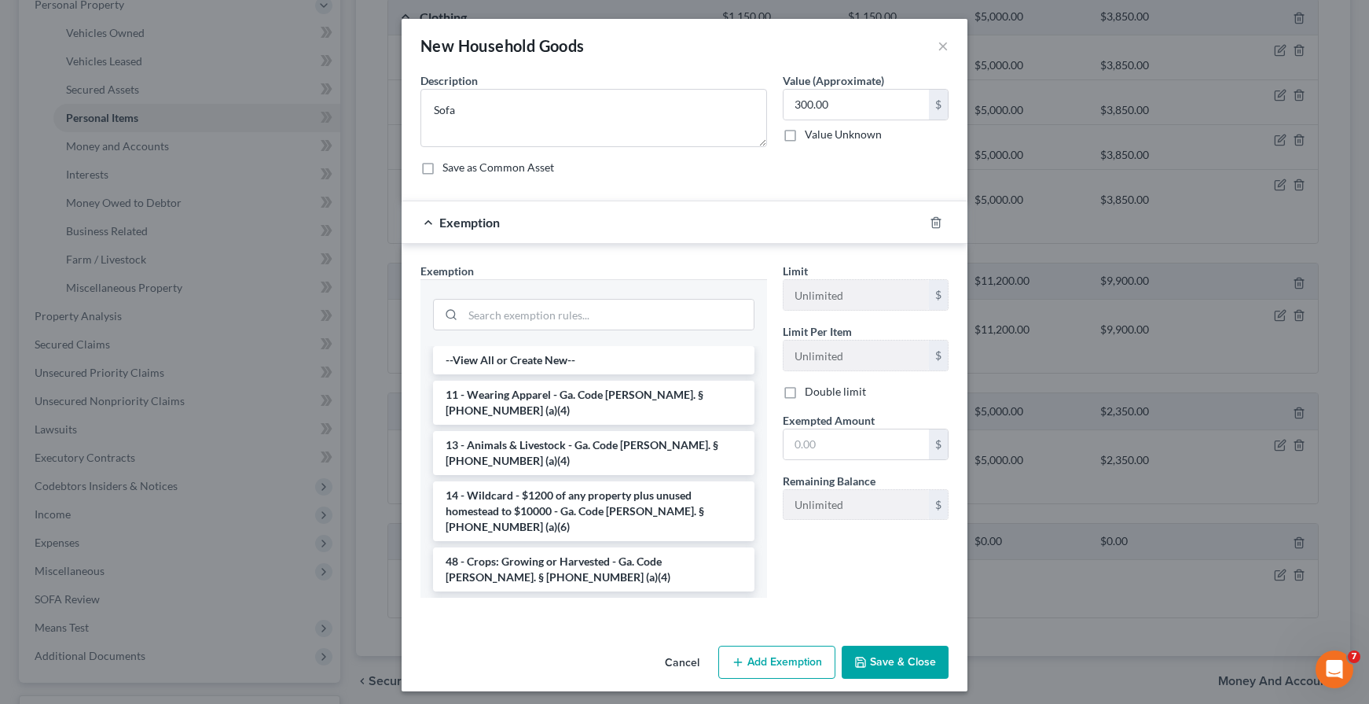
click at [579, 597] on li "6 - Household Goods and Furnishings - Ga. Code [PERSON_NAME]. § [PHONE_NUMBER] …" at bounding box center [594, 619] width 322 height 44
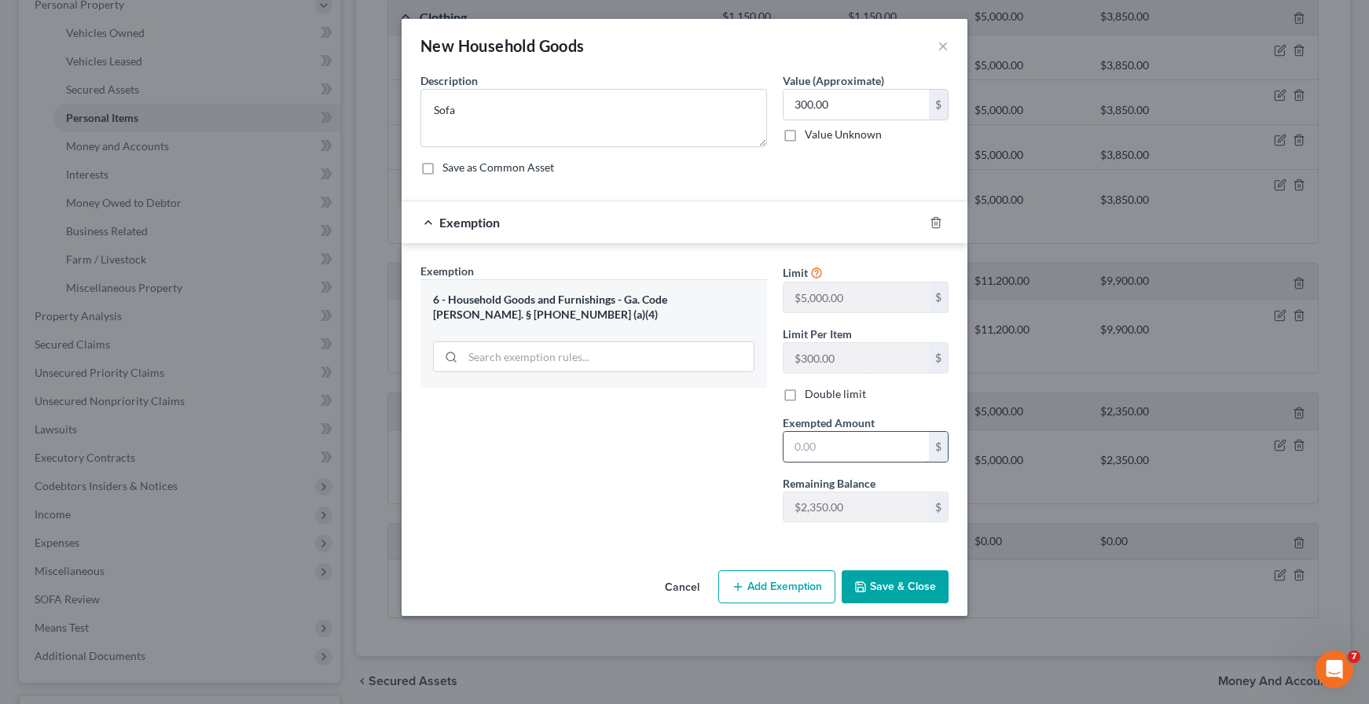
click at [843, 449] on input "text" at bounding box center [856, 447] width 145 height 30
type input "300.00"
click at [906, 577] on button "Save & Close" at bounding box center [895, 586] width 107 height 33
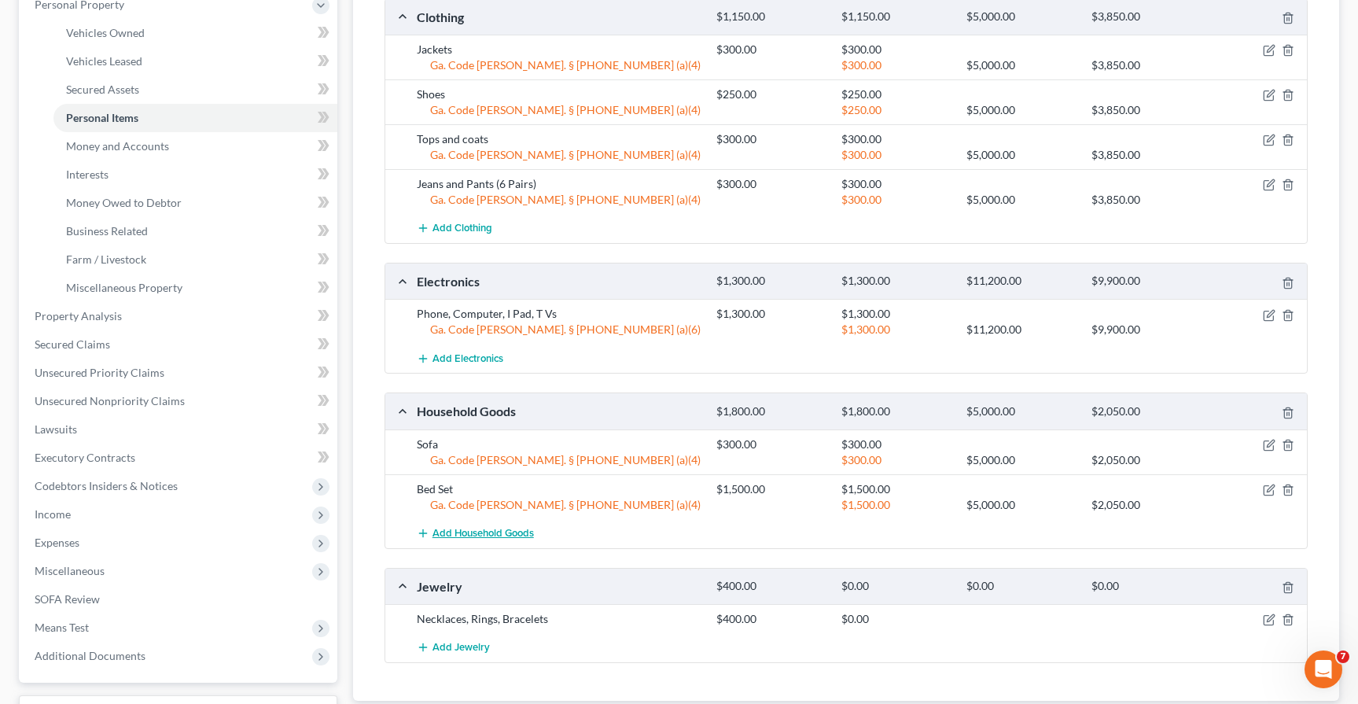
click at [466, 537] on span "Add Household Goods" at bounding box center [482, 533] width 101 height 13
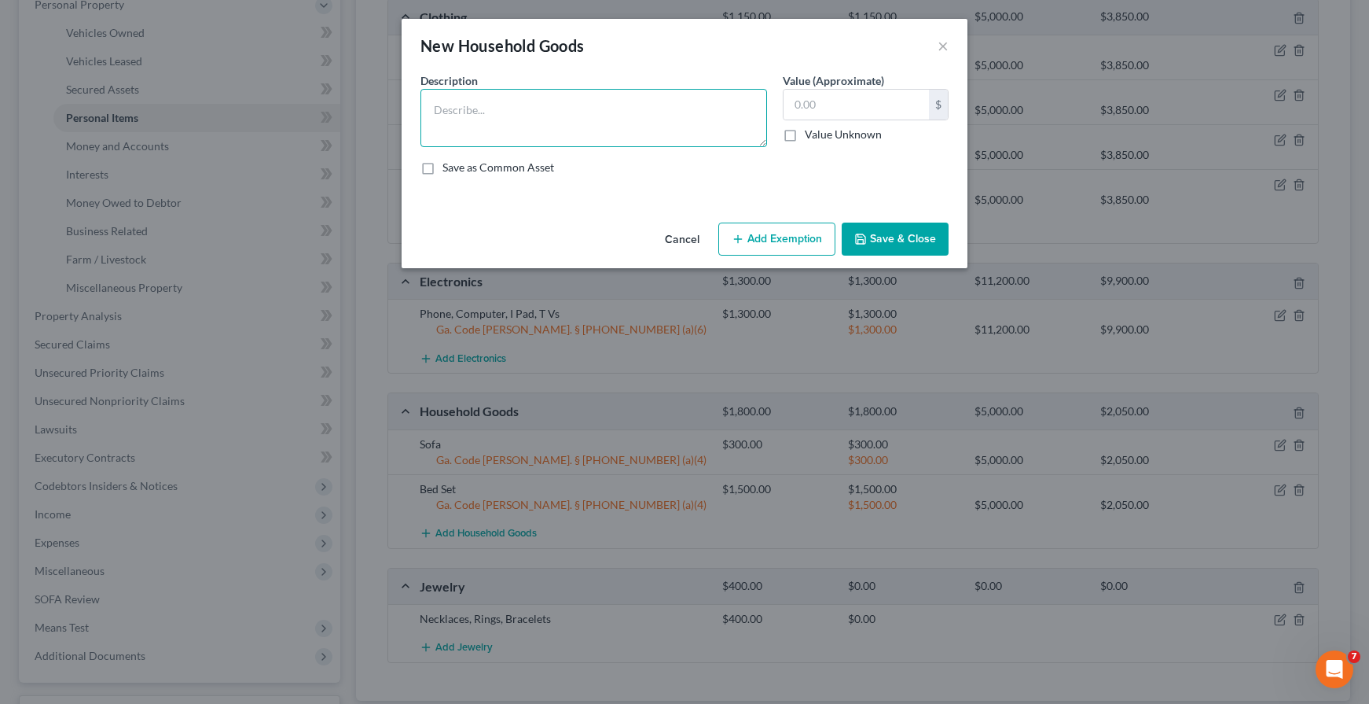
click at [561, 116] on textarea at bounding box center [594, 118] width 347 height 58
type textarea "Dining Set"
click at [829, 108] on input "text" at bounding box center [856, 105] width 145 height 30
type input "250.00"
click at [771, 237] on button "Add Exemption" at bounding box center [776, 238] width 117 height 33
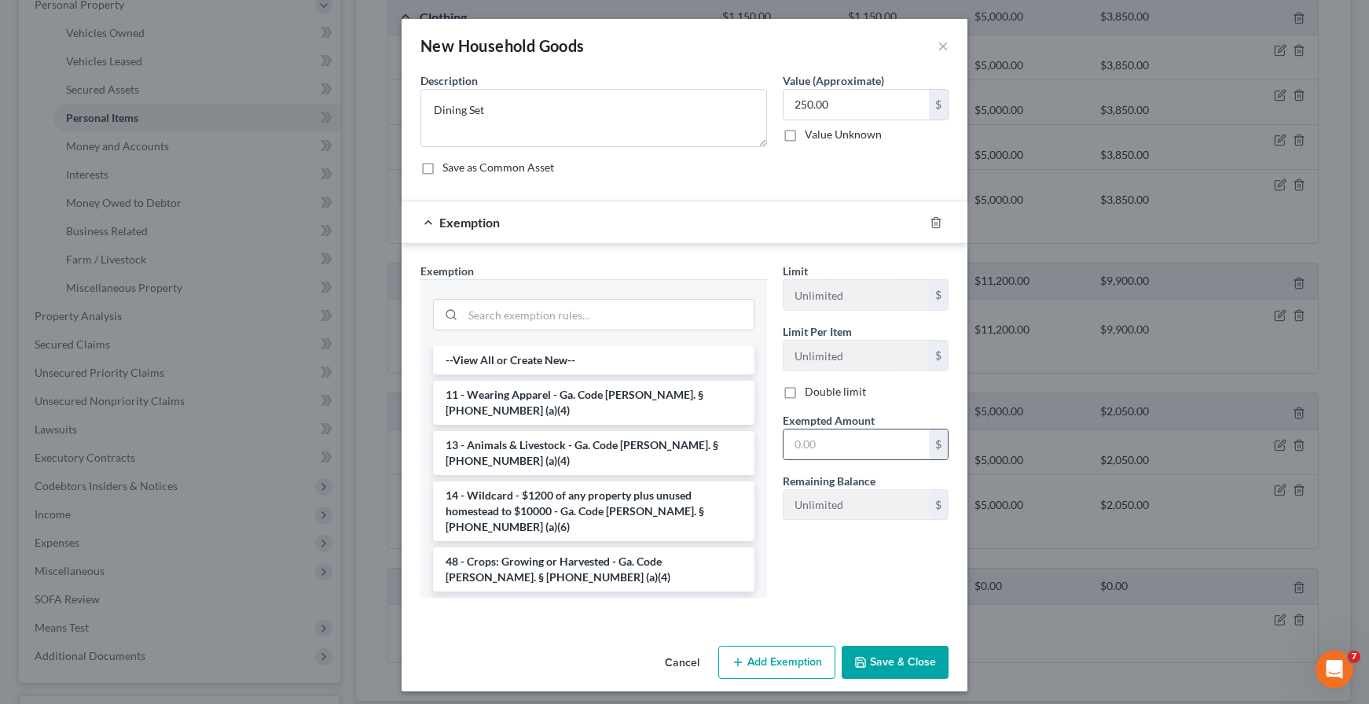
click at [824, 448] on input "text" at bounding box center [856, 444] width 145 height 30
type input "250.00"
click at [876, 656] on button "Save & Close" at bounding box center [895, 661] width 107 height 33
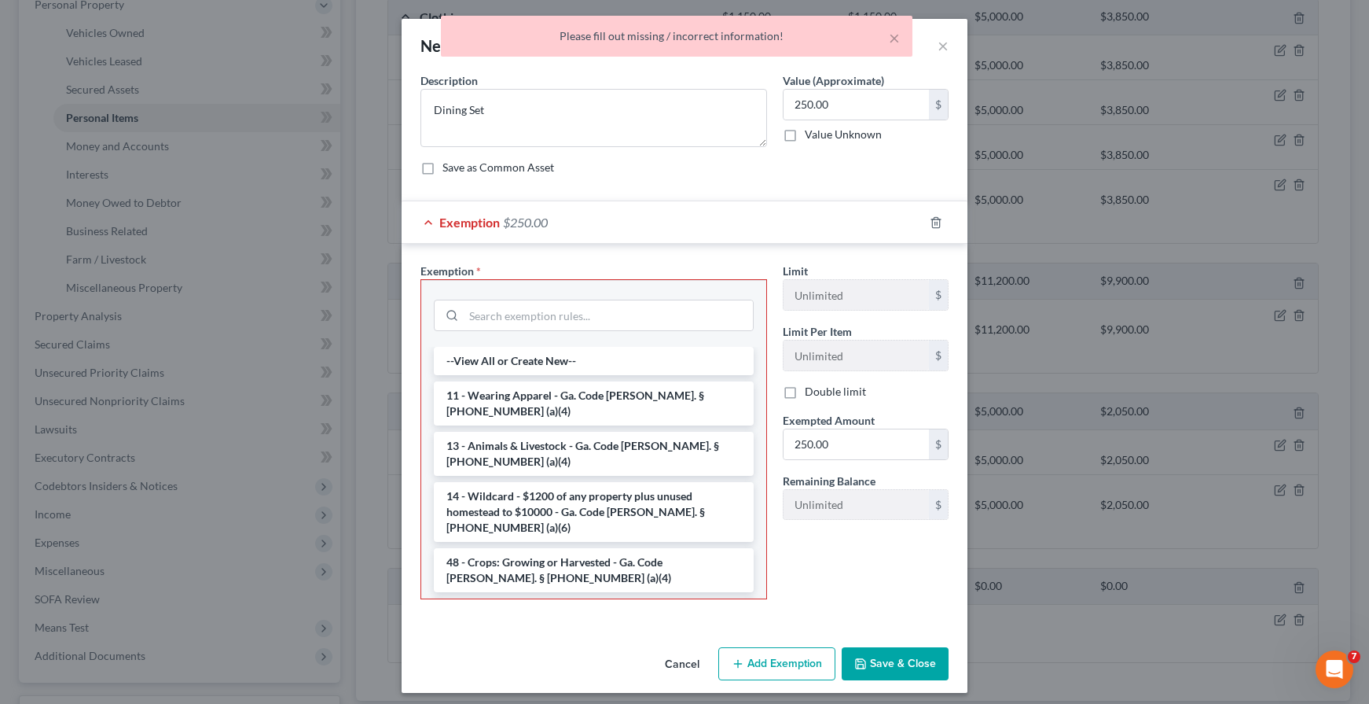
click at [600, 598] on li "6 - Household Goods and Furnishings - Ga. Code [PERSON_NAME]. § [PHONE_NUMBER] …" at bounding box center [594, 620] width 320 height 44
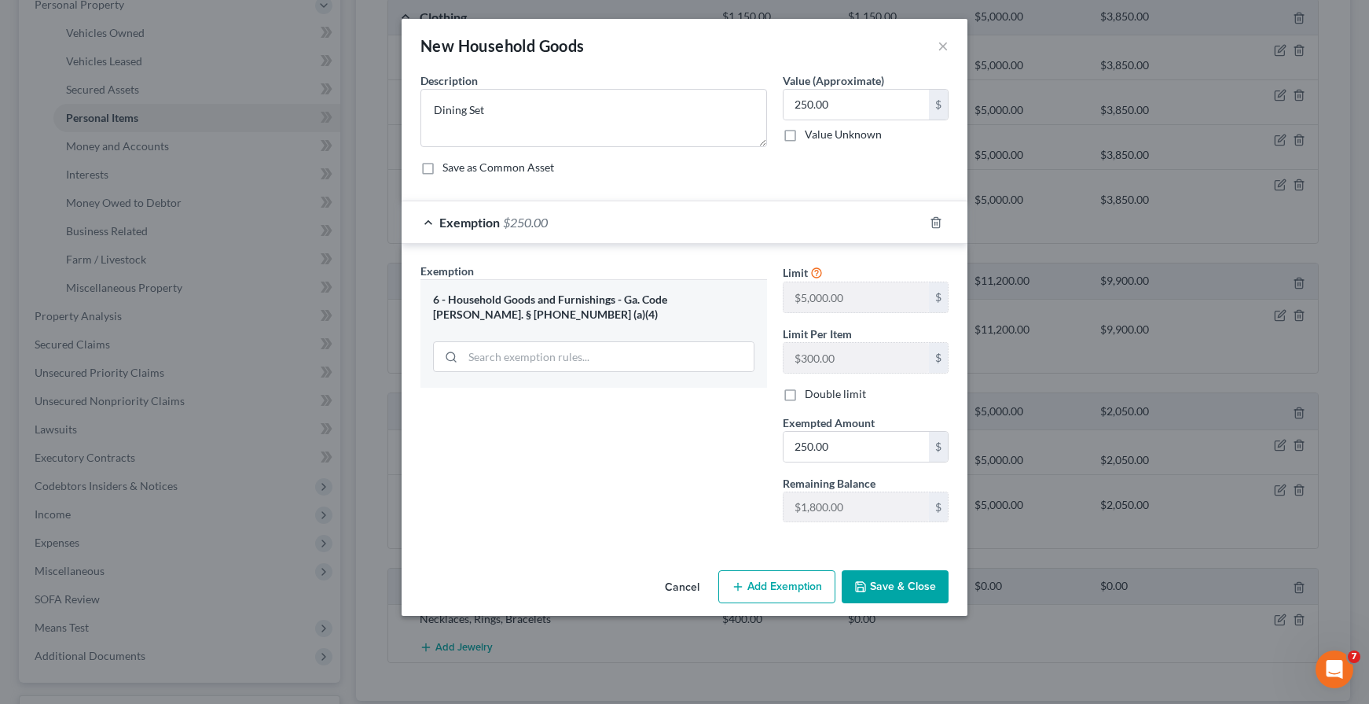
click at [886, 588] on button "Save & Close" at bounding box center [895, 586] width 107 height 33
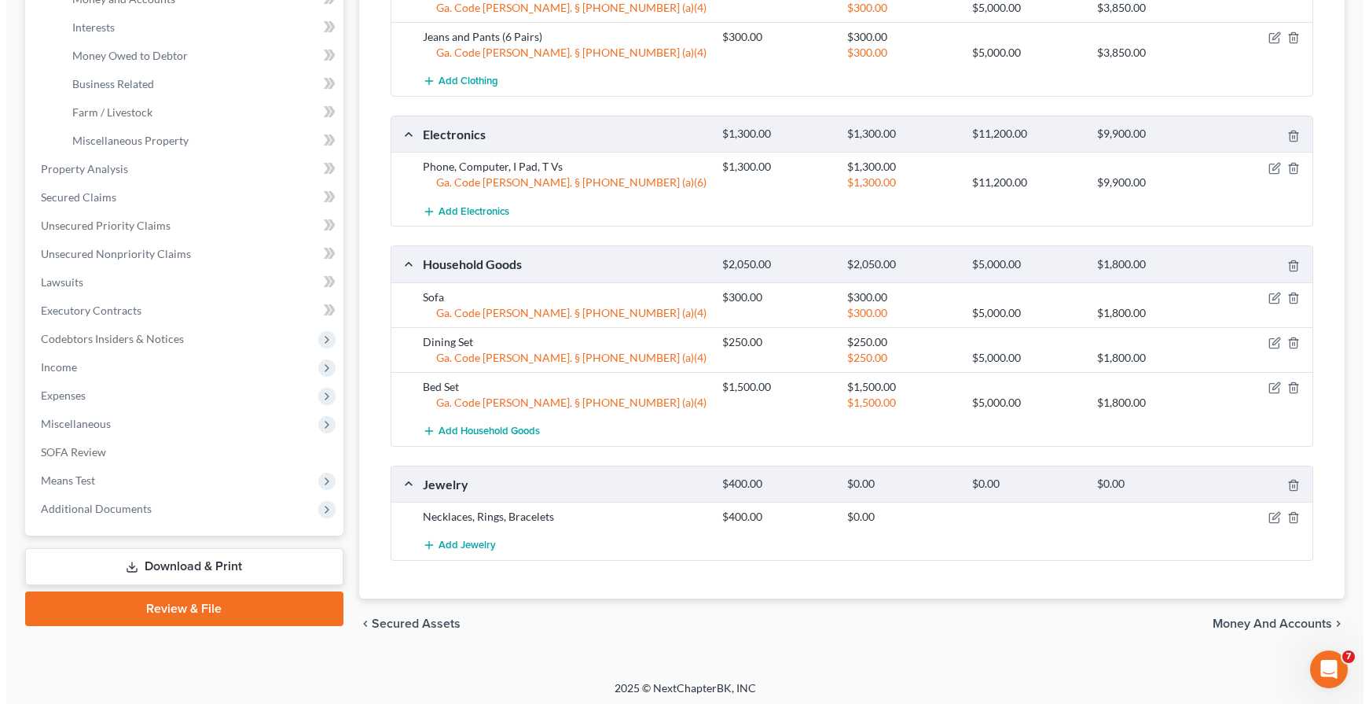
scroll to position [466, 0]
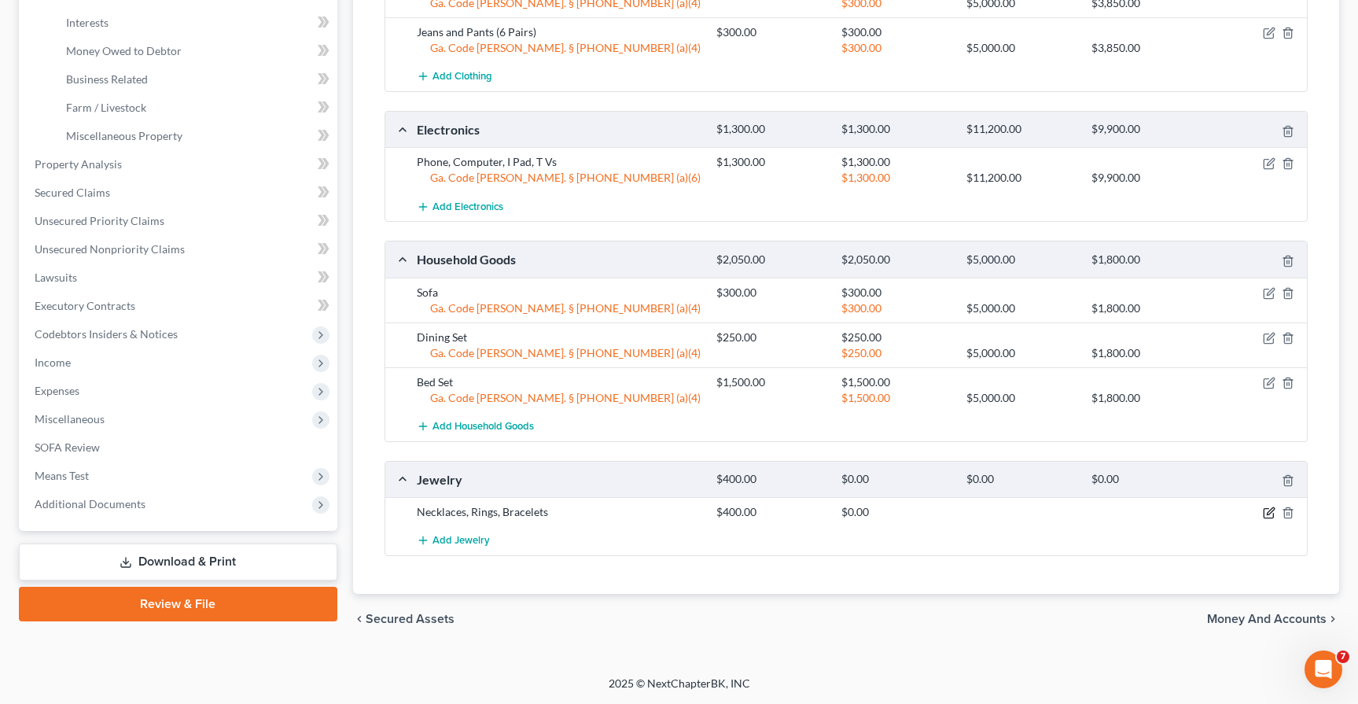
click at [1267, 511] on icon "button" at bounding box center [1268, 512] width 13 height 13
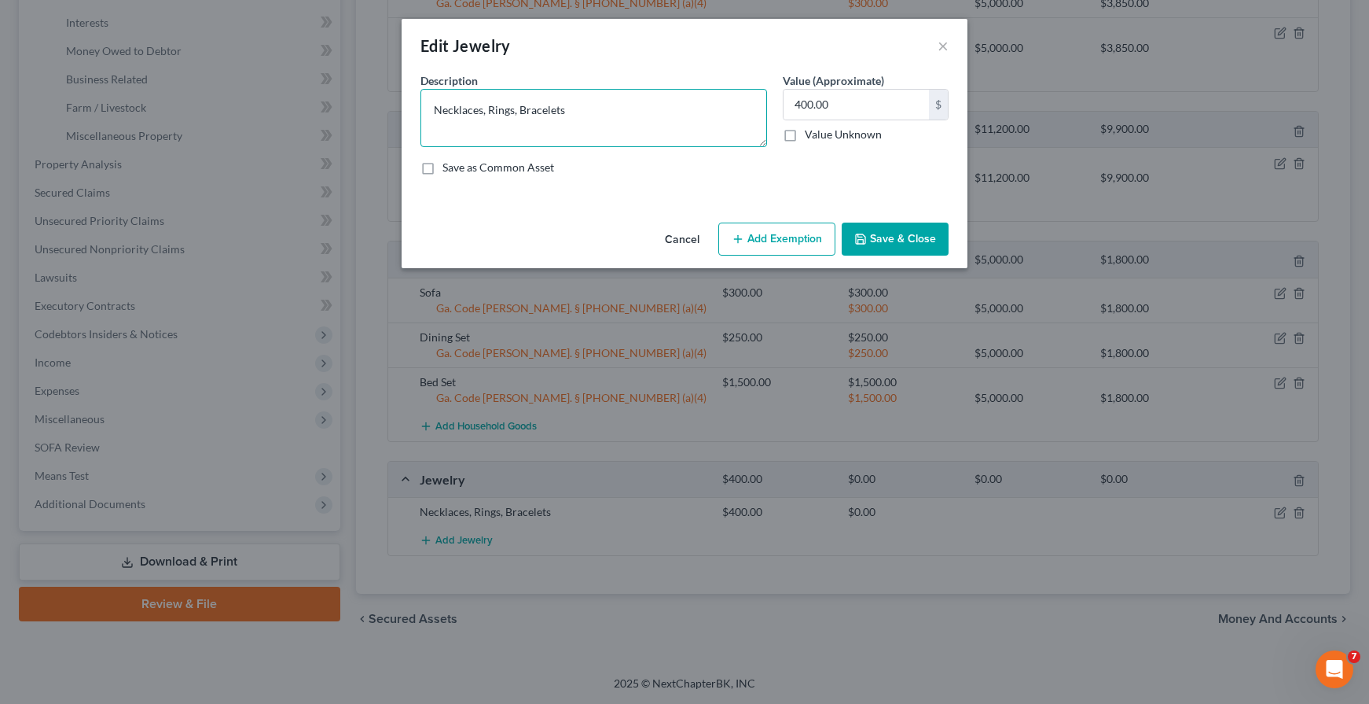
drag, startPoint x: 578, startPoint y: 111, endPoint x: 524, endPoint y: 112, distance: 53.5
click at [524, 112] on textarea "Necklaces, Rings, Bracelets" at bounding box center [594, 118] width 347 height 58
click at [501, 113] on textarea "Necklaces, Rings, Bracelets" at bounding box center [594, 118] width 347 height 58
drag, startPoint x: 586, startPoint y: 105, endPoint x: 514, endPoint y: 107, distance: 71.5
click at [514, 107] on textarea "Necklaces, Rings, Bracelets" at bounding box center [594, 118] width 347 height 58
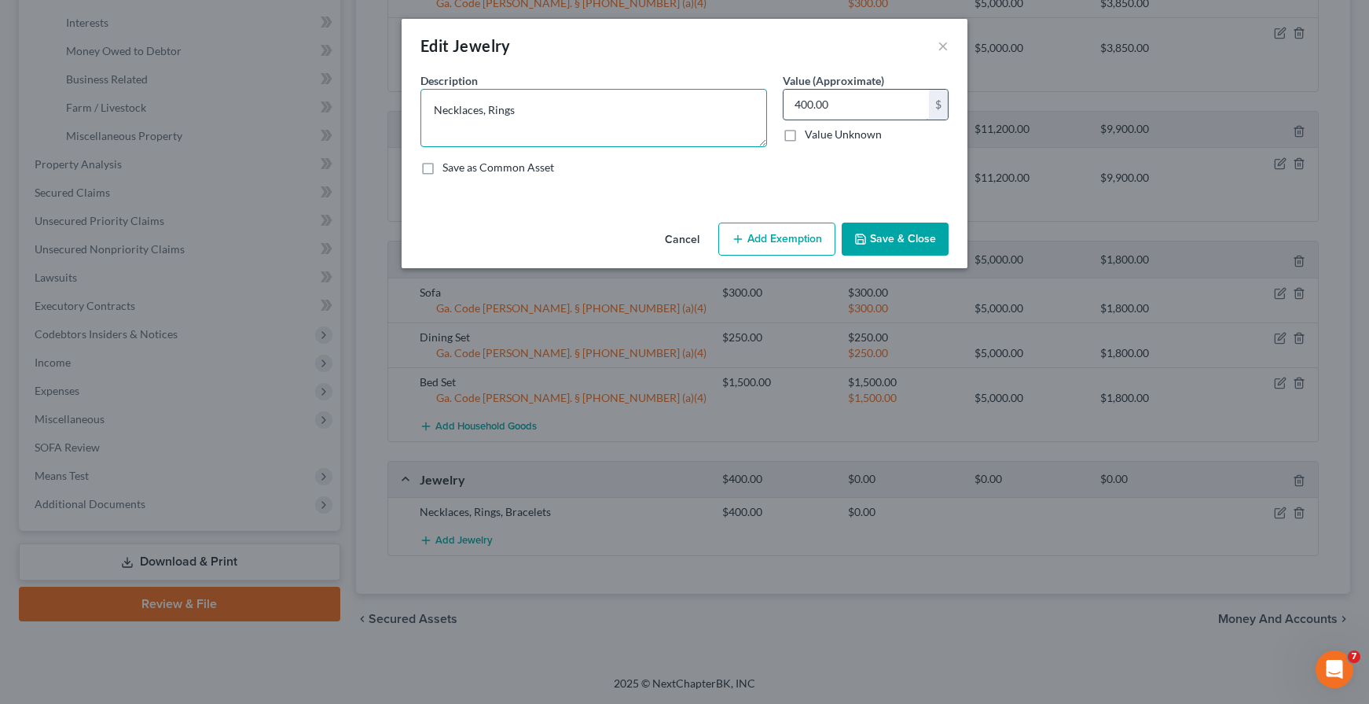
type textarea "Necklaces, Rings"
click at [869, 112] on input "400.00" at bounding box center [856, 105] width 145 height 30
type input "300.00"
click at [536, 108] on textarea "Necklaces, Rings" at bounding box center [594, 118] width 347 height 58
drag, startPoint x: 579, startPoint y: 112, endPoint x: 491, endPoint y: 116, distance: 88.1
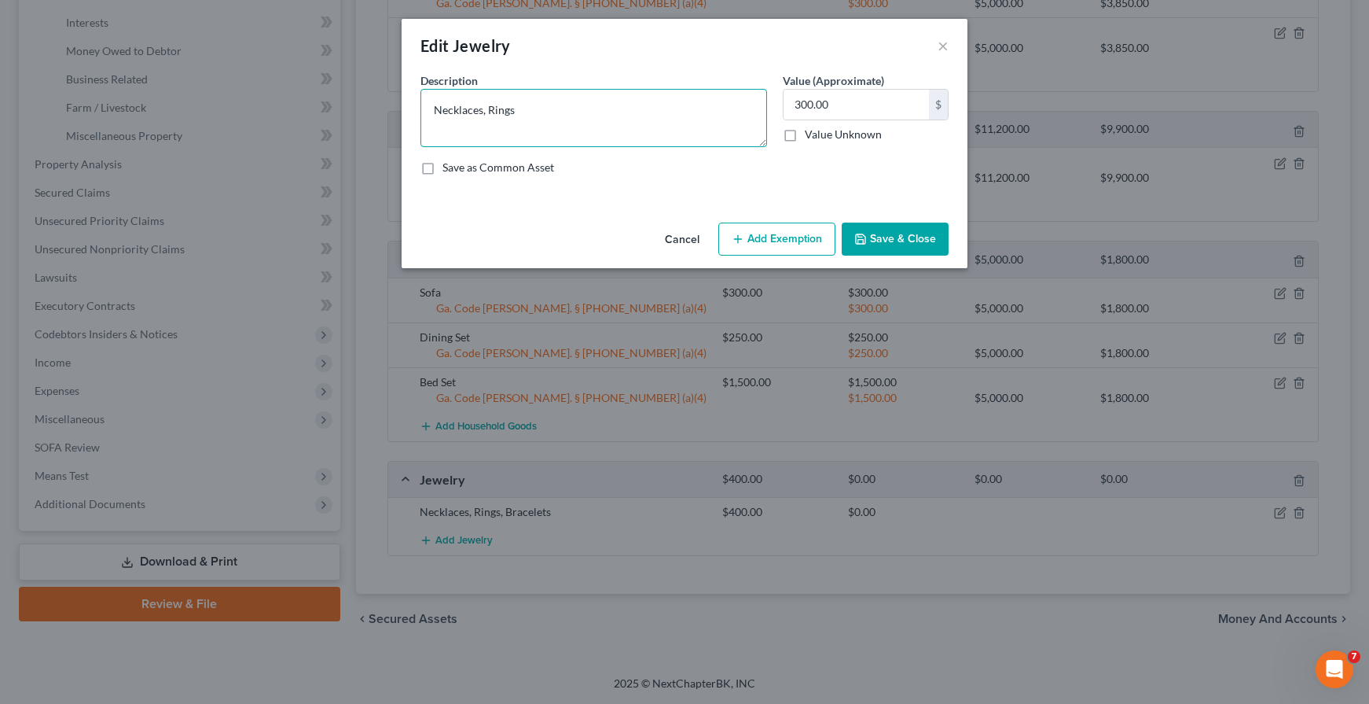
click at [491, 116] on textarea "Necklaces, Rings" at bounding box center [594, 118] width 347 height 58
type textarea "N"
type textarea "J"
click at [502, 109] on textarea "Necklaces and Rings" at bounding box center [594, 118] width 347 height 58
drag, startPoint x: 667, startPoint y: 136, endPoint x: 704, endPoint y: 142, distance: 38.3
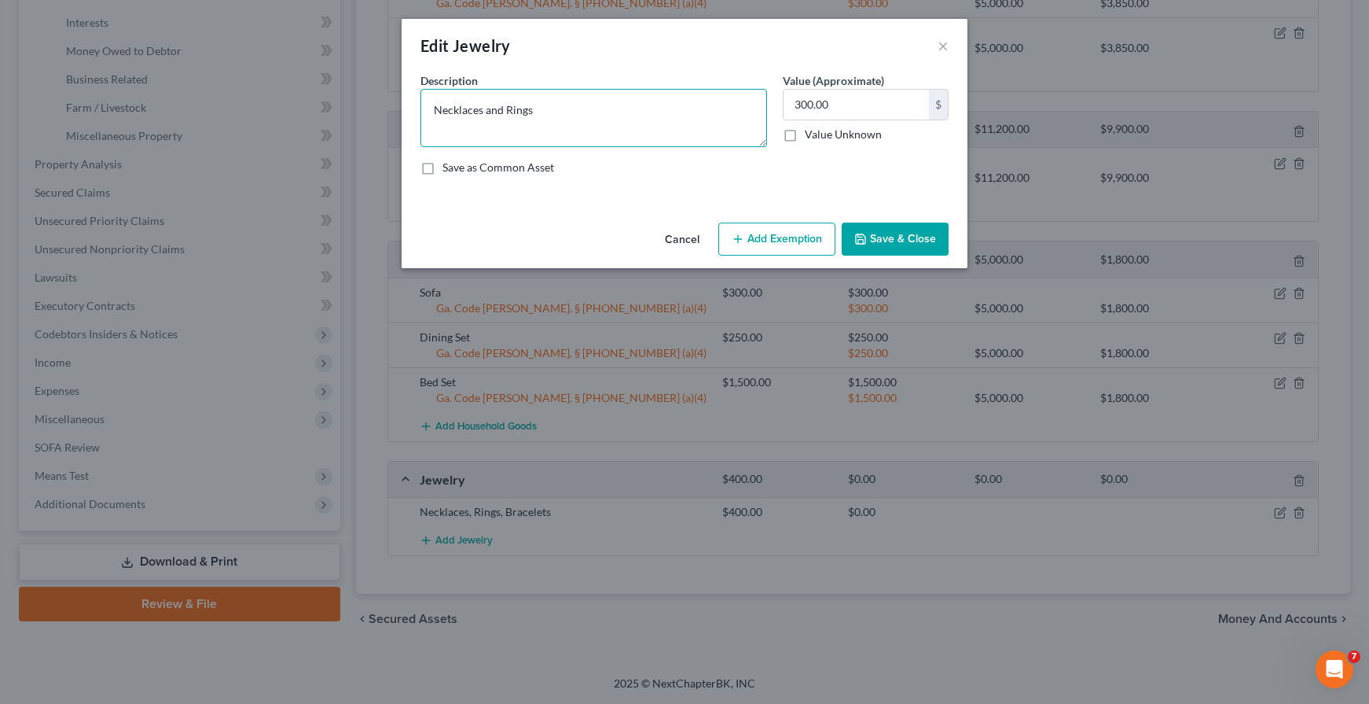
click at [667, 136] on textarea "Necklaces and Rings" at bounding box center [594, 118] width 347 height 58
type textarea "Necklaces and Rings"
click at [781, 243] on button "Add Exemption" at bounding box center [776, 238] width 117 height 33
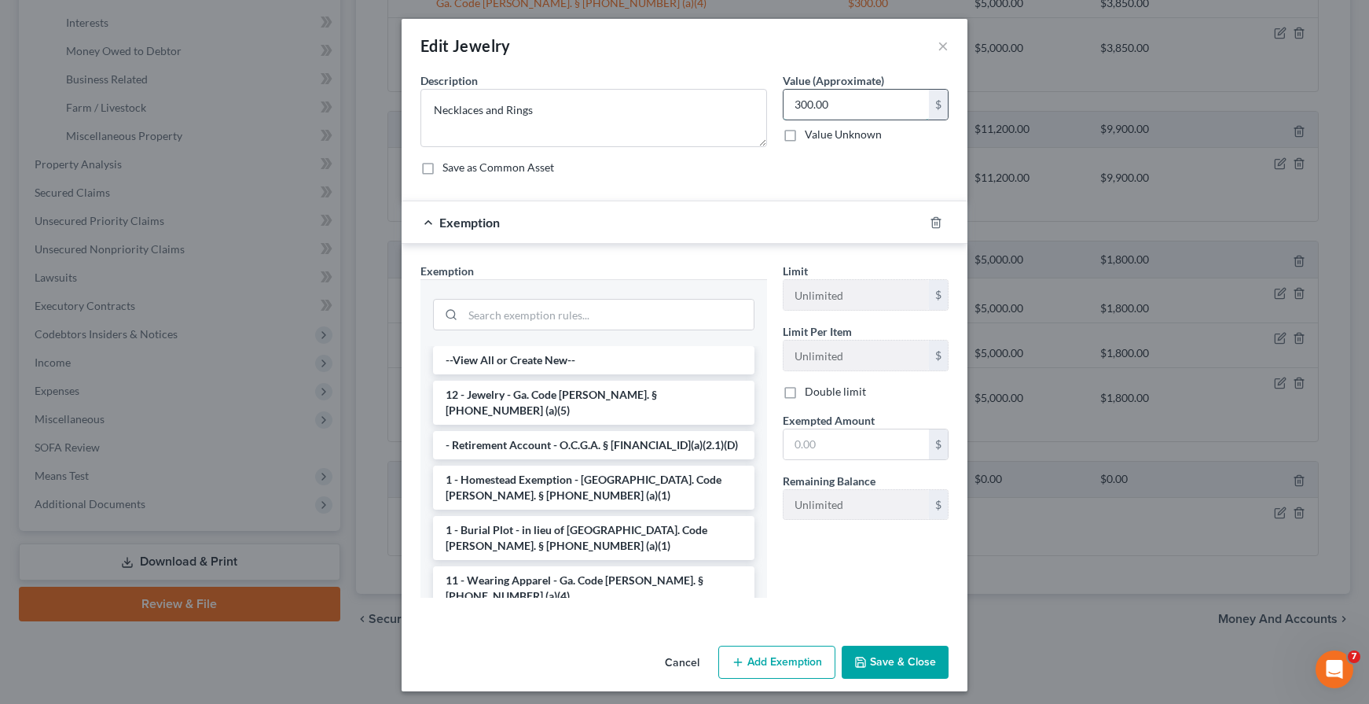
click at [820, 101] on input "300.00" at bounding box center [856, 105] width 145 height 30
type input "280.00"
click at [835, 460] on div "Limit Unlimited $ Limit Per Item Unlimited $ Double limit Exempted Amount * $ R…" at bounding box center [866, 398] width 182 height 270
click at [832, 453] on input "text" at bounding box center [856, 444] width 145 height 30
click at [534, 109] on textarea "Necklaces and Rings" at bounding box center [594, 118] width 347 height 58
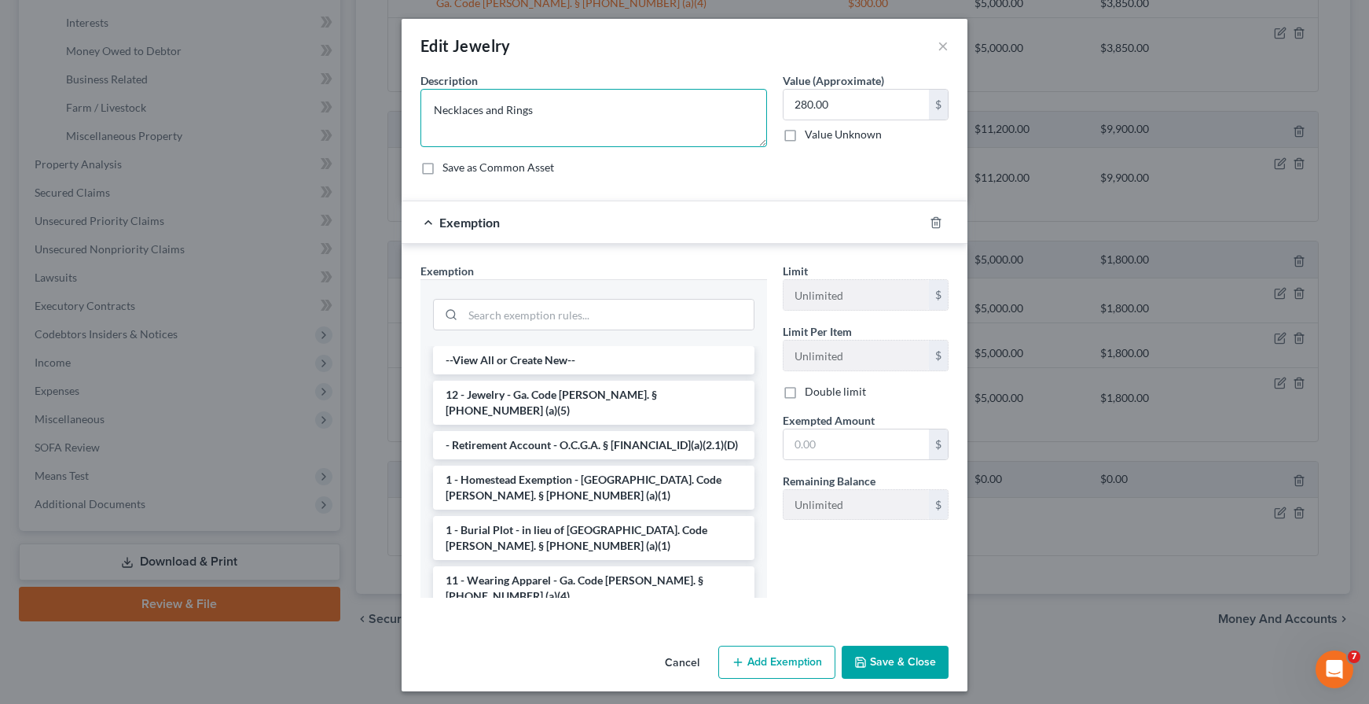
click at [480, 112] on textarea "Necklaces and Rings" at bounding box center [594, 118] width 347 height 58
click at [536, 127] on textarea "Necklaces, Bracelets and Rings" at bounding box center [594, 118] width 347 height 58
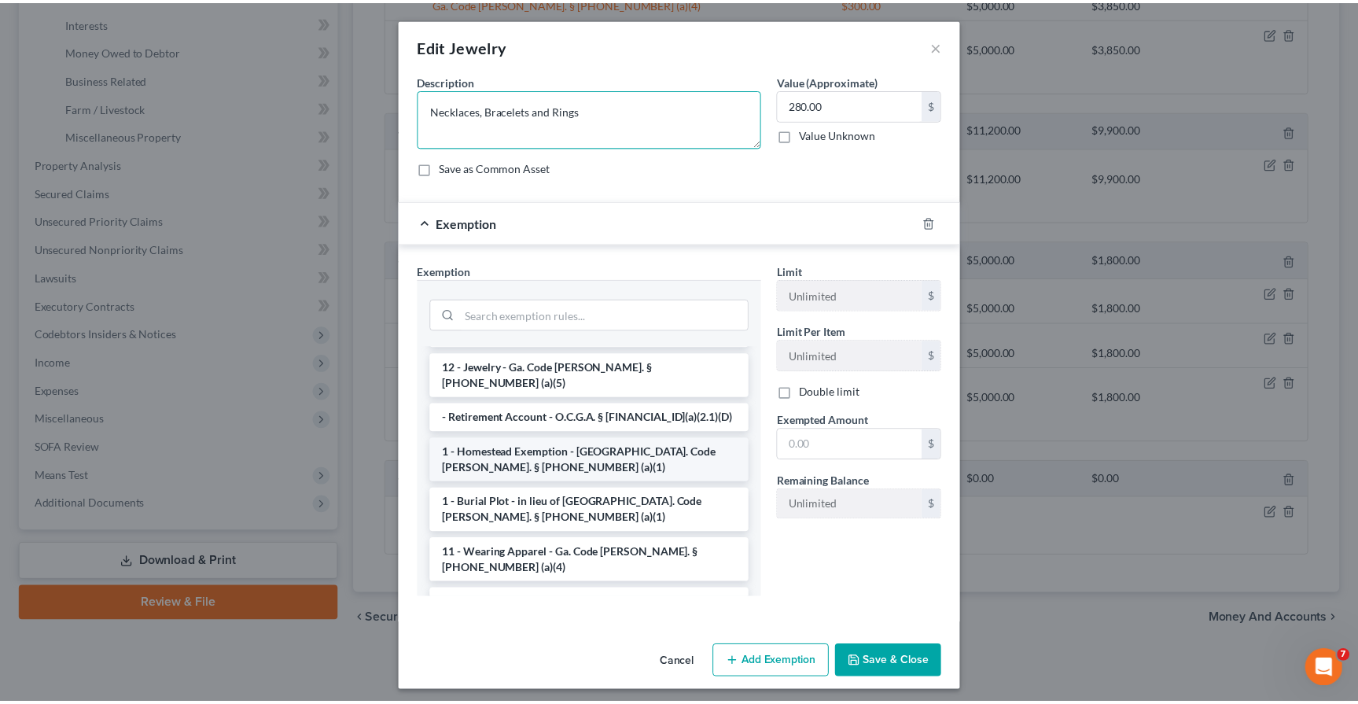
scroll to position [0, 0]
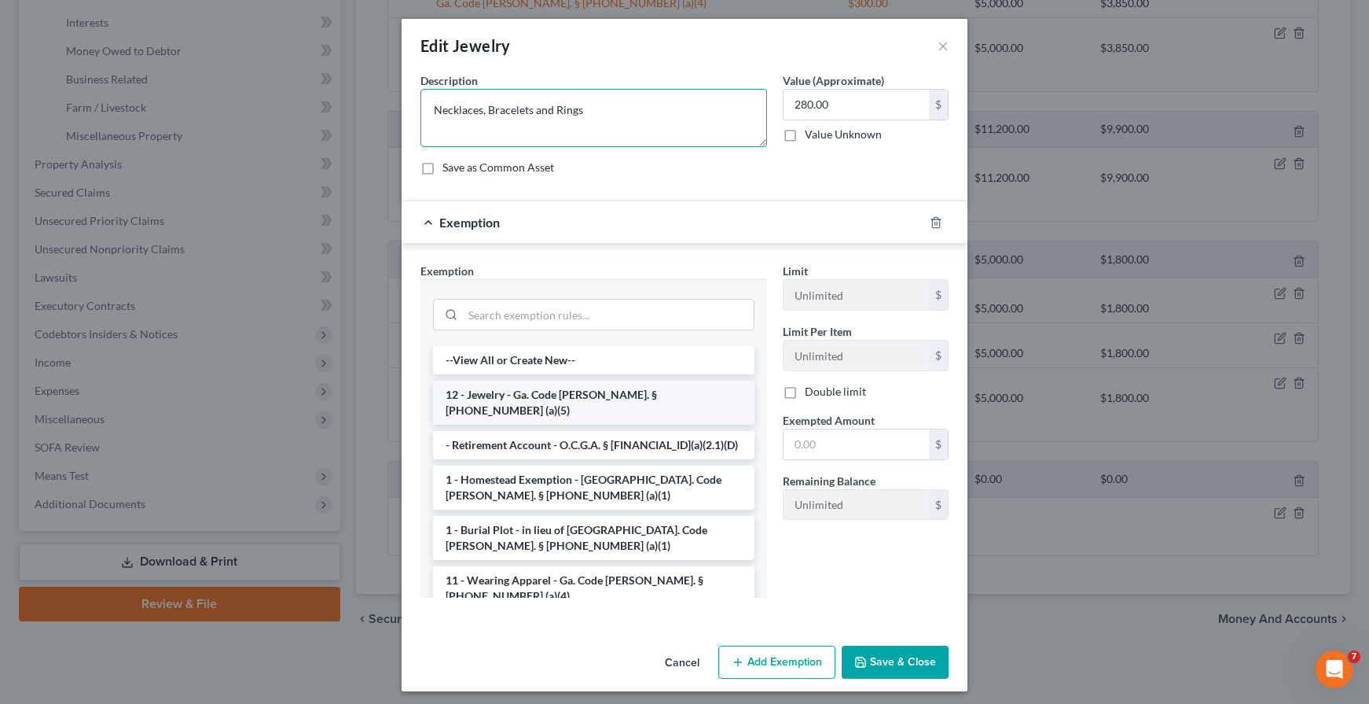
type textarea "Necklaces, Bracelets and Rings"
click at [513, 388] on li "12 - Jewelry - Ga. Code [PERSON_NAME]. § [PHONE_NUMBER] (a)(5)" at bounding box center [594, 402] width 322 height 44
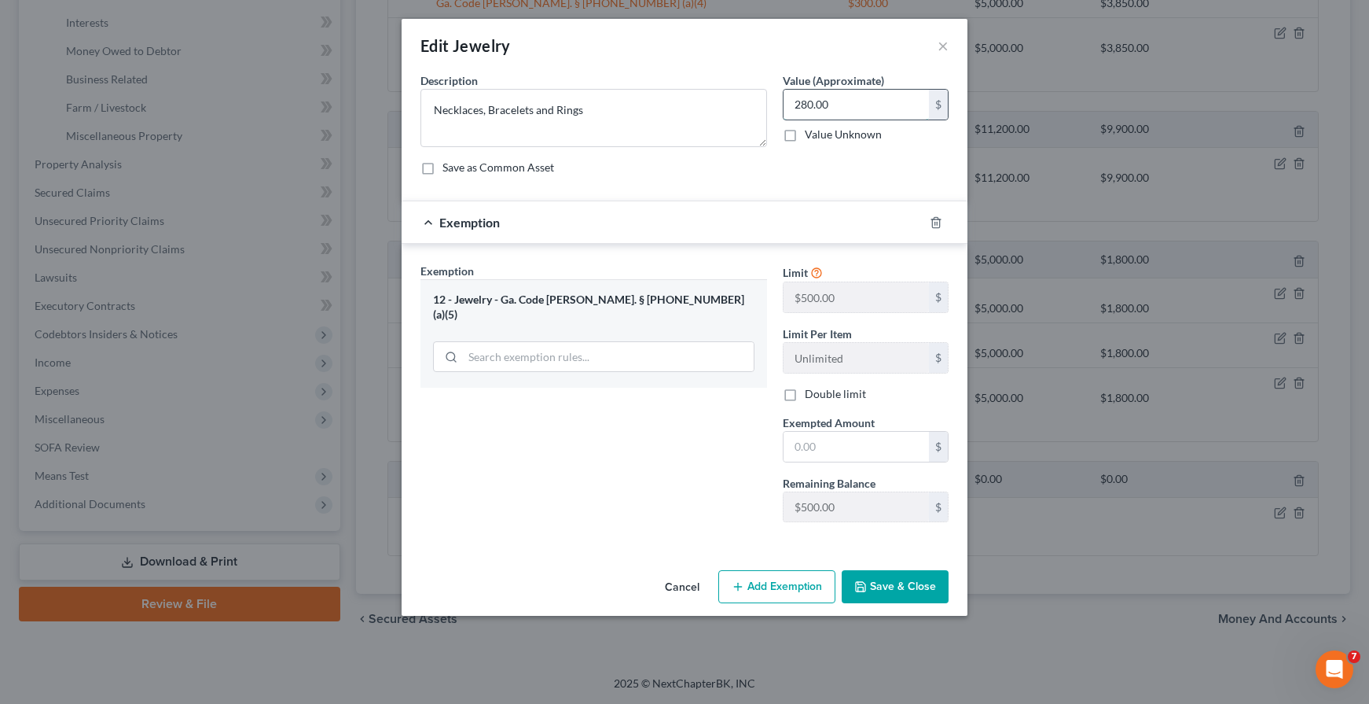
click at [817, 102] on input "280.00" at bounding box center [856, 105] width 145 height 30
type input "350.00"
click at [884, 452] on input "text" at bounding box center [856, 447] width 145 height 30
type input "350.00"
click at [686, 536] on div "Exemption Set must be selected for CA. Exemption * 12 - Jewelry - [GEOGRAPHIC_D…" at bounding box center [685, 396] width 566 height 304
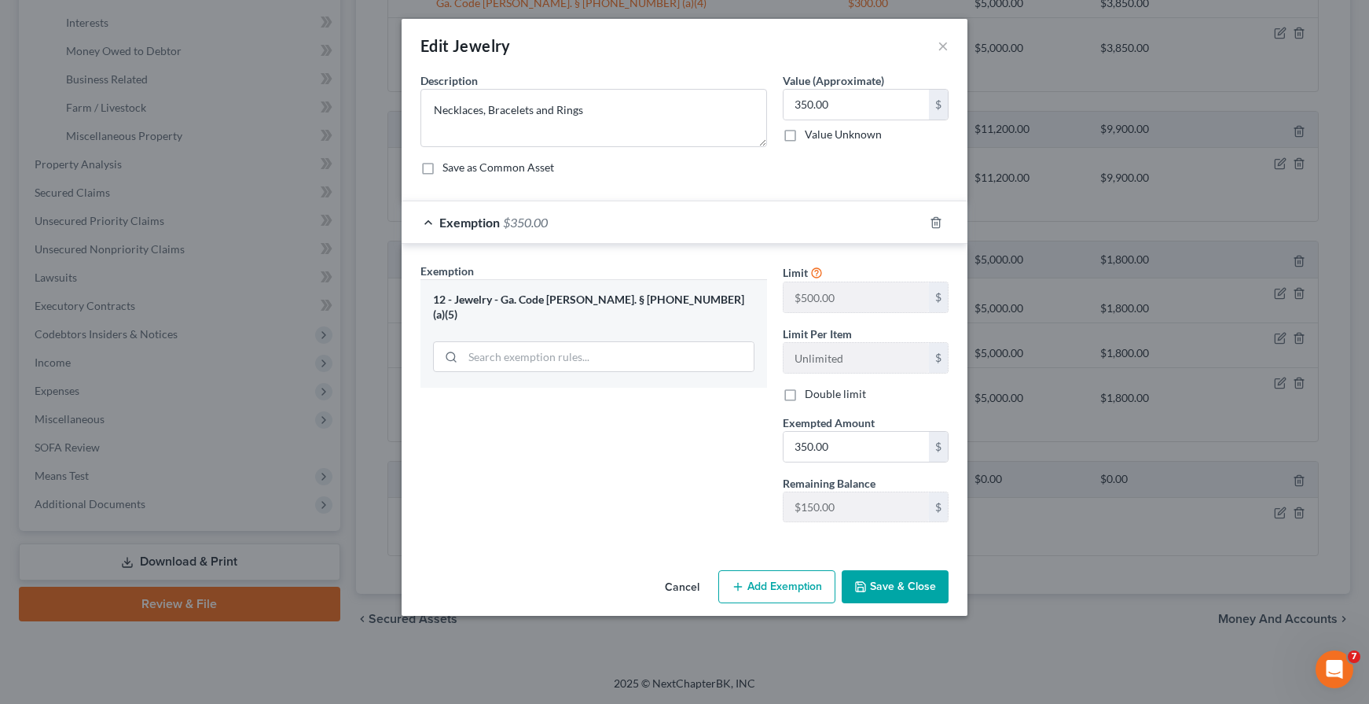
click at [619, 464] on div "Exemption Set must be selected for CA. Exemption * 12 - Jewelry - [GEOGRAPHIC_D…" at bounding box center [594, 399] width 362 height 272
click at [704, 491] on div "Exemption Set must be selected for CA. Exemption * 12 - Jewelry - [GEOGRAPHIC_D…" at bounding box center [594, 399] width 362 height 272
click at [865, 579] on button "Save & Close" at bounding box center [895, 586] width 107 height 33
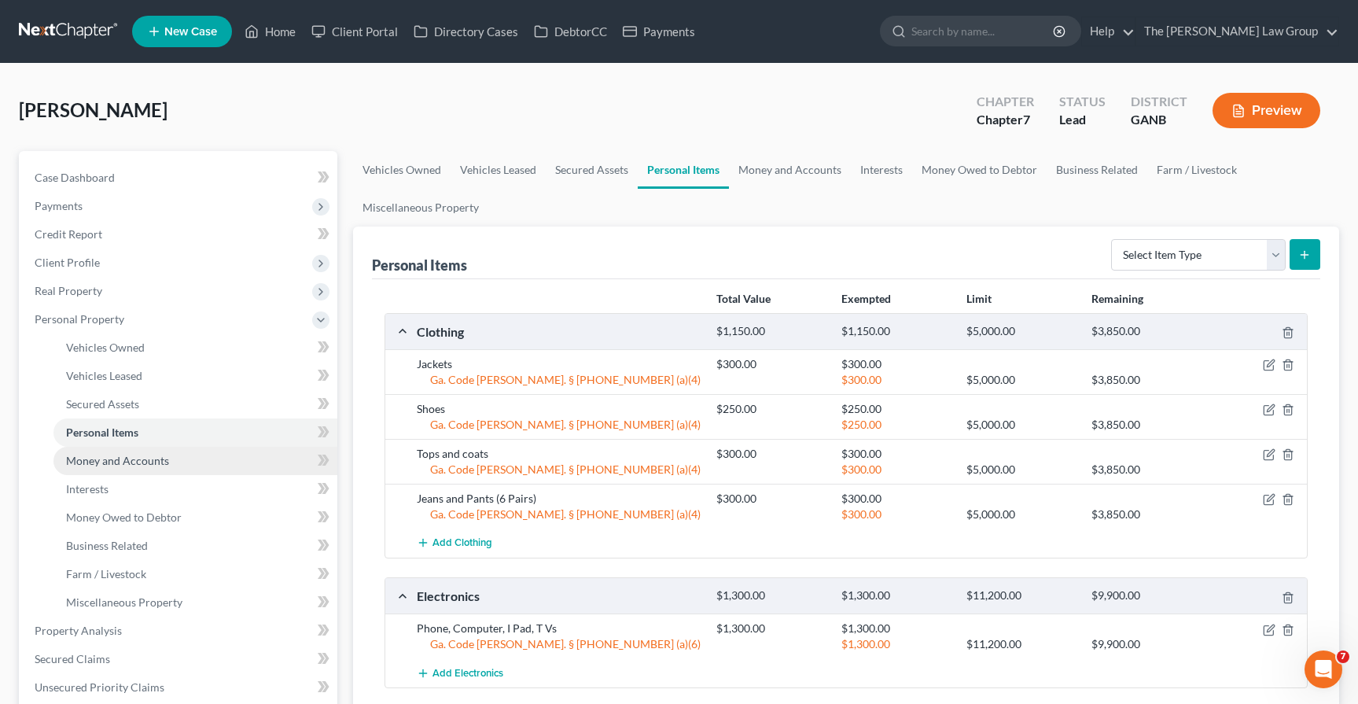
click at [110, 465] on span "Money and Accounts" at bounding box center [117, 460] width 103 height 13
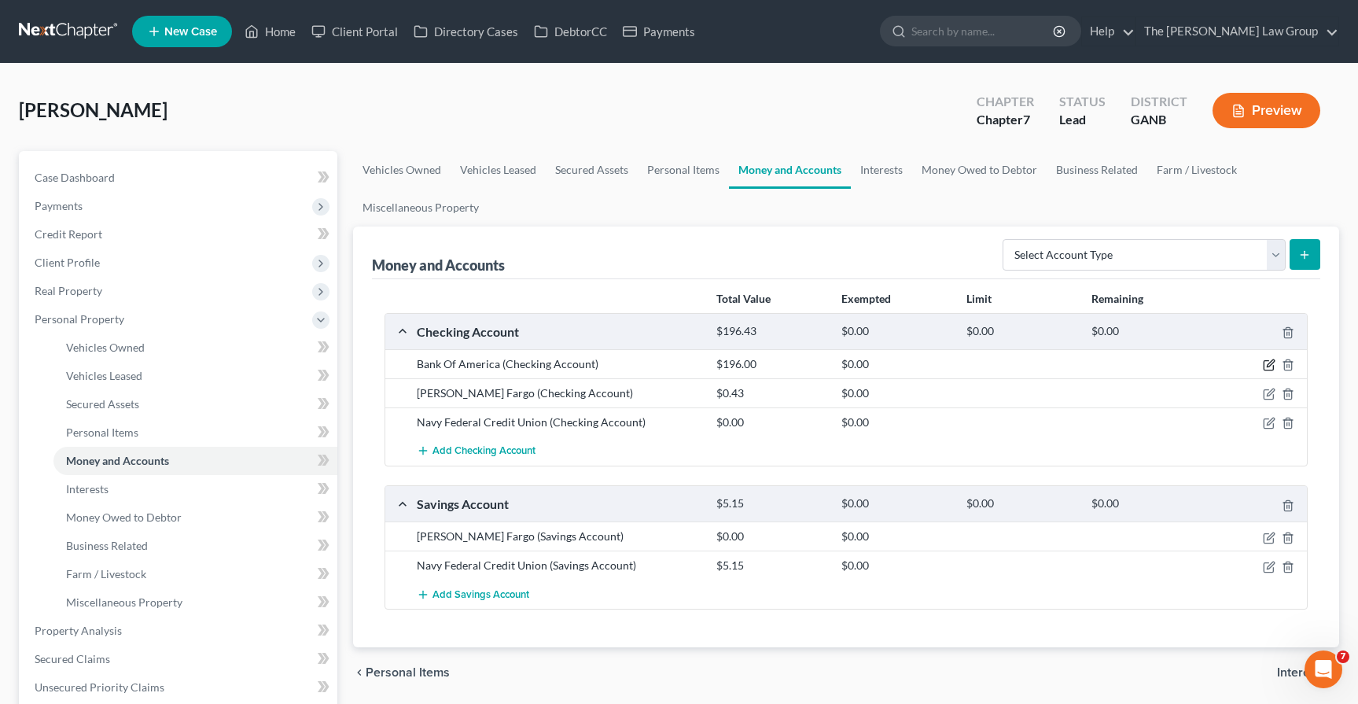
click at [1266, 366] on icon "button" at bounding box center [1268, 364] width 13 height 13
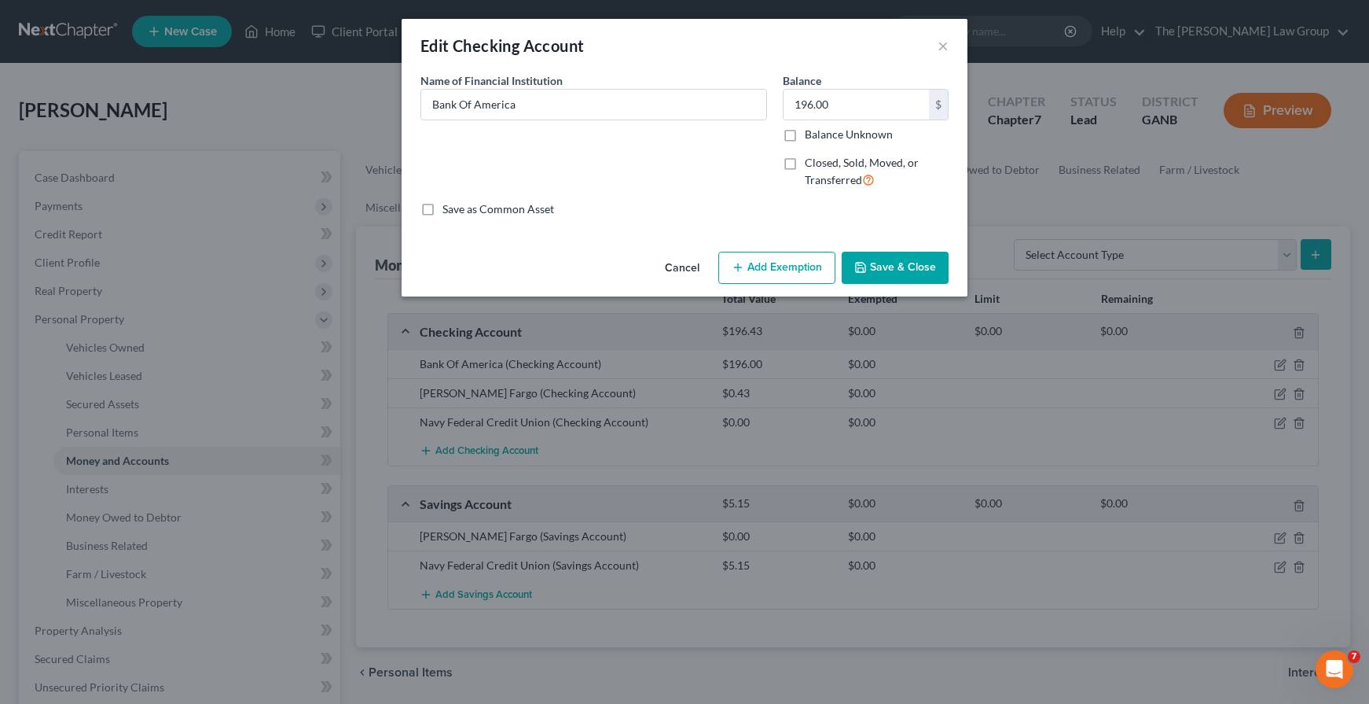
click at [727, 199] on div "Name of Financial Institution * Bank Of America" at bounding box center [594, 136] width 362 height 129
click at [665, 156] on div "Name of Financial Institution * Bank Of America" at bounding box center [594, 136] width 362 height 129
click at [724, 139] on div "Name of Financial Institution * Bank Of America" at bounding box center [594, 136] width 362 height 129
click at [935, 53] on div "Edit Checking Account ×" at bounding box center [685, 45] width 566 height 53
click at [748, 266] on button "Add Exemption" at bounding box center [776, 268] width 117 height 33
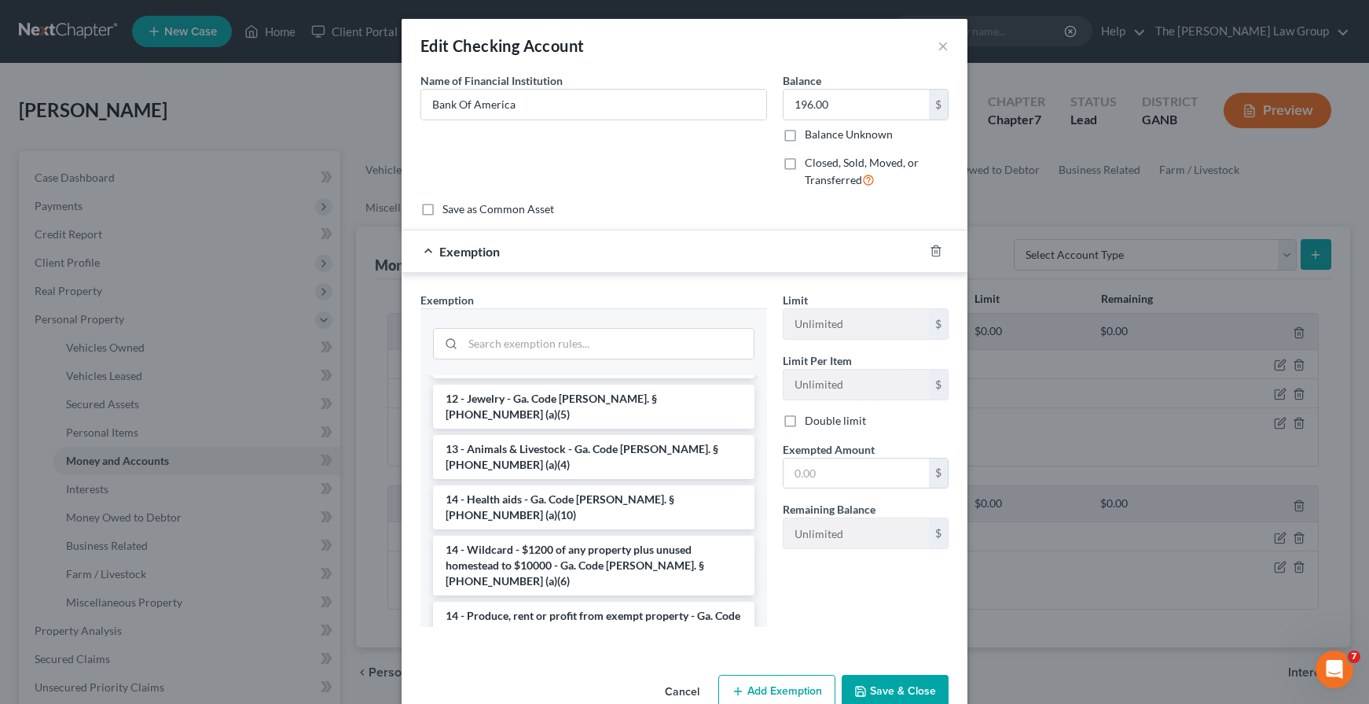
scroll to position [228, 0]
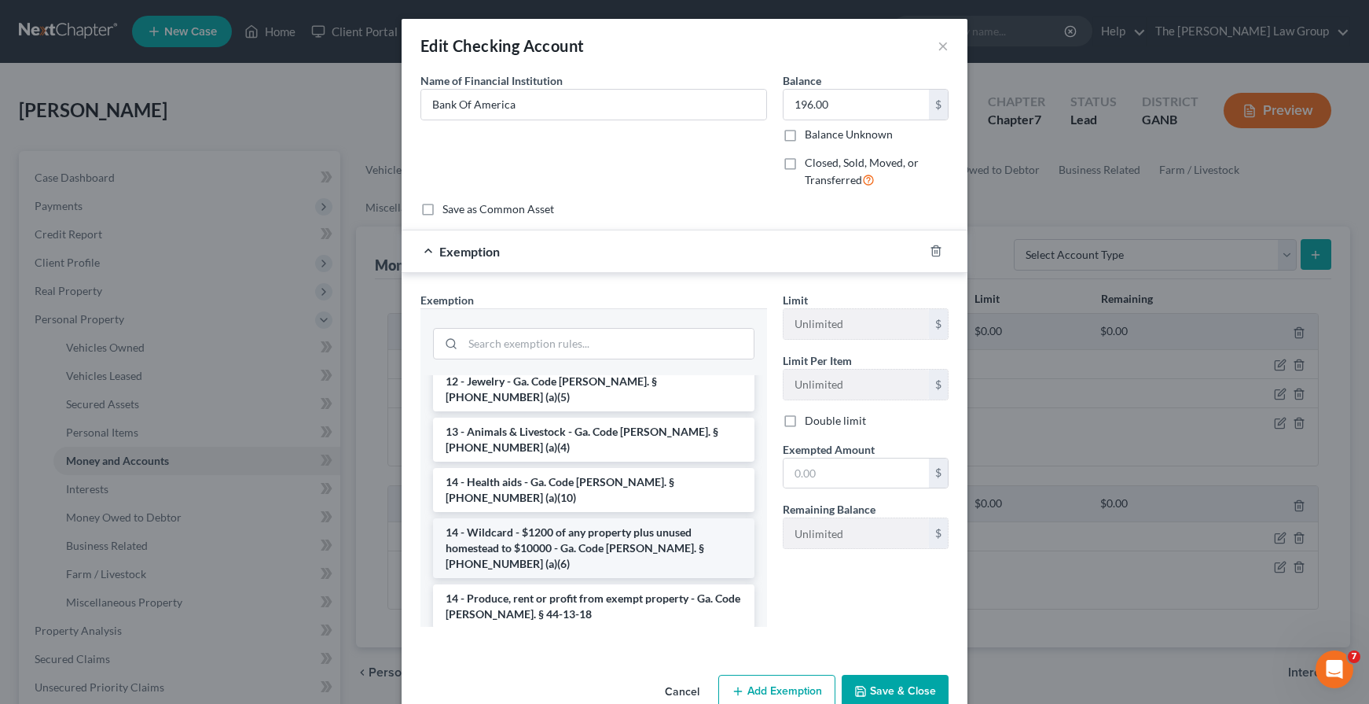
click at [590, 518] on li "14 - Wildcard - $1200 of any property plus unused homestead to $10000 - Ga. Cod…" at bounding box center [594, 548] width 322 height 60
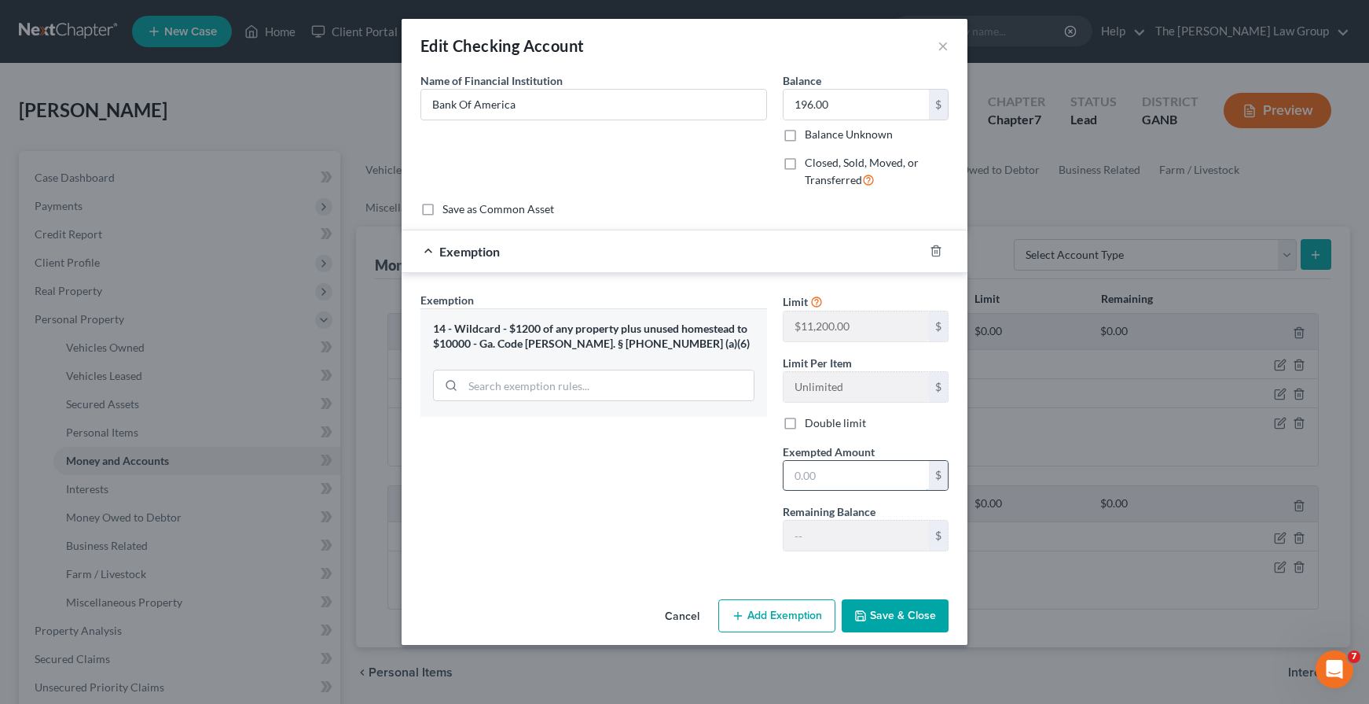
click at [847, 478] on input "text" at bounding box center [856, 476] width 145 height 30
type input "196.00"
click at [548, 518] on div "Exemption Set must be selected for CA. Exemption * 14 - Wildcard - $1200 of any…" at bounding box center [594, 428] width 362 height 272
click at [876, 624] on button "Save & Close" at bounding box center [895, 615] width 107 height 33
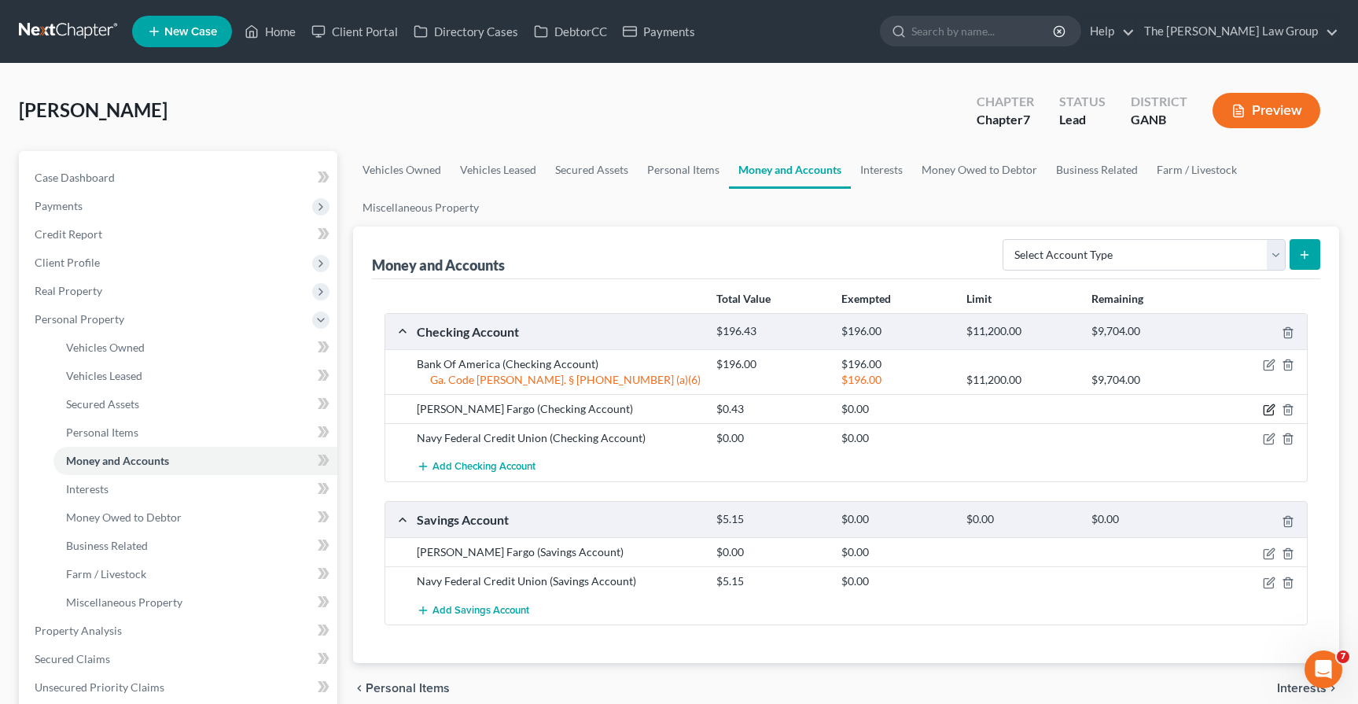
click at [1266, 410] on icon "button" at bounding box center [1268, 409] width 13 height 13
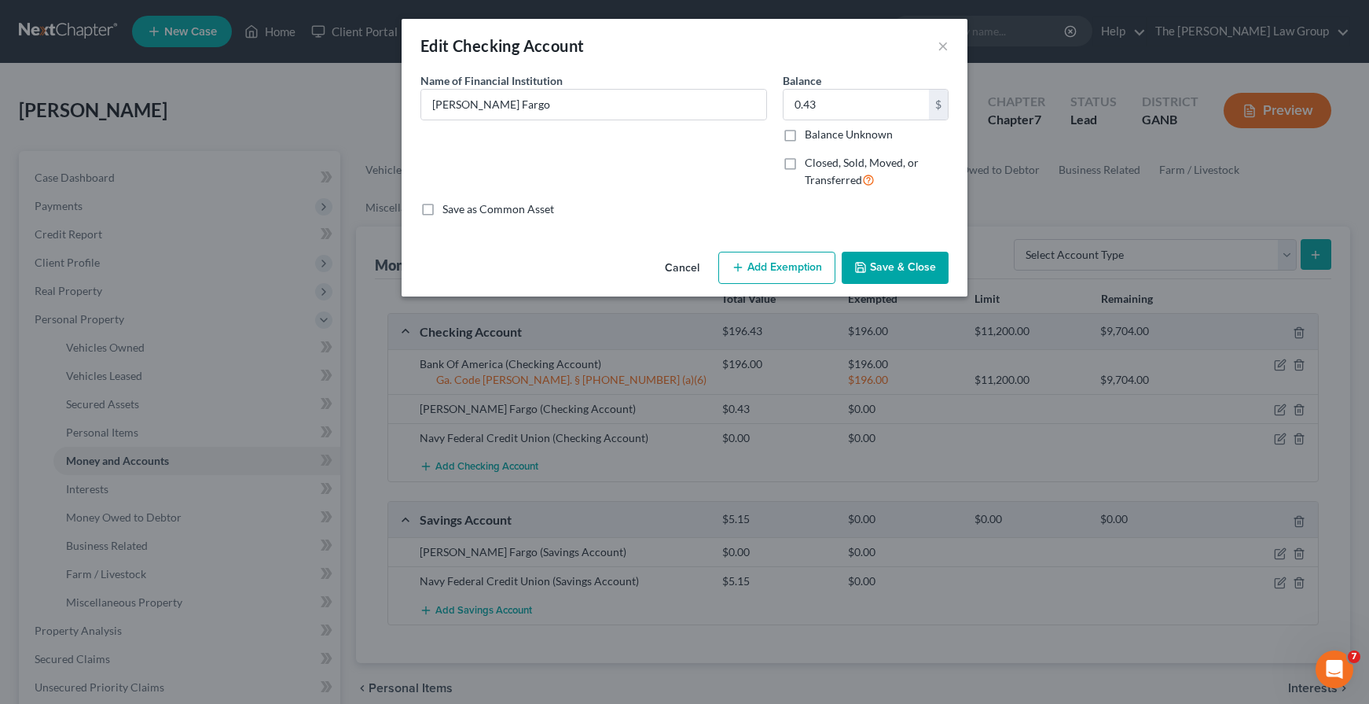
click at [756, 274] on button "Add Exemption" at bounding box center [776, 268] width 117 height 33
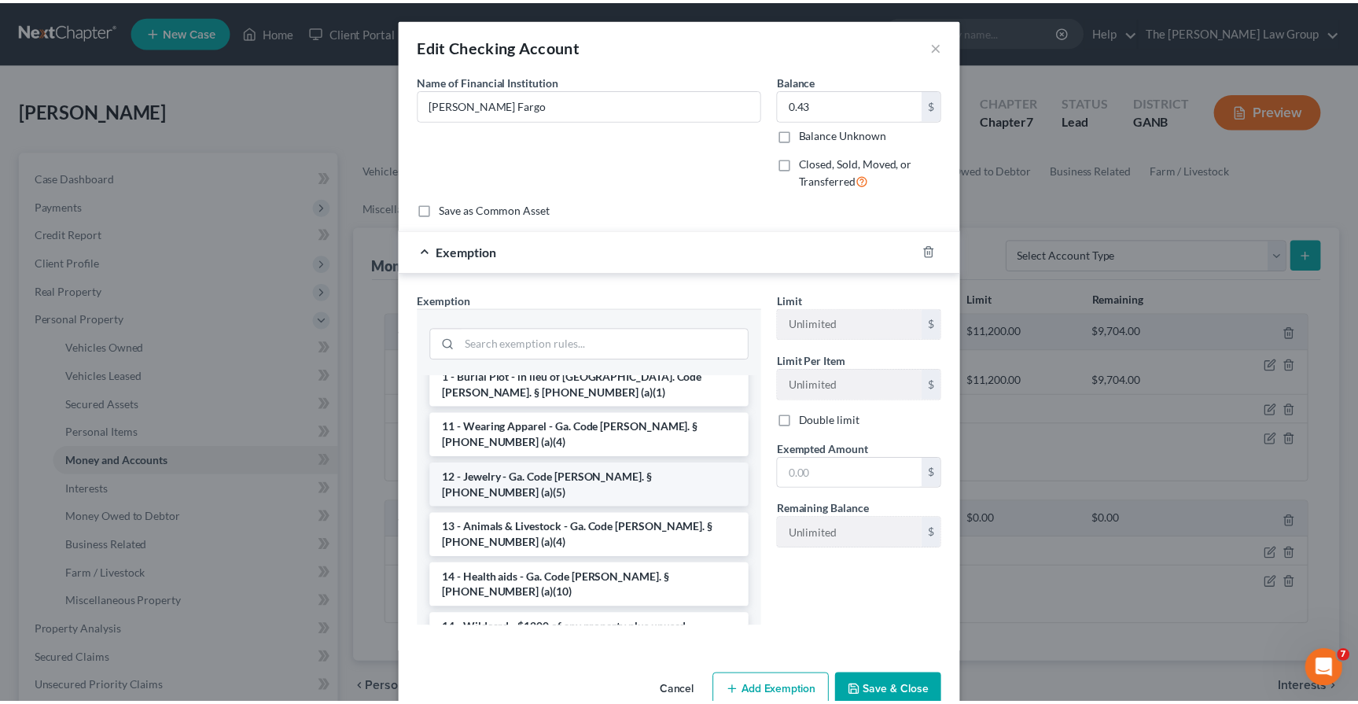
scroll to position [157, 0]
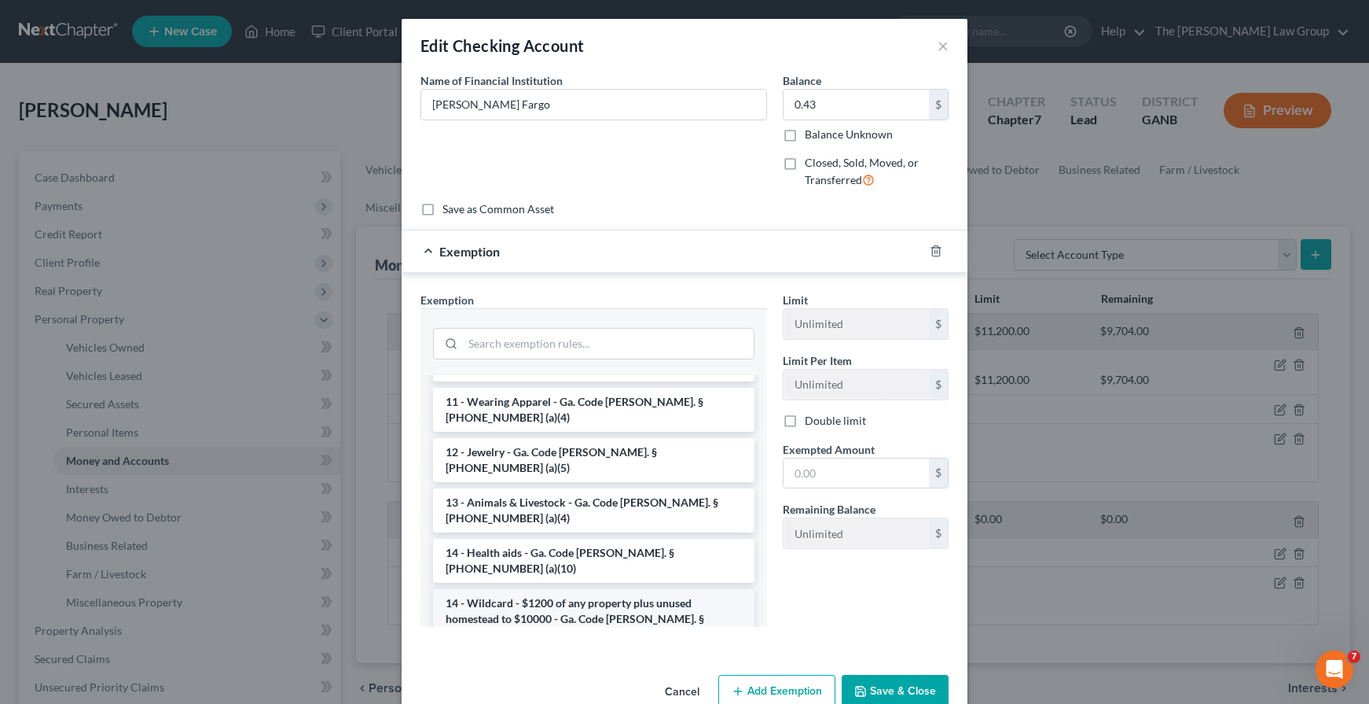
click at [581, 589] on li "14 - Wildcard - $1200 of any property plus unused homestead to $10000 - Ga. Cod…" at bounding box center [594, 619] width 322 height 60
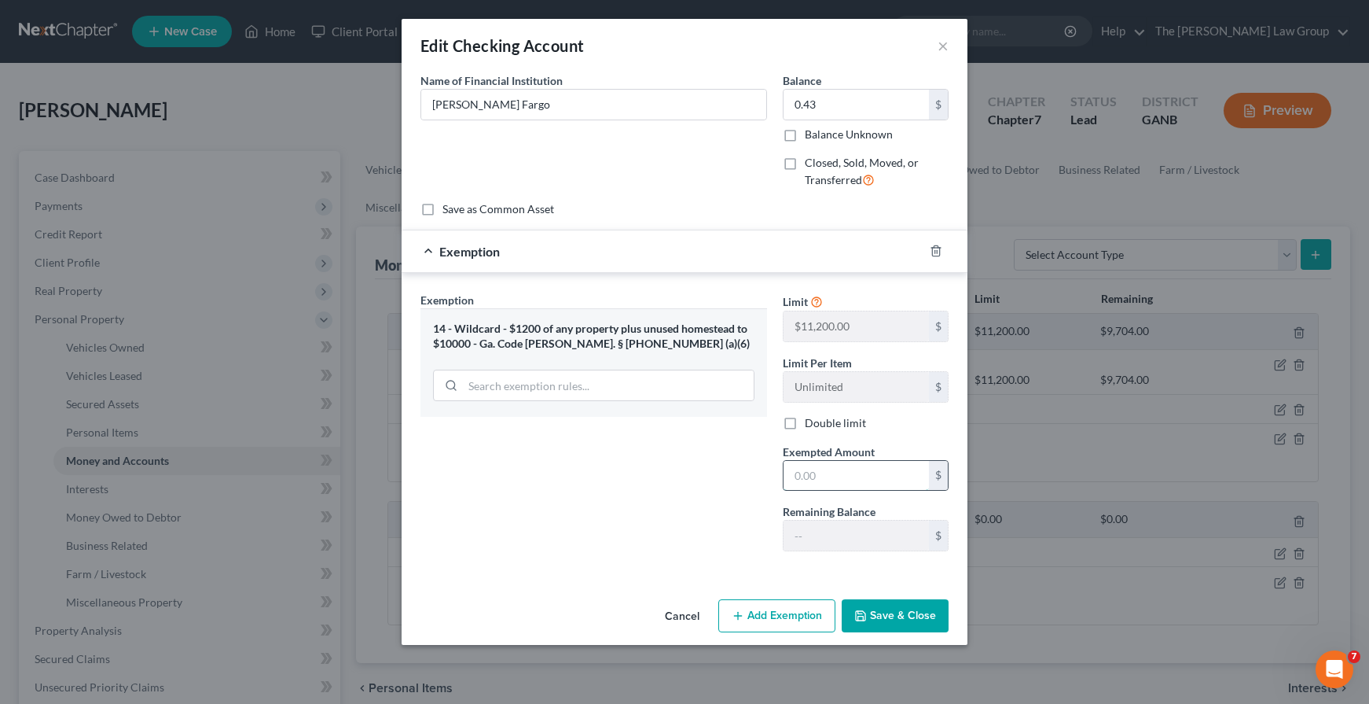
click at [857, 486] on input "text" at bounding box center [856, 476] width 145 height 30
type input "0.43"
click at [884, 613] on button "Save & Close" at bounding box center [895, 615] width 107 height 33
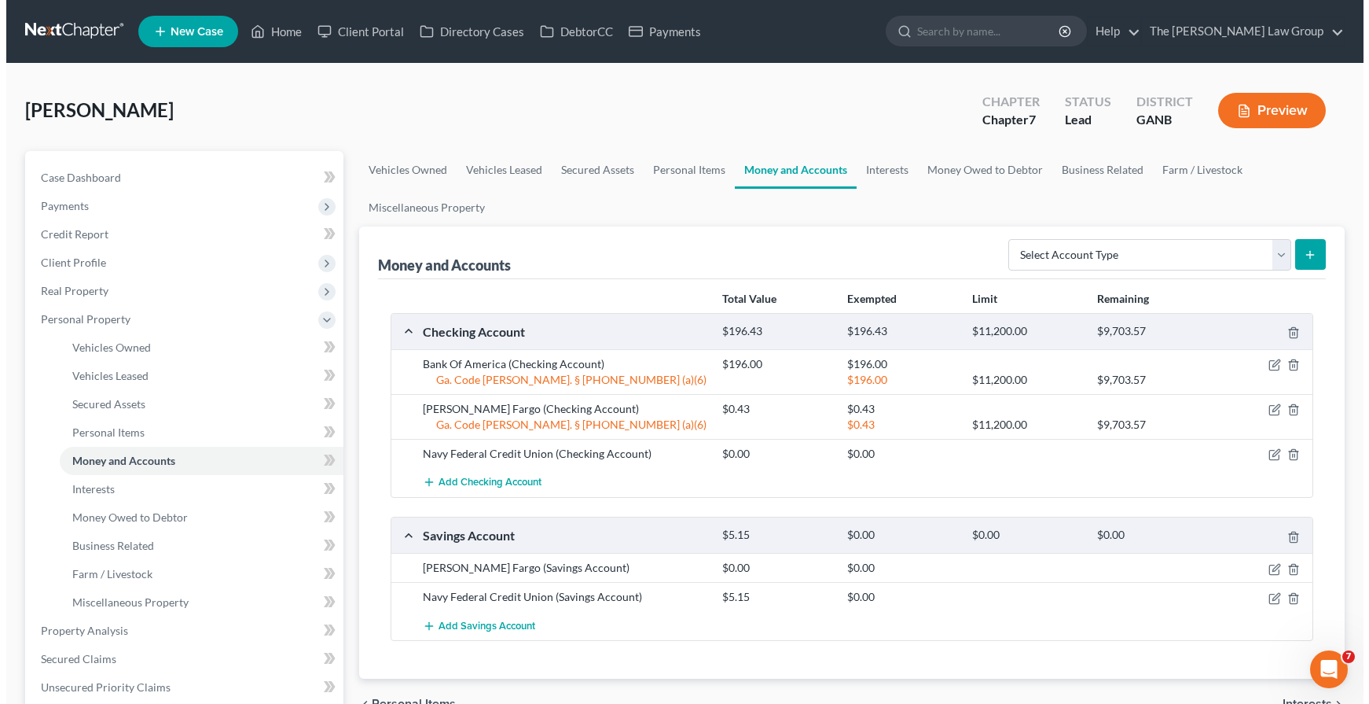
scroll to position [79, 0]
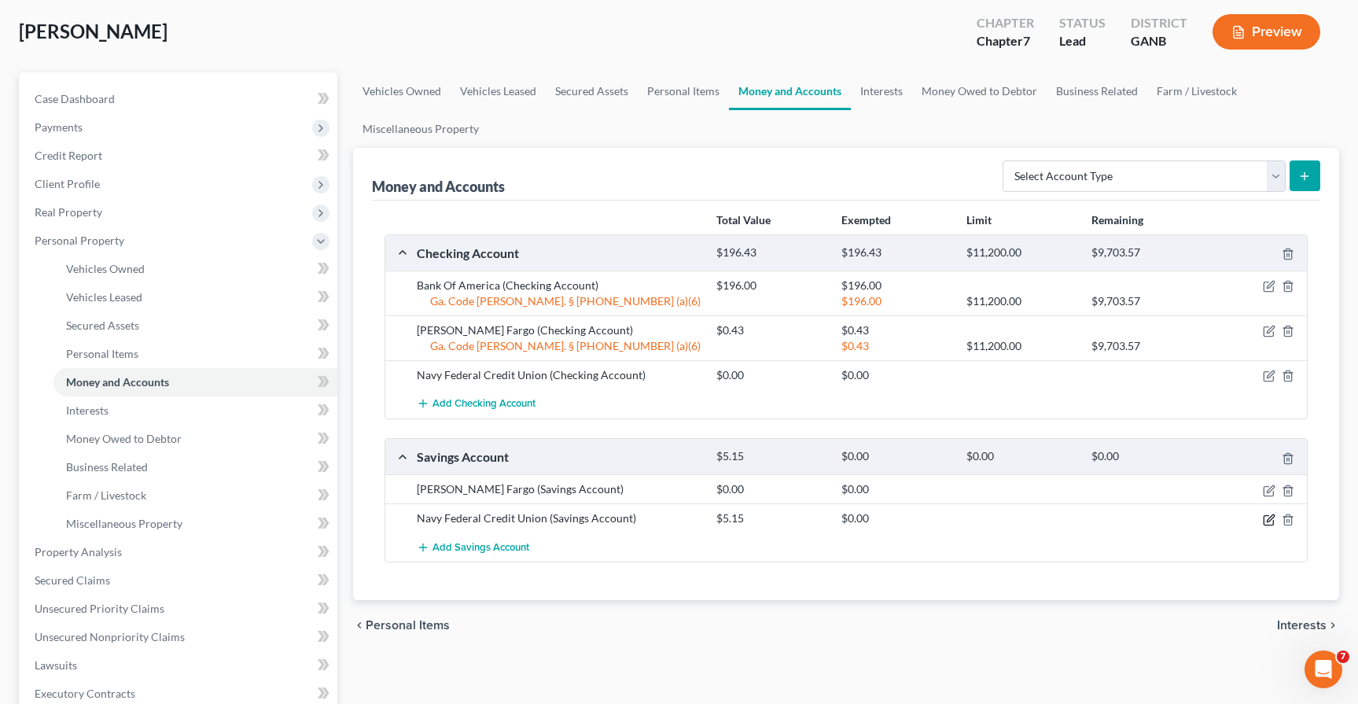
click at [1267, 523] on icon "button" at bounding box center [1268, 519] width 13 height 13
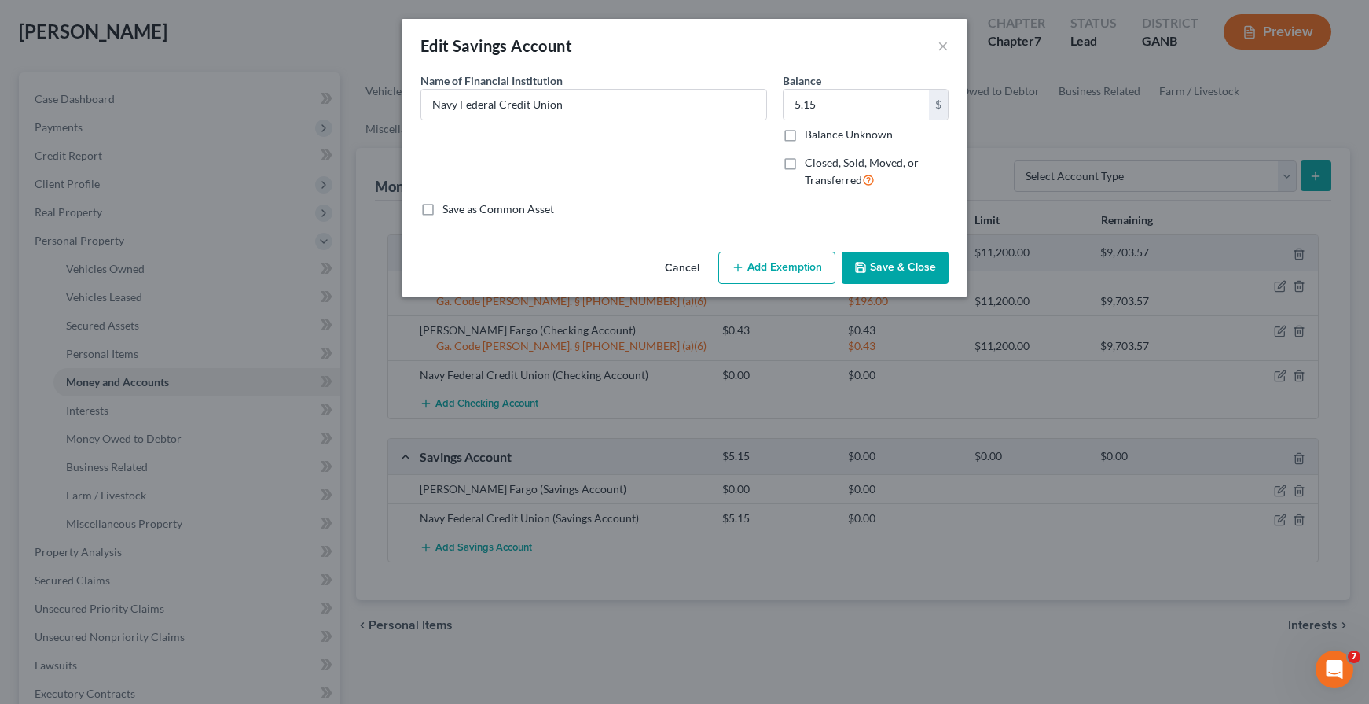
click at [752, 266] on button "Add Exemption" at bounding box center [776, 268] width 117 height 33
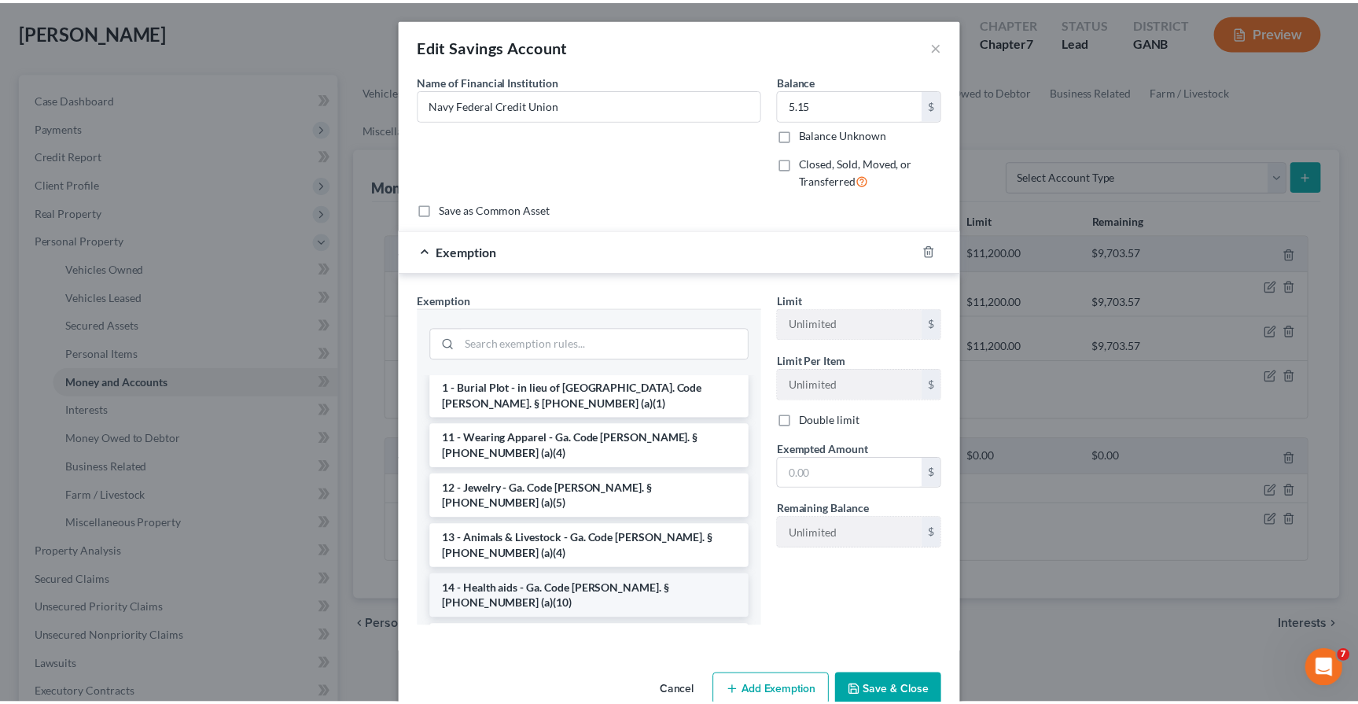
scroll to position [157, 0]
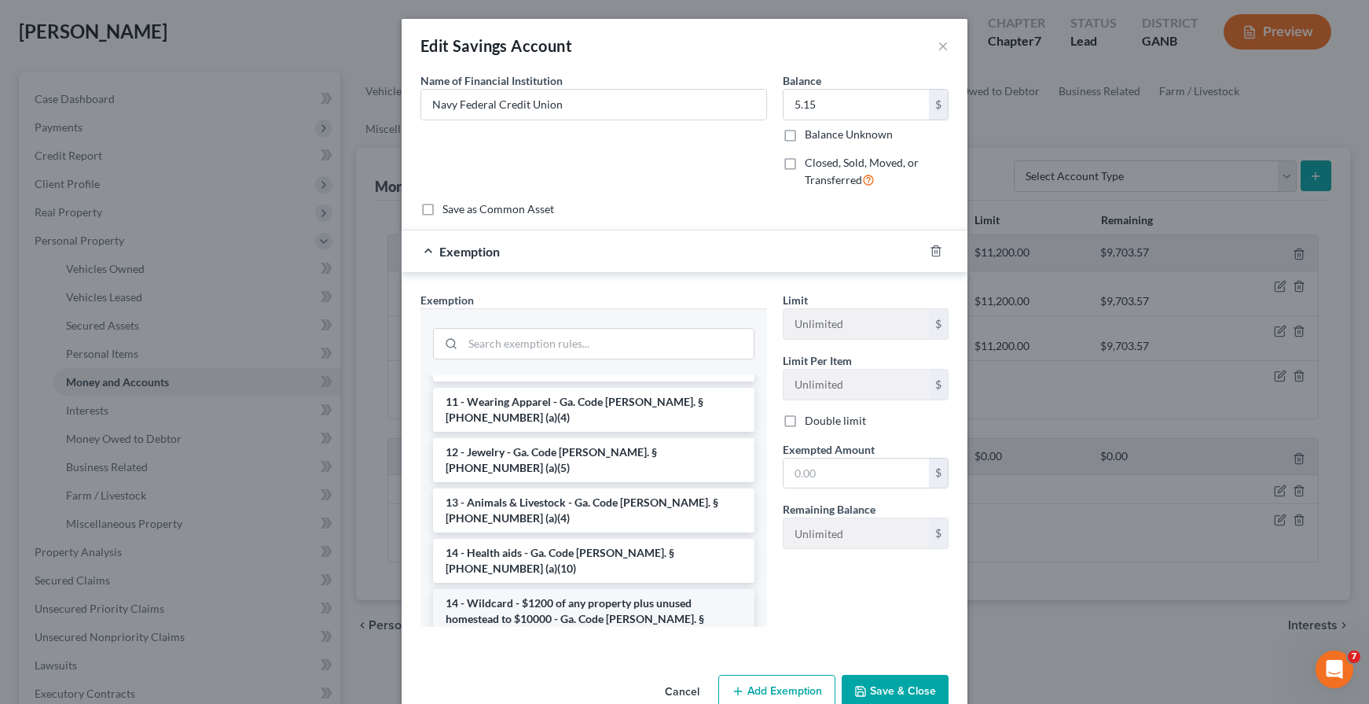
click at [602, 589] on li "14 - Wildcard - $1200 of any property plus unused homestead to $10000 - Ga. Cod…" at bounding box center [594, 619] width 322 height 60
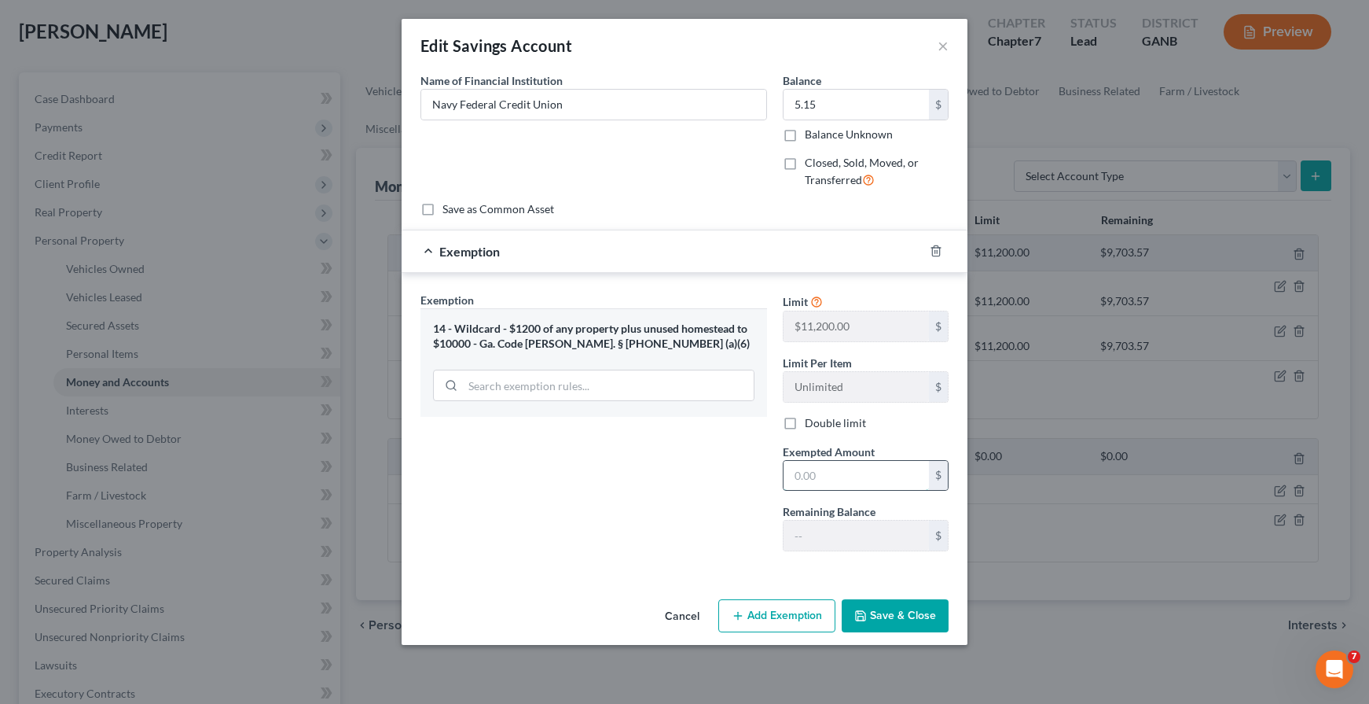
click at [819, 474] on input "text" at bounding box center [856, 476] width 145 height 30
type input "5.15"
click at [880, 603] on button "Save & Close" at bounding box center [895, 615] width 107 height 33
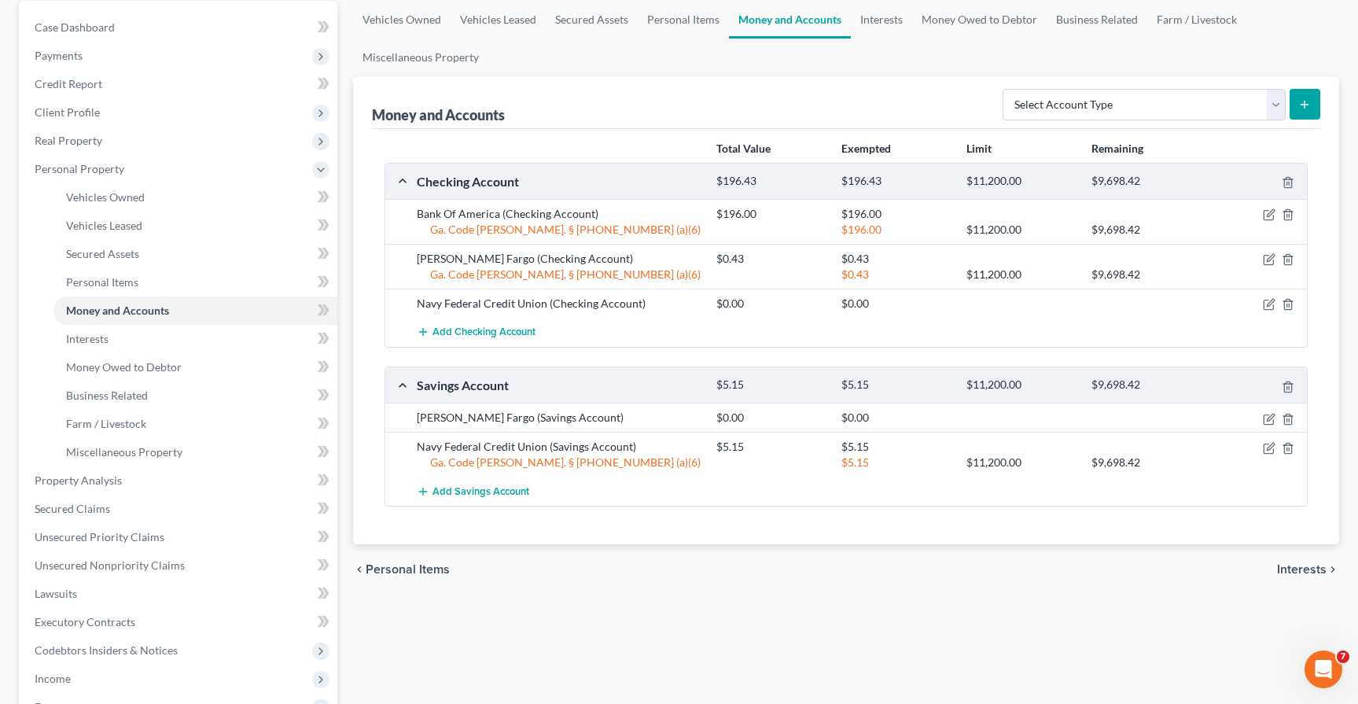
scroll to position [0, 0]
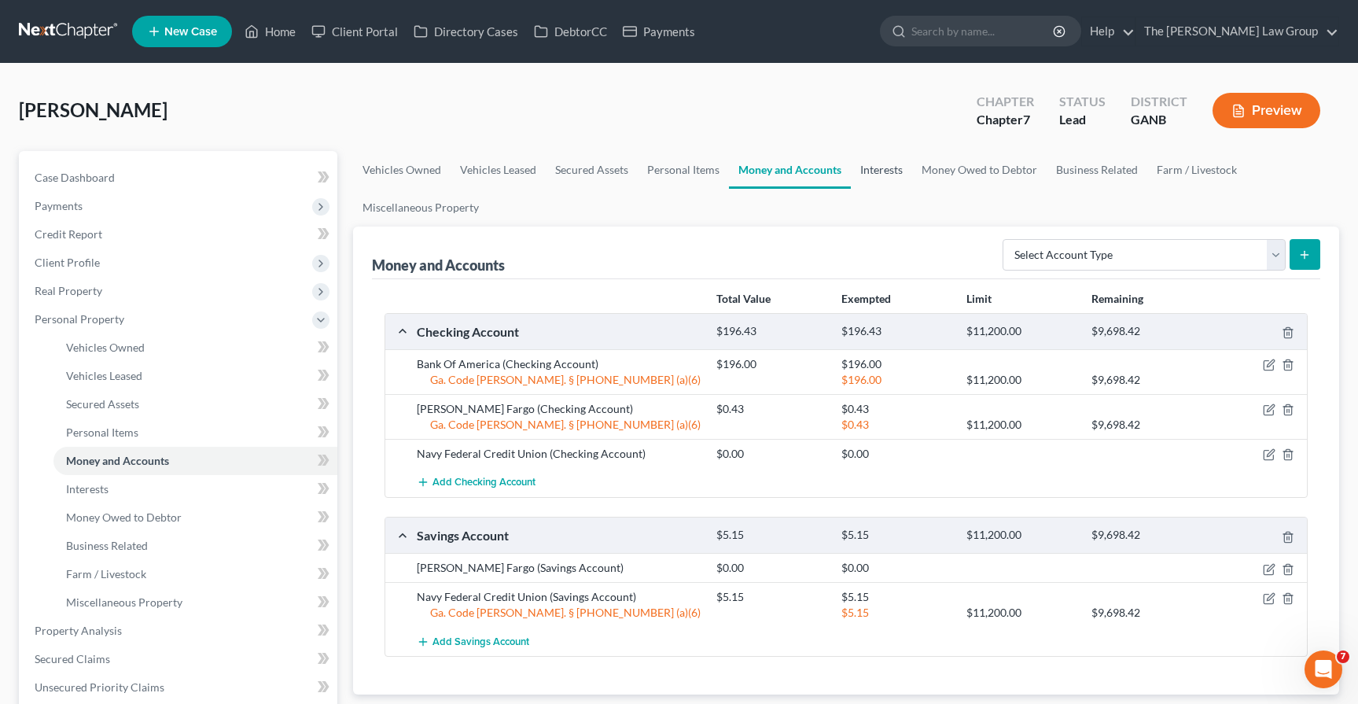
click at [851, 178] on link "Interests" at bounding box center [881, 170] width 61 height 38
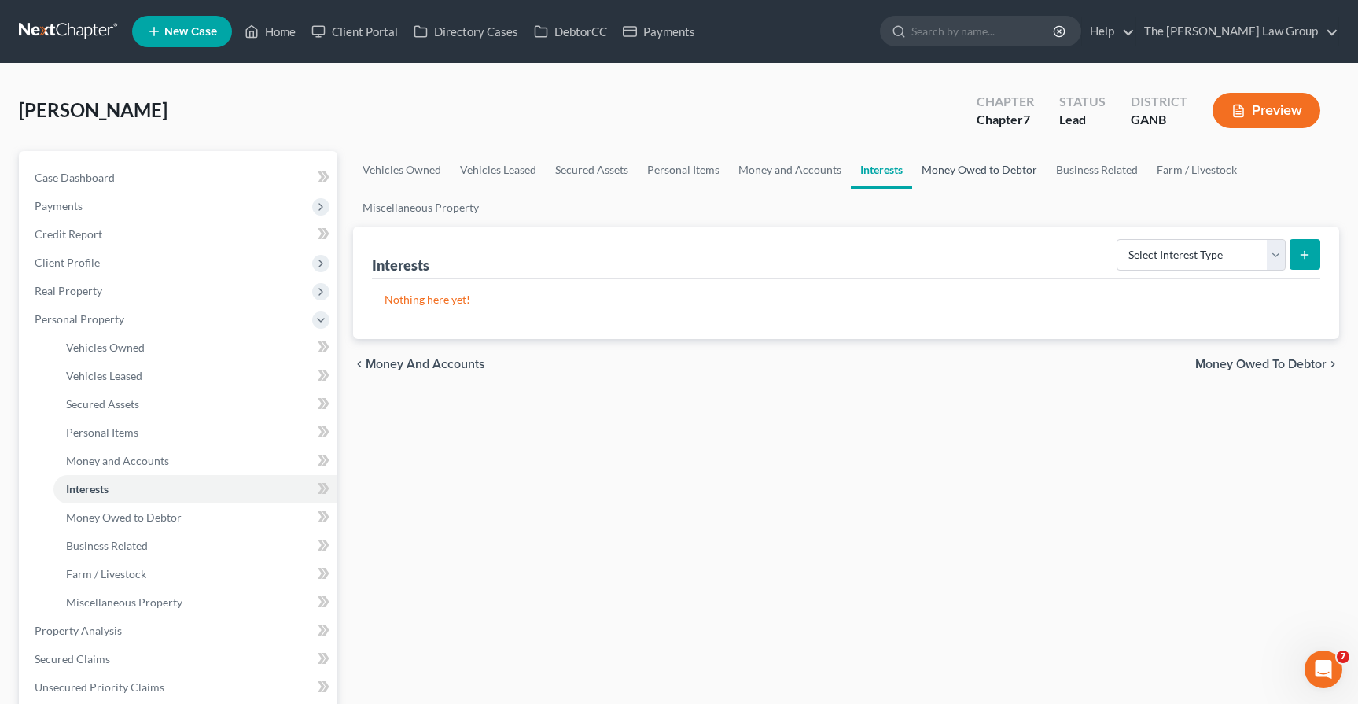
click at [931, 165] on link "Money Owed to Debtor" at bounding box center [979, 170] width 134 height 38
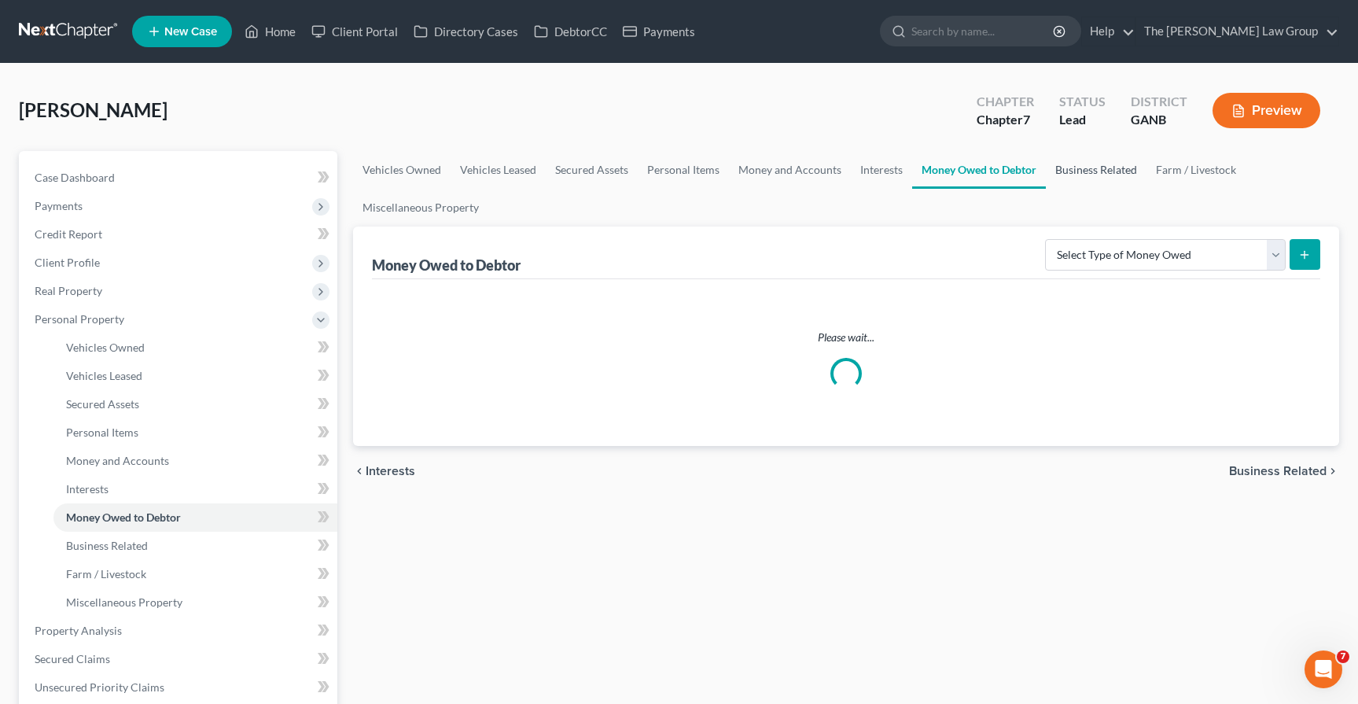
click at [1071, 173] on link "Business Related" at bounding box center [1095, 170] width 101 height 38
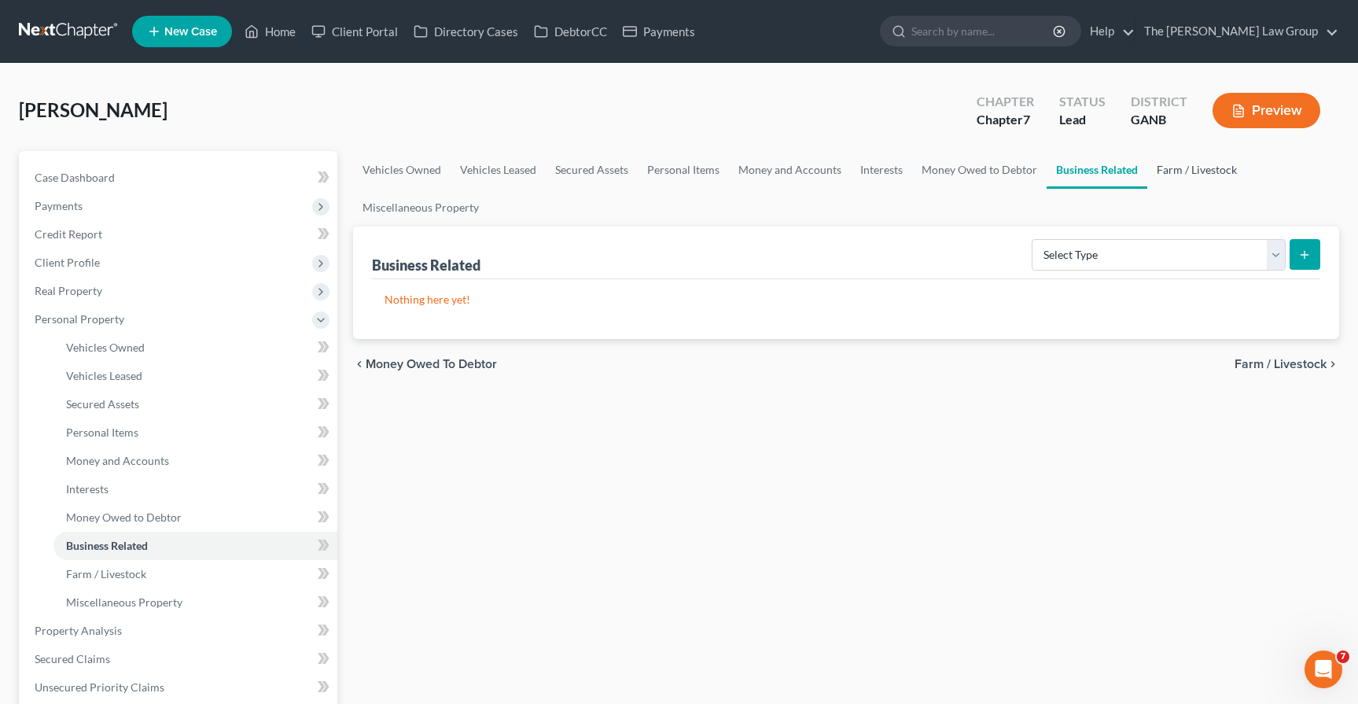
click at [1183, 175] on link "Farm / Livestock" at bounding box center [1196, 170] width 99 height 38
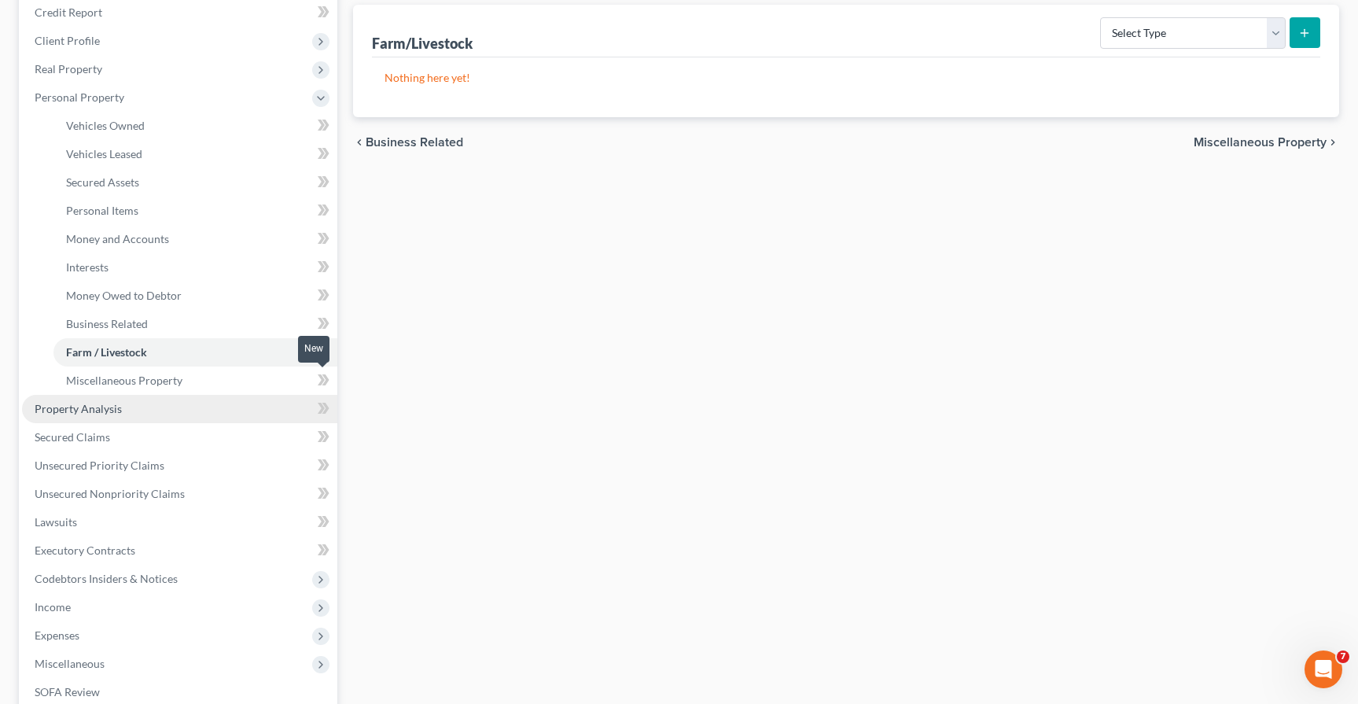
scroll to position [236, 0]
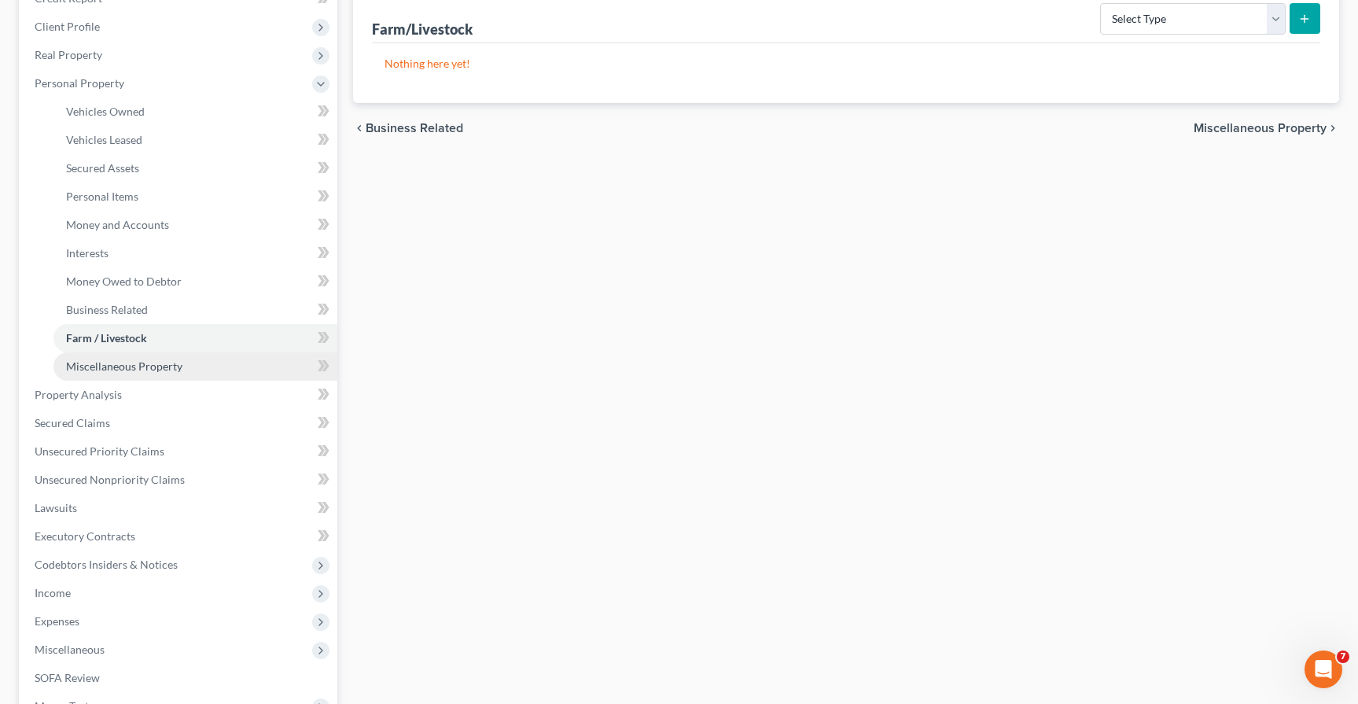
click at [94, 365] on span "Miscellaneous Property" at bounding box center [124, 365] width 116 height 13
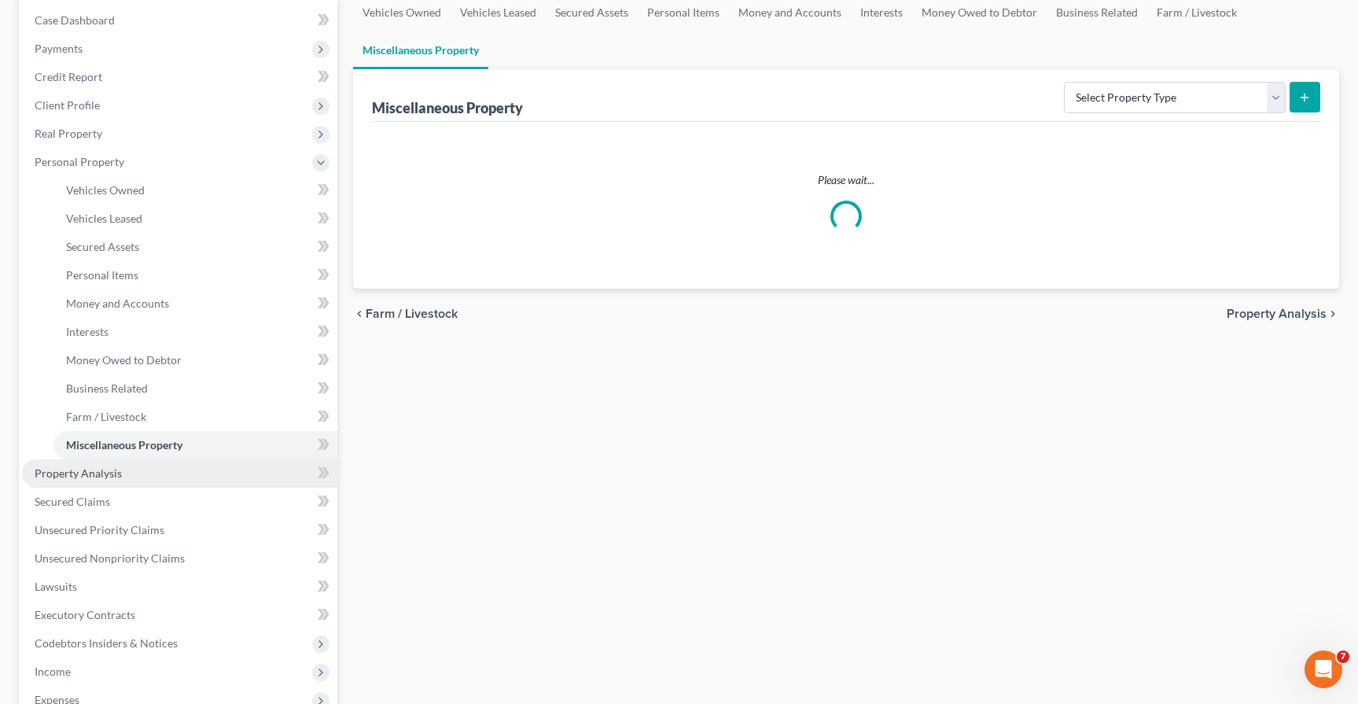
click at [83, 474] on span "Property Analysis" at bounding box center [78, 472] width 87 height 13
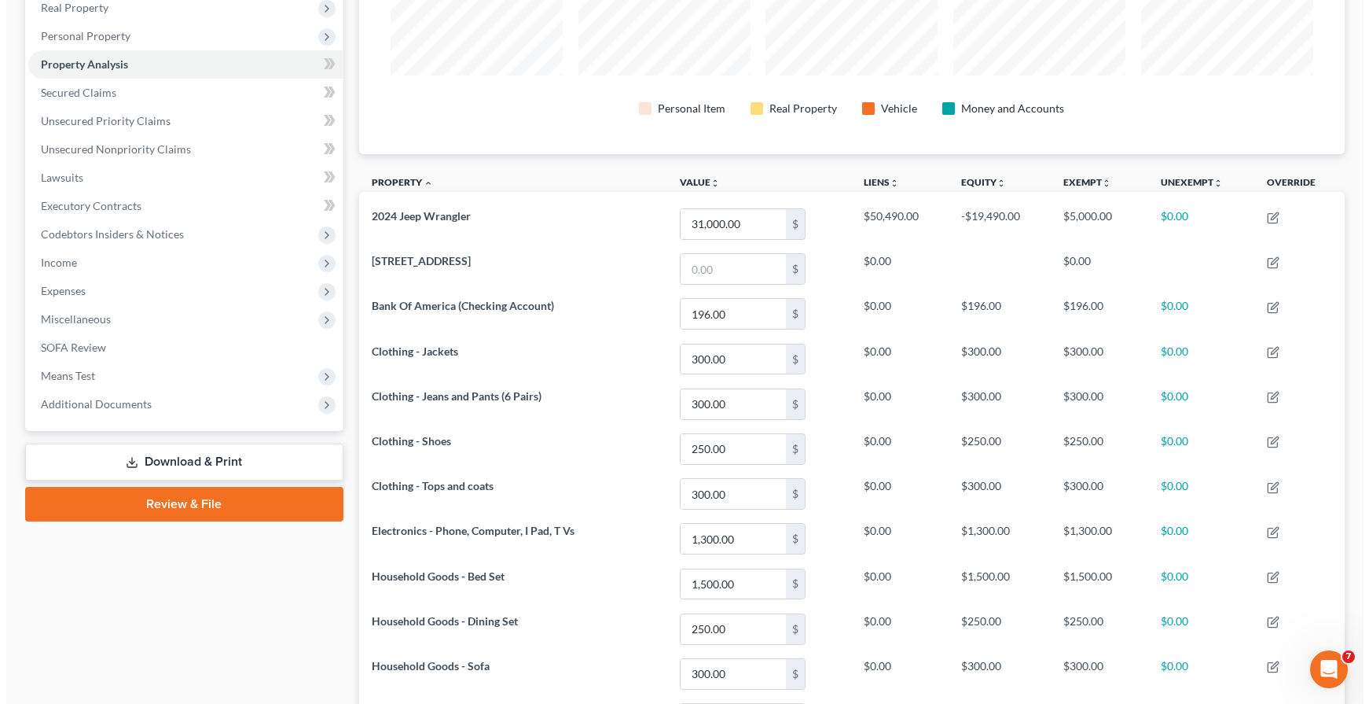
scroll to position [182, 0]
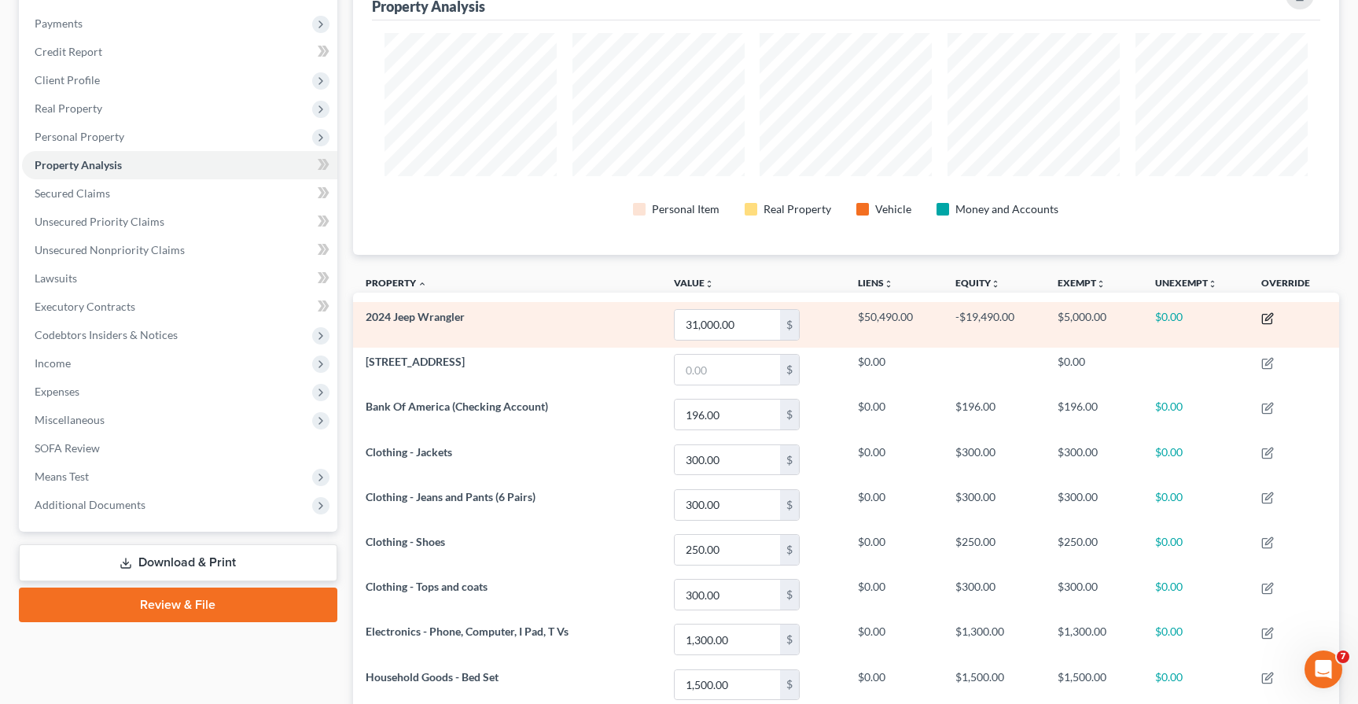
click at [1273, 317] on icon "button" at bounding box center [1267, 318] width 13 height 13
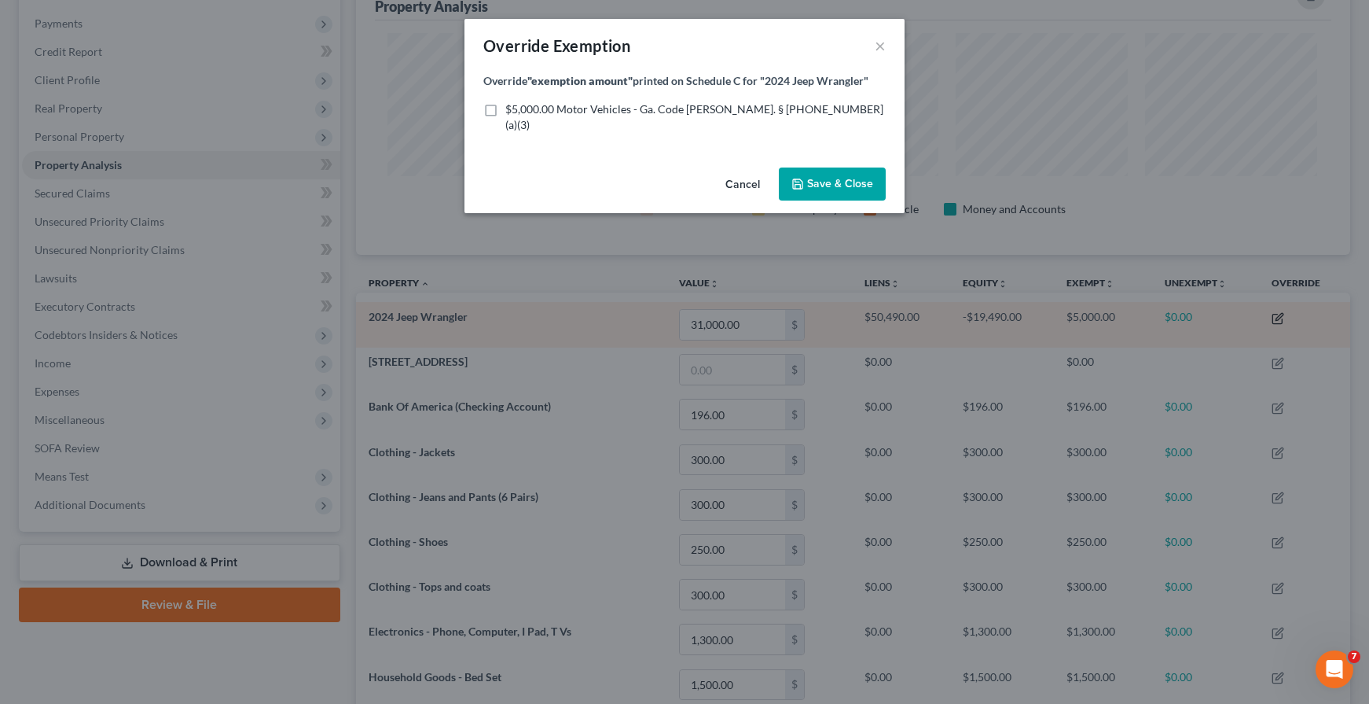
scroll to position [785782, 785074]
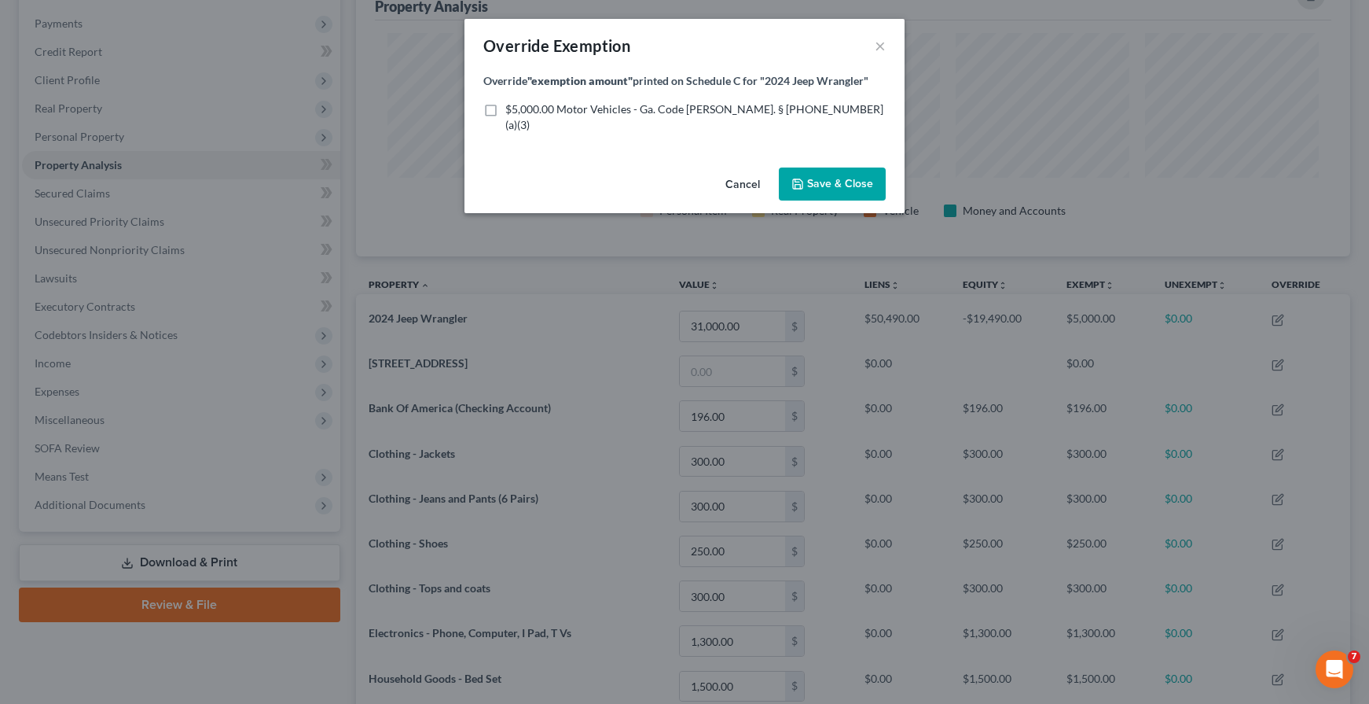
click at [740, 171] on button "Cancel" at bounding box center [743, 184] width 60 height 31
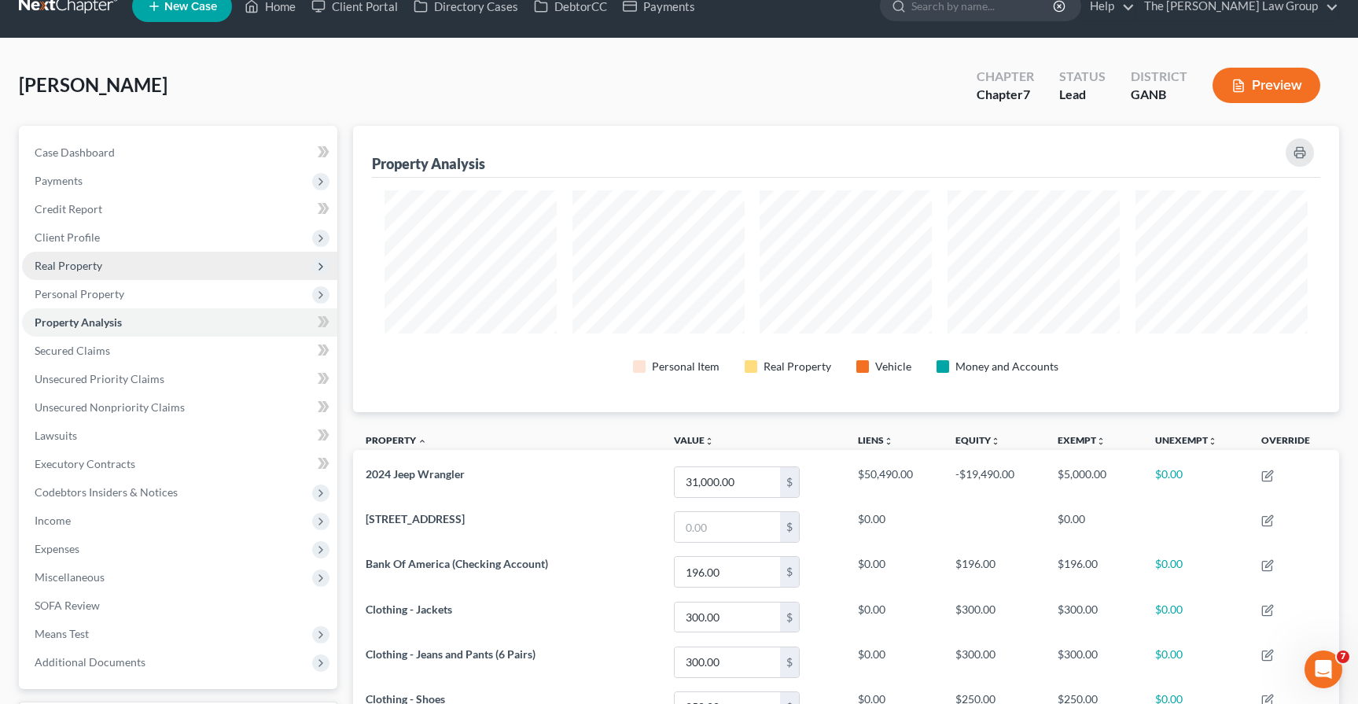
click at [70, 261] on span "Real Property" at bounding box center [69, 265] width 68 height 13
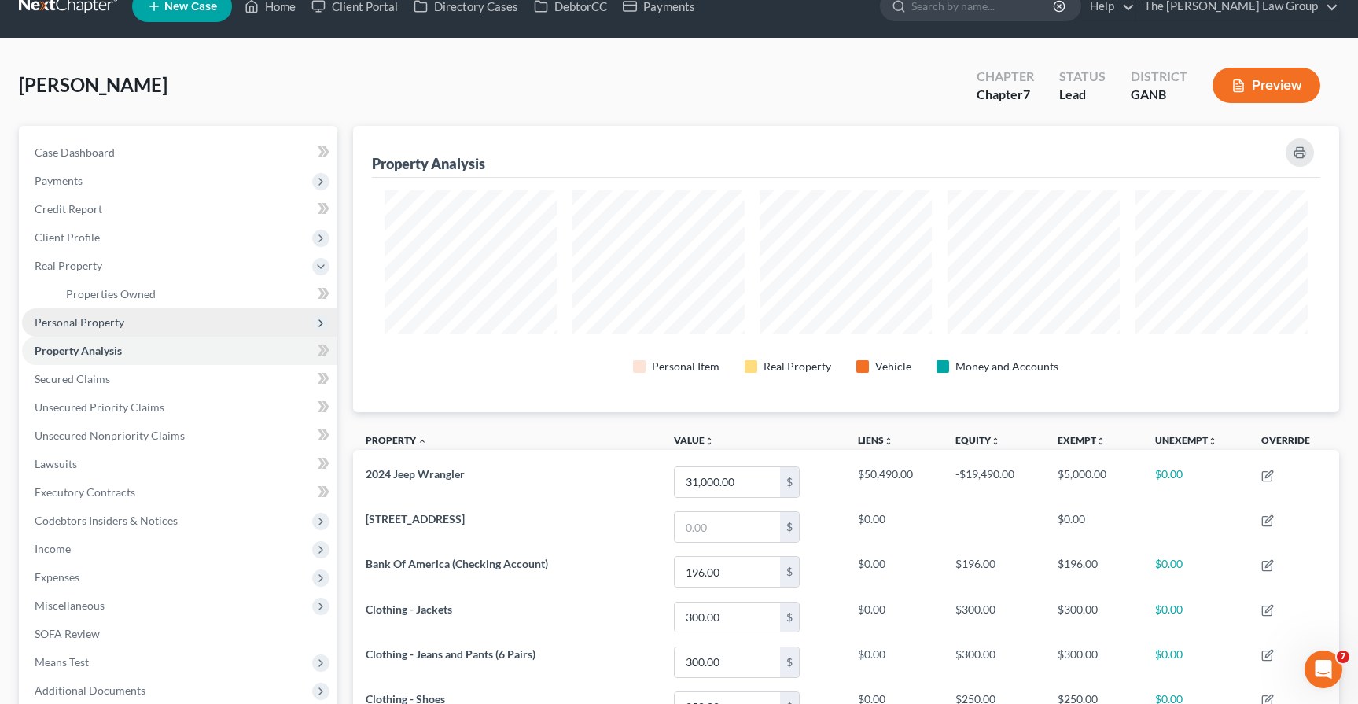
click at [95, 331] on span "Personal Property" at bounding box center [179, 322] width 315 height 28
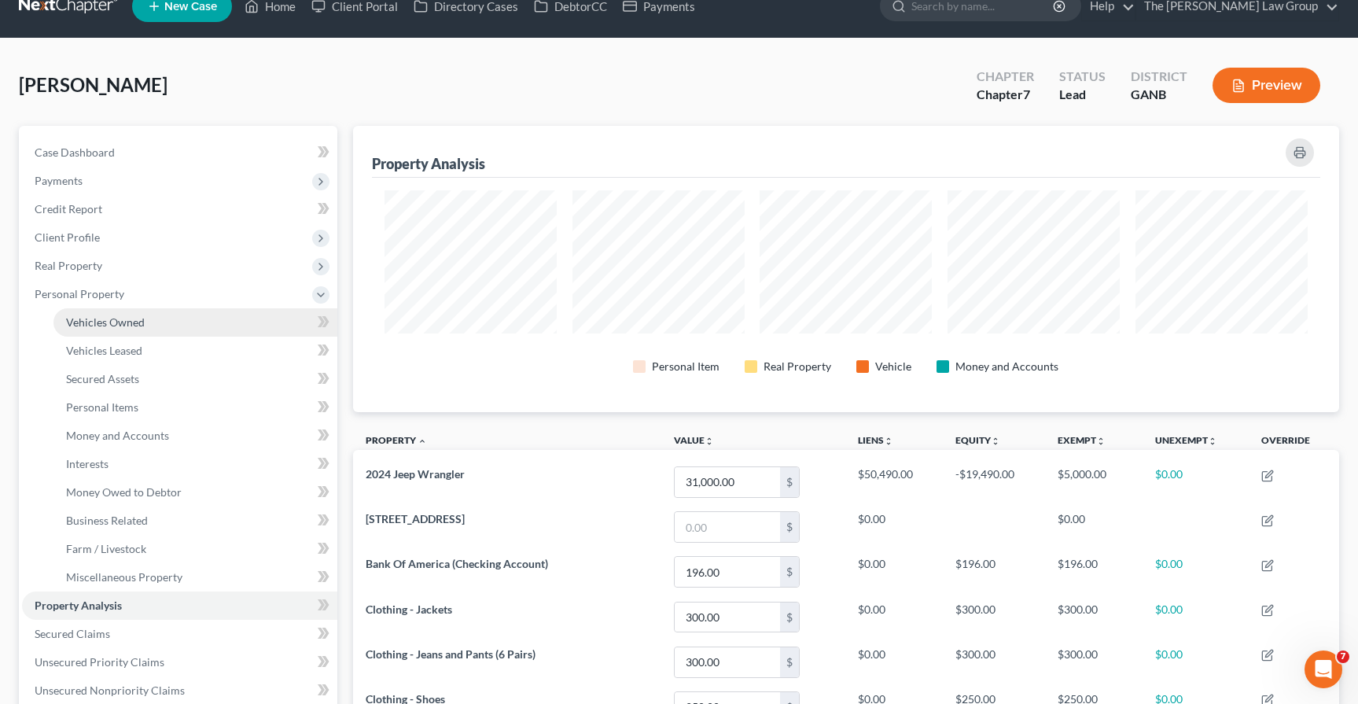
click at [97, 321] on span "Vehicles Owned" at bounding box center [105, 321] width 79 height 13
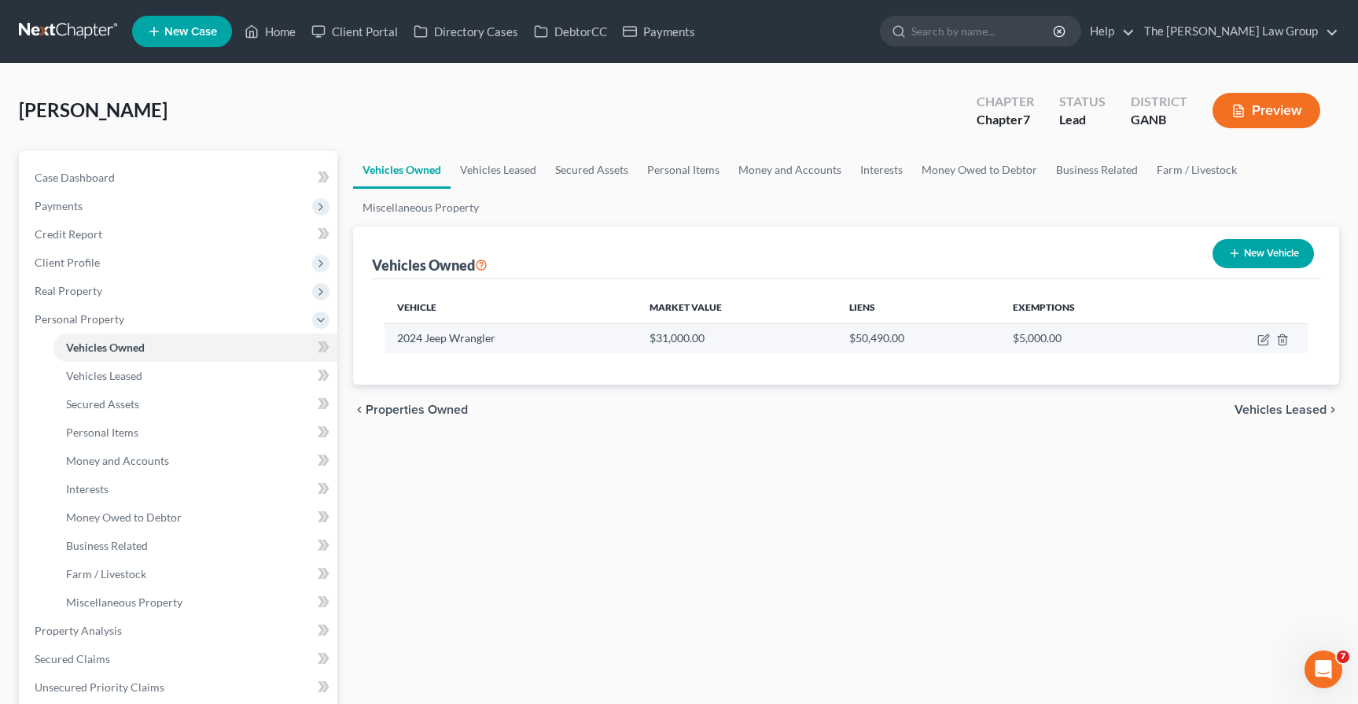
click at [1256, 341] on td at bounding box center [1242, 338] width 129 height 30
click at [1260, 341] on icon "button" at bounding box center [1263, 339] width 13 height 13
select select "0"
select select "2"
select select "0"
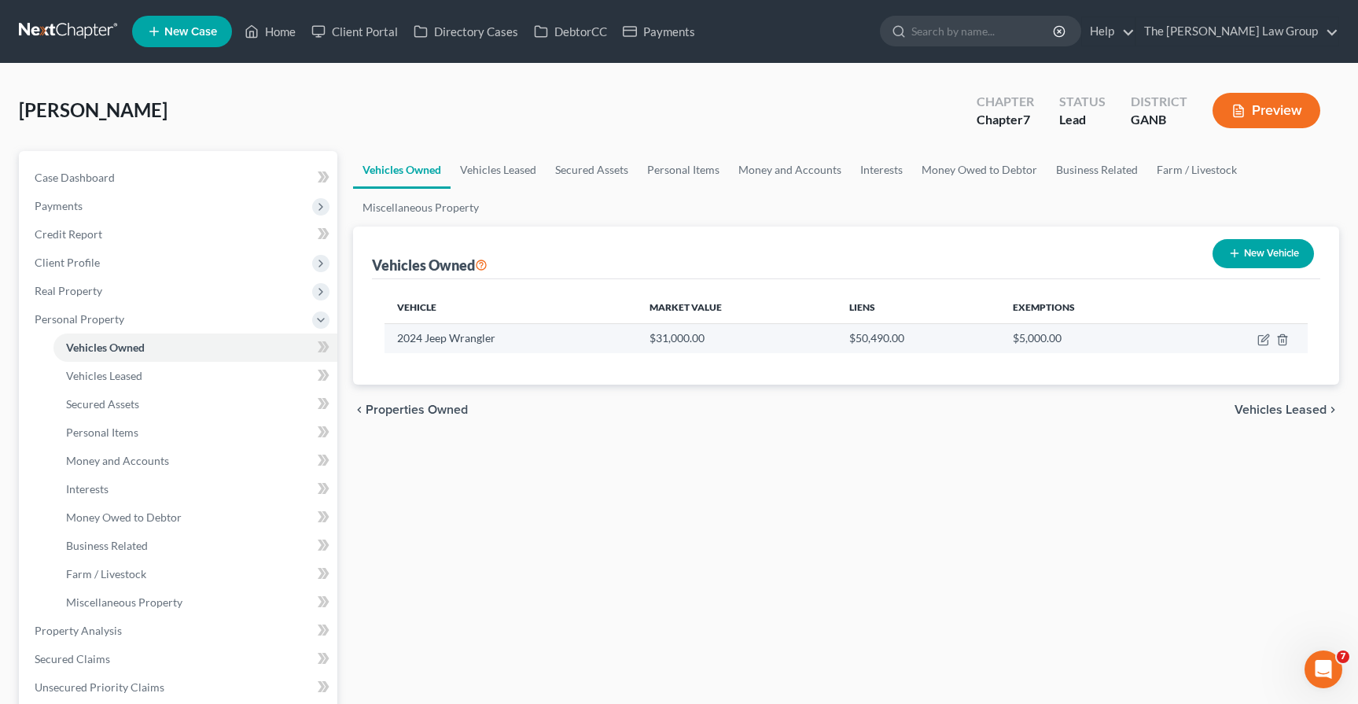
select select "0"
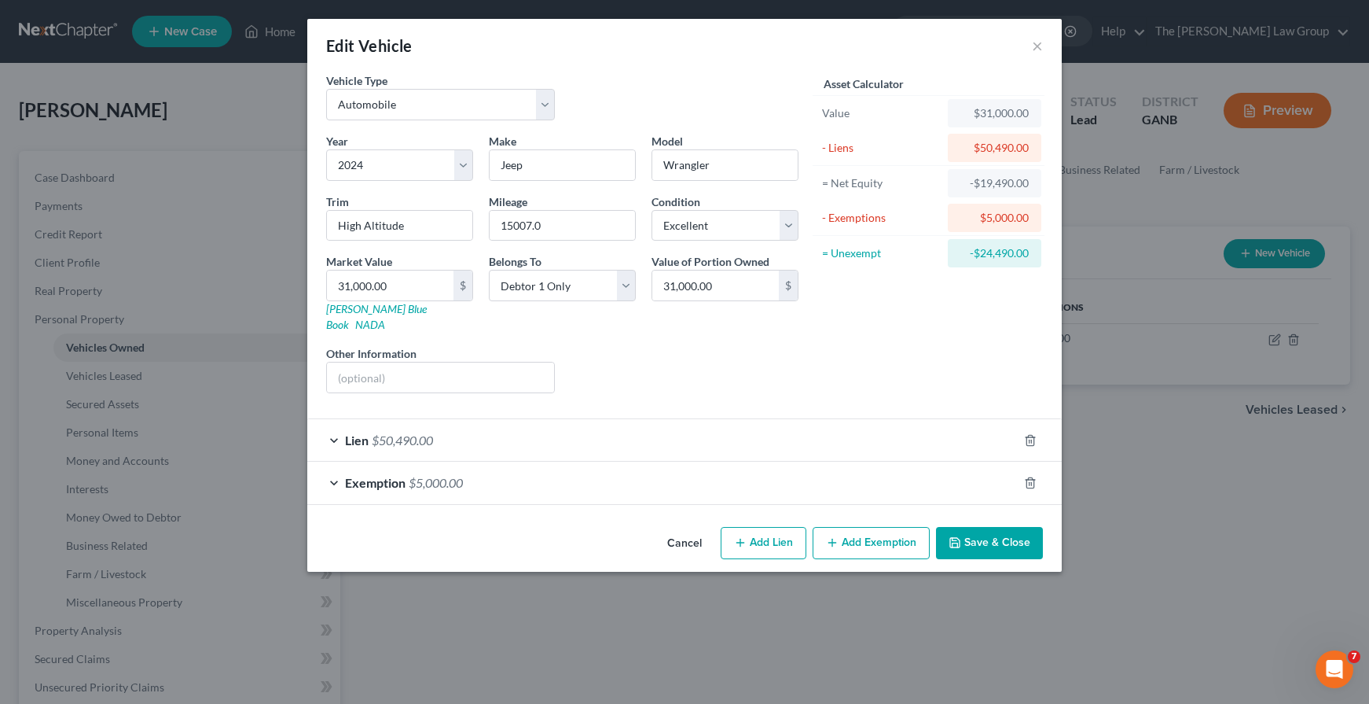
click at [880, 527] on button "Add Exemption" at bounding box center [871, 543] width 117 height 33
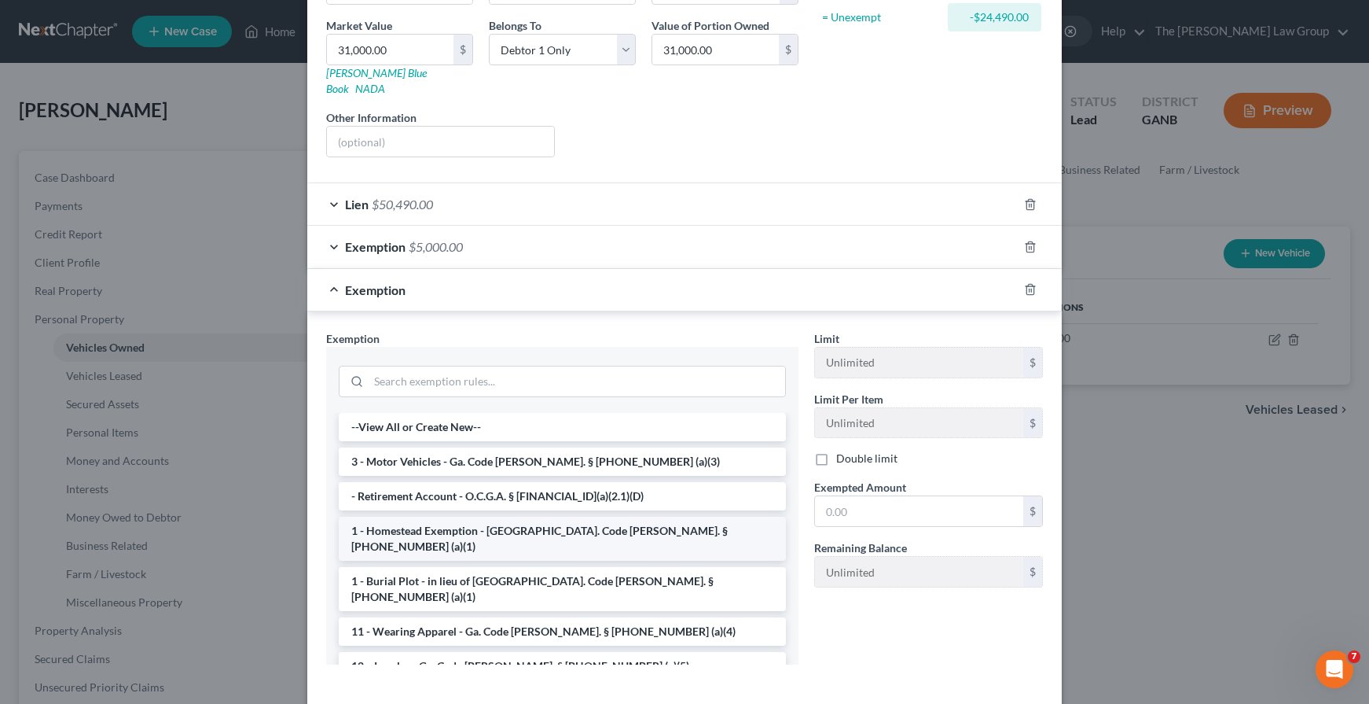
click at [472, 516] on li "1 - Homestead Exemption - [GEOGRAPHIC_DATA]. Code [PERSON_NAME]. § [PHONE_NUMBE…" at bounding box center [562, 538] width 447 height 44
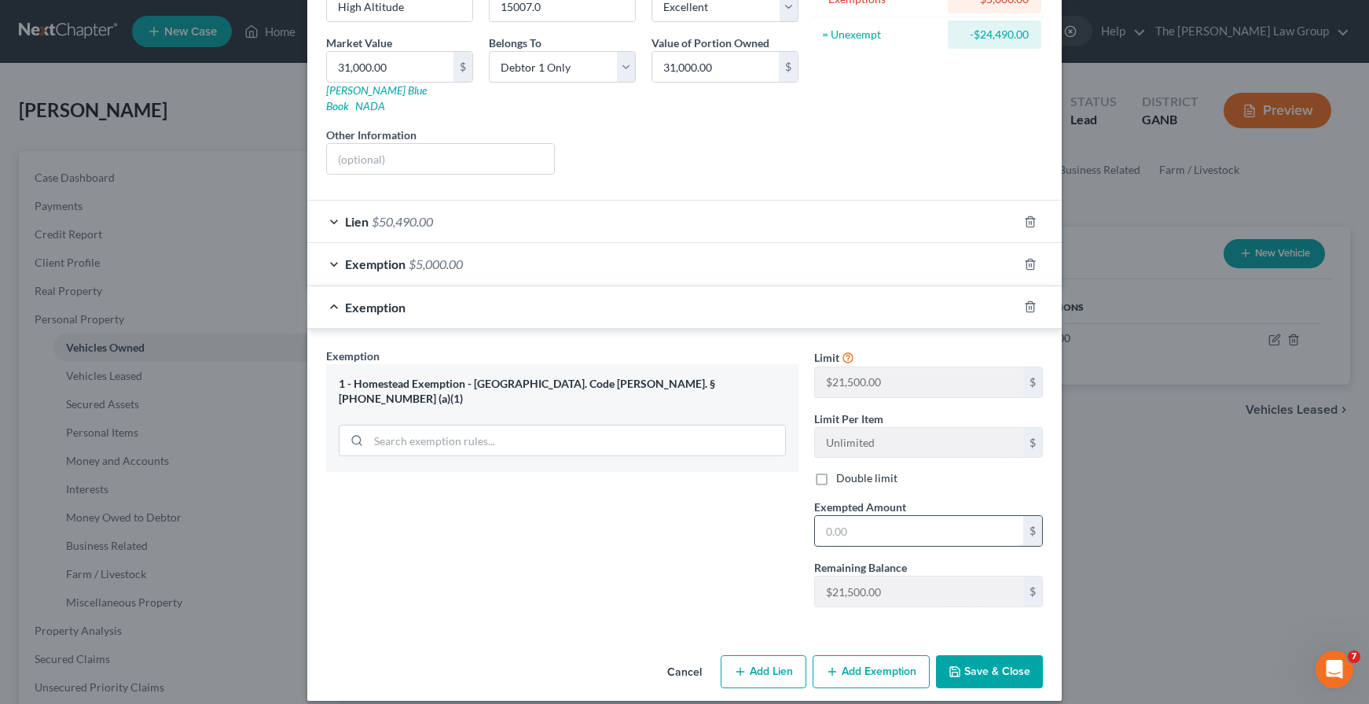
click at [870, 526] on input "text" at bounding box center [919, 531] width 208 height 30
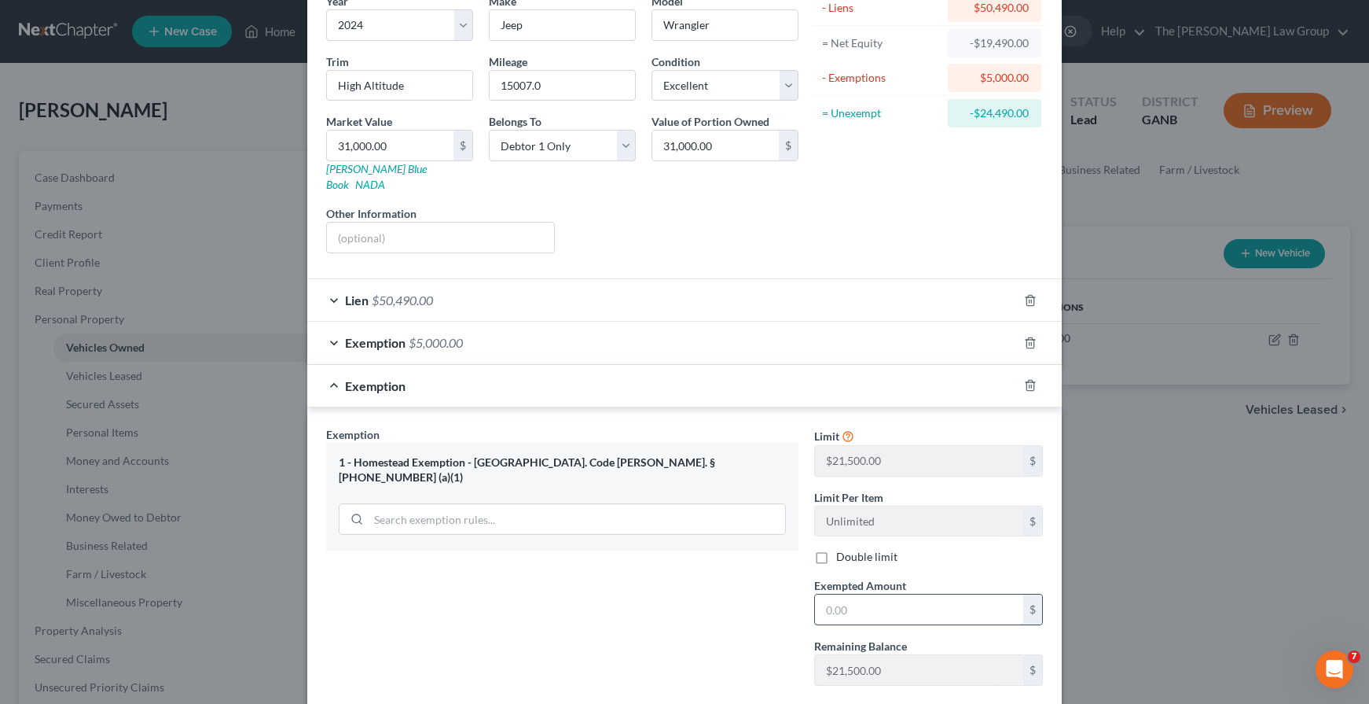
click at [854, 600] on input "text" at bounding box center [919, 609] width 208 height 30
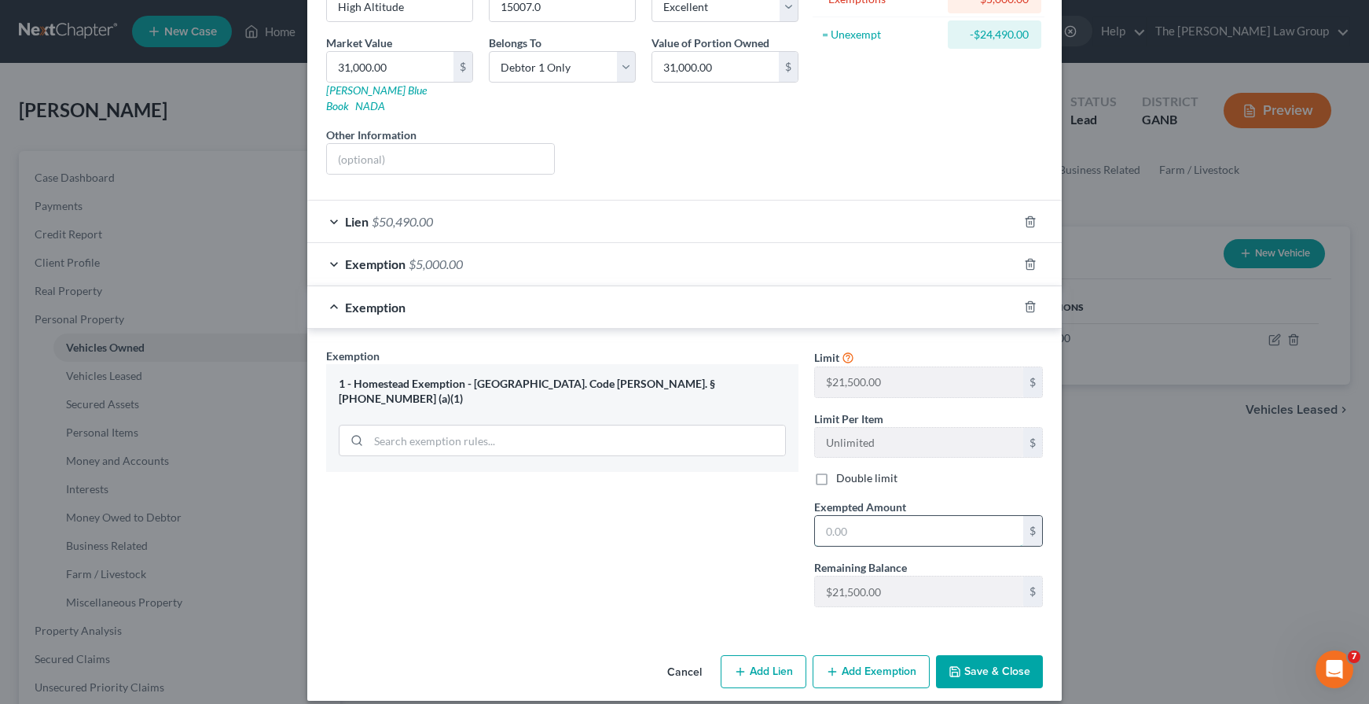
click at [849, 525] on input "text" at bounding box center [919, 531] width 208 height 30
type input "21,500.00"
click at [969, 655] on button "Save & Close" at bounding box center [989, 671] width 107 height 33
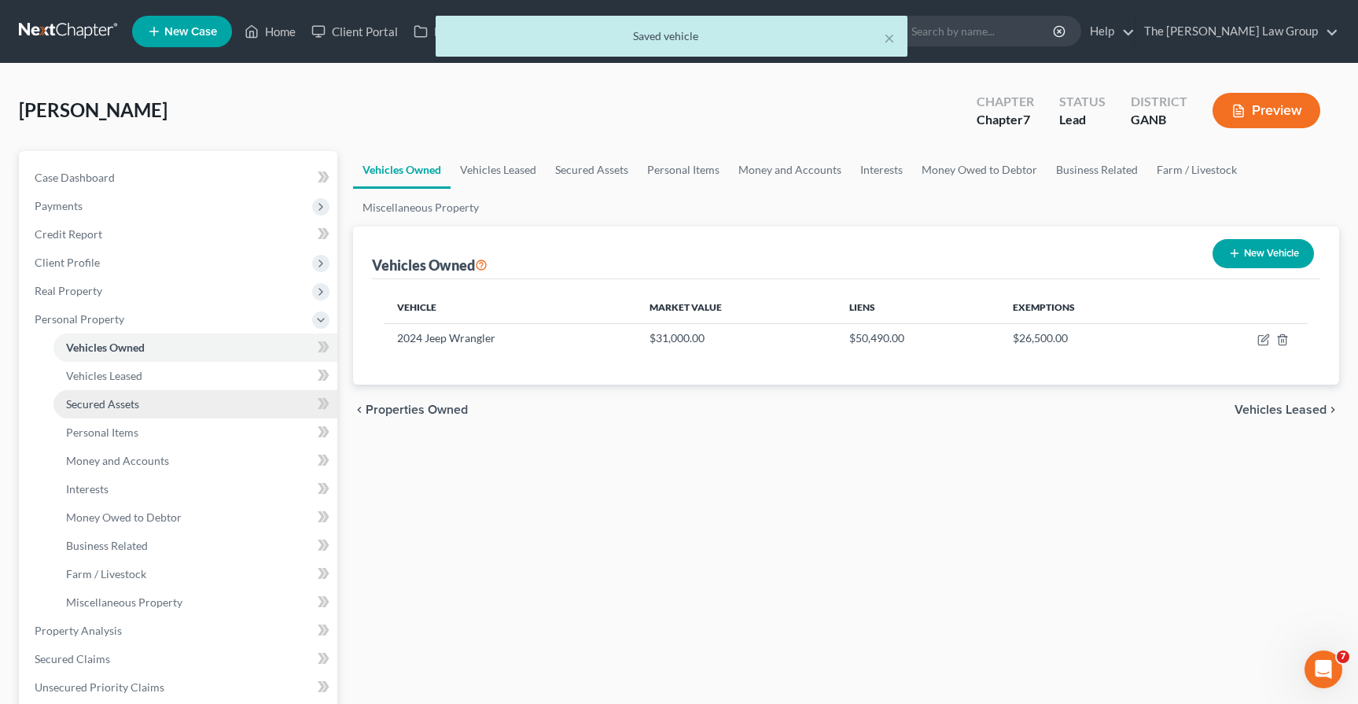
click at [141, 392] on link "Secured Assets" at bounding box center [195, 404] width 284 height 28
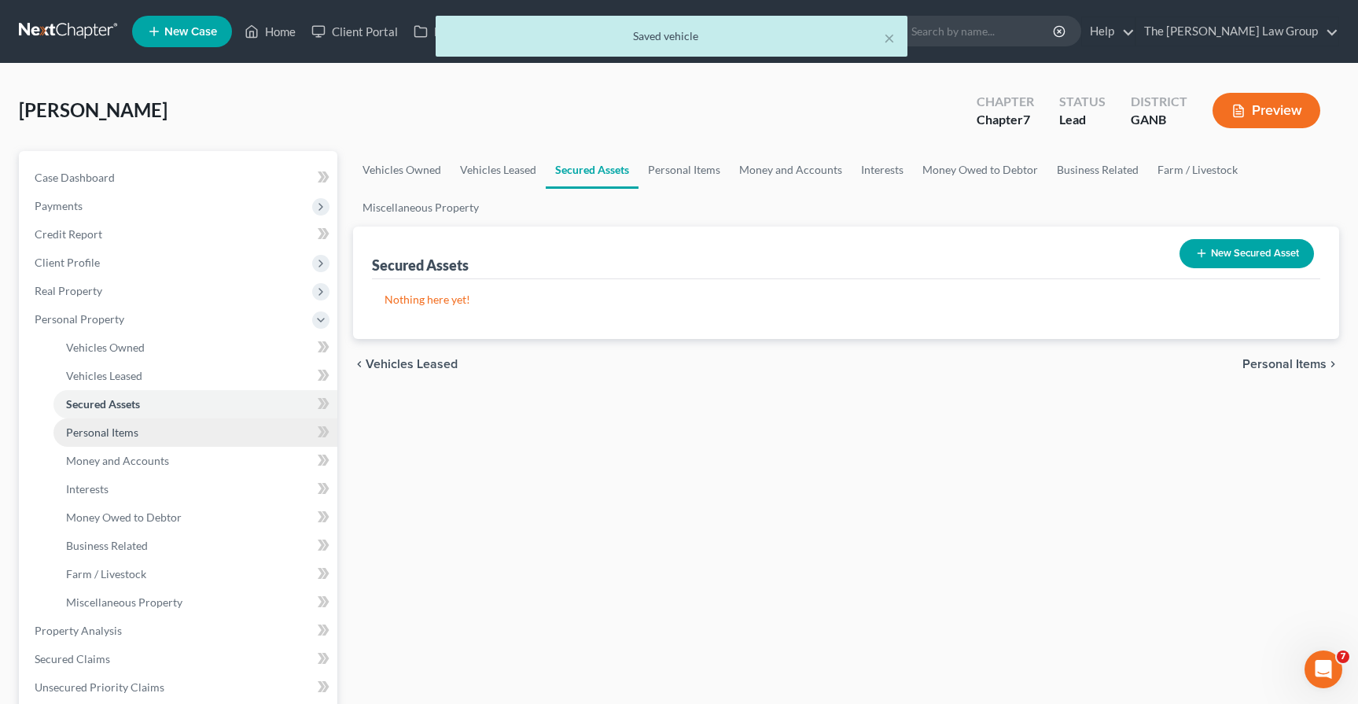
click at [119, 431] on span "Personal Items" at bounding box center [102, 431] width 72 height 13
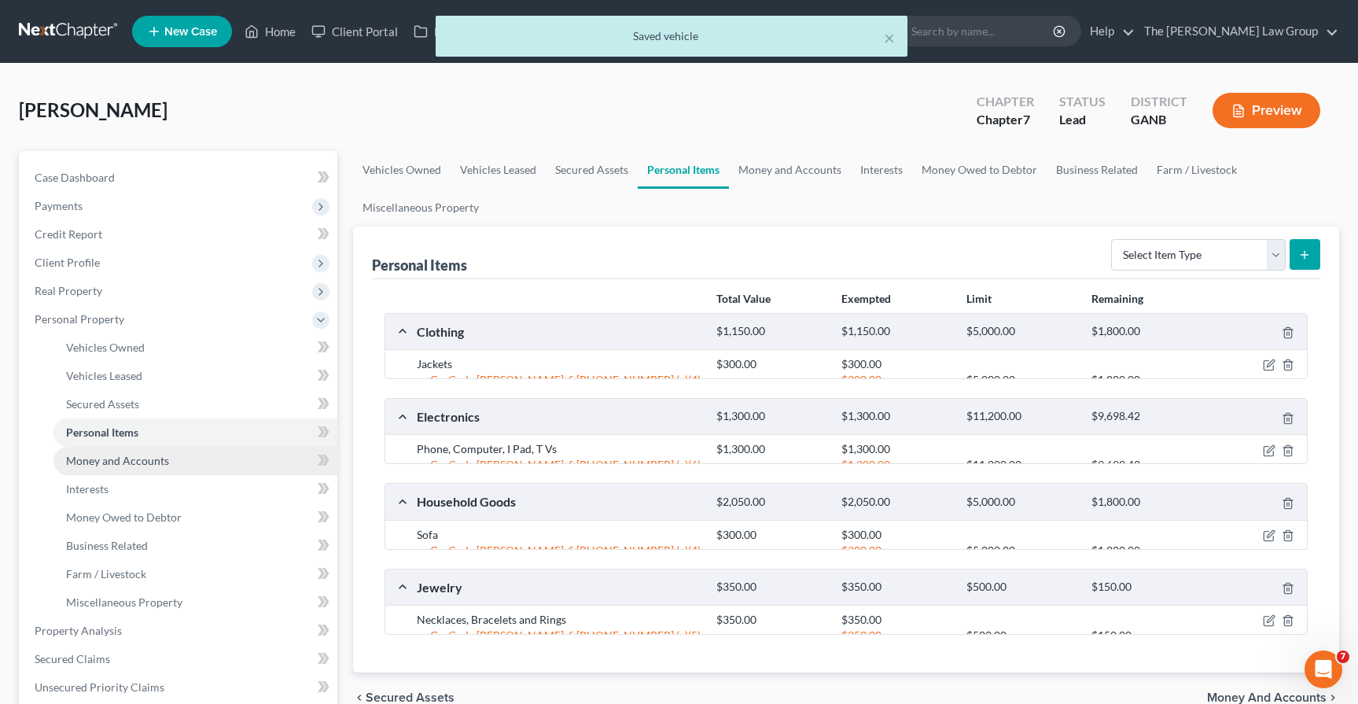
click at [117, 456] on span "Money and Accounts" at bounding box center [117, 460] width 103 height 13
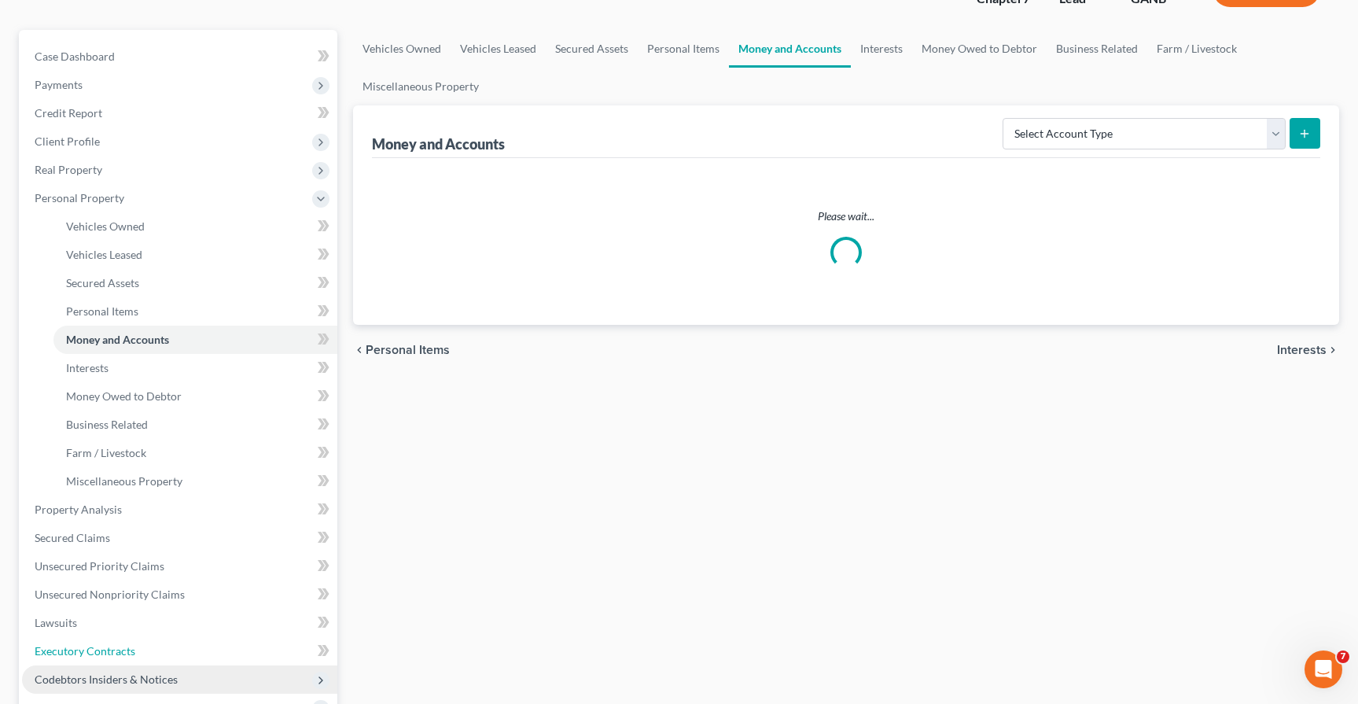
click at [103, 636] on ul "Case Dashboard Payments Invoices Payments Payments Credit Report Client Profile" at bounding box center [179, 452] width 315 height 821
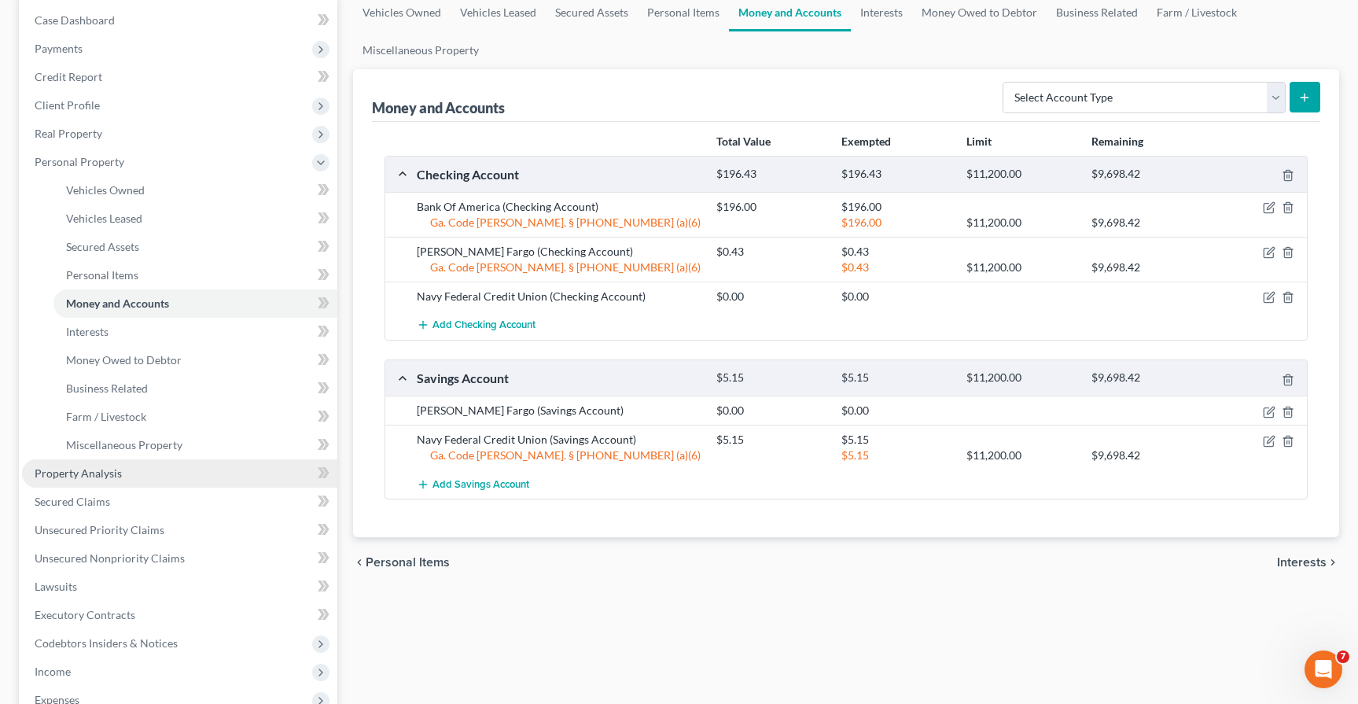
click at [93, 477] on span "Property Analysis" at bounding box center [78, 472] width 87 height 13
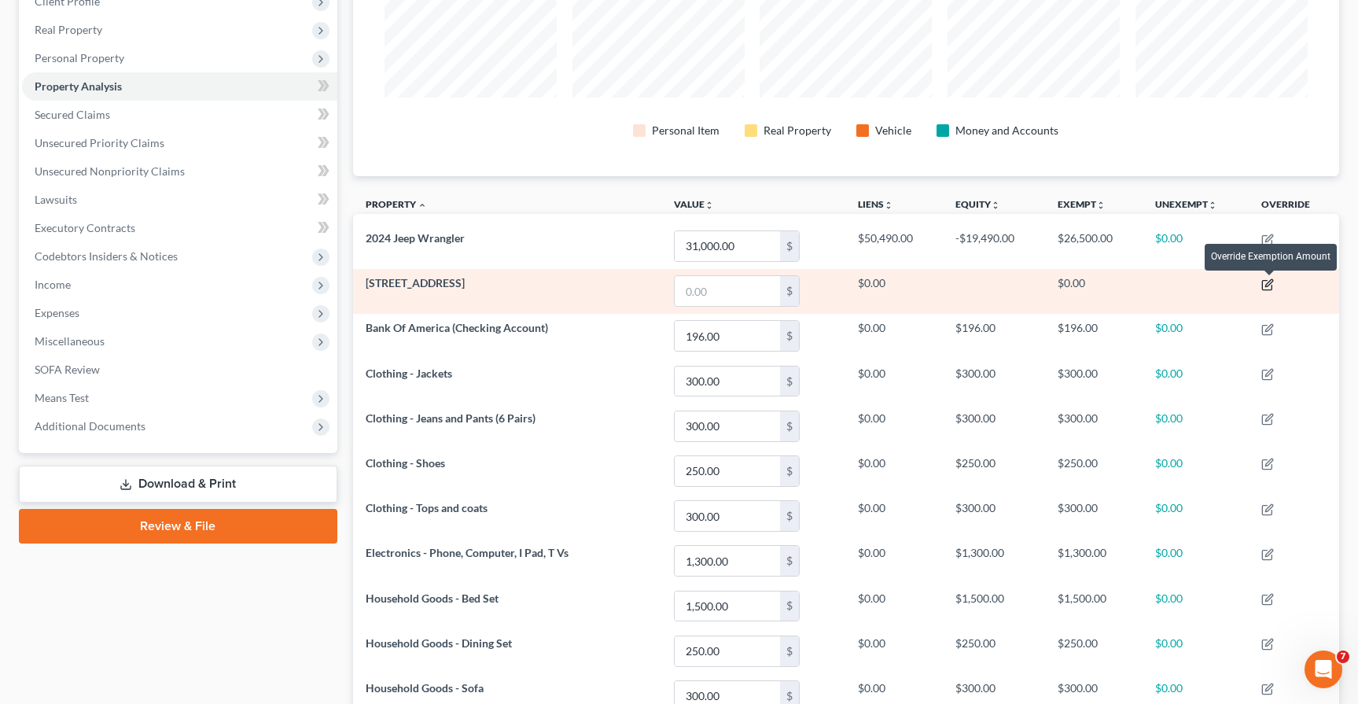
click at [1272, 283] on icon "button" at bounding box center [1269, 282] width 7 height 7
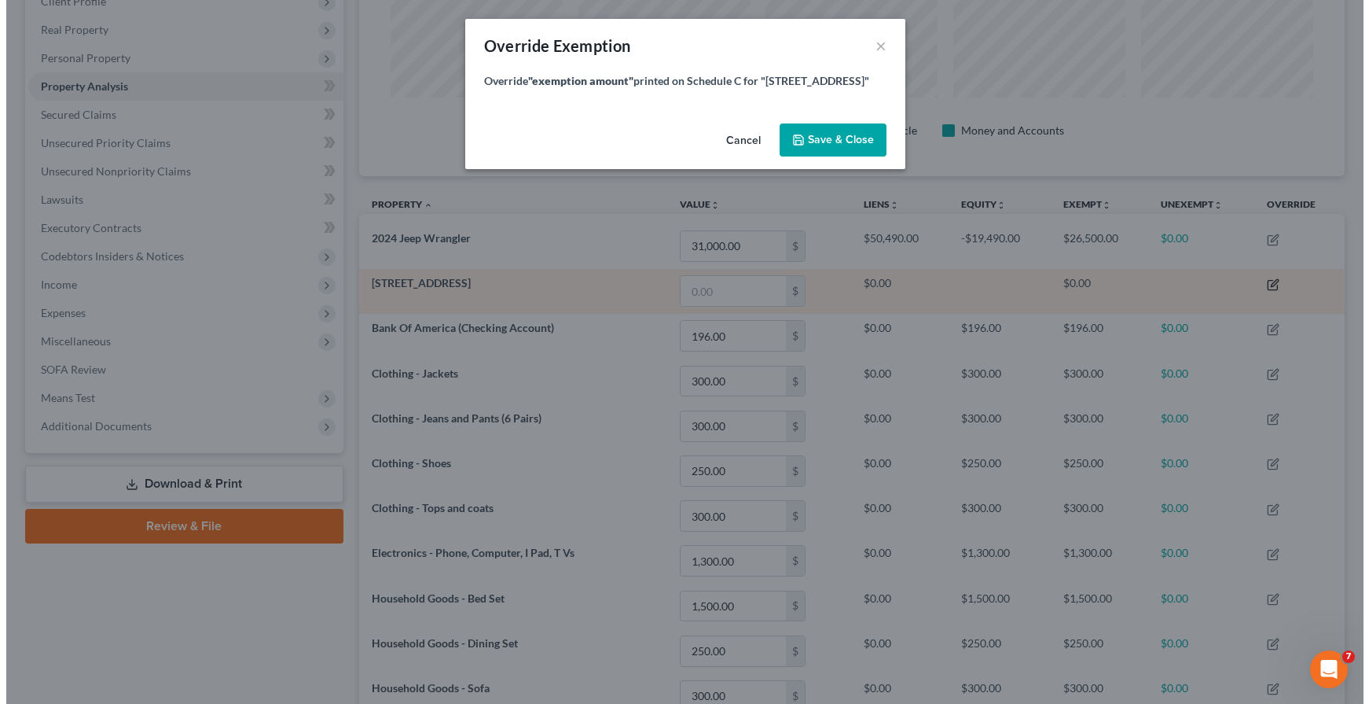
scroll to position [288, 994]
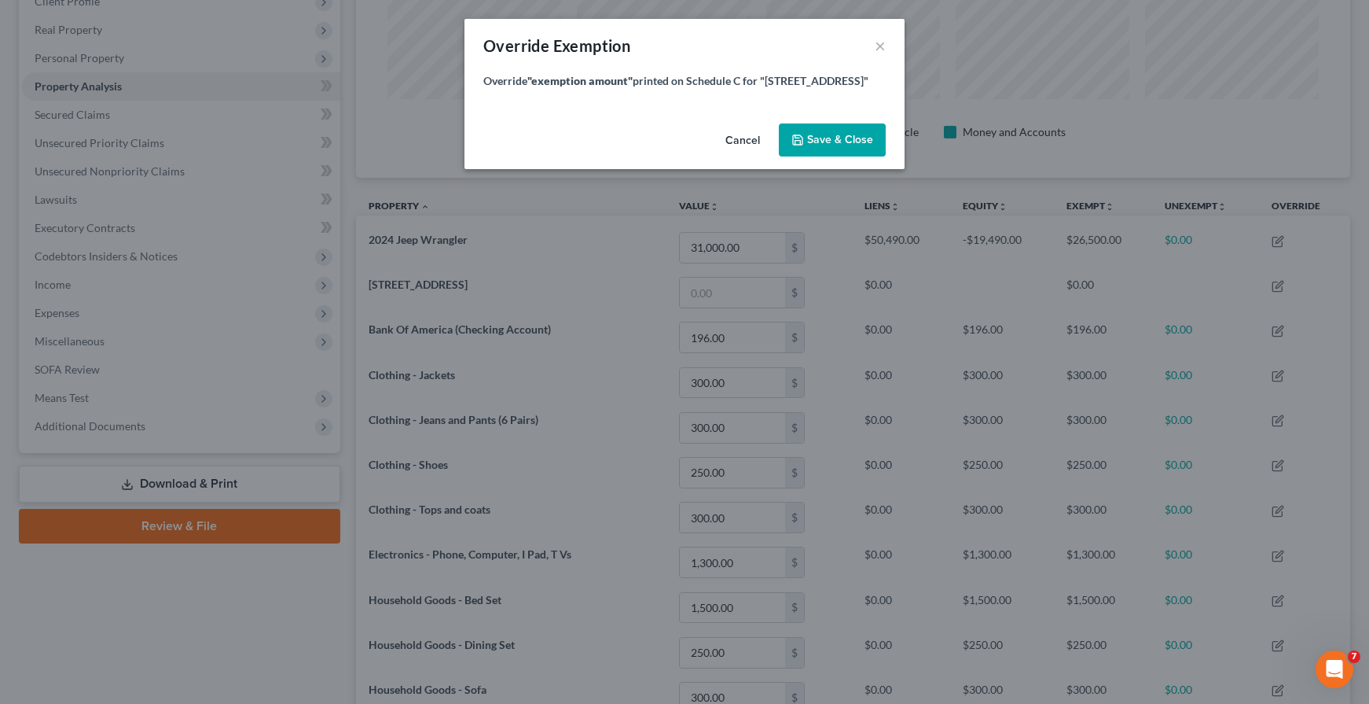
click at [874, 43] on div "Override Exemption ×" at bounding box center [685, 45] width 440 height 53
click at [881, 46] on button "×" at bounding box center [880, 45] width 11 height 19
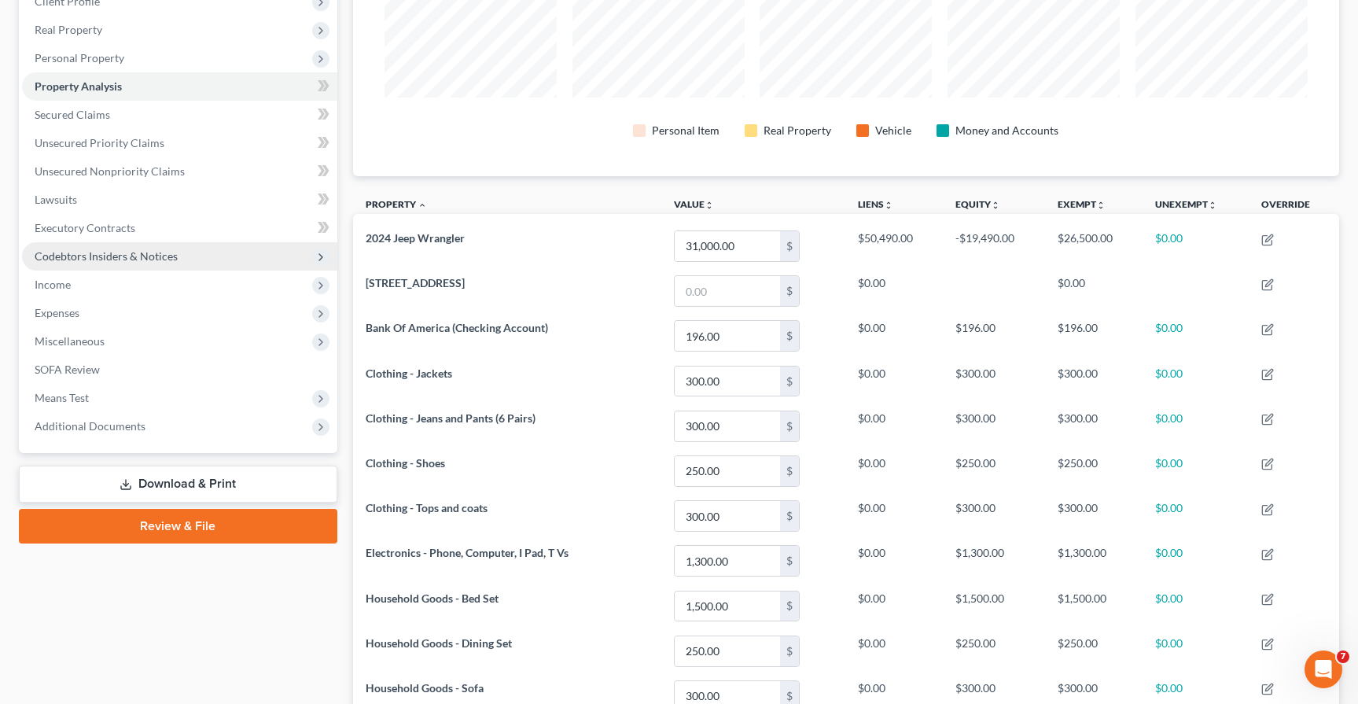
click at [95, 250] on span "Codebtors Insiders & Notices" at bounding box center [106, 255] width 143 height 13
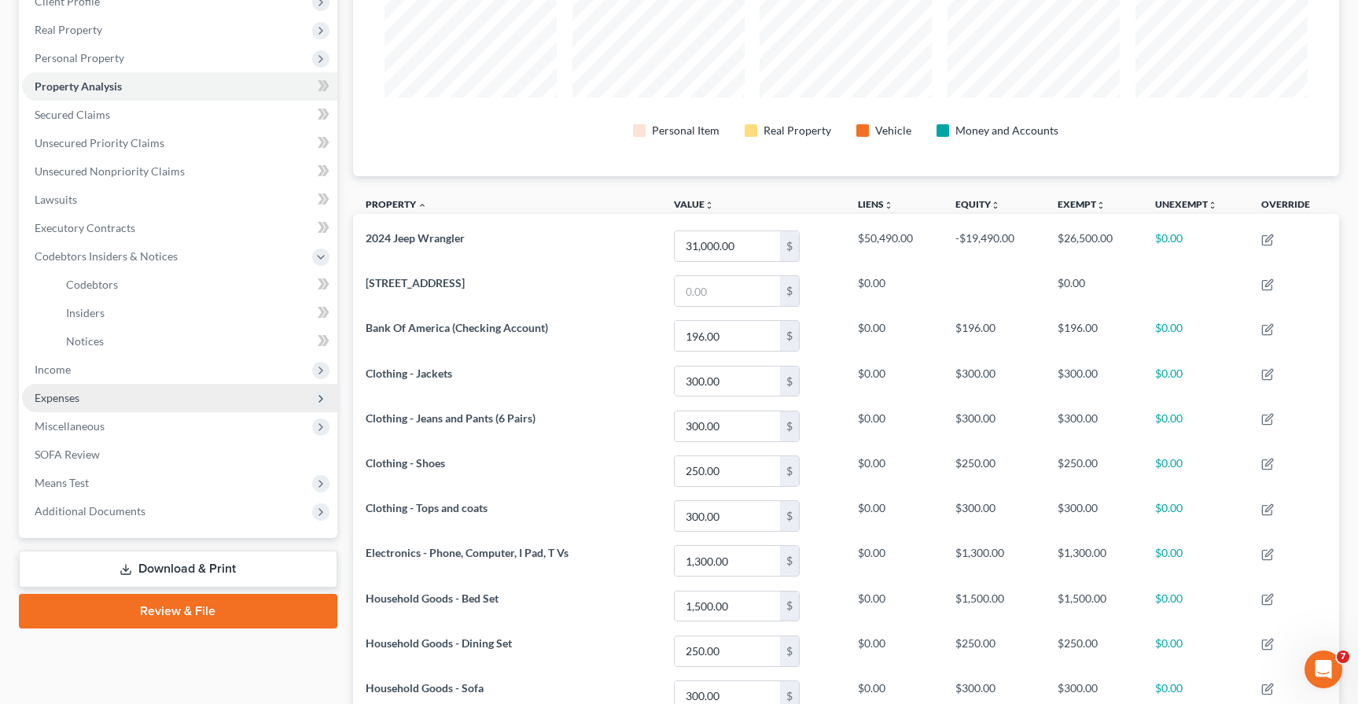
click at [83, 393] on span "Expenses" at bounding box center [179, 398] width 315 height 28
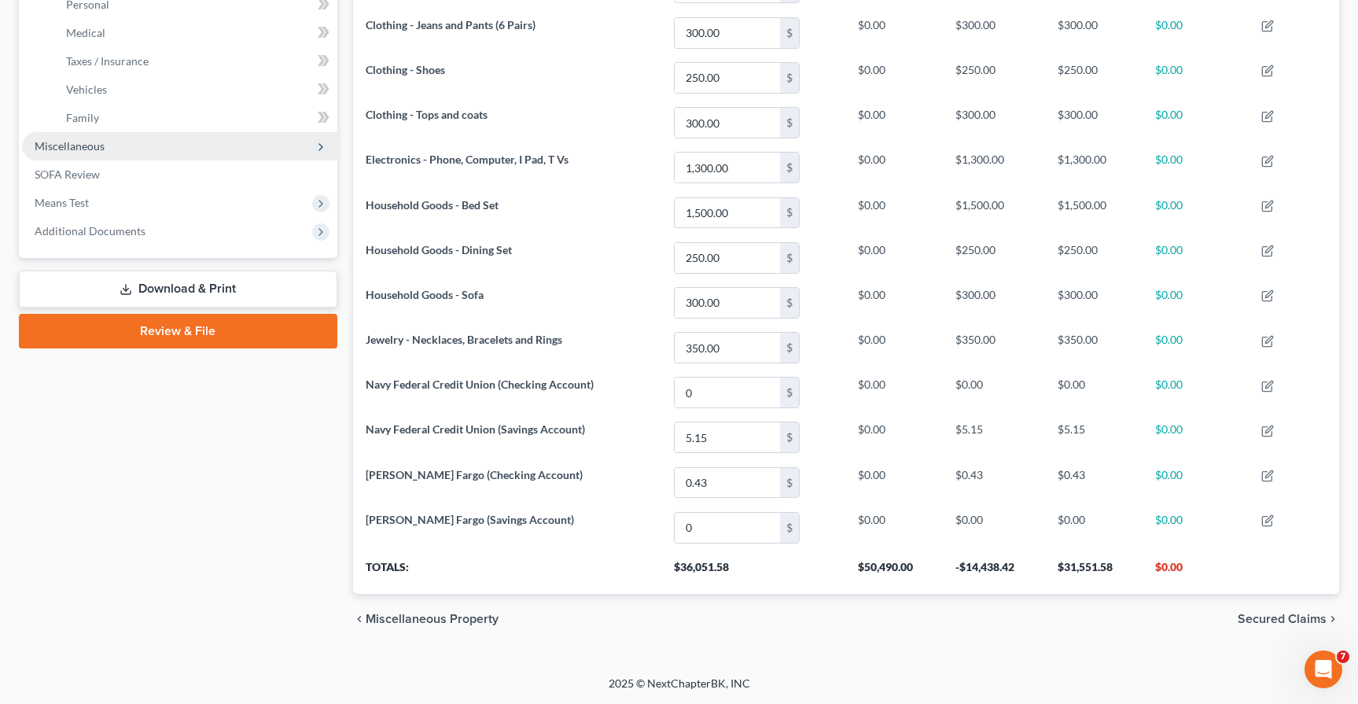
click at [75, 150] on span "Miscellaneous" at bounding box center [70, 145] width 70 height 13
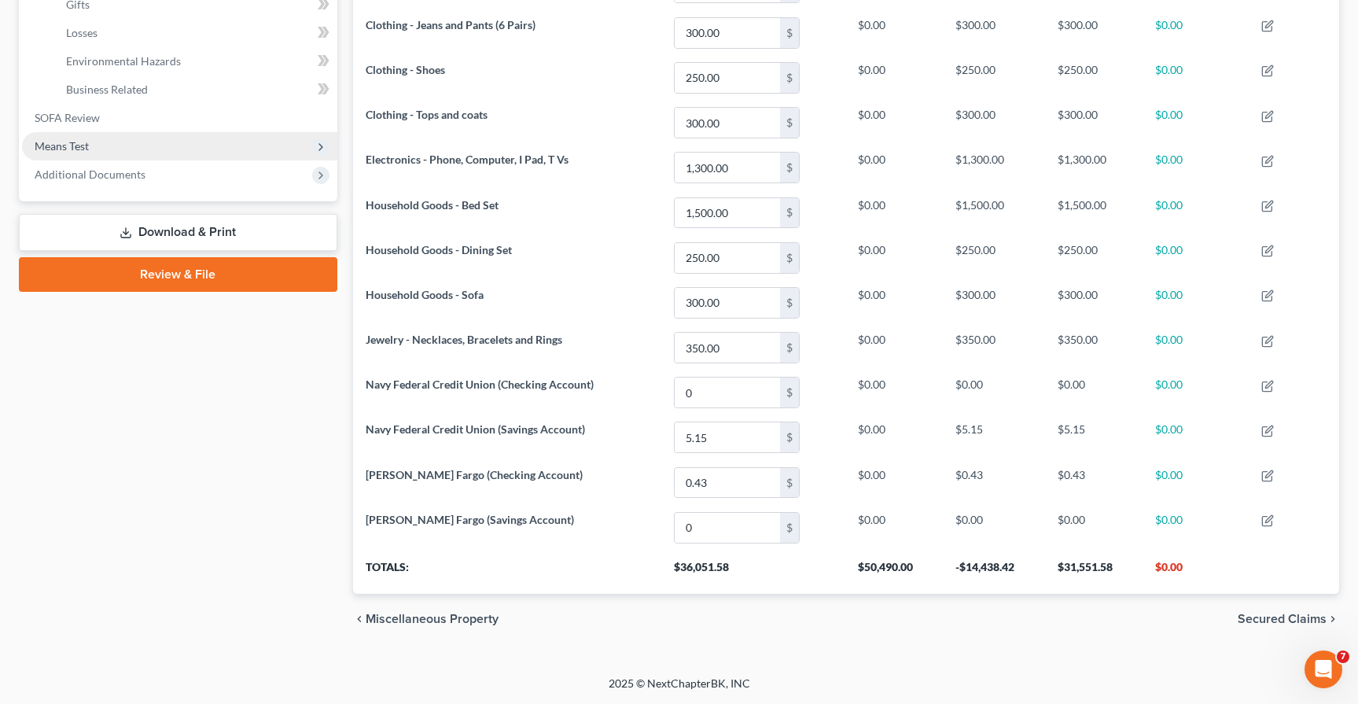
click at [87, 147] on span "Means Test" at bounding box center [62, 145] width 54 height 13
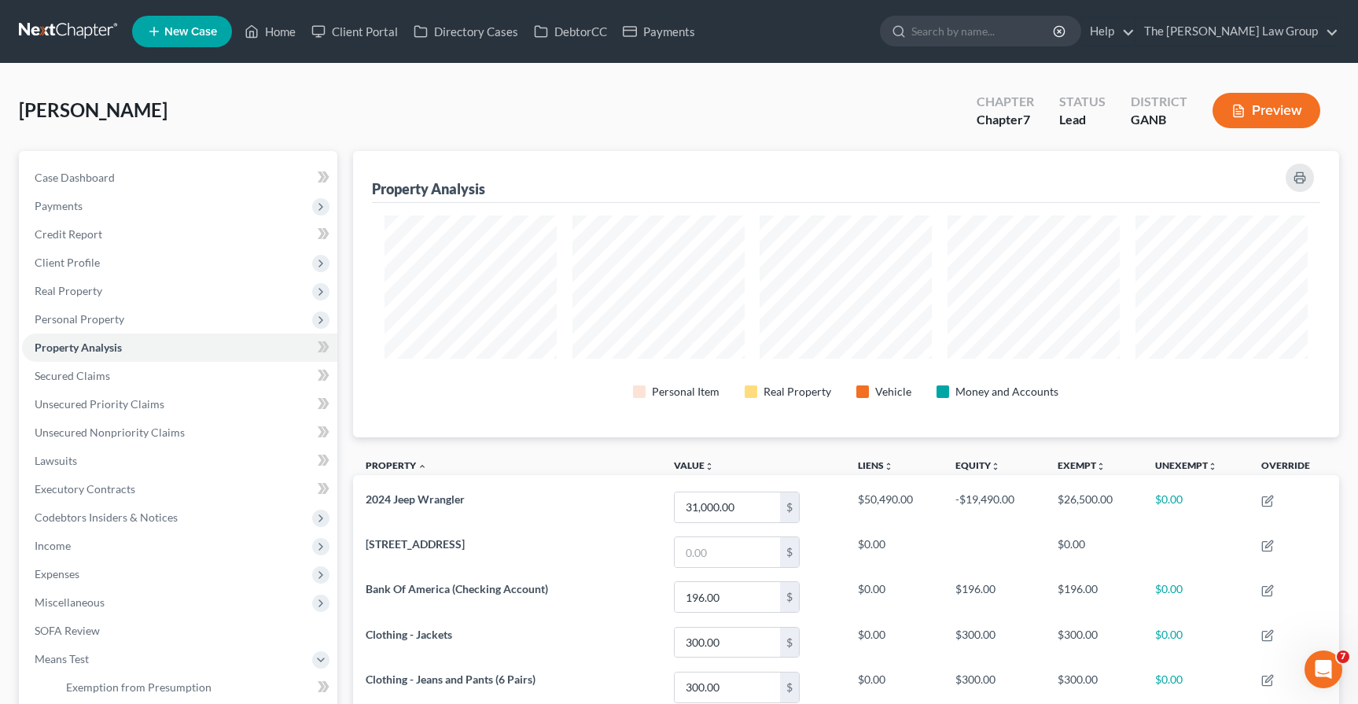
click at [371, 125] on div "[PERSON_NAME] Upgraded Chapter Chapter 7 Status Lead District GANB Preview" at bounding box center [679, 117] width 1320 height 68
drag, startPoint x: 51, startPoint y: 121, endPoint x: 116, endPoint y: 111, distance: 65.3
click at [52, 121] on span "[PERSON_NAME]" at bounding box center [93, 109] width 149 height 23
click at [288, 29] on link "Home" at bounding box center [270, 31] width 67 height 28
